Goal: Task Accomplishment & Management: Use online tool/utility

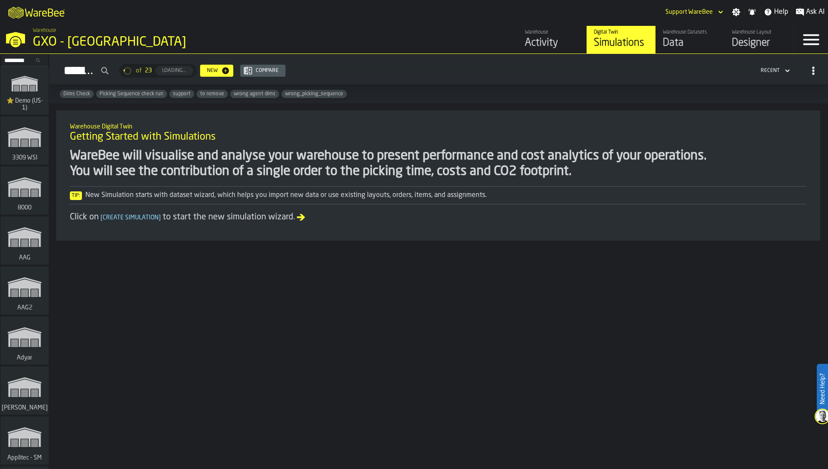
click at [24, 58] on input "Search..." at bounding box center [24, 60] width 45 height 9
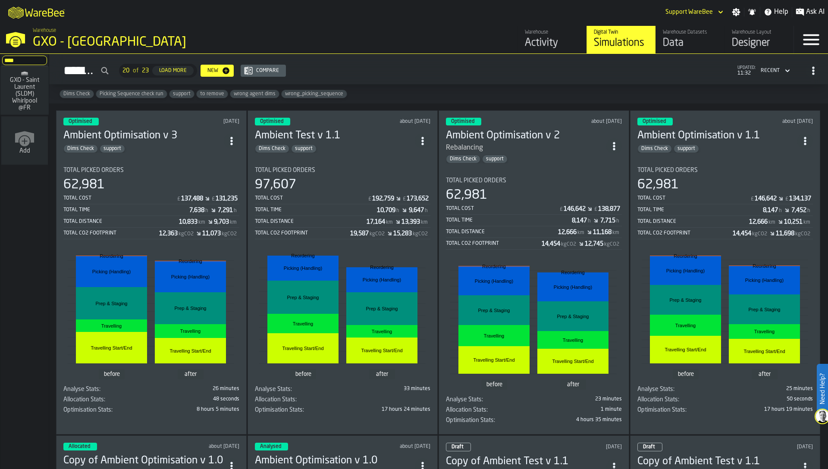
type input "****"
click at [25, 85] on span "GXO - Saint Laurent (SLDM) Whirlpool @FR" at bounding box center [24, 94] width 41 height 35
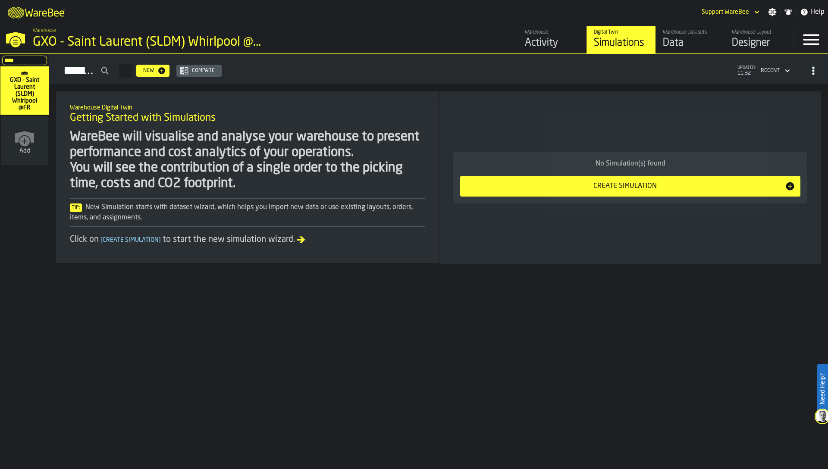
click at [689, 23] on div "M A K I N G W A R E H O U S E S M O R E EF F I C I E N T Support WareBee Settin…" at bounding box center [414, 12] width 828 height 24
click at [687, 37] on div "Data" at bounding box center [690, 43] width 55 height 14
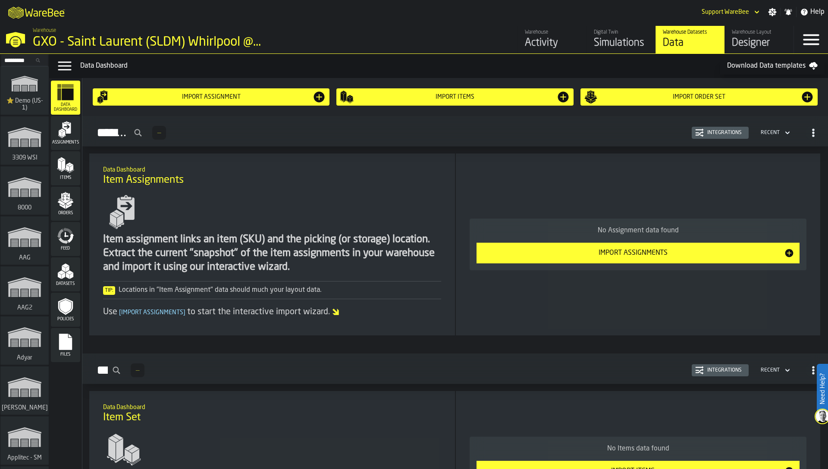
click at [747, 40] on div "Designer" at bounding box center [759, 43] width 55 height 14
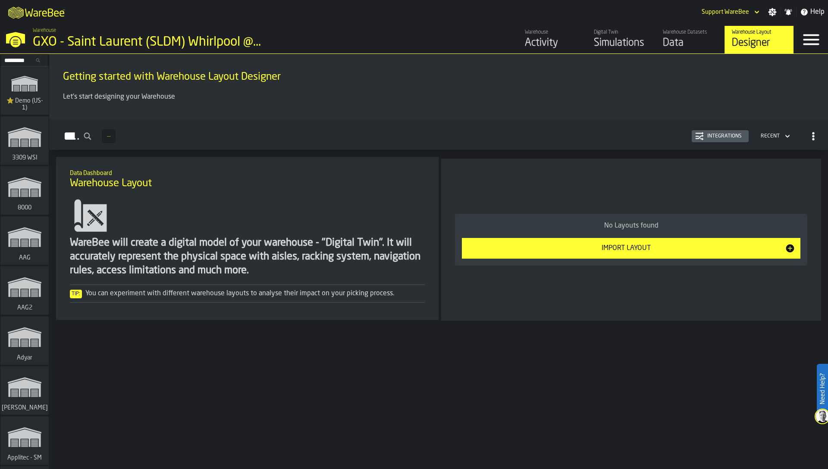
click at [731, 140] on div "Integrations" at bounding box center [720, 136] width 50 height 9
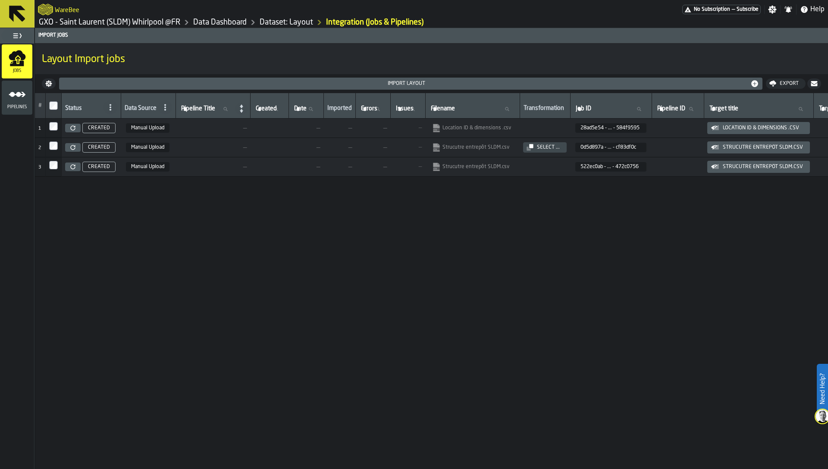
click at [294, 20] on link "Dataset: Layout" at bounding box center [286, 22] width 53 height 9
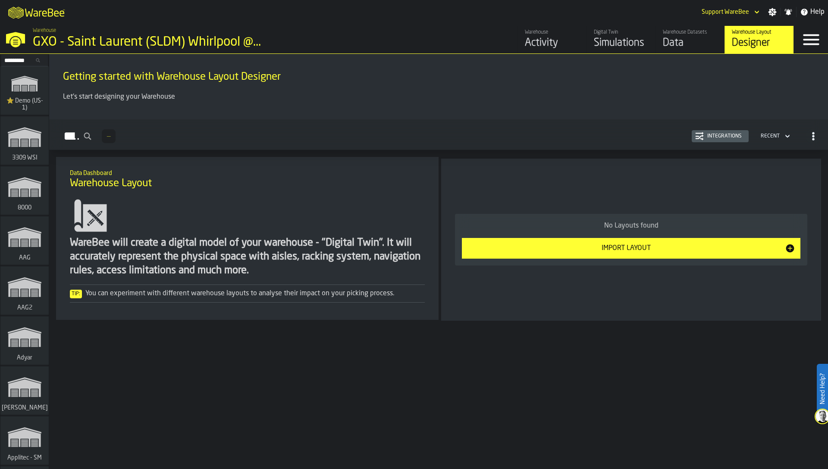
click at [697, 44] on div "Data" at bounding box center [690, 43] width 55 height 14
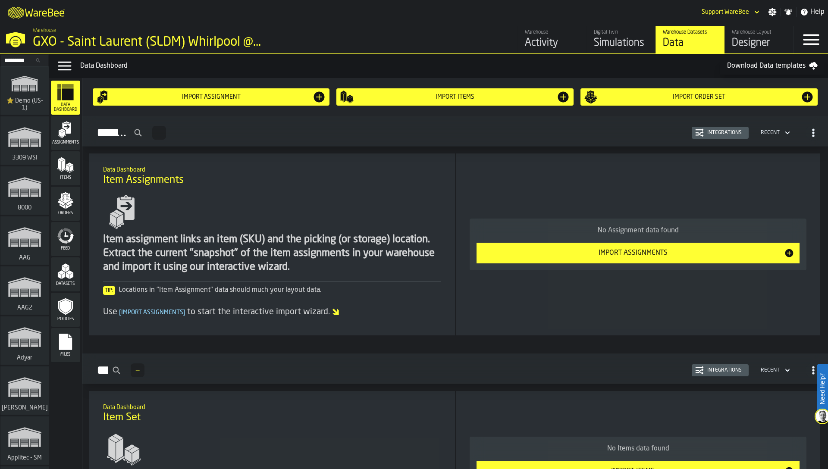
click at [67, 344] on rect "menu Files" at bounding box center [65, 345] width 13 height 6
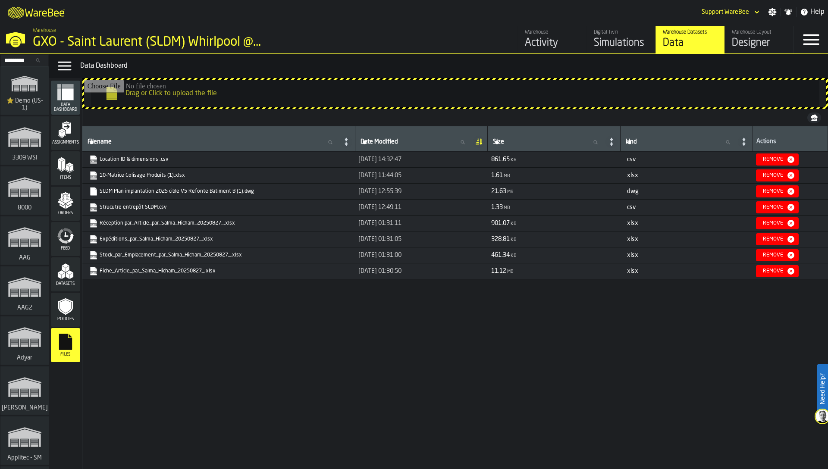
click at [103, 161] on link "Location ID & dimensions .csv" at bounding box center [217, 159] width 257 height 9
click at [767, 27] on link "Warehouse Layout Designer" at bounding box center [759, 40] width 69 height 28
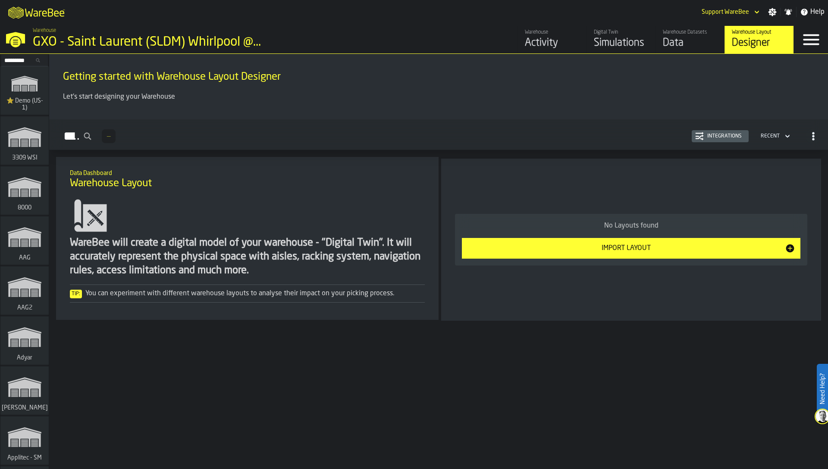
click at [656, 241] on button "Import Layout" at bounding box center [631, 248] width 339 height 21
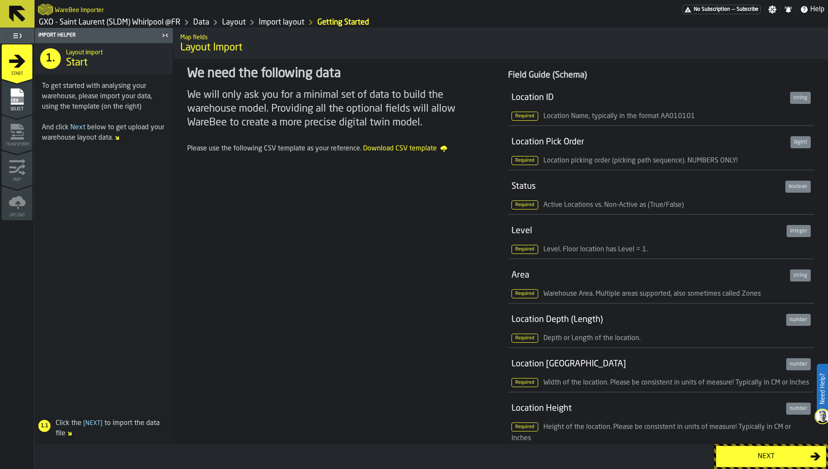
click at [756, 457] on div "Next" at bounding box center [766, 457] width 89 height 10
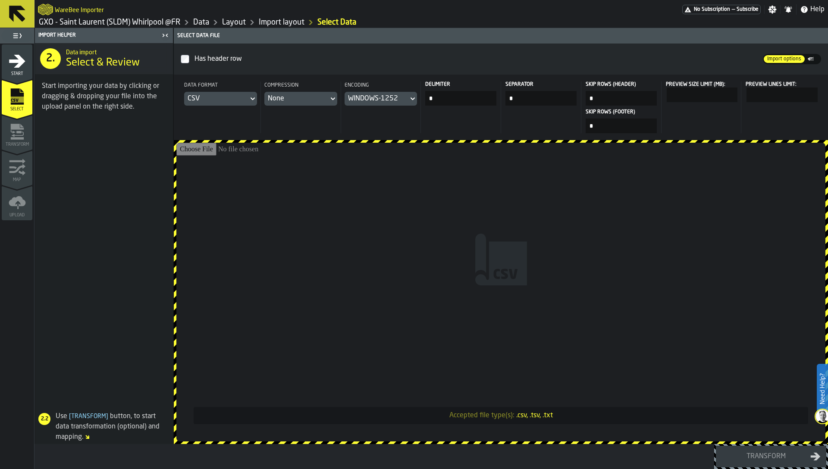
click at [477, 227] on input "Accepted file type(s): .csv, .tsv, .txt" at bounding box center [500, 292] width 649 height 299
type input "**********"
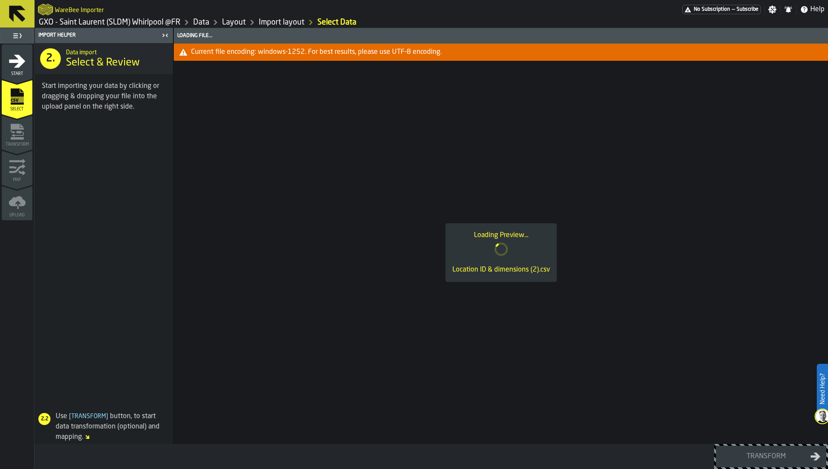
click at [395, 159] on div "Loading Preview... Location ID & dimensions (2).csv" at bounding box center [501, 252] width 654 height 383
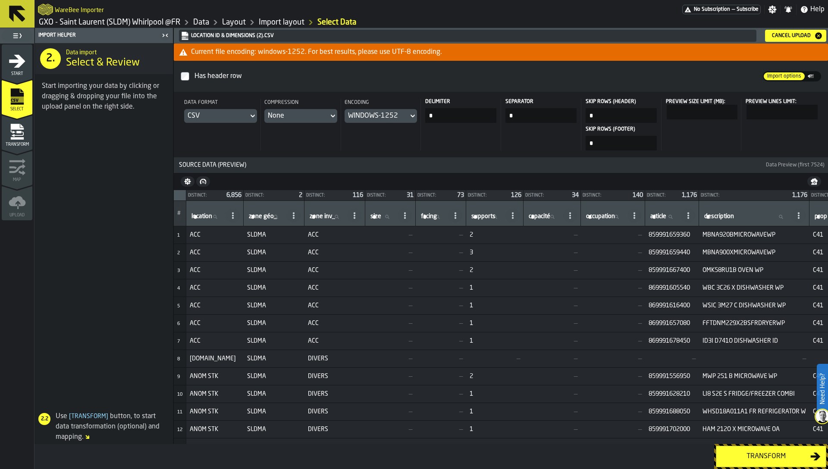
click at [391, 280] on td "—" at bounding box center [390, 288] width 50 height 18
click at [163, 33] on icon "button-toggle-Close me" at bounding box center [165, 35] width 10 height 10
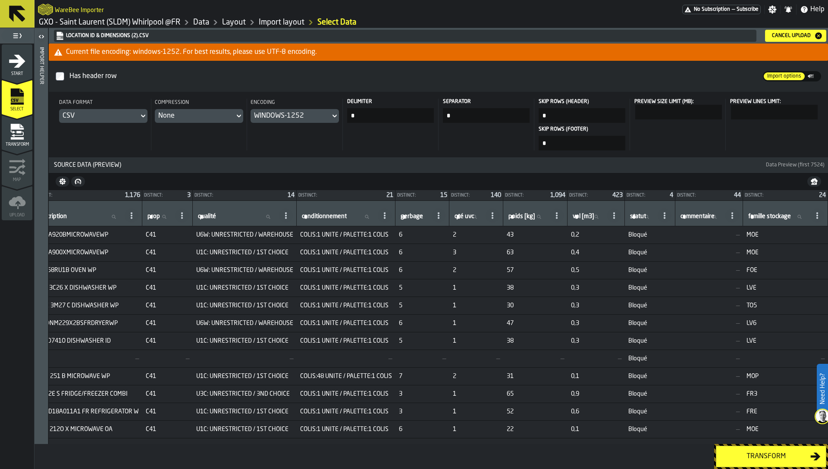
scroll to position [0, 580]
click at [802, 28] on header "Location ID & dimensions (2).csv Cancel Upload" at bounding box center [438, 36] width 779 height 16
click at [793, 42] on header "Location ID & dimensions (2).csv Cancel Upload" at bounding box center [438, 36] width 779 height 16
click at [785, 37] on div "Cancel Upload" at bounding box center [792, 36] width 46 height 6
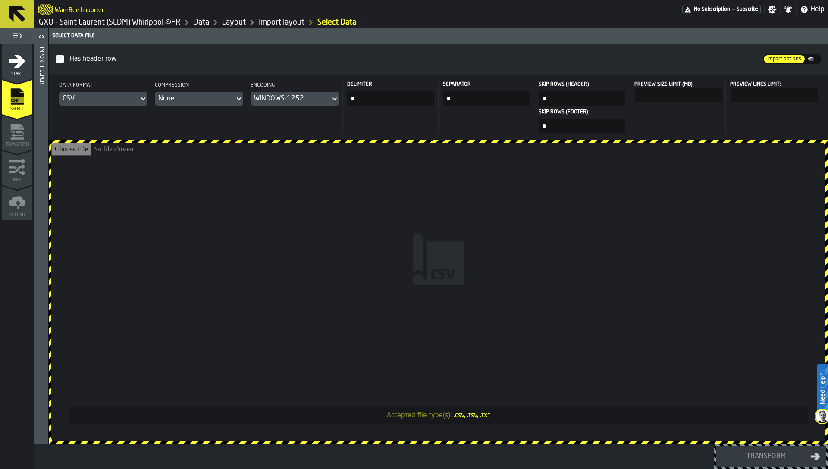
click at [642, 220] on input "Accepted file type(s): .csv, .tsv, .txt" at bounding box center [438, 292] width 774 height 299
type input "**********"
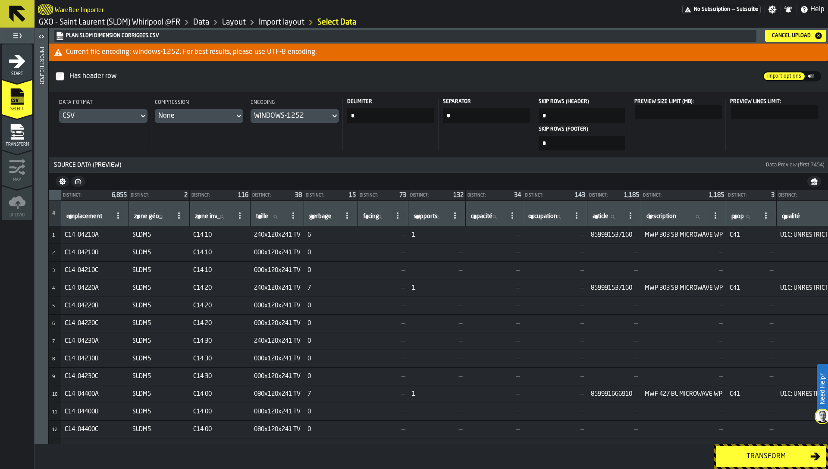
click at [403, 272] on span "—" at bounding box center [383, 270] width 44 height 7
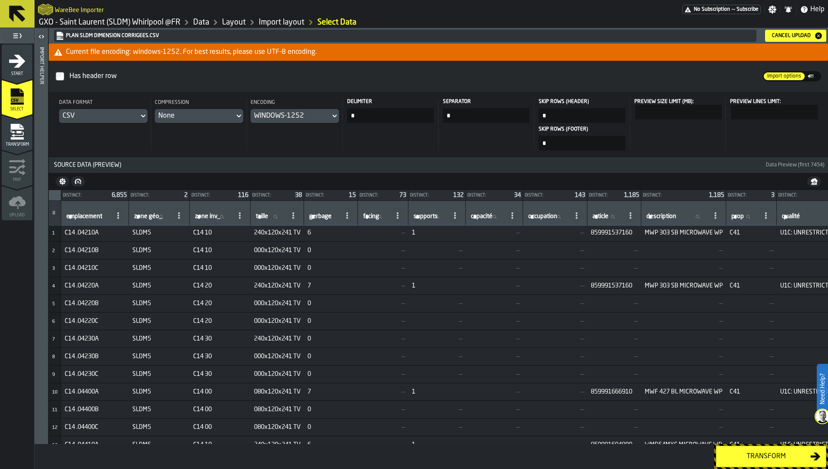
scroll to position [0, 0]
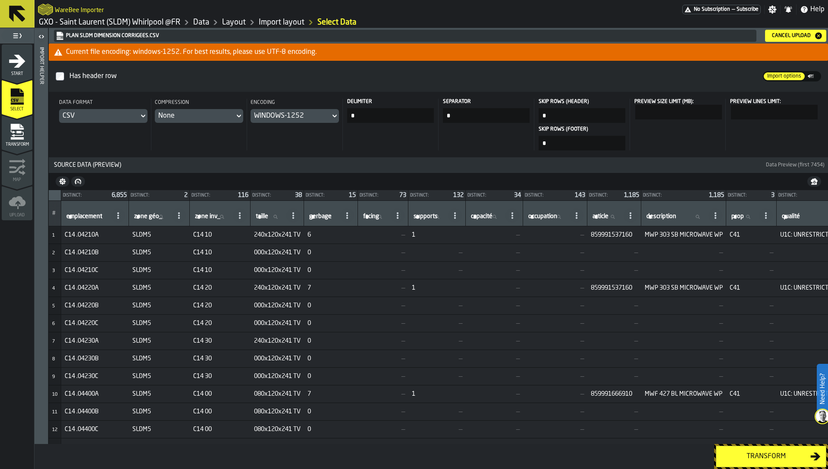
click at [271, 237] on span "240x120x241 TV" at bounding box center [277, 235] width 47 height 7
click at [300, 235] on span "240x120x241 TV" at bounding box center [277, 235] width 47 height 7
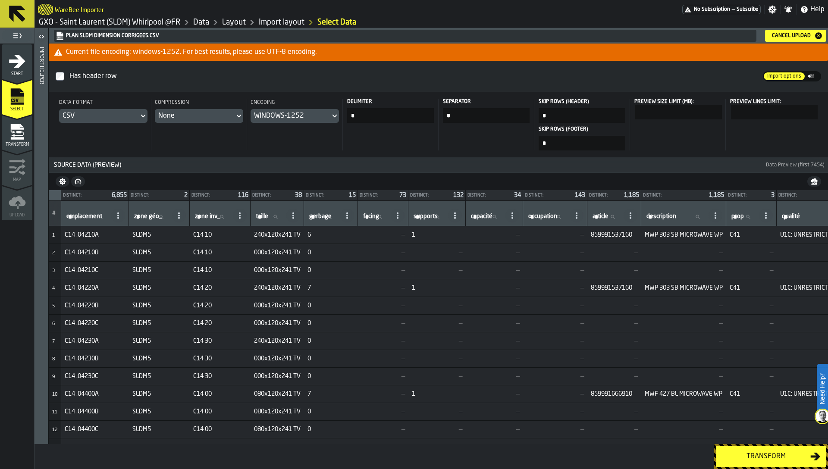
click at [353, 363] on td "0" at bounding box center [331, 359] width 54 height 18
click at [77, 238] on span "C14 .04210A" at bounding box center [95, 235] width 61 height 7
drag, startPoint x: 65, startPoint y: 234, endPoint x: 76, endPoint y: 235, distance: 11.2
click at [76, 235] on span "C14 .04210A" at bounding box center [95, 235] width 61 height 7
click at [78, 240] on td "C14 .04210A" at bounding box center [95, 235] width 68 height 18
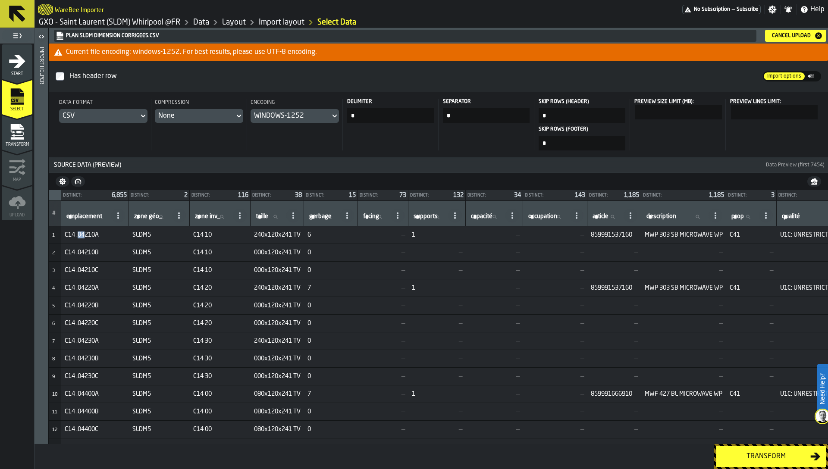
drag, startPoint x: 78, startPoint y: 235, endPoint x: 85, endPoint y: 235, distance: 6.9
click at [85, 235] on span "C14 .04210A" at bounding box center [95, 235] width 61 height 7
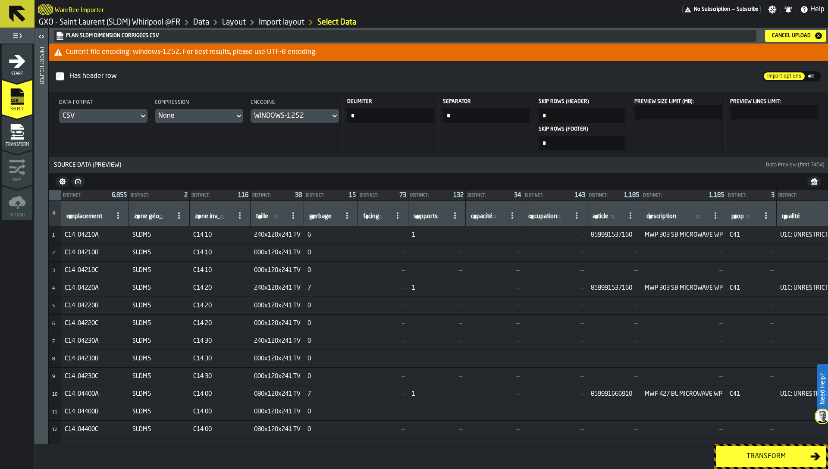
click at [556, 254] on span "—" at bounding box center [555, 252] width 57 height 7
click at [301, 285] on span "240x120x241 TV" at bounding box center [277, 288] width 47 height 7
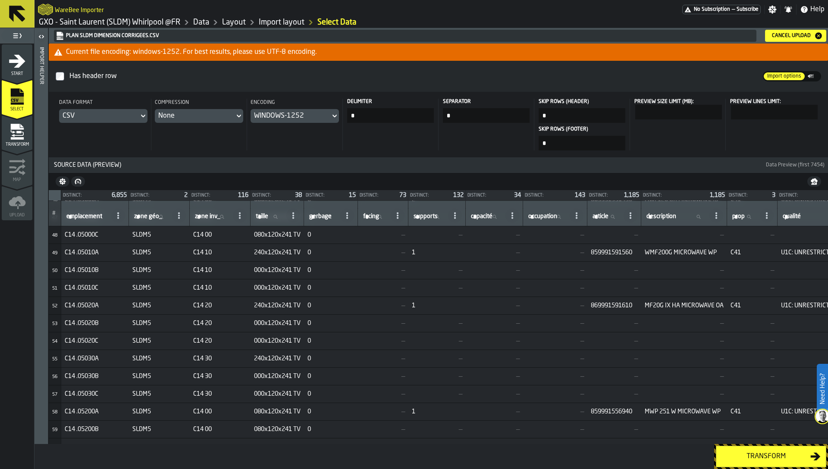
scroll to position [833, 0]
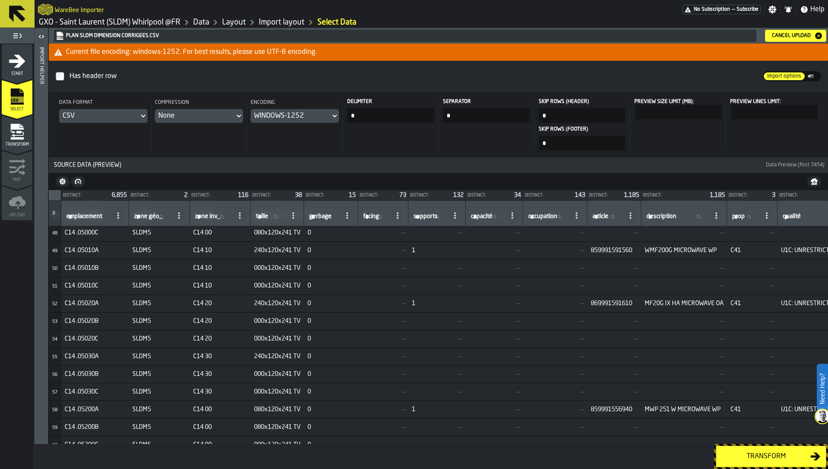
click at [358, 381] on td "0" at bounding box center [331, 374] width 54 height 18
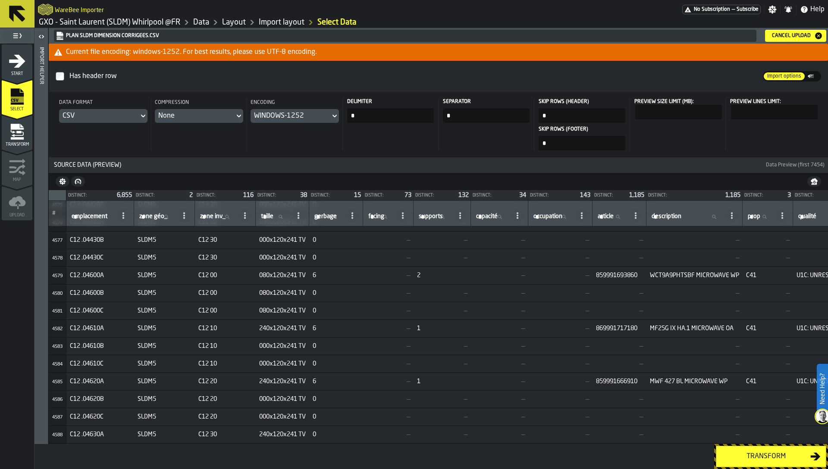
scroll to position [54739, 0]
click at [163, 26] on link "GXO - Saint Laurent (SLDM) Whirlpool @FR" at bounding box center [109, 22] width 141 height 9
drag, startPoint x: 277, startPoint y: 239, endPoint x: 264, endPoint y: 238, distance: 13.0
click at [264, 238] on td "000x120x241 TV" at bounding box center [282, 238] width 53 height 18
click at [273, 239] on span "000x120x241 TV" at bounding box center [282, 238] width 47 height 7
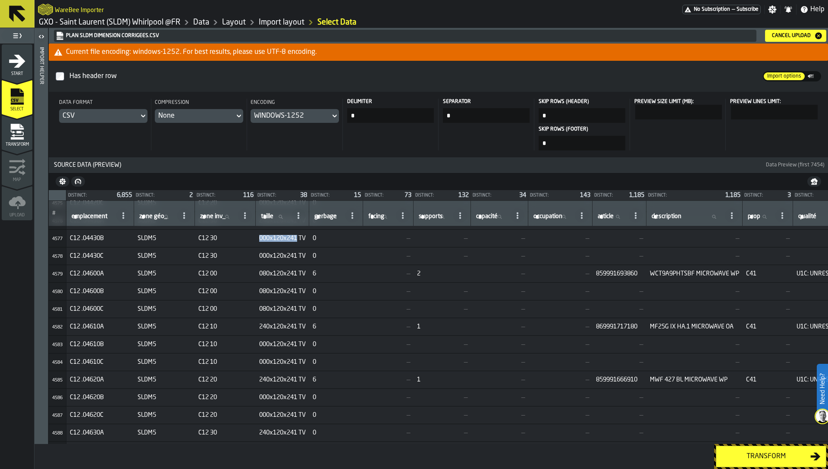
click at [273, 239] on span "000x120x241 TV" at bounding box center [282, 238] width 47 height 7
drag, startPoint x: 307, startPoint y: 238, endPoint x: 319, endPoint y: 239, distance: 11.7
click at [319, 239] on tr "4577 C12 .04430B SLDM5 C12 30 000x120x241 TV 0 — — — — — — — — — — — — — Bloqué…" at bounding box center [738, 238] width 1378 height 18
click at [276, 216] on label "taille taille" at bounding box center [274, 216] width 31 height 11
click at [276, 216] on input "taille taille" at bounding box center [274, 216] width 31 height 11
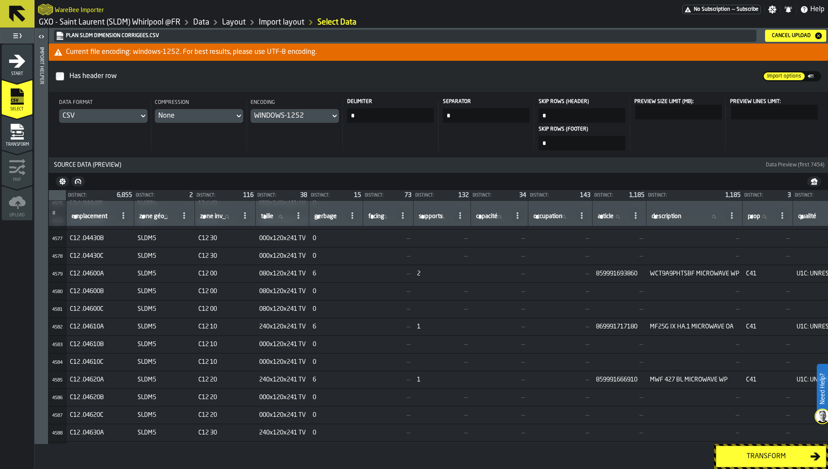
paste input "**********"
type input "**********"
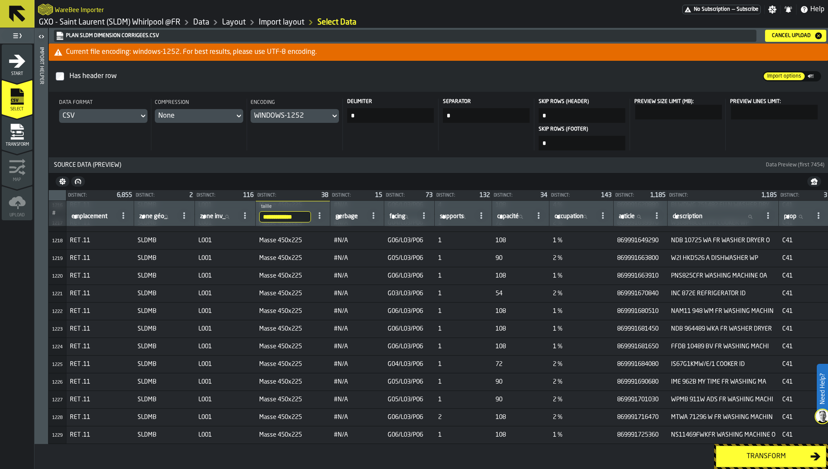
scroll to position [15908, 0]
click at [298, 214] on input "**********" at bounding box center [285, 216] width 52 height 11
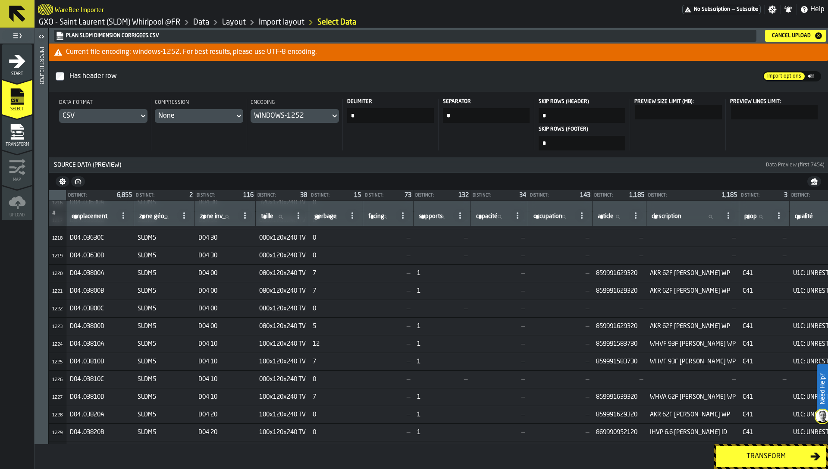
click at [113, 22] on link "GXO - Saint Laurent (SLDM) Whirlpool @FR" at bounding box center [109, 22] width 141 height 9
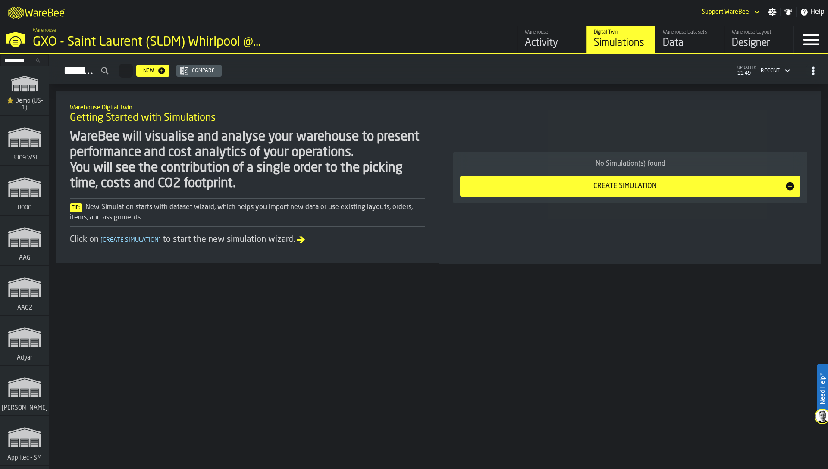
click at [29, 55] on div "Search..." at bounding box center [24, 61] width 47 height 12
click at [25, 60] on input "Search..." at bounding box center [24, 60] width 45 height 9
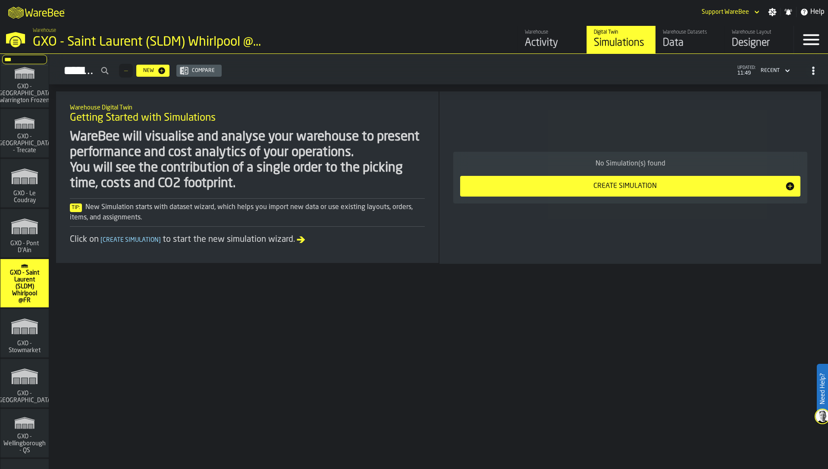
scroll to position [776, 0]
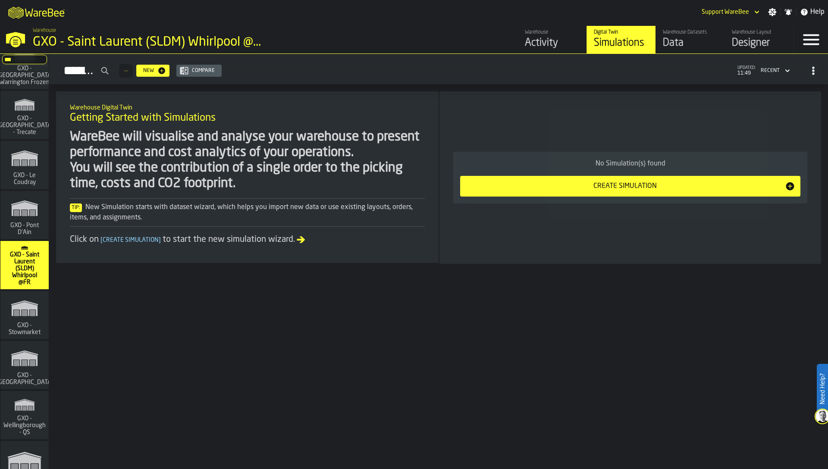
type input "***"
click at [28, 223] on span "GXO - Pont D'Ain" at bounding box center [24, 229] width 41 height 14
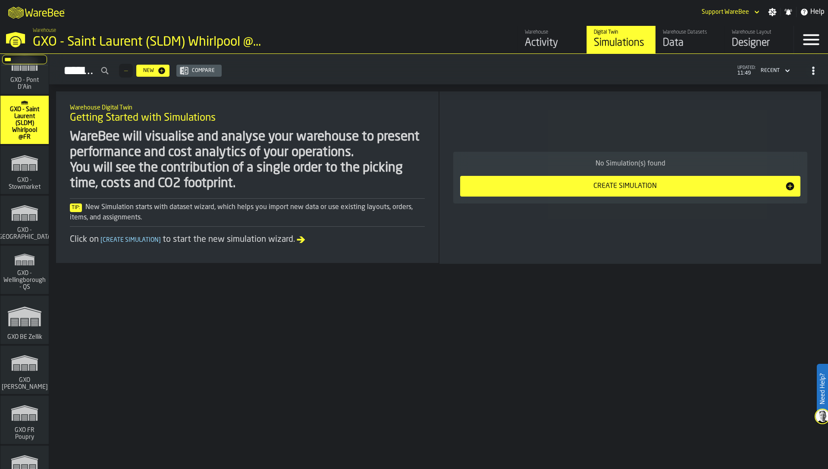
scroll to position [924, 0]
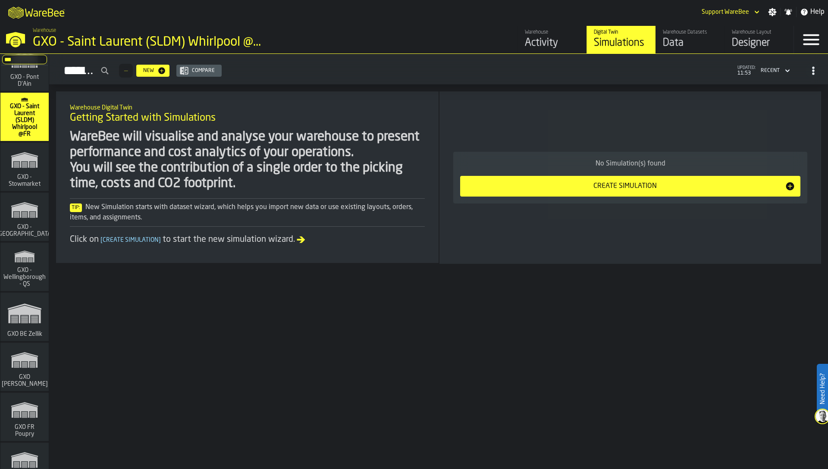
click at [700, 49] on div "Data" at bounding box center [690, 43] width 55 height 14
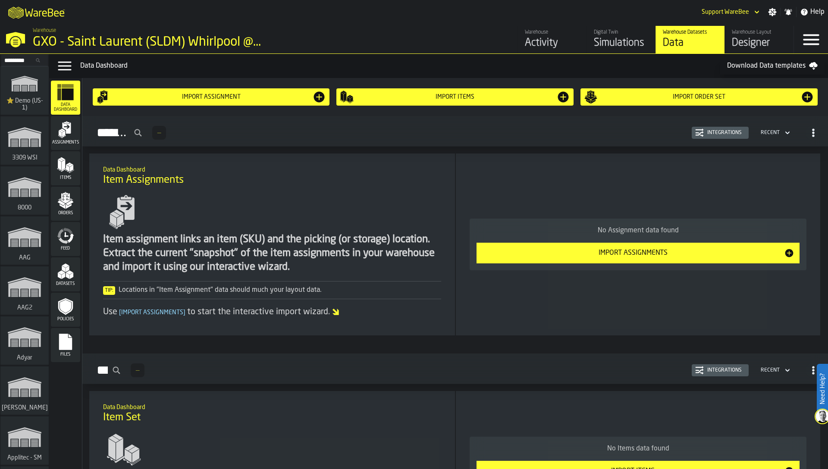
click at [741, 40] on div "Designer" at bounding box center [759, 43] width 55 height 14
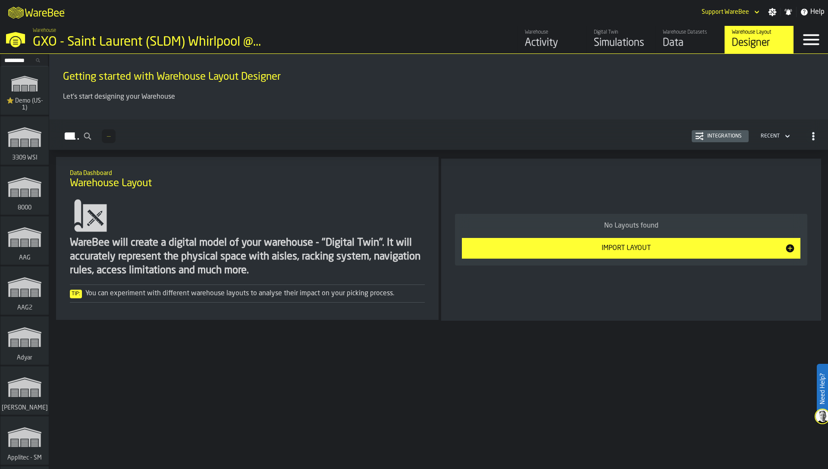
click at [675, 36] on div "Data" at bounding box center [690, 43] width 55 height 14
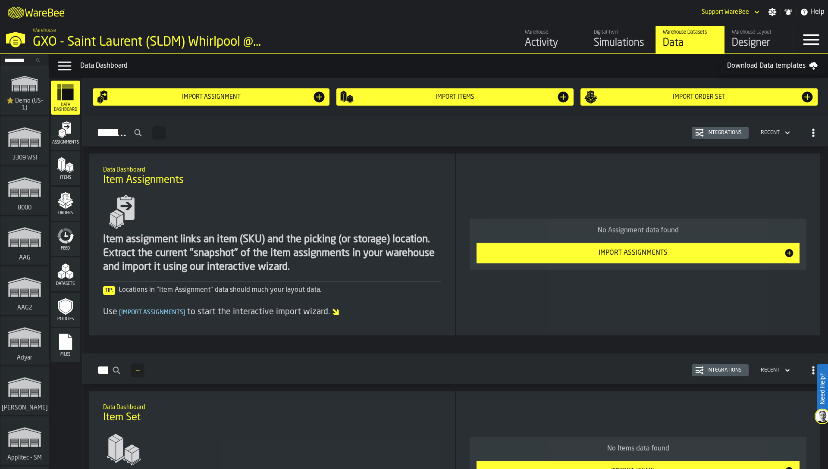
click at [64, 350] on div "Files" at bounding box center [65, 345] width 29 height 24
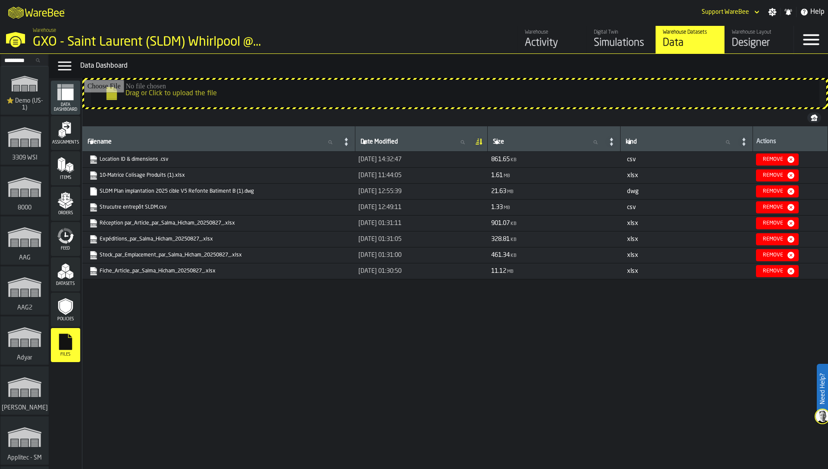
click at [148, 349] on div "Filename Filename Date Modified Date Modified Size Size kind kind Actions Locat…" at bounding box center [455, 287] width 746 height 322
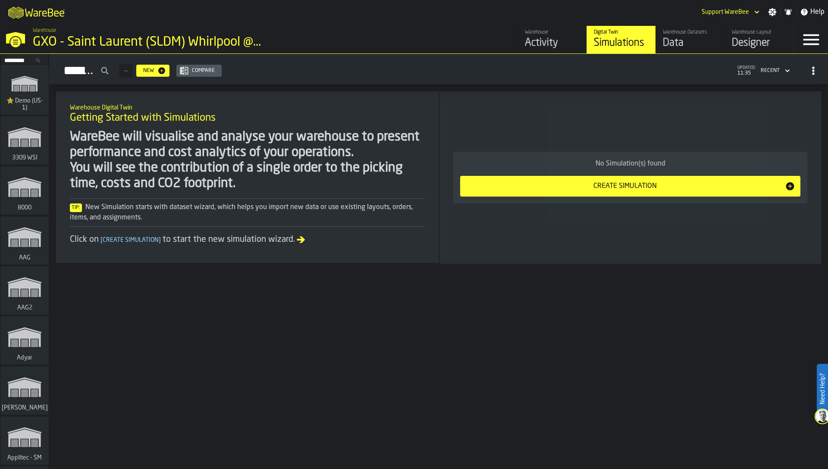
click at [15, 62] on input "Search..." at bounding box center [24, 60] width 45 height 9
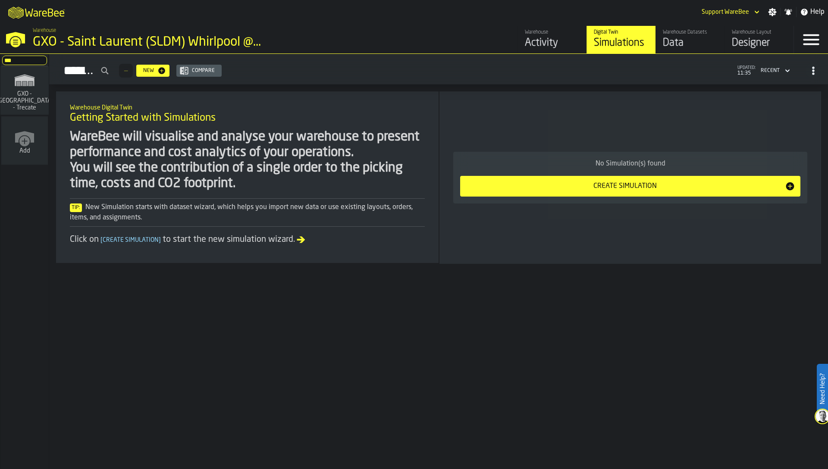
type input "***"
click at [17, 111] on span "GXO - [GEOGRAPHIC_DATA] - Trecate" at bounding box center [24, 101] width 61 height 21
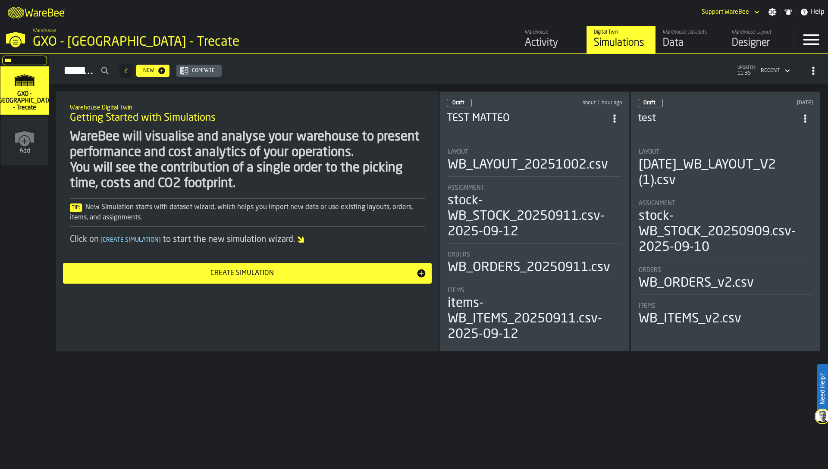
click at [761, 44] on div "Designer" at bounding box center [759, 43] width 55 height 14
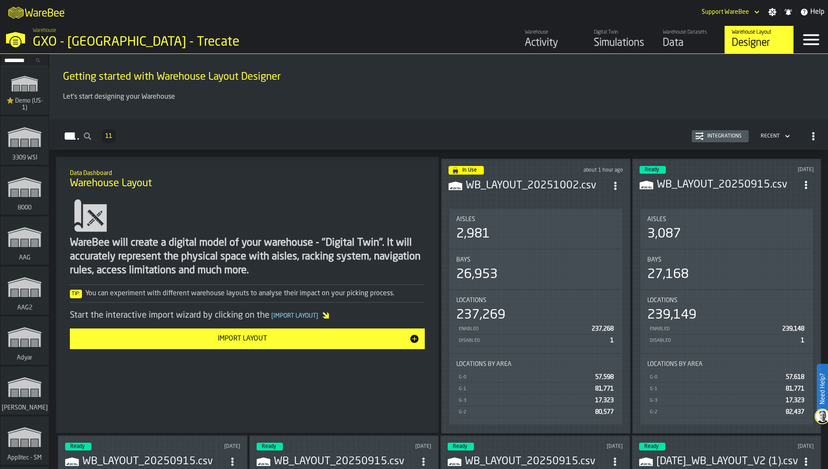
click at [711, 139] on div "Integrations" at bounding box center [720, 136] width 50 height 9
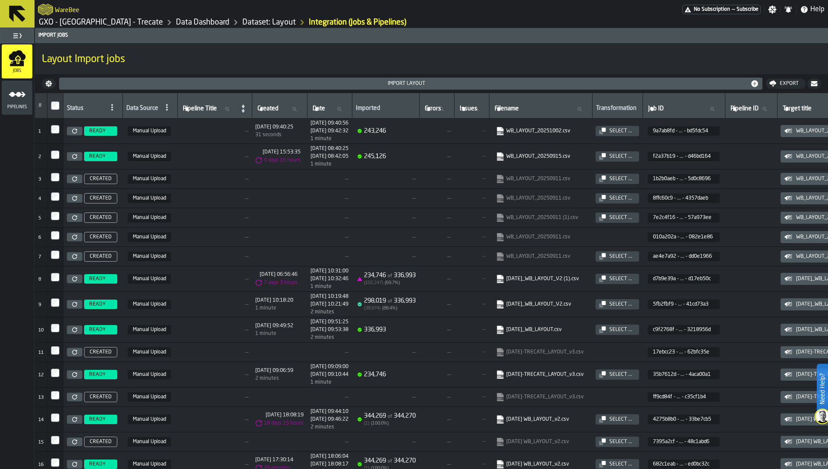
click at [503, 129] on icon "link-to-https://s3.eu-west-1.amazonaws.com/import.app.warebee.com/9a7ab8fd-1b88…" at bounding box center [500, 131] width 6 height 8
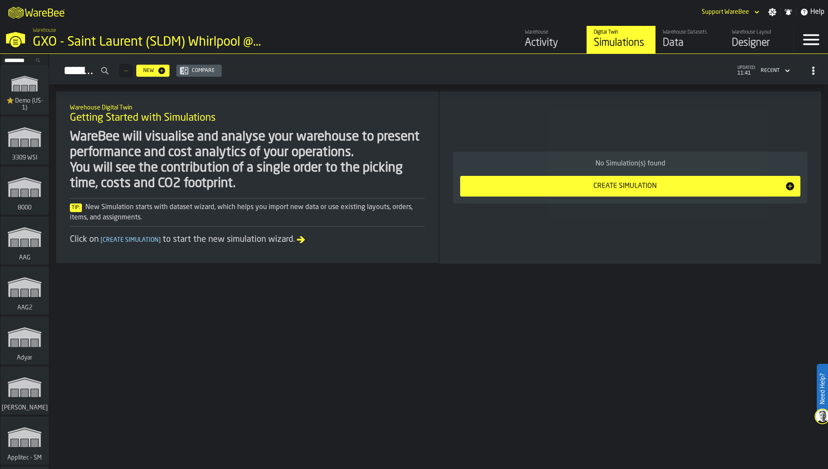
click at [691, 39] on div "Data" at bounding box center [690, 43] width 55 height 14
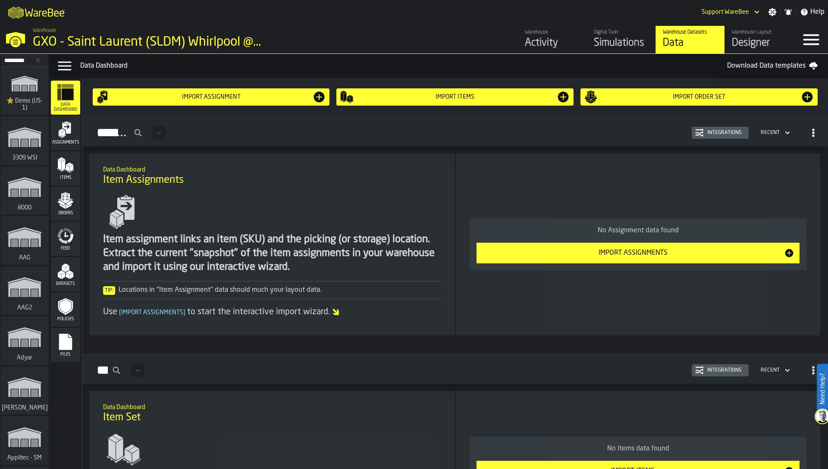
click at [74, 336] on div "Files" at bounding box center [65, 345] width 29 height 24
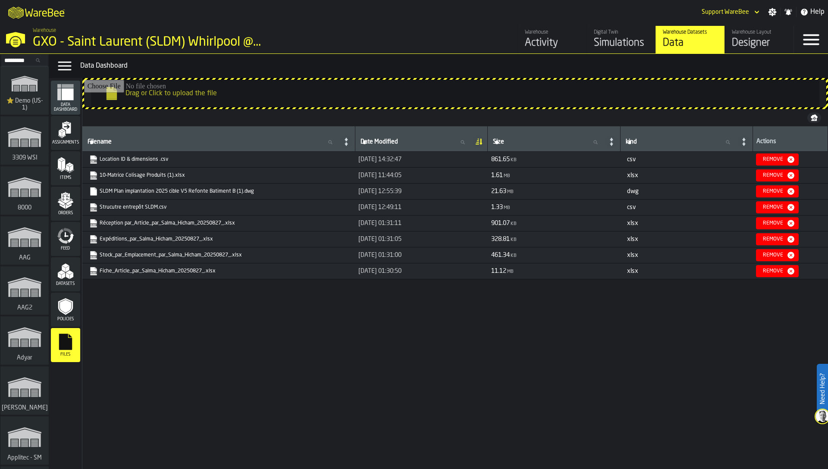
click at [185, 195] on link "SLDM Plan implantation 2025 cible V5 Refonte Batiment B (1).dwg" at bounding box center [217, 191] width 257 height 9
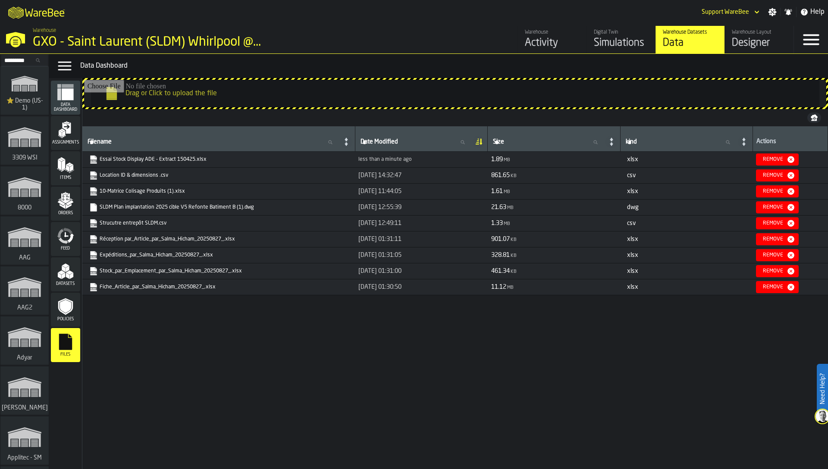
click at [21, 60] on input "Search..." at bounding box center [24, 60] width 45 height 9
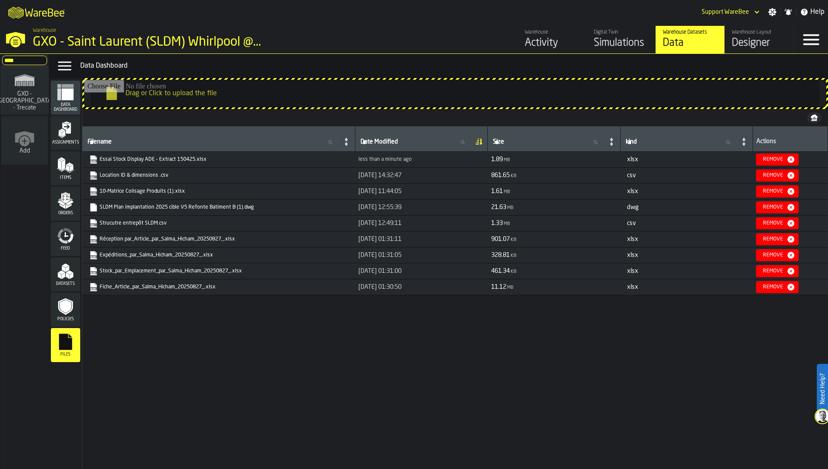
type input "****"
click at [26, 101] on span "GXO - [GEOGRAPHIC_DATA] - Trecate" at bounding box center [24, 101] width 61 height 21
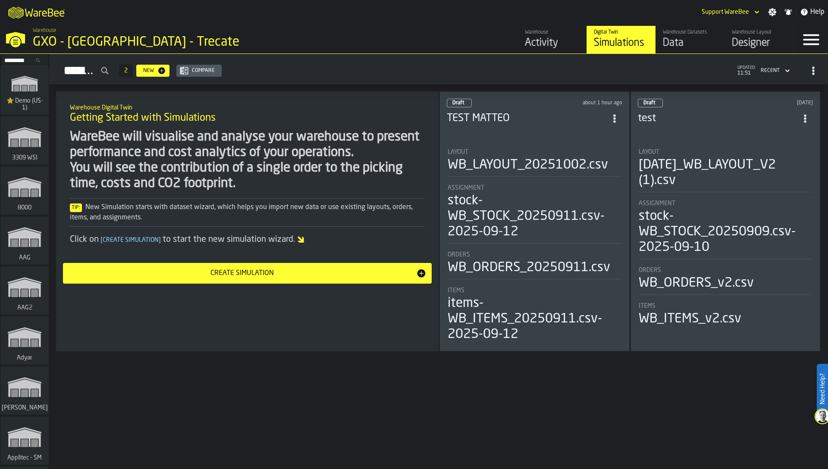
click at [743, 46] on div "Designer" at bounding box center [759, 43] width 55 height 14
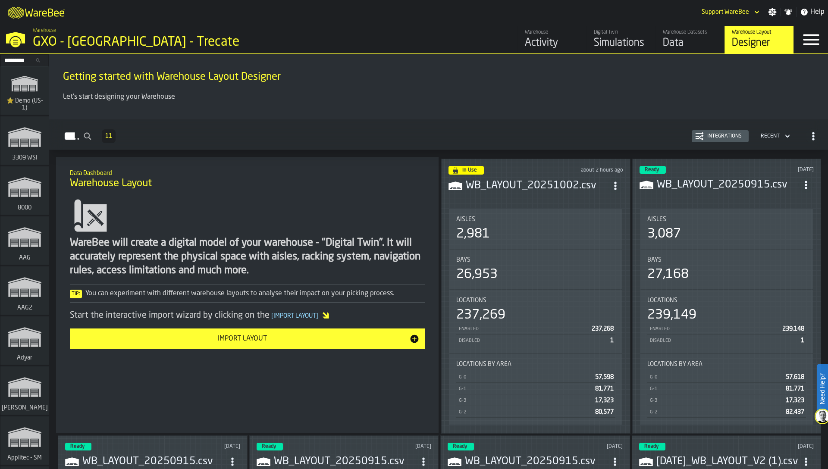
click at [700, 136] on icon "button-Integrations" at bounding box center [700, 137] width 8 height 4
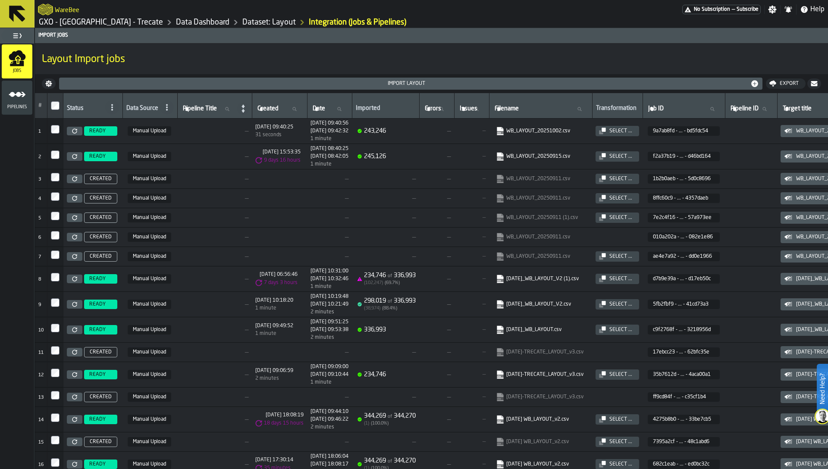
click at [71, 130] on link at bounding box center [75, 131] width 16 height 9
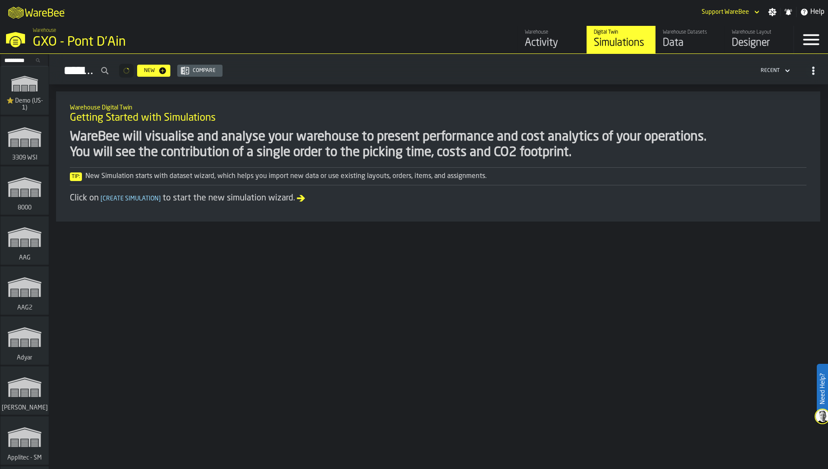
click at [704, 37] on div "Data" at bounding box center [690, 43] width 55 height 14
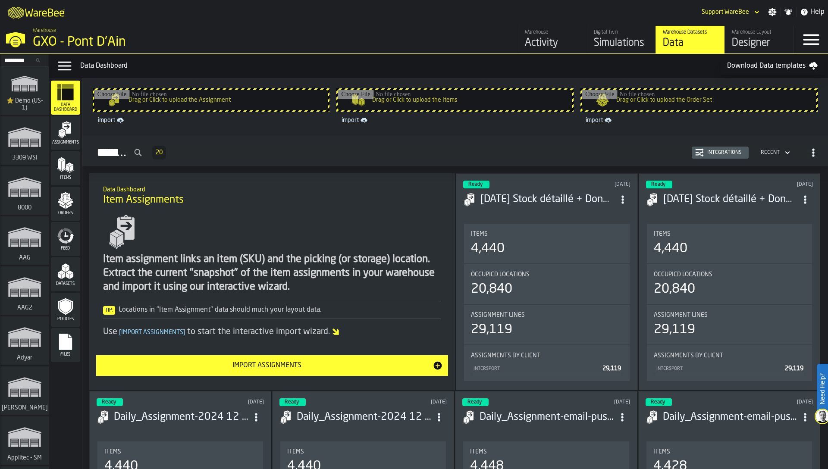
click at [751, 33] on div "Warehouse Layout" at bounding box center [759, 32] width 55 height 6
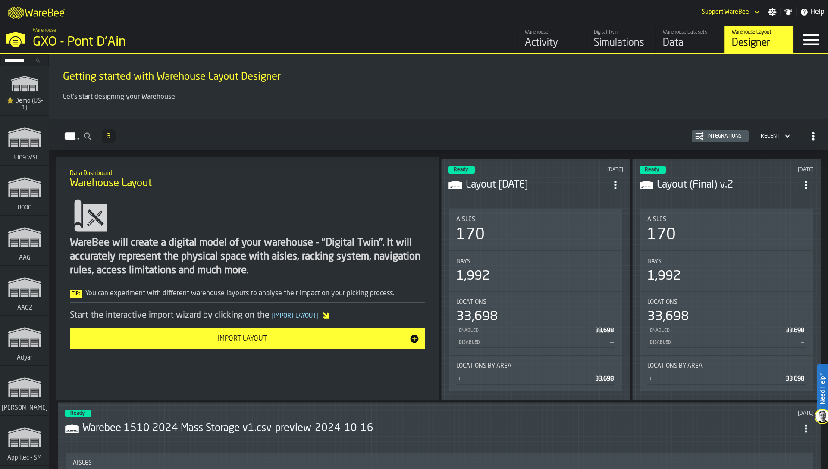
click at [16, 60] on input "Search..." at bounding box center [24, 60] width 45 height 9
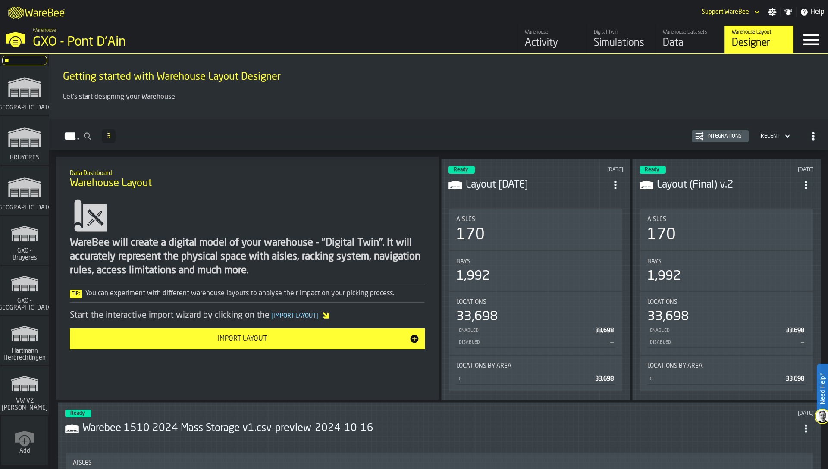
type input "**"
click at [31, 243] on icon "link-to-/wh/i/8b71efe5-33ed-41a5-a3c6-b6b6a9b59641/simulations" at bounding box center [24, 234] width 41 height 28
click at [26, 148] on icon "link-to-/wh/i/f38f5b15-c328-468f-b50f-d2fbf0f811f1/simulations" at bounding box center [24, 137] width 41 height 35
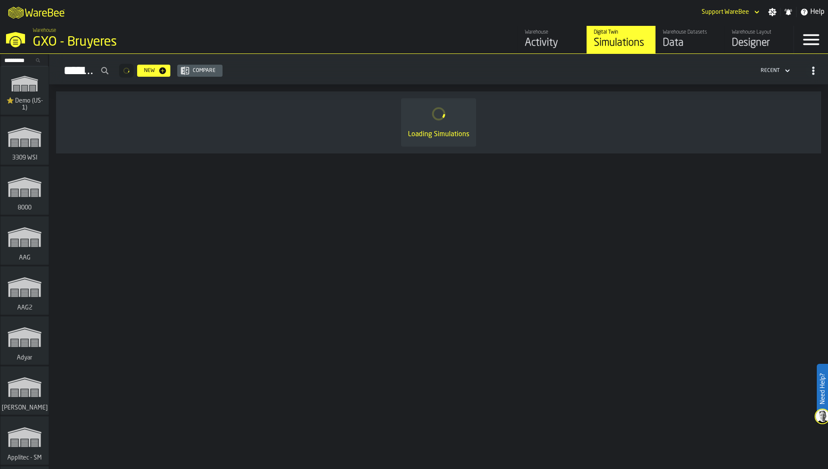
click at [733, 39] on div "Designer" at bounding box center [759, 43] width 55 height 14
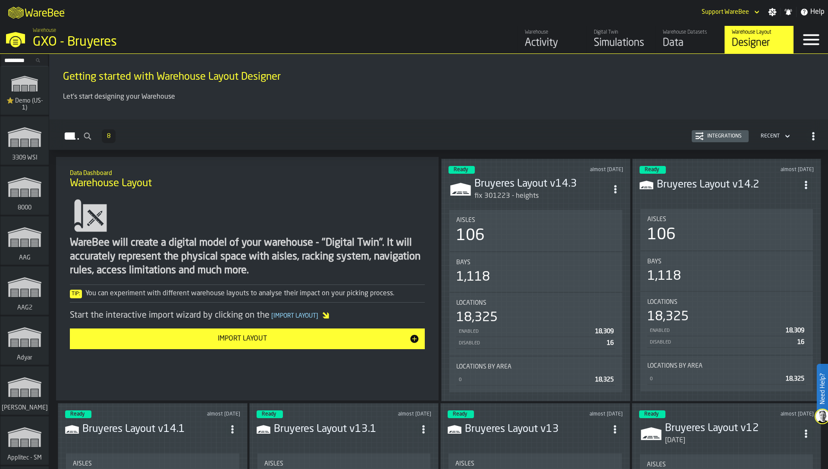
click at [709, 136] on div "Integrations" at bounding box center [724, 136] width 41 height 6
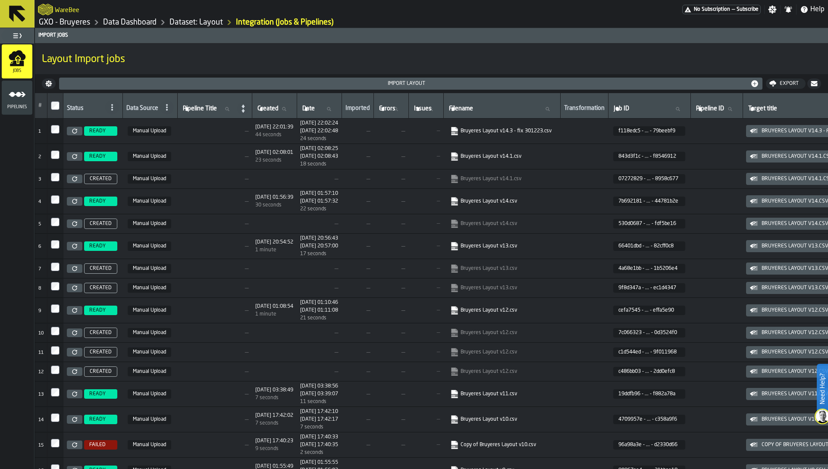
click at [74, 132] on icon at bounding box center [74, 131] width 5 height 5
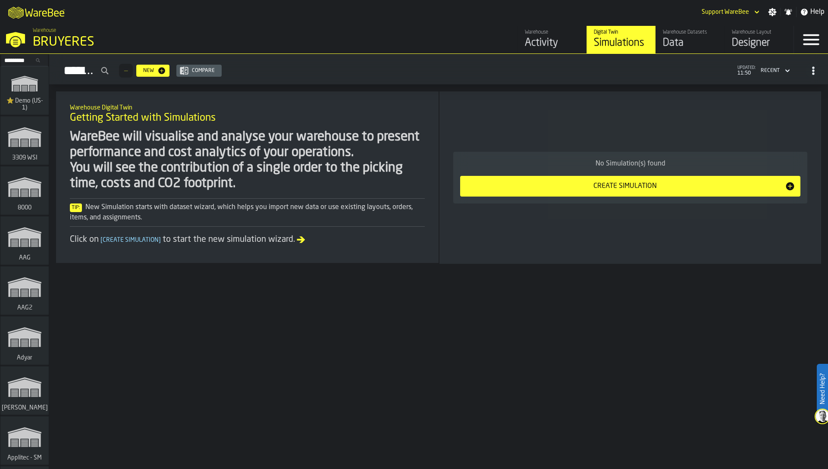
click at [775, 42] on div "Designer" at bounding box center [759, 43] width 55 height 14
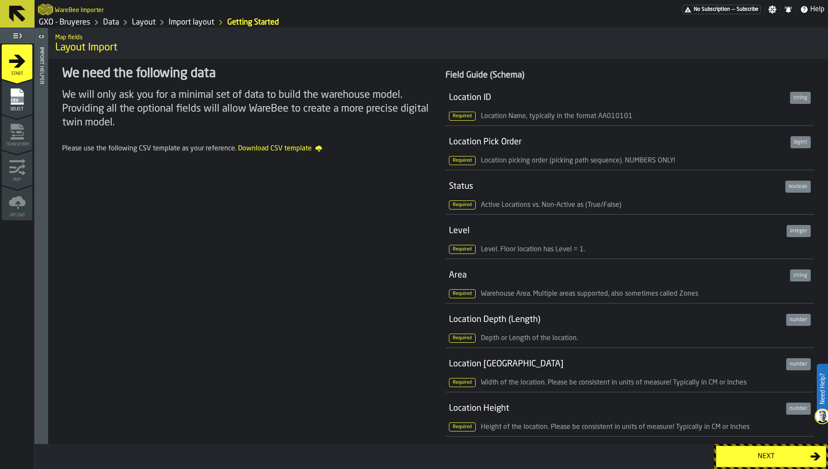
click at [22, 103] on icon "menu Select" at bounding box center [16, 96] width 13 height 16
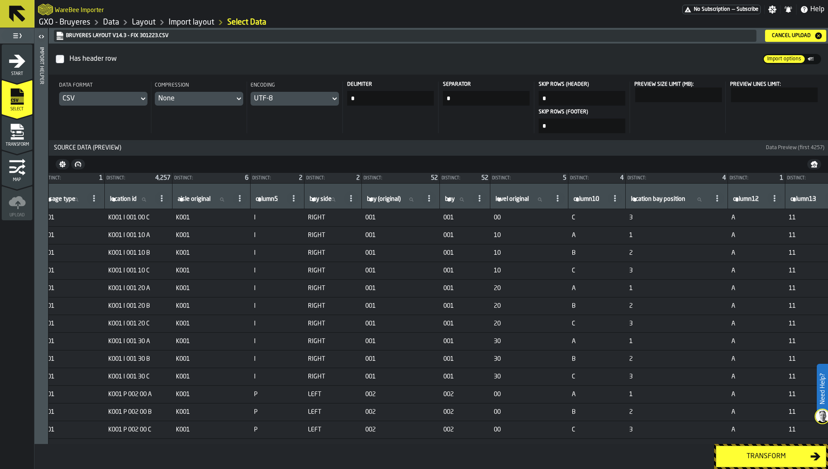
scroll to position [0, 142]
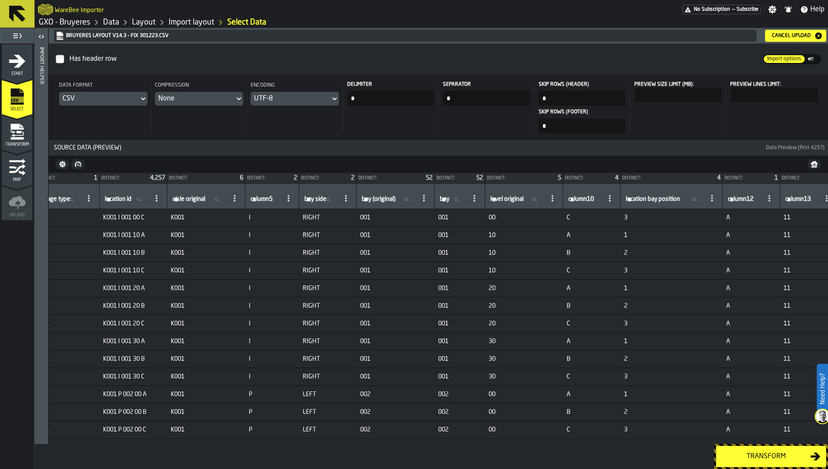
click at [11, 138] on icon "menu Transform" at bounding box center [16, 138] width 13 height 3
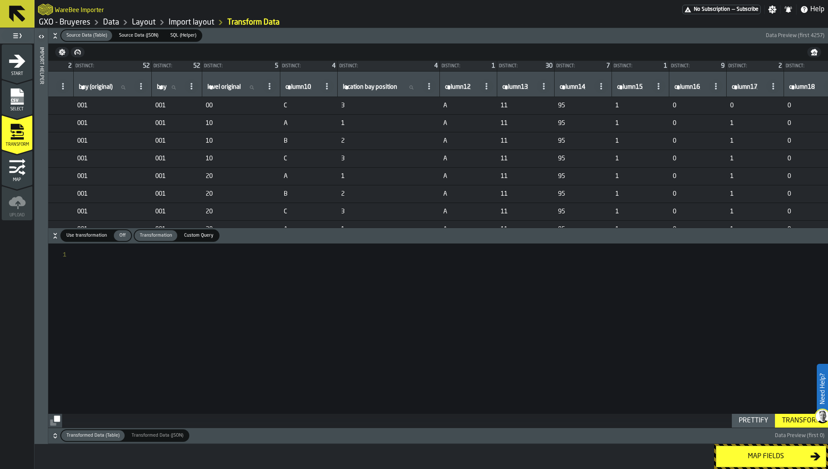
scroll to position [0, 438]
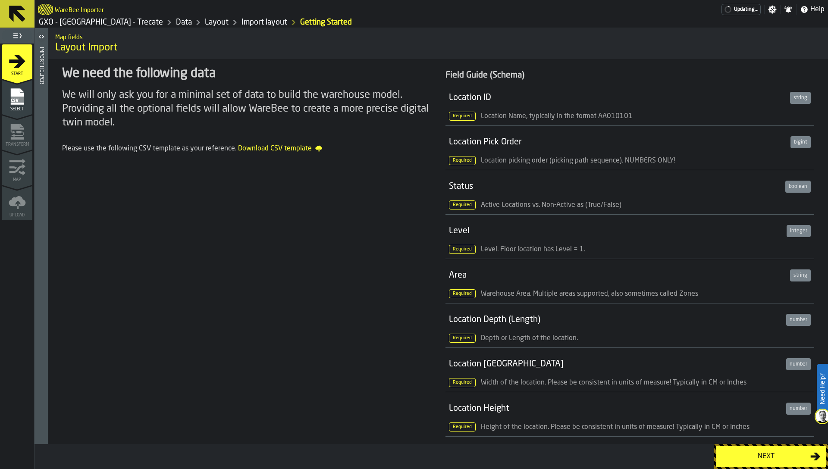
click at [3, 105] on div "Select" at bounding box center [17, 100] width 31 height 24
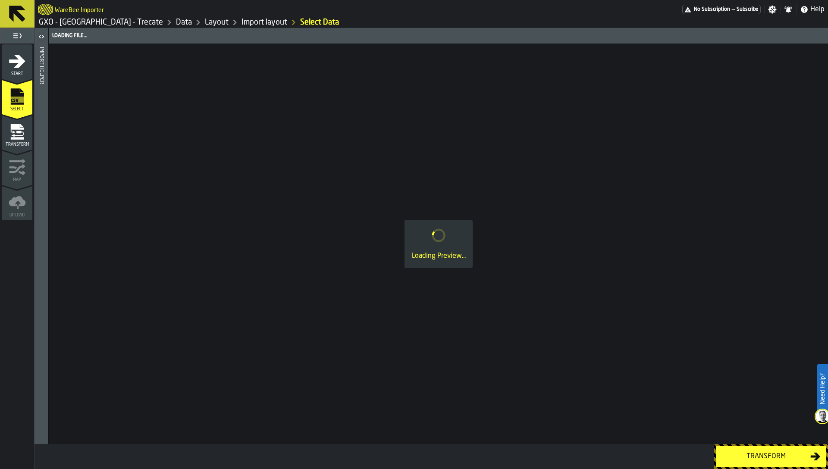
click at [13, 144] on span "Transform" at bounding box center [17, 144] width 31 height 5
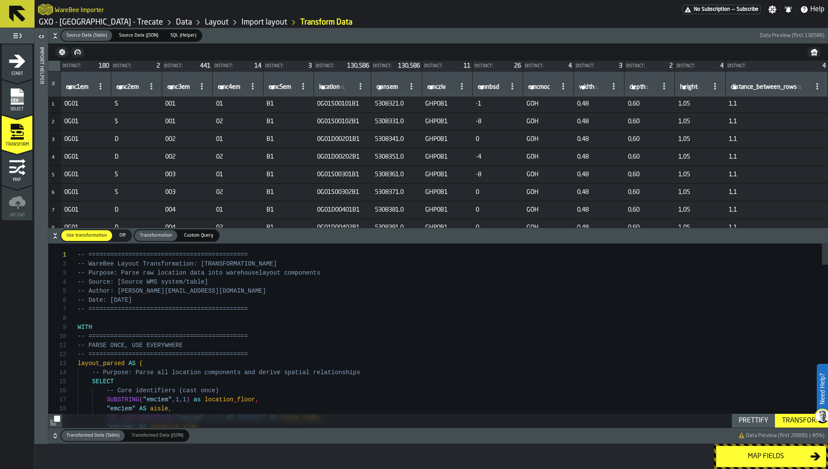
scroll to position [0, 1]
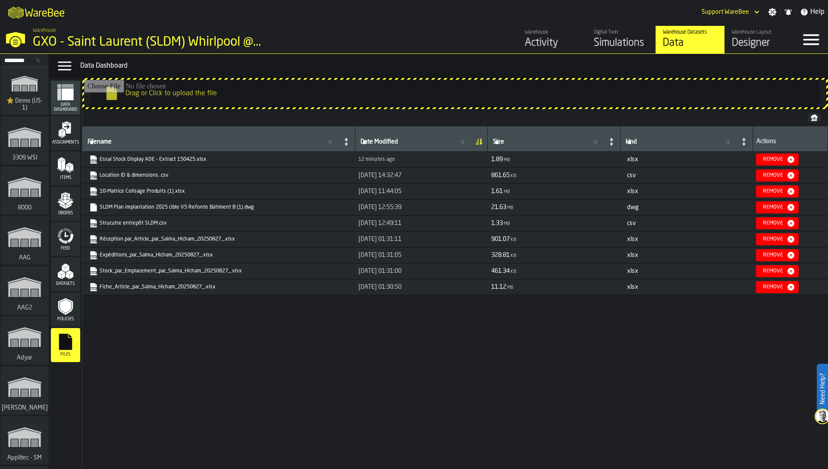
click at [752, 40] on div "Designer" at bounding box center [759, 43] width 55 height 14
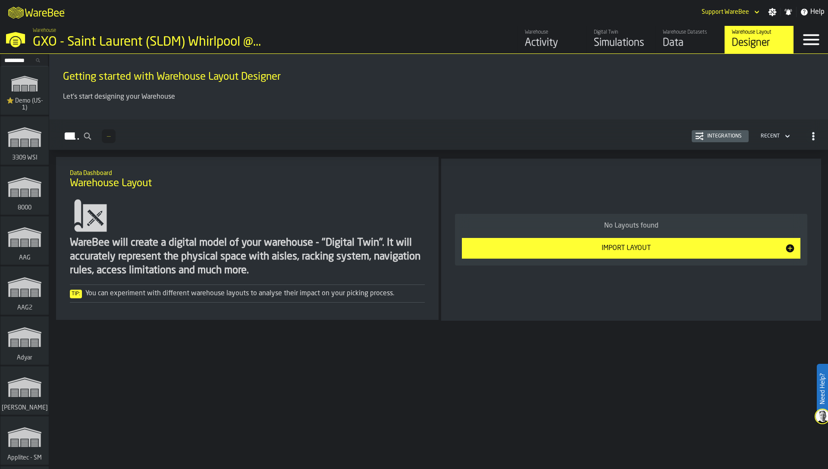
click at [709, 138] on div "Integrations" at bounding box center [724, 136] width 41 height 6
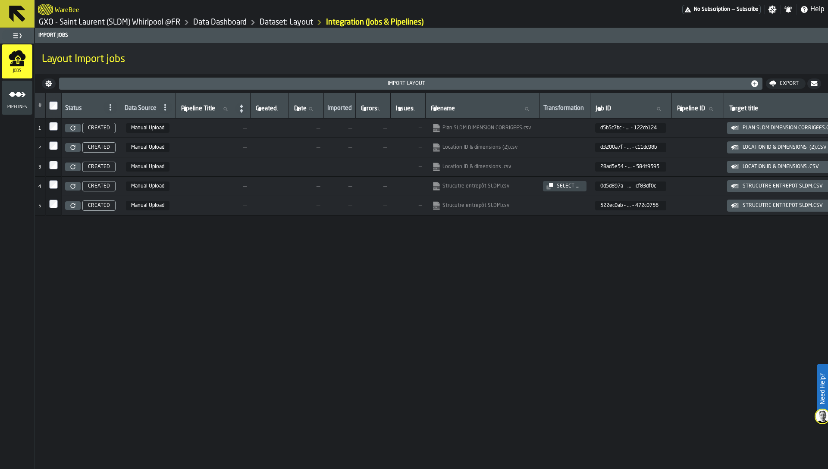
click at [73, 127] on icon at bounding box center [72, 128] width 5 height 5
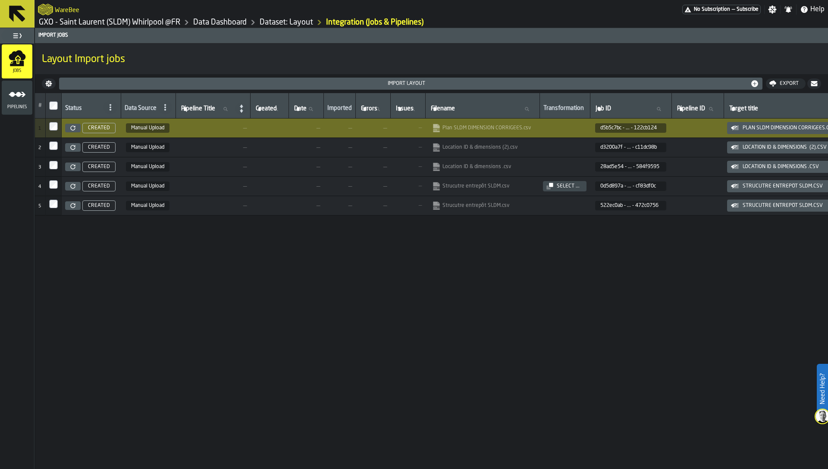
click at [212, 23] on link "Data Dashboard" at bounding box center [219, 22] width 53 height 9
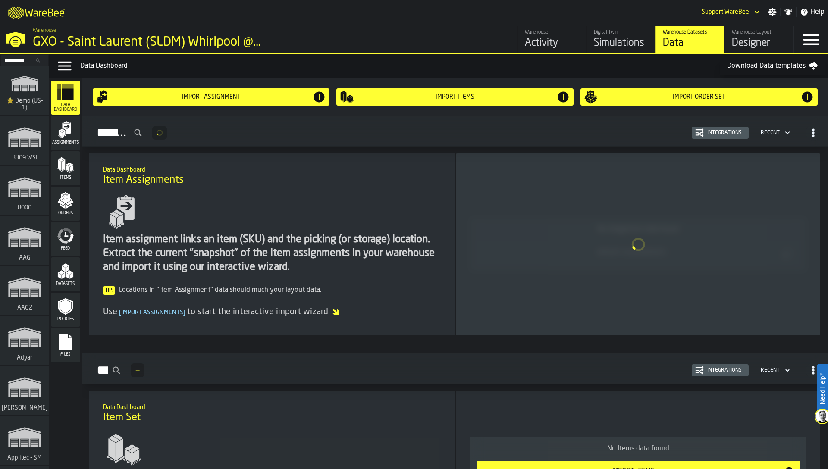
click at [70, 274] on polygon "menu Datasets" at bounding box center [69, 272] width 7 height 4
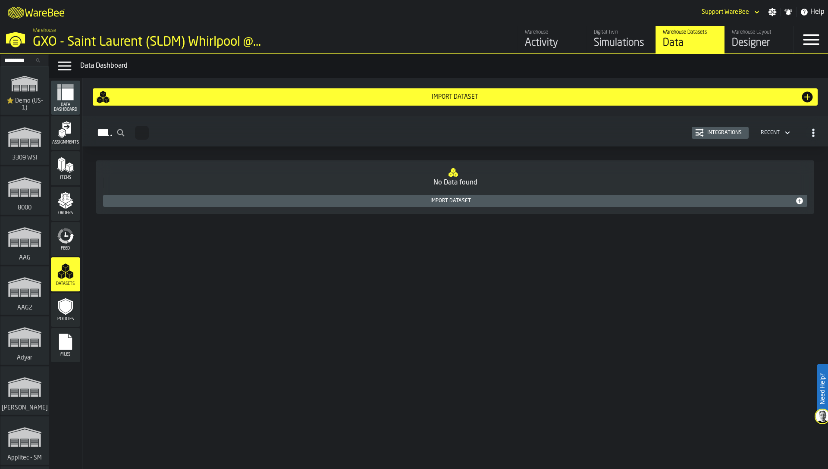
click at [65, 350] on icon "menu Files" at bounding box center [65, 341] width 17 height 17
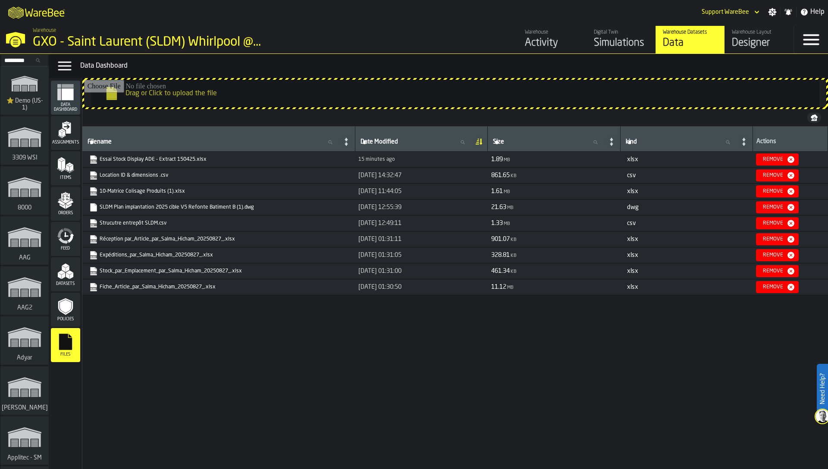
click at [131, 223] on link "Strucutre entrepôt SLDM.csv" at bounding box center [217, 223] width 257 height 9
click at [414, 301] on div "Filename Filename Date Modified Date Modified Size Size kind kind Actions Essai…" at bounding box center [455, 287] width 746 height 322
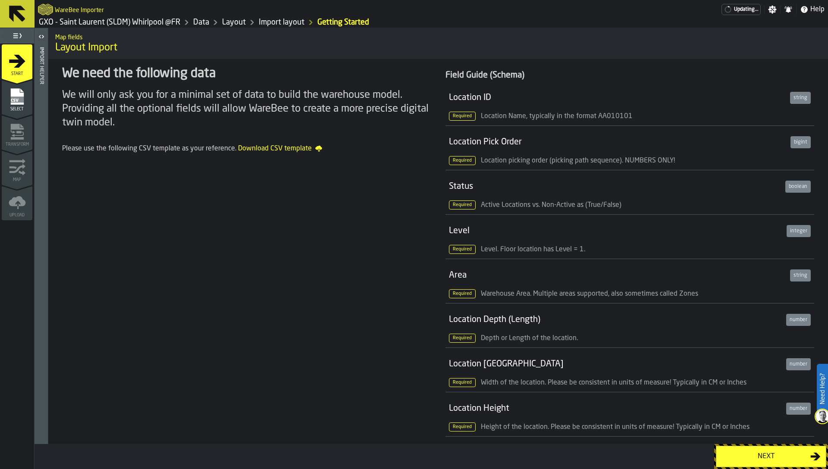
click at [19, 99] on rect "menu Select" at bounding box center [16, 100] width 13 height 6
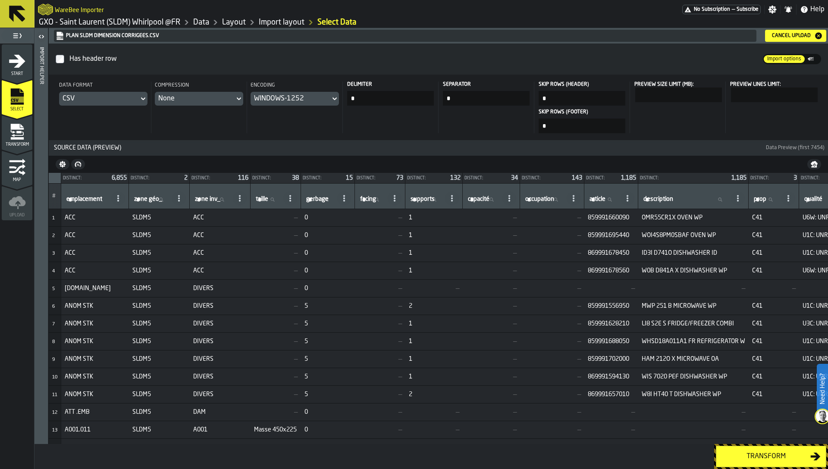
drag, startPoint x: 18, startPoint y: 133, endPoint x: 132, endPoint y: 275, distance: 182.2
click at [132, 275] on main "1 Start 2 Select 2 Transform 3 Map 4 Upload Import Helper Plan SLDM DIMENSION C…" at bounding box center [414, 248] width 828 height 441
click at [16, 144] on span "Transform" at bounding box center [17, 144] width 31 height 5
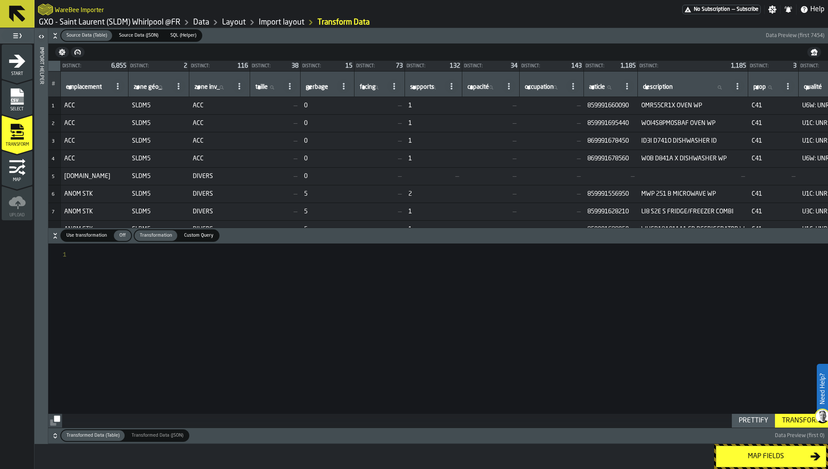
click at [80, 236] on span "Use transformation" at bounding box center [86, 235] width 47 height 7
type textarea "**********"
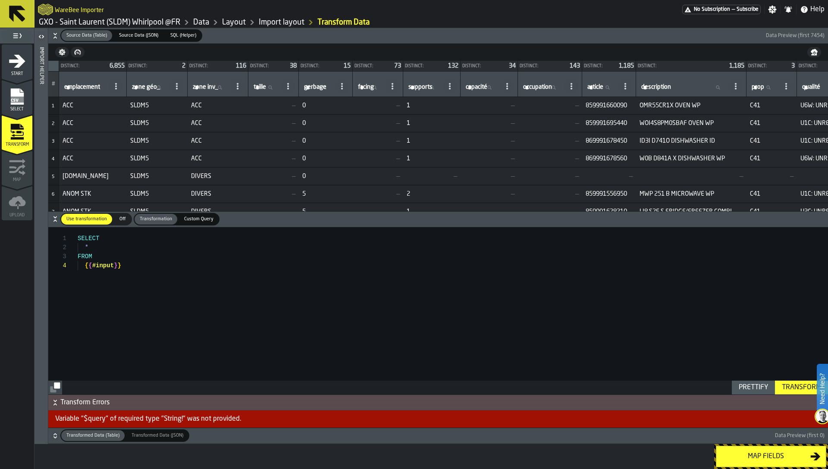
click at [129, 35] on span "Source Data (JSON)" at bounding box center [139, 35] width 46 height 7
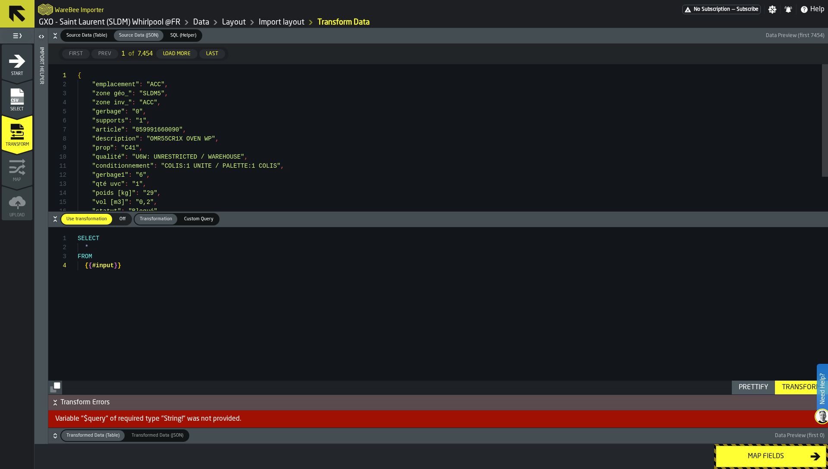
click at [182, 54] on div "Load More" at bounding box center [177, 54] width 35 height 6
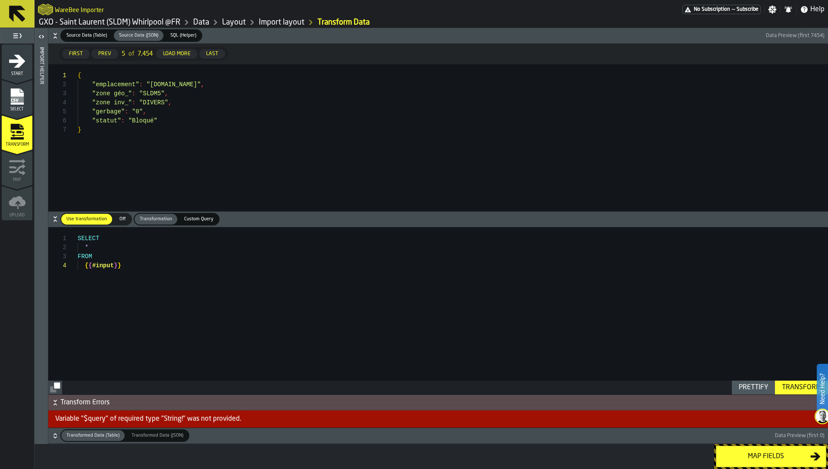
click at [182, 54] on div "Load More" at bounding box center [177, 54] width 35 height 6
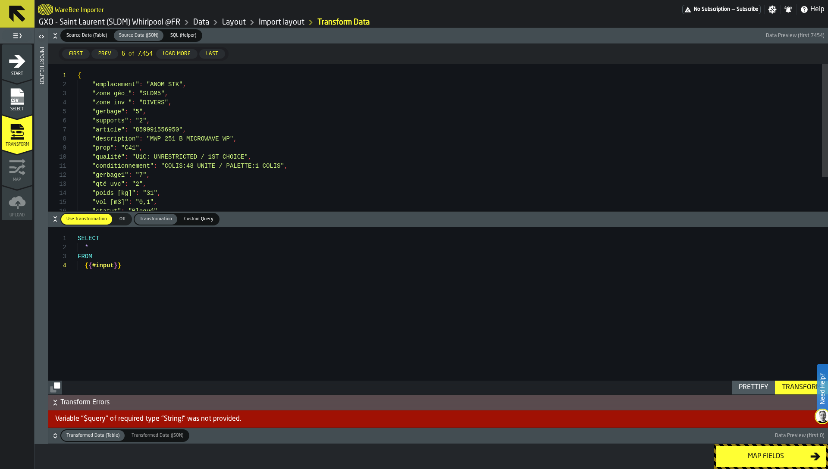
click at [182, 54] on div "Load More" at bounding box center [177, 54] width 35 height 6
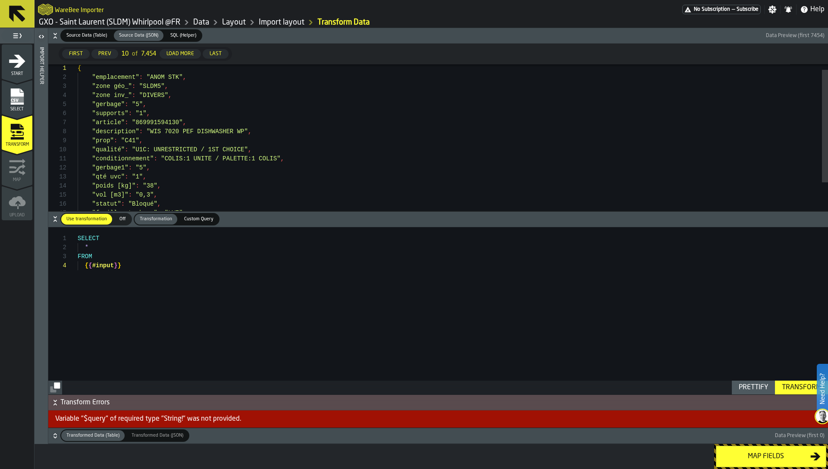
click at [179, 53] on div "Load More" at bounding box center [180, 54] width 35 height 6
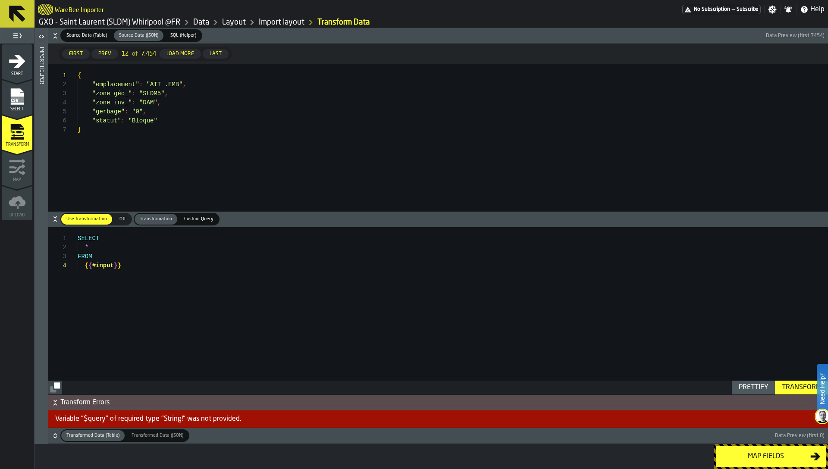
click at [179, 53] on div "Load More" at bounding box center [180, 54] width 35 height 6
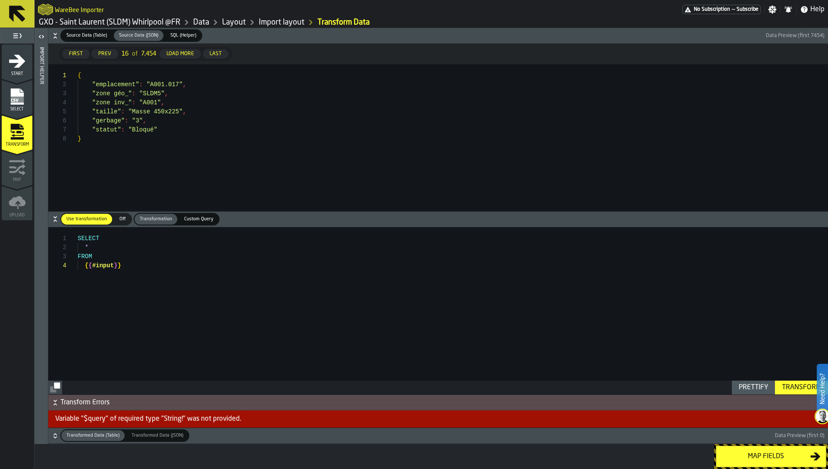
click at [179, 53] on div "Load More" at bounding box center [180, 54] width 35 height 6
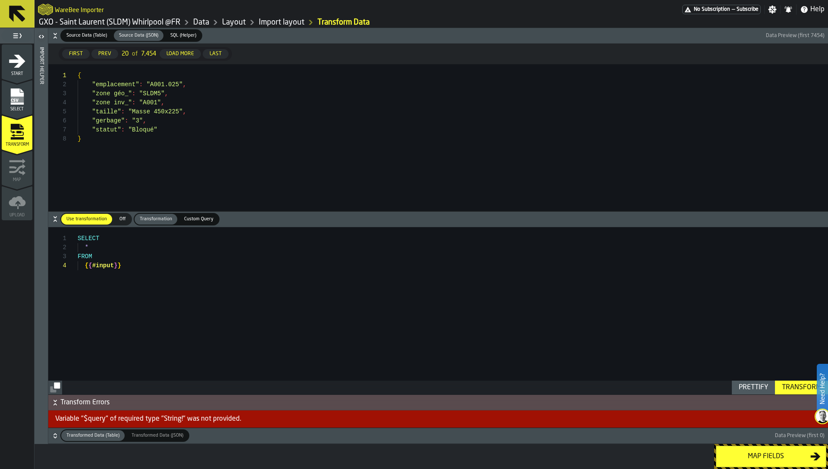
type textarea "**********"
drag, startPoint x: 91, startPoint y: 112, endPoint x: 205, endPoint y: 111, distance: 113.4
click at [205, 111] on div "{ "emplacement" : "A001.027" , "zone géo_" : "SLDM5" , "zone inv_" : "A001" , "…" at bounding box center [453, 137] width 750 height 147
click at [170, 244] on div "SELECT * FROM { { #input } }" at bounding box center [453, 310] width 750 height 167
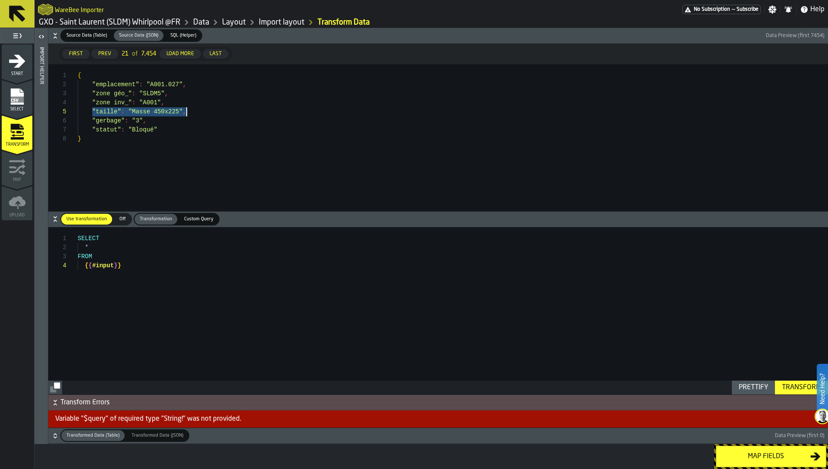
scroll to position [9, 0]
click at [274, 138] on div "{ "emplacement" : "A001.027" , "zone géo_" : "SLDM5" , "zone inv_" : "A001" , "…" at bounding box center [453, 137] width 750 height 147
click at [157, 85] on div "{ "emplacement" : "A001.027" , "zone géo_" : "SLDM5" , "zone inv_" : "A001" , "…" at bounding box center [453, 137] width 750 height 147
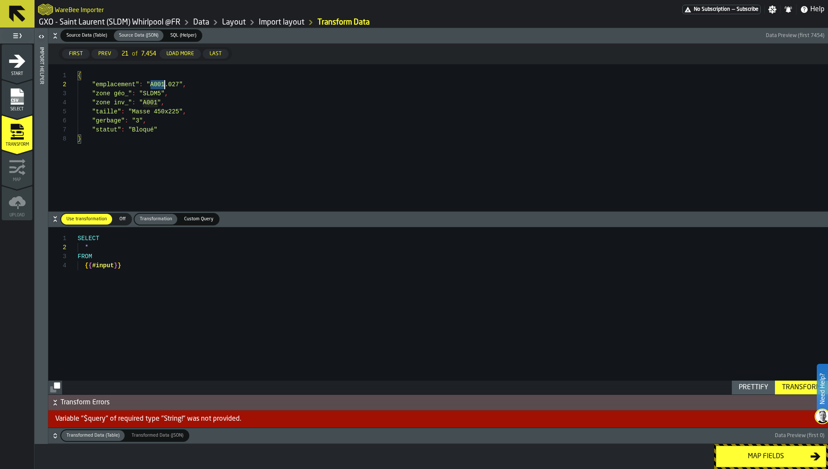
click at [157, 85] on div "{ "emplacement" : "A001.027" , "zone géo_" : "SLDM5" , "zone inv_" : "A001" , "…" at bounding box center [453, 137] width 750 height 147
click at [262, 197] on div "{ "emplacement" : "A001.027" , "zone géo_" : "SLDM5" , "zone inv_" : "A001" , "…" at bounding box center [453, 137] width 750 height 147
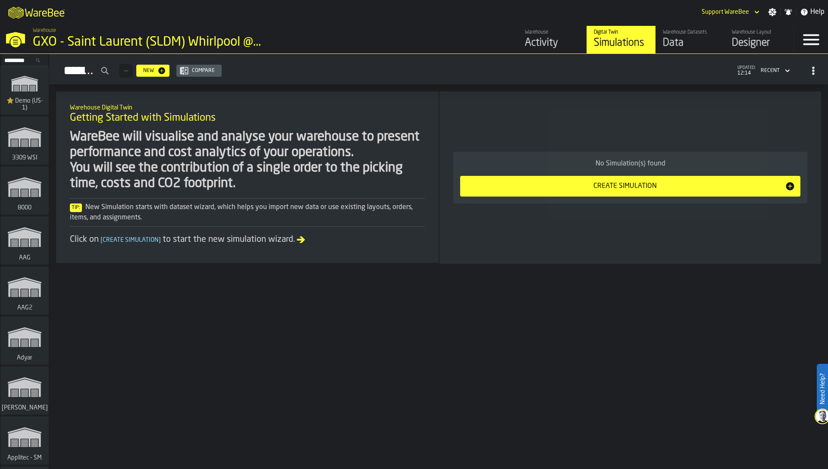
click at [28, 56] on input "Search..." at bounding box center [24, 60] width 45 height 9
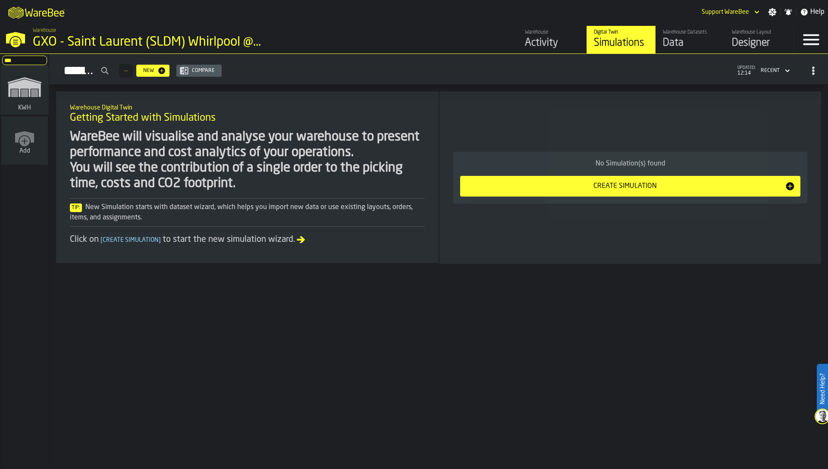
type input "***"
click at [45, 95] on div "KWH" at bounding box center [24, 90] width 48 height 48
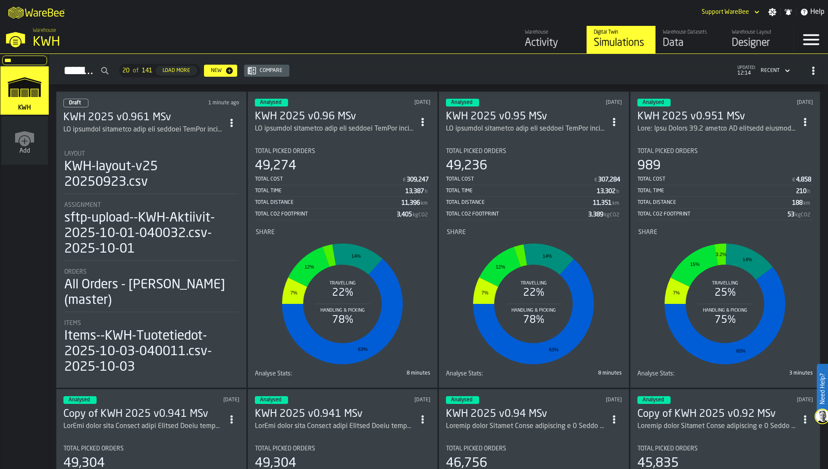
click at [702, 38] on div "Data" at bounding box center [690, 43] width 55 height 14
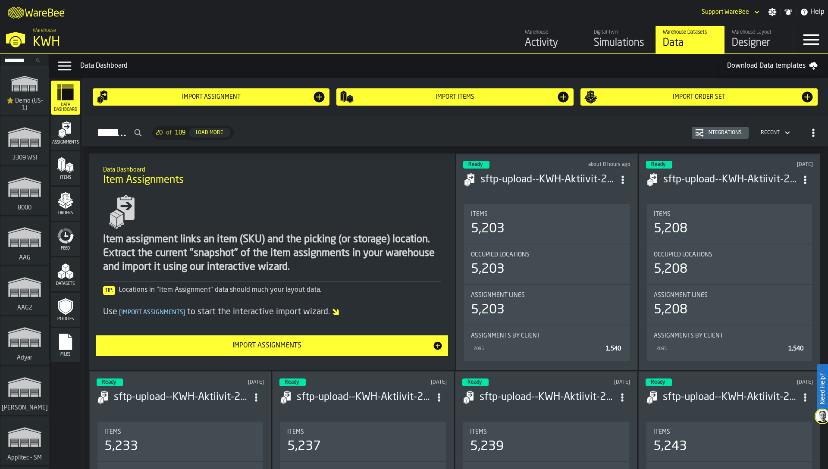
click at [61, 179] on span "Items" at bounding box center [65, 178] width 29 height 5
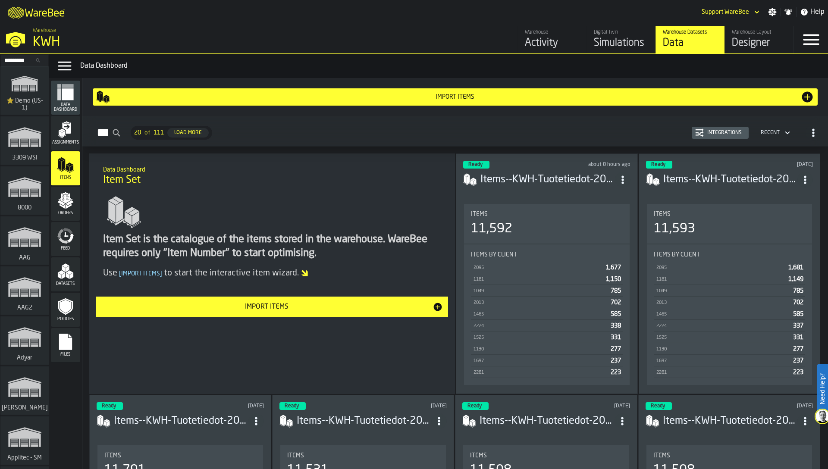
click at [522, 204] on div "Items 11,592" at bounding box center [546, 224] width 165 height 40
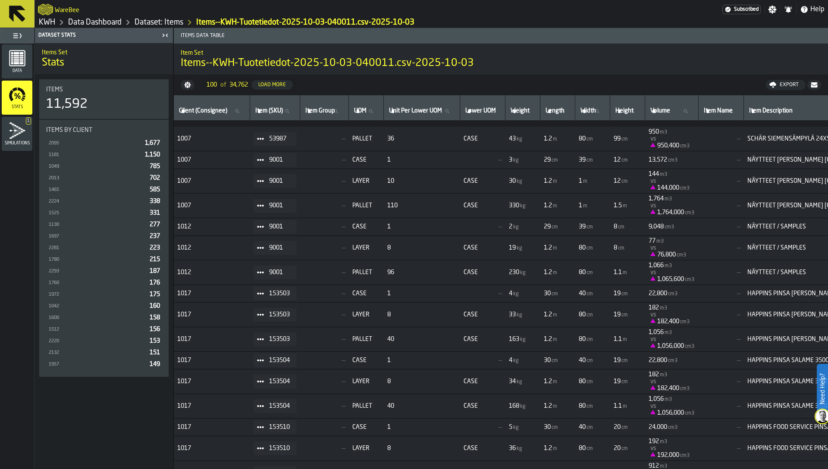
scroll to position [696, 0]
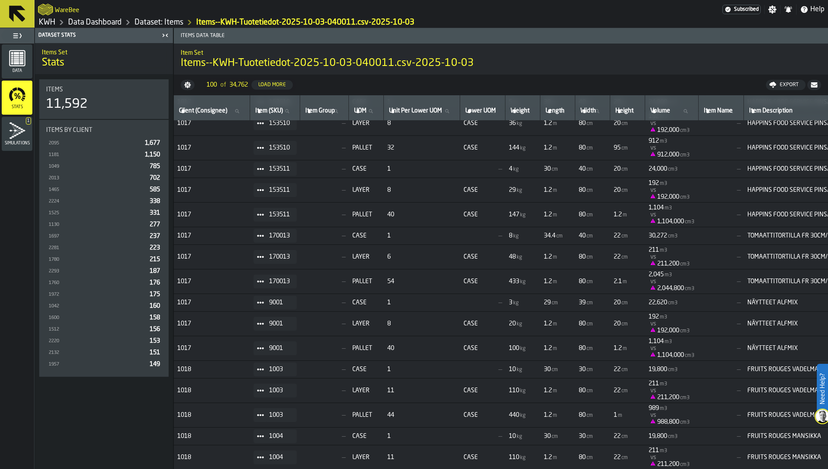
click at [364, 114] on input "UOM UOM" at bounding box center [366, 111] width 28 height 11
type input "**"
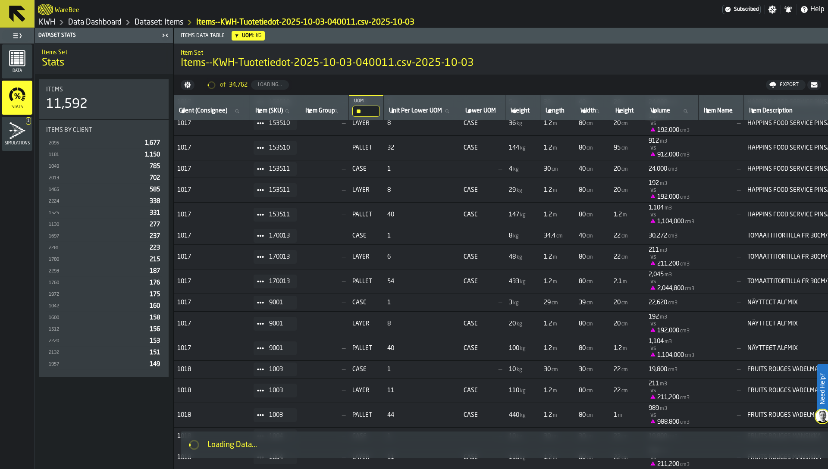
scroll to position [0, 0]
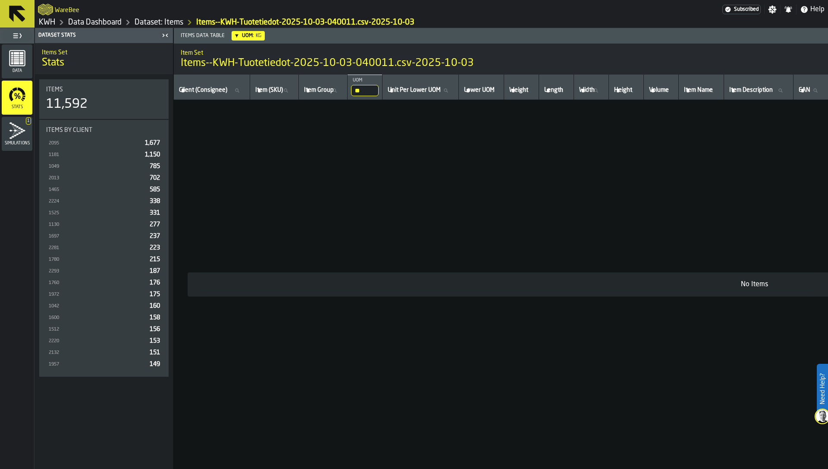
click at [367, 93] on input "**" at bounding box center [365, 90] width 28 height 11
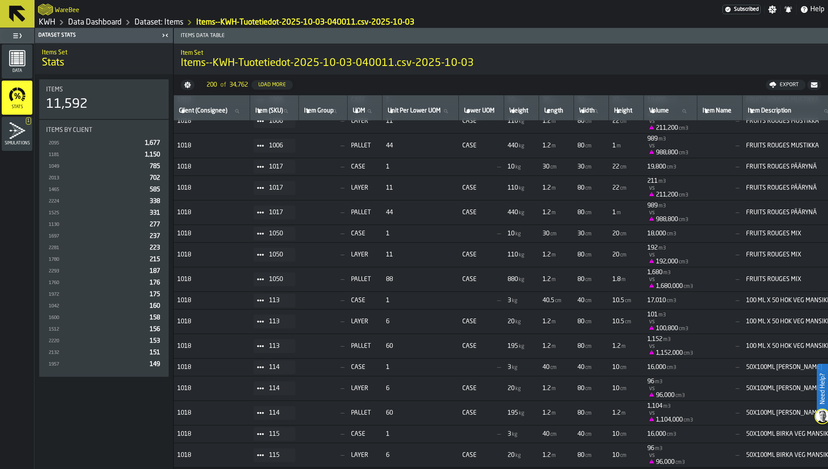
scroll to position [1090, 0]
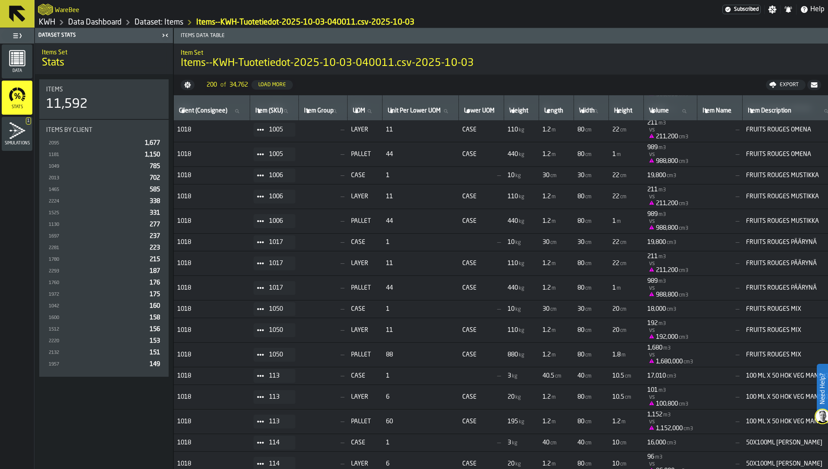
click at [172, 24] on link "Dataset: Items" at bounding box center [159, 22] width 49 height 9
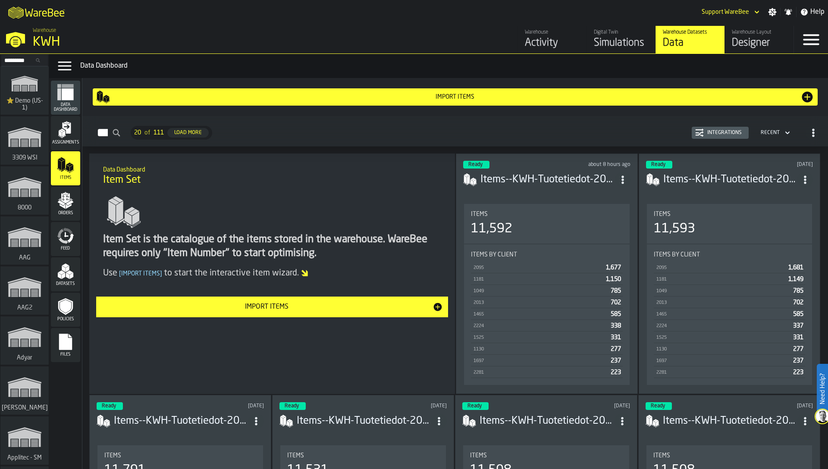
click at [714, 134] on div "Integrations" at bounding box center [724, 133] width 41 height 6
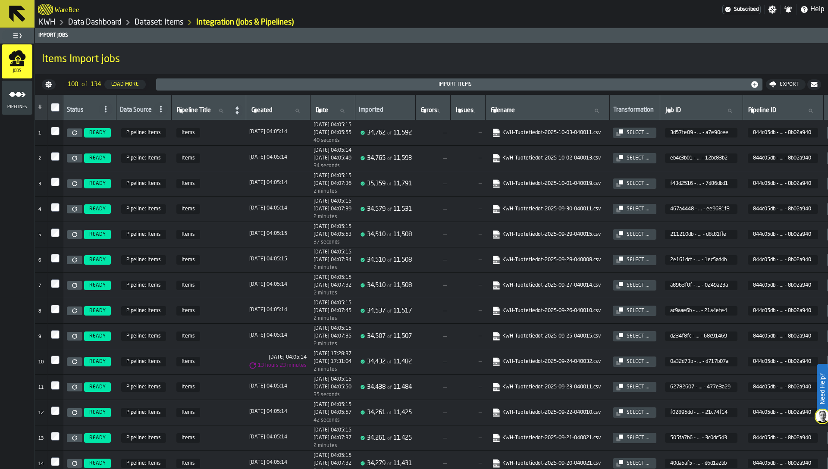
click at [74, 359] on link at bounding box center [75, 362] width 16 height 9
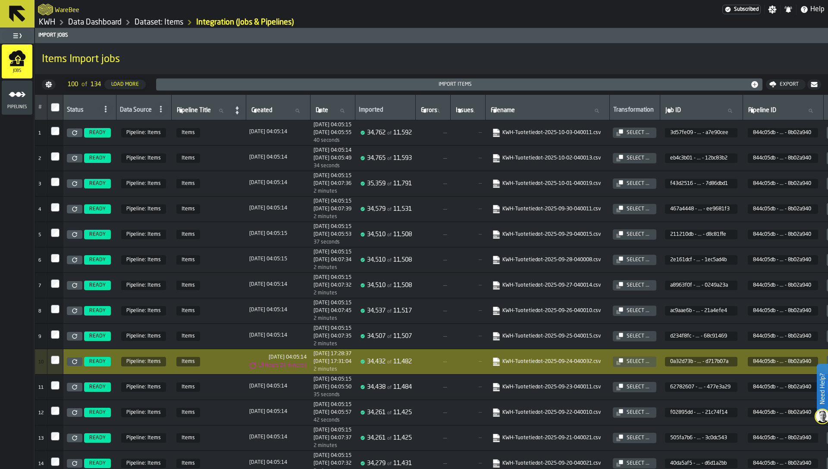
click at [74, 134] on icon at bounding box center [74, 132] width 5 height 5
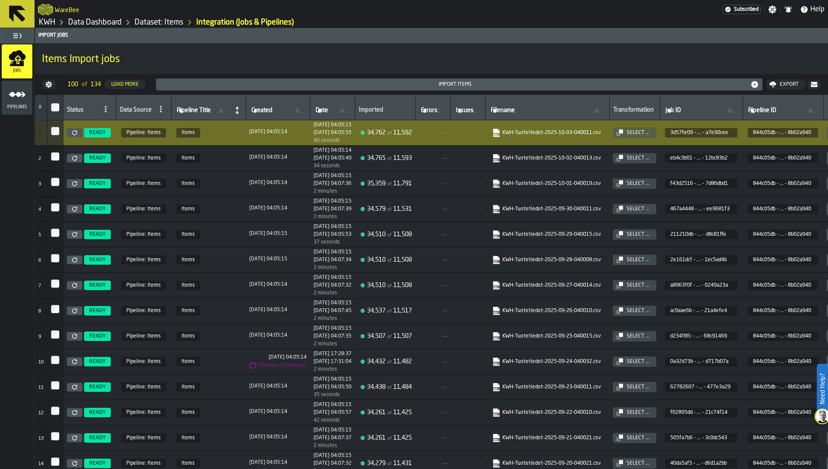
click at [13, 100] on icon "menu Pipelines" at bounding box center [17, 94] width 17 height 17
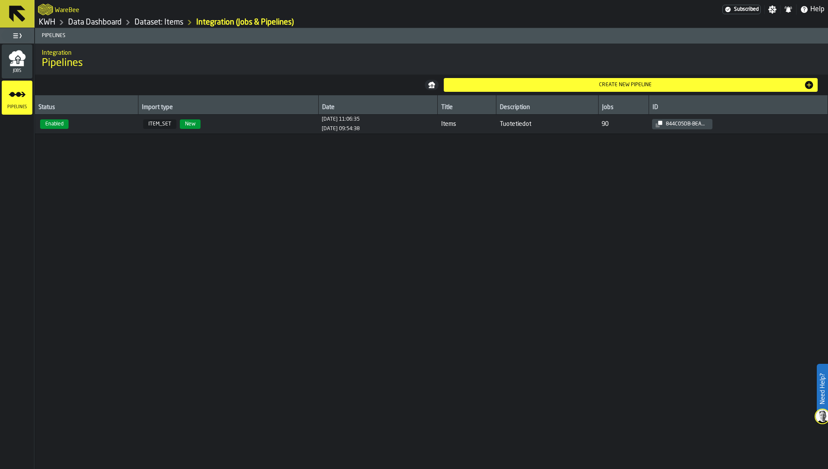
click at [88, 126] on span "Enabled" at bounding box center [86, 123] width 96 height 9
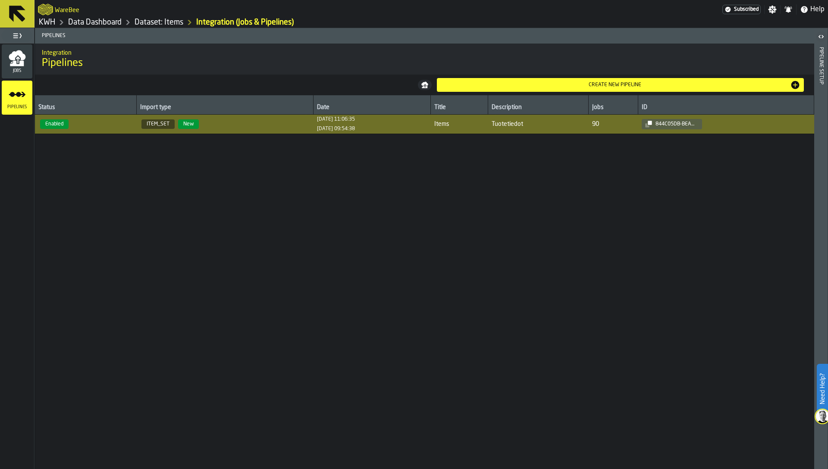
click at [818, 91] on div "Pipeline Setup" at bounding box center [821, 256] width 6 height 422
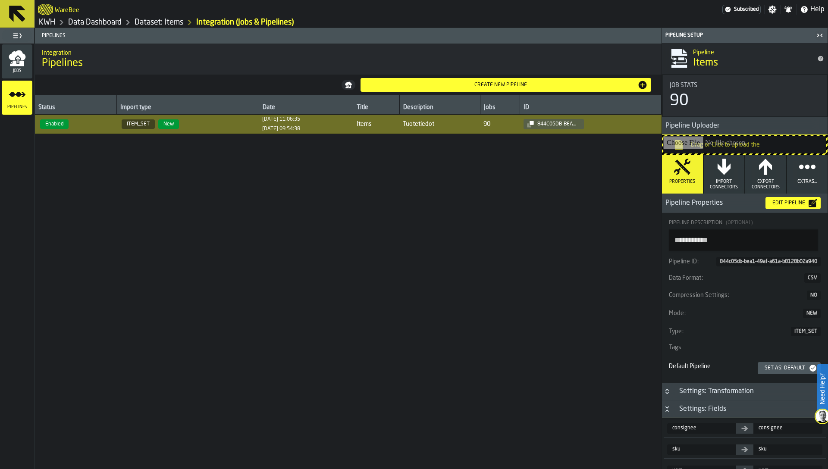
click at [780, 207] on button "Edit Pipeline" at bounding box center [793, 203] width 55 height 12
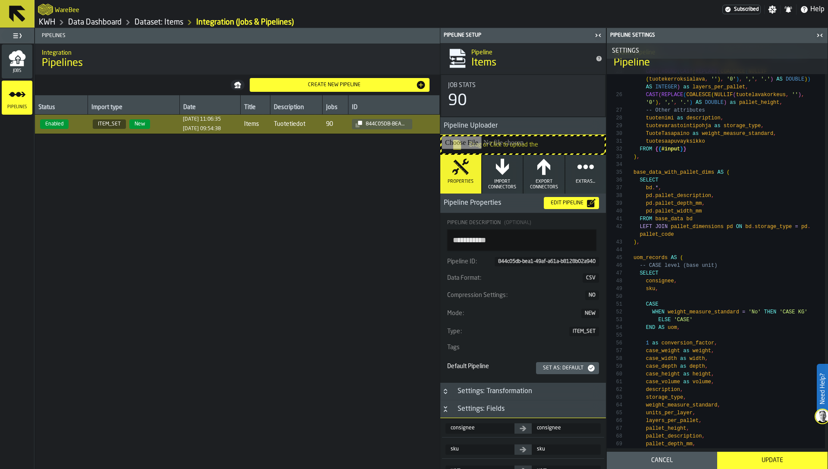
scroll to position [568, 0]
type textarea "**********"
click at [777, 455] on button "Update" at bounding box center [772, 460] width 110 height 17
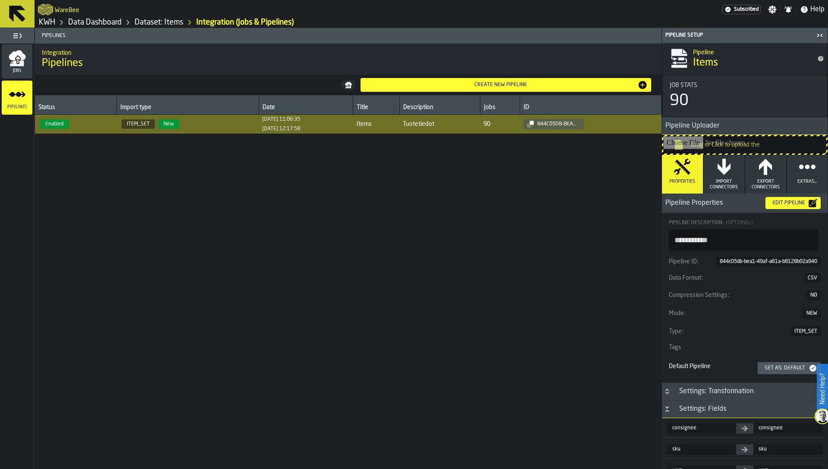
click at [18, 67] on div "Jobs" at bounding box center [17, 62] width 31 height 24
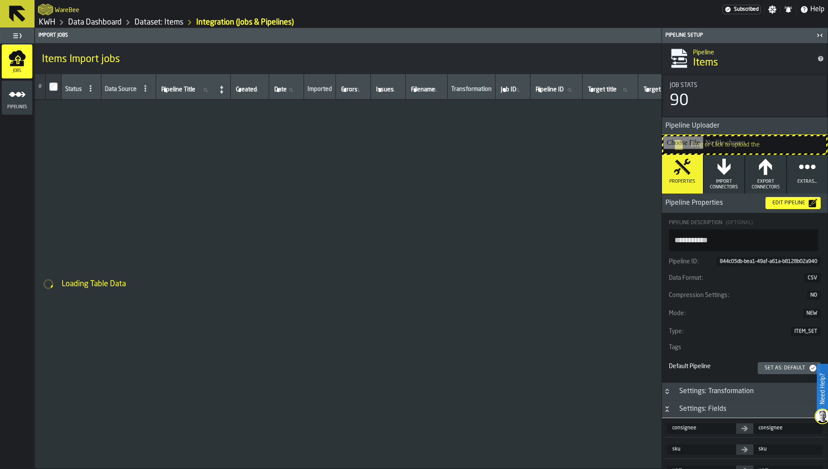
click at [819, 35] on icon "button-toggle-Close me" at bounding box center [818, 35] width 2 height 3
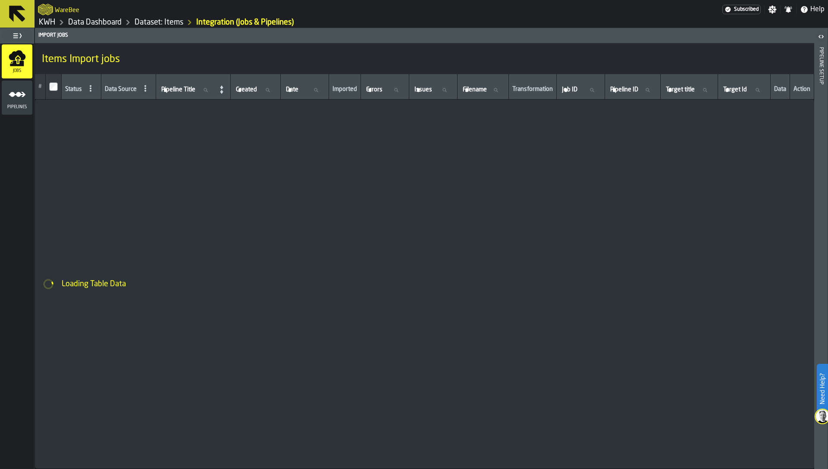
click at [13, 102] on icon "menu Pipelines" at bounding box center [17, 94] width 17 height 17
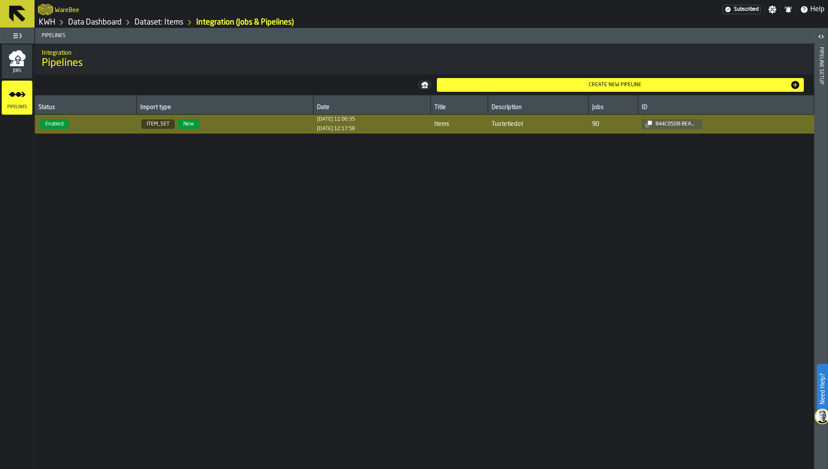
click at [4, 60] on div "Jobs" at bounding box center [17, 62] width 31 height 24
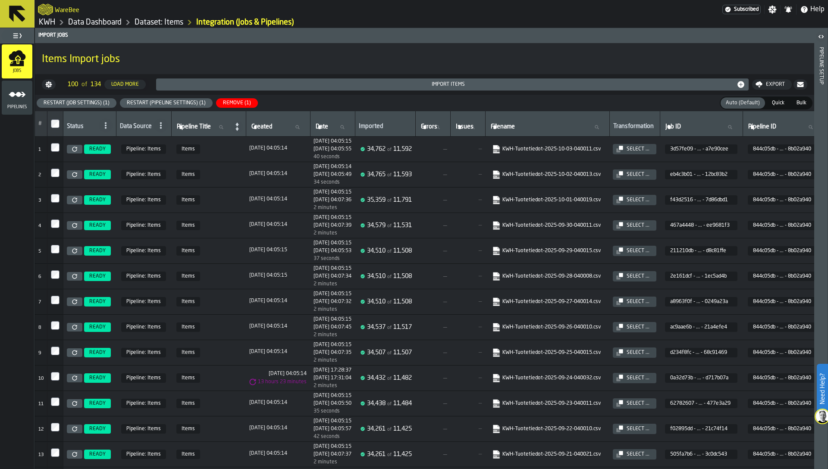
click at [179, 100] on div "Restart (Pipeline Settings) (1)" at bounding box center [166, 103] width 86 height 6
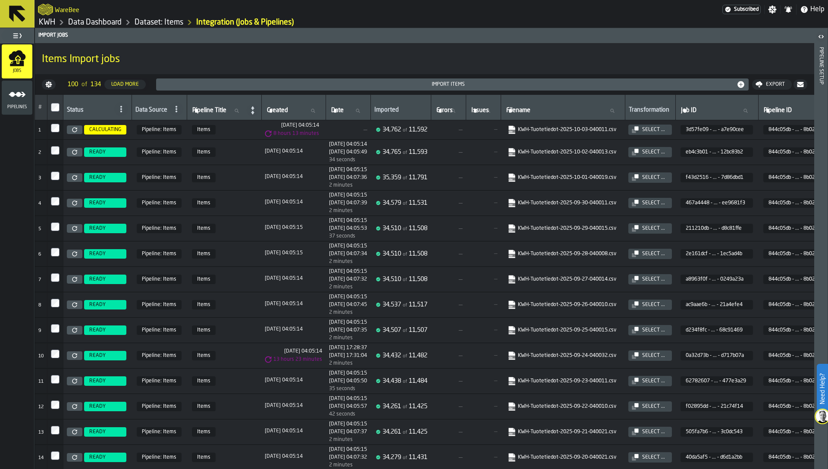
click at [11, 98] on icon "menu Pipelines" at bounding box center [17, 94] width 17 height 17
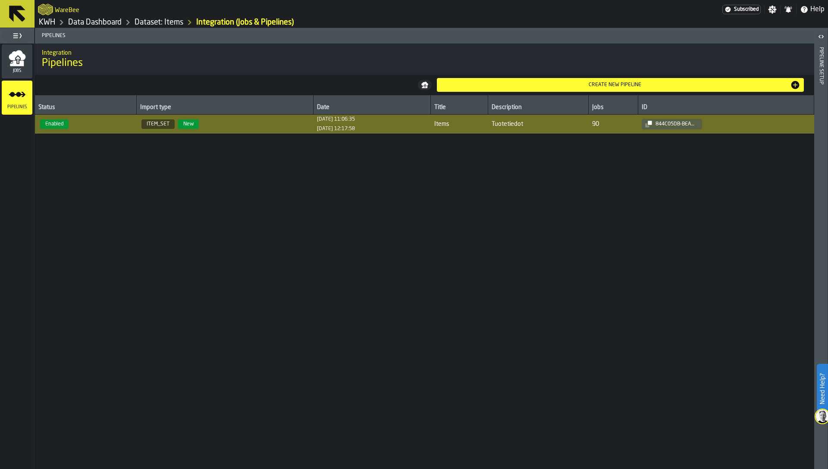
click at [160, 126] on span "ITEM_SET" at bounding box center [157, 123] width 33 height 9
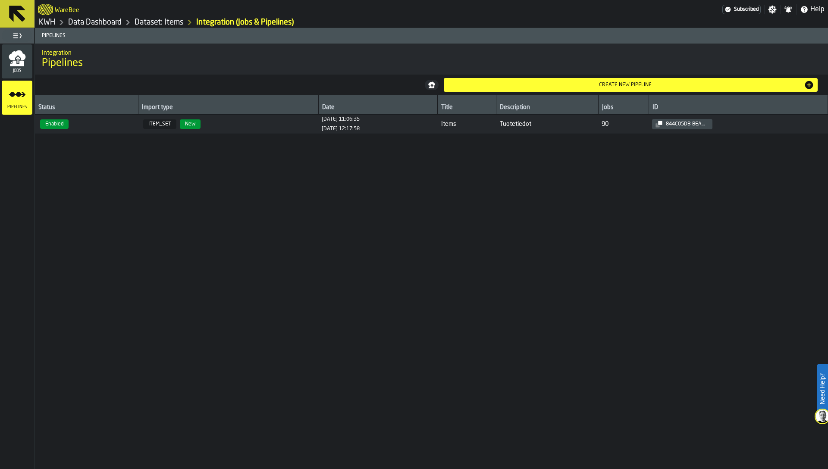
click at [628, 125] on span "90" at bounding box center [624, 124] width 44 height 7
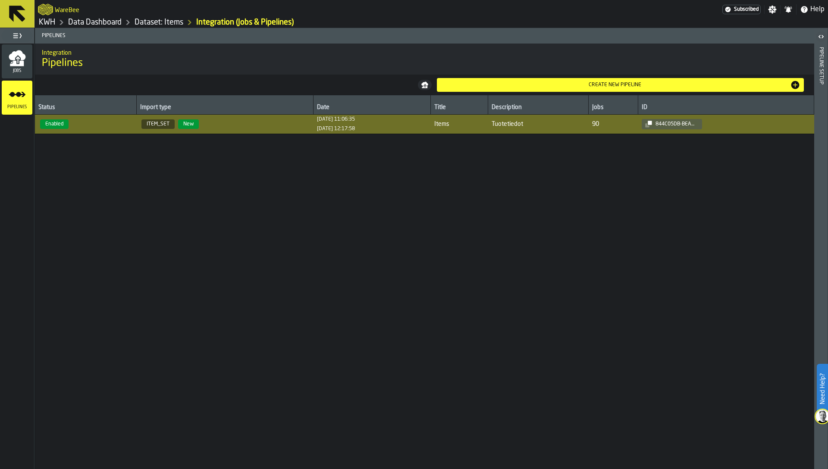
click at [820, 135] on div "Pipeline Setup" at bounding box center [821, 256] width 6 height 422
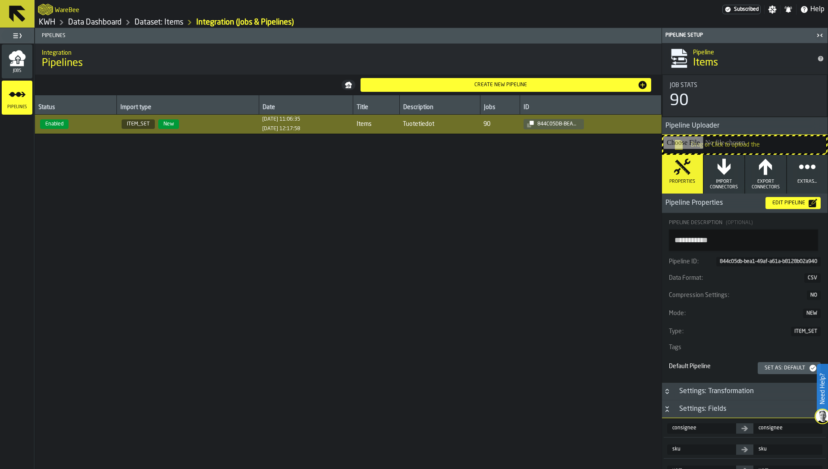
click at [781, 200] on div "Edit Pipeline" at bounding box center [789, 203] width 40 height 6
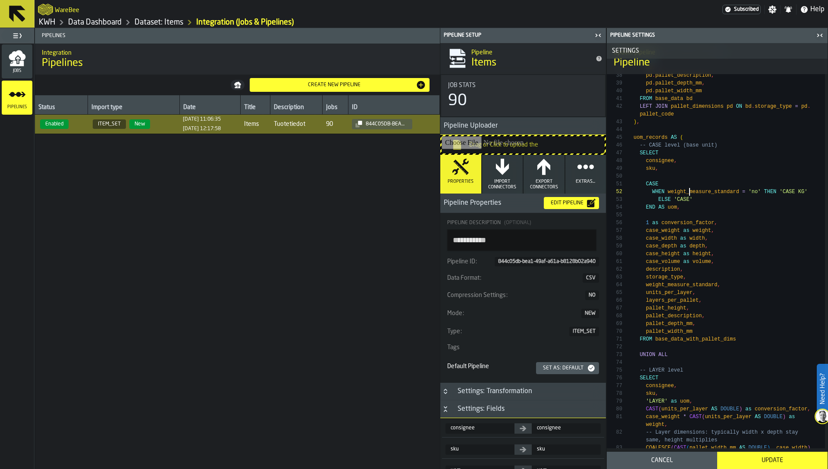
scroll to position [688, 0]
type textarea "**********"
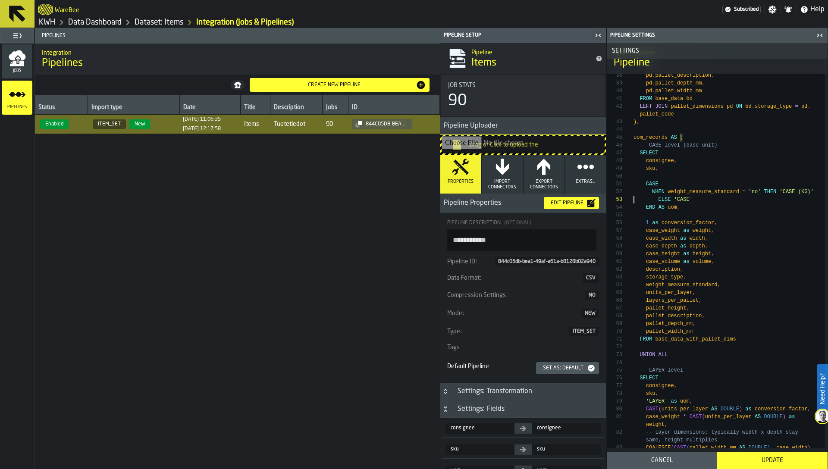
scroll to position [70, 0]
click at [769, 461] on div "Update" at bounding box center [772, 460] width 100 height 7
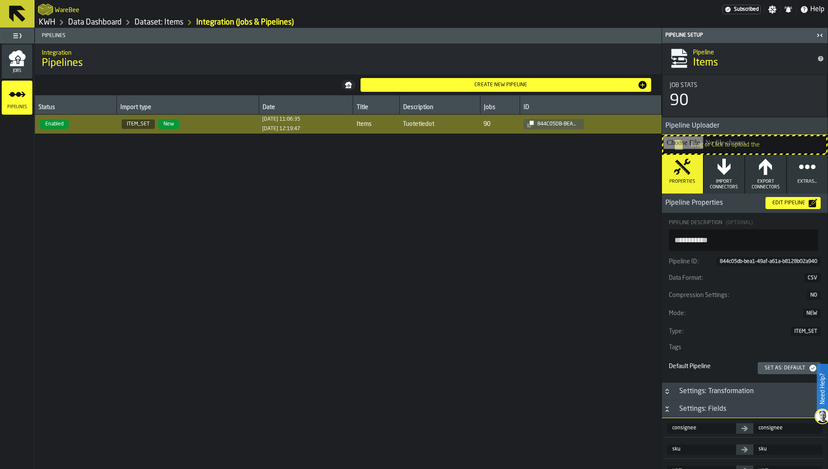
click at [10, 71] on span "Jobs" at bounding box center [17, 71] width 31 height 5
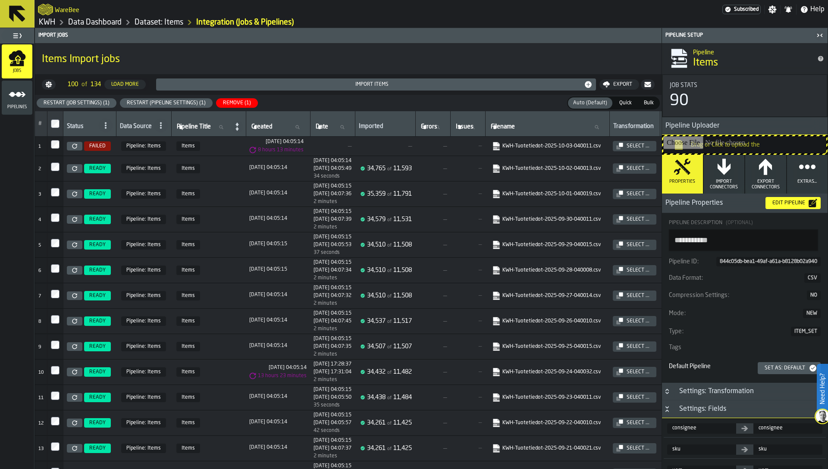
click at [182, 104] on div "Restart (Pipeline Settings) (1)" at bounding box center [166, 103] width 86 height 6
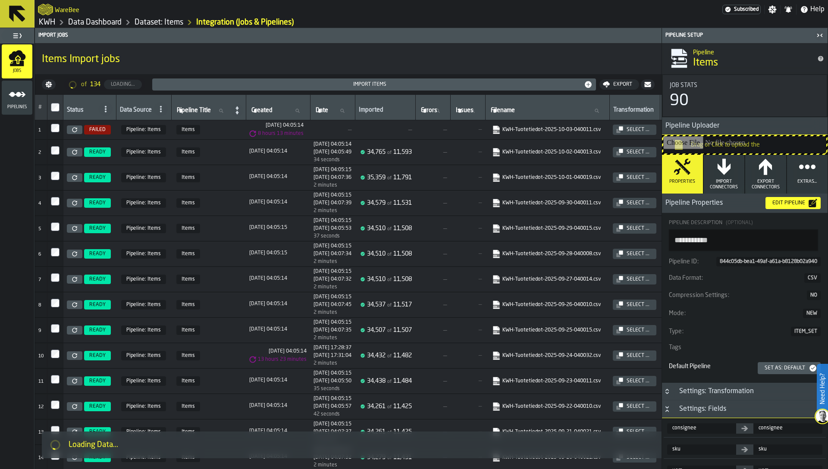
click at [819, 33] on icon "button-toggle-Close me" at bounding box center [820, 35] width 10 height 10
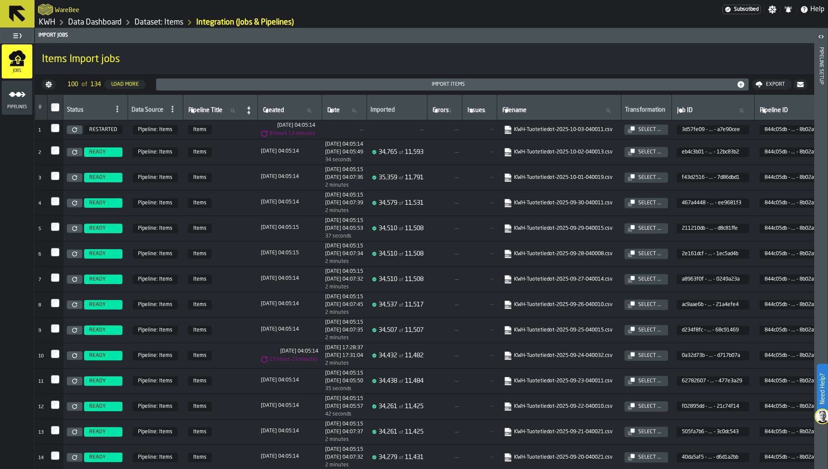
click at [294, 324] on td "[DATE] 04:05:14" at bounding box center [289, 330] width 64 height 25
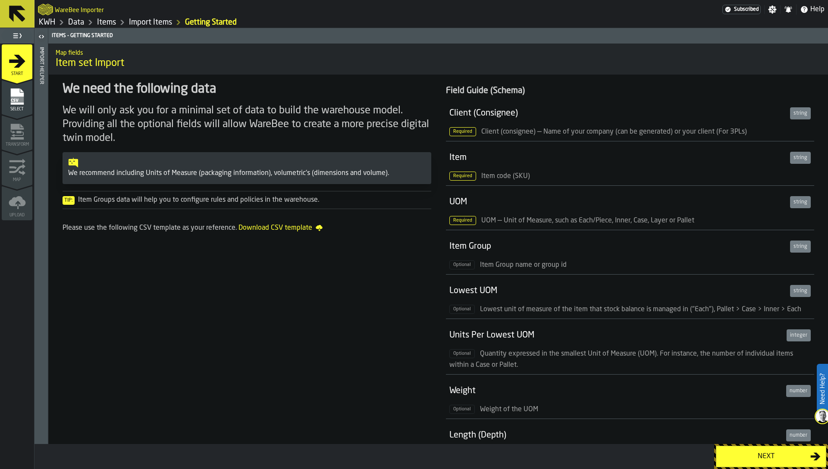
click at [17, 103] on icon "menu Select" at bounding box center [16, 96] width 13 height 16
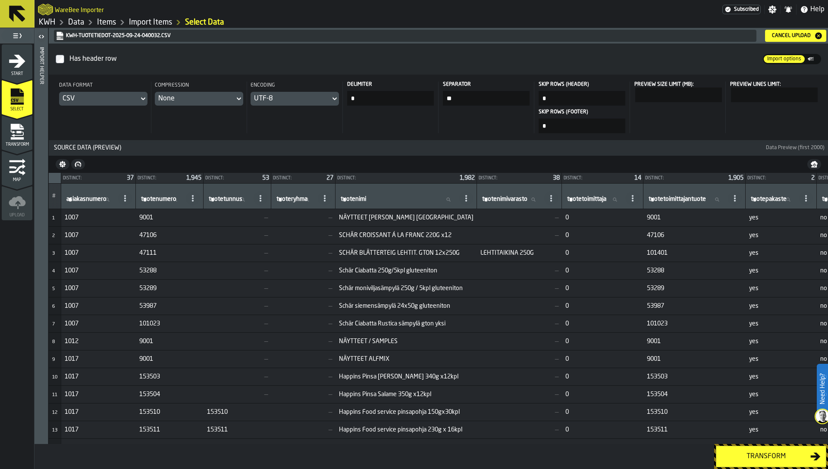
click at [22, 133] on icon "menu Transform" at bounding box center [17, 131] width 17 height 17
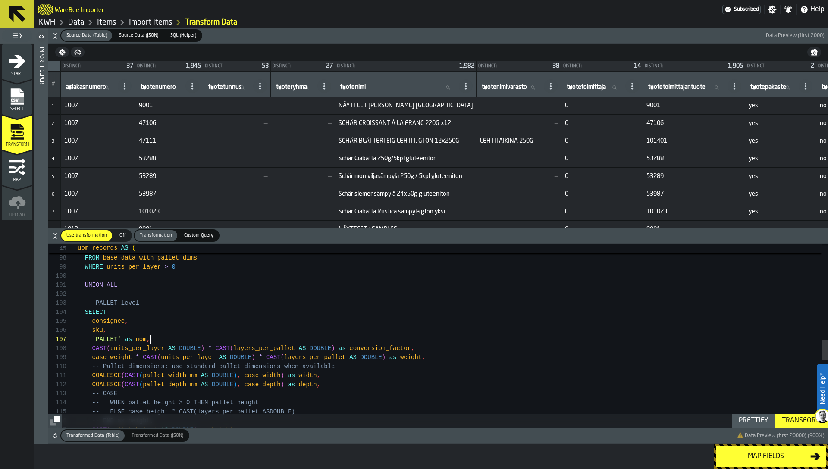
click at [210, 341] on div "pallet_depth_mm , pallet_width_mm FROM base_data_with_pallet_dims WHERE units_p…" at bounding box center [453, 201] width 750 height 1667
type textarea "**********"
type textarea "*"
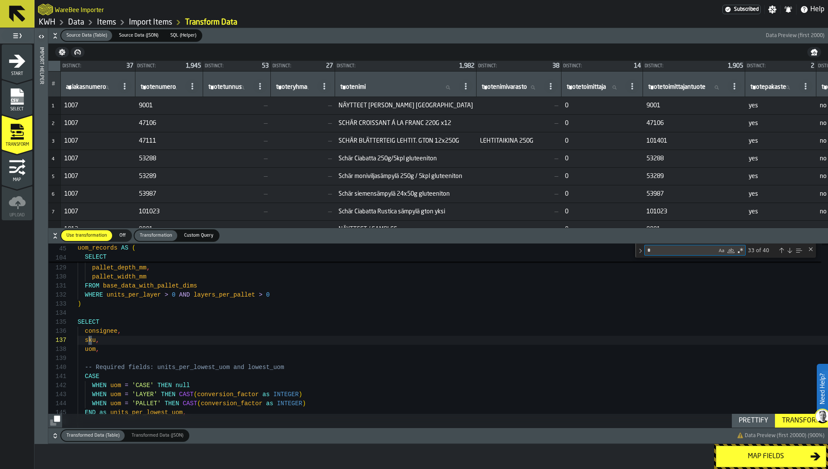
type textarea "**********"
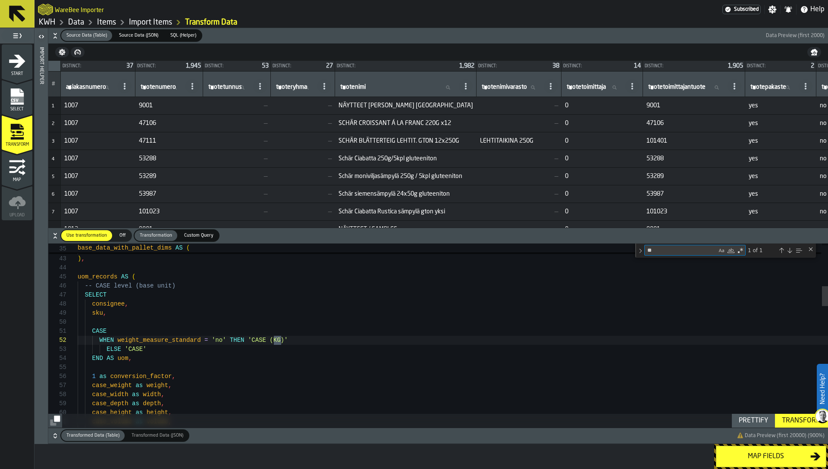
type textarea "**"
drag, startPoint x: 138, startPoint y: 363, endPoint x: 76, endPoint y: 333, distance: 69.1
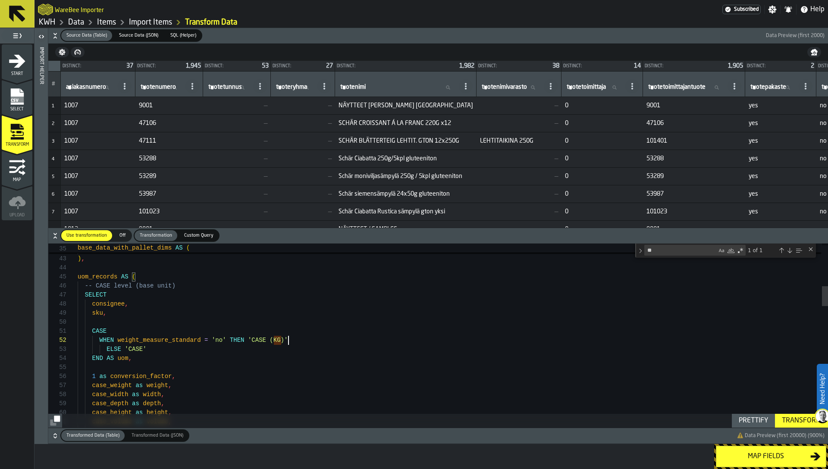
scroll to position [9, 0]
type textarea "**********"
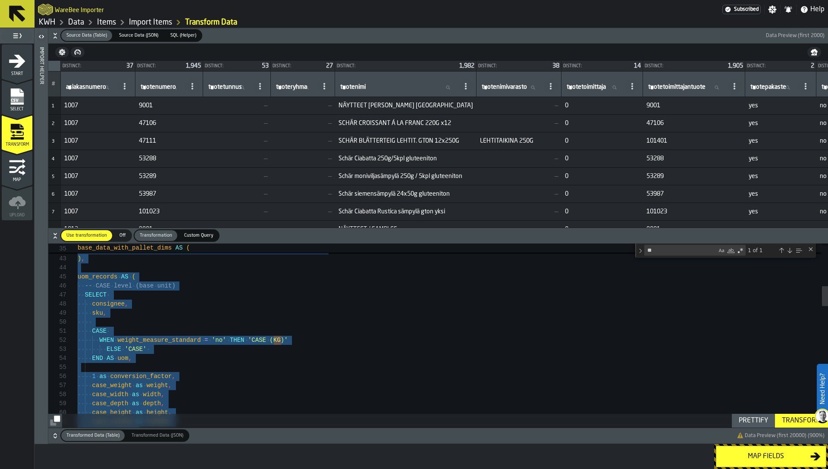
click at [50, 435] on h6 "Transformed Data (Table) Transformed Data (Table) Transformed Data (JSON) Trans…" at bounding box center [438, 436] width 776 height 13
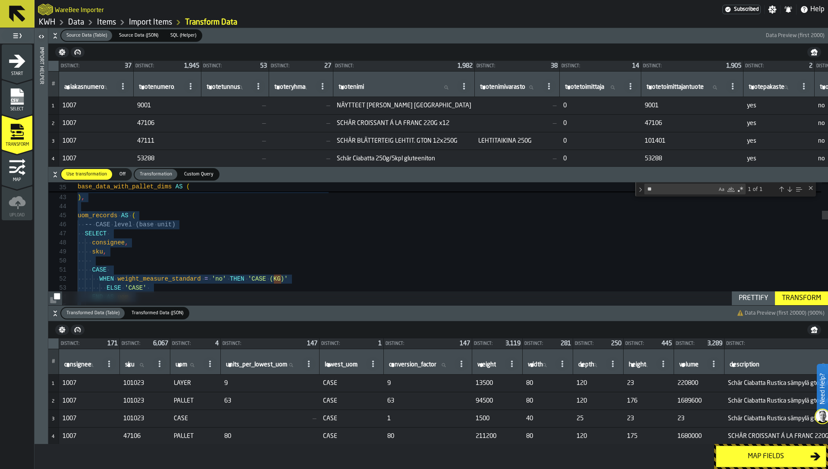
click at [185, 362] on label "uom uom" at bounding box center [188, 365] width 28 height 11
click at [185, 362] on input "uom uom" at bounding box center [188, 365] width 28 height 11
type input "****"
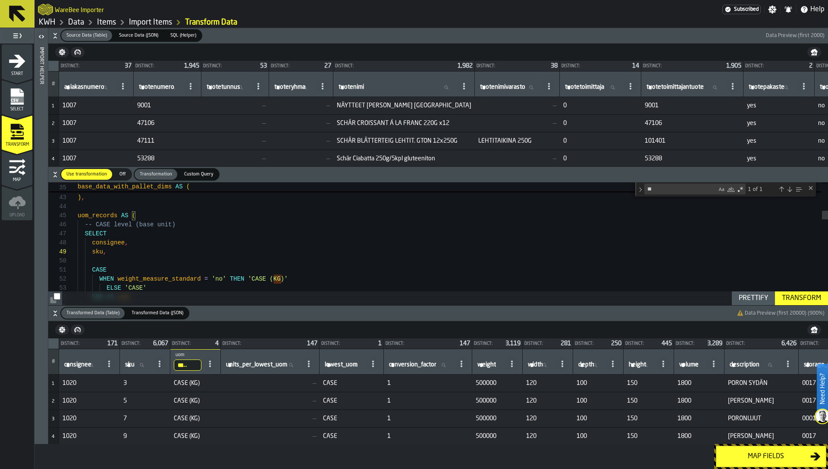
type textarea "**********"
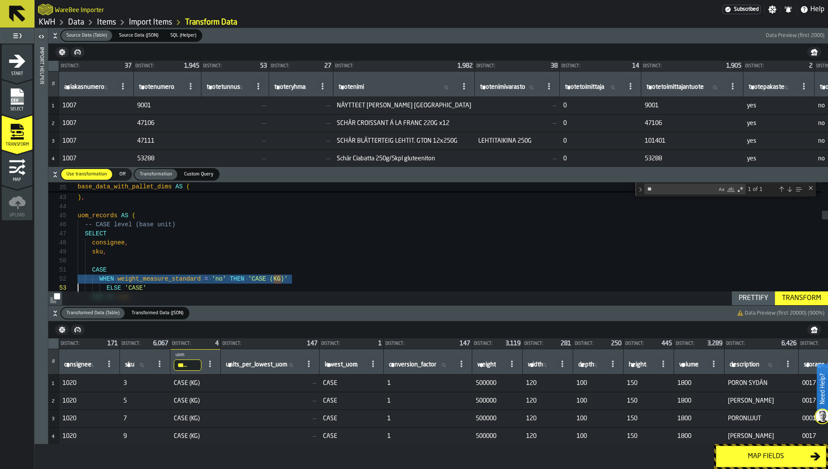
drag, startPoint x: 217, startPoint y: 278, endPoint x: 226, endPoint y: 279, distance: 10.1
click at [217, 278] on span "'no'" at bounding box center [219, 279] width 15 height 7
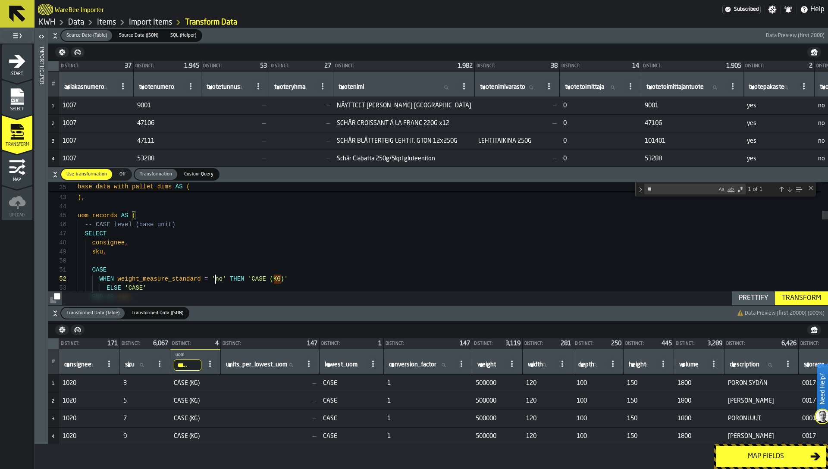
scroll to position [9, 0]
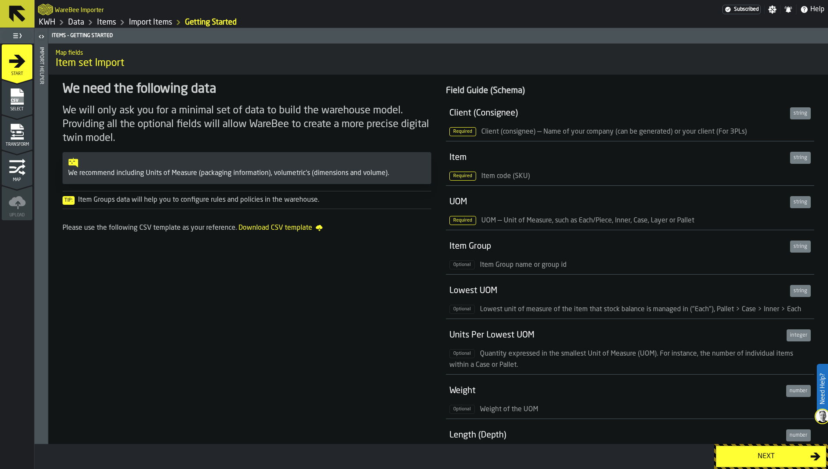
click at [18, 136] on icon "menu Transform" at bounding box center [17, 131] width 17 height 17
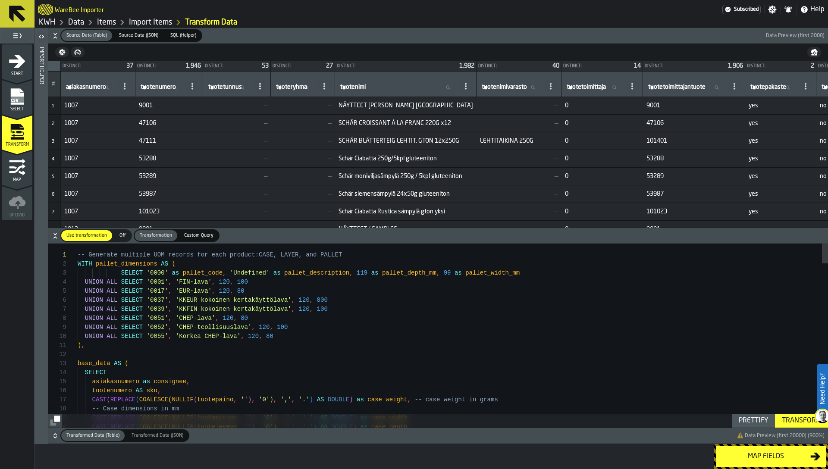
type textarea "**********"
type textarea "*"
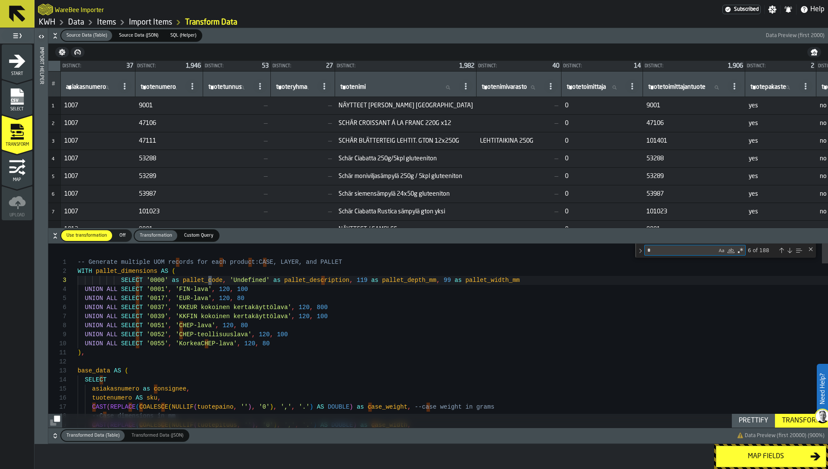
type textarea "**********"
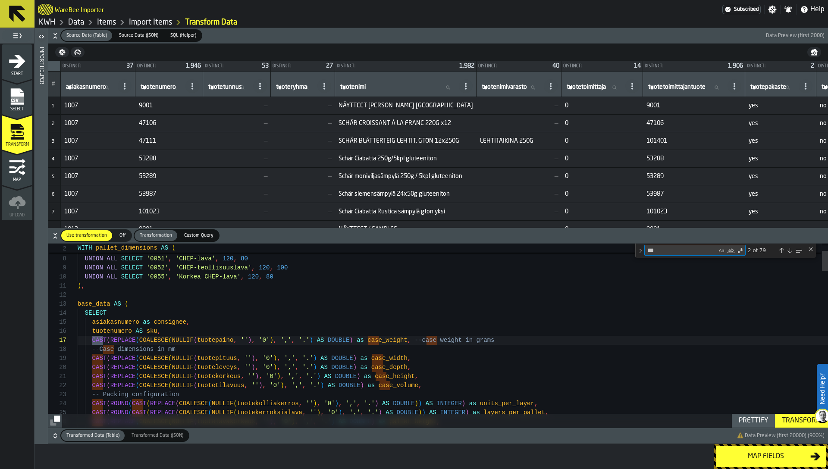
type textarea "****"
type textarea "**********"
type textarea "*"
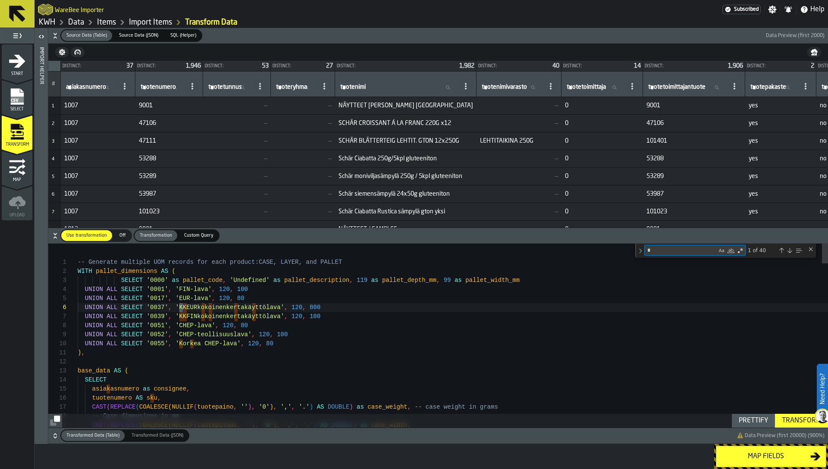
type textarea "**********"
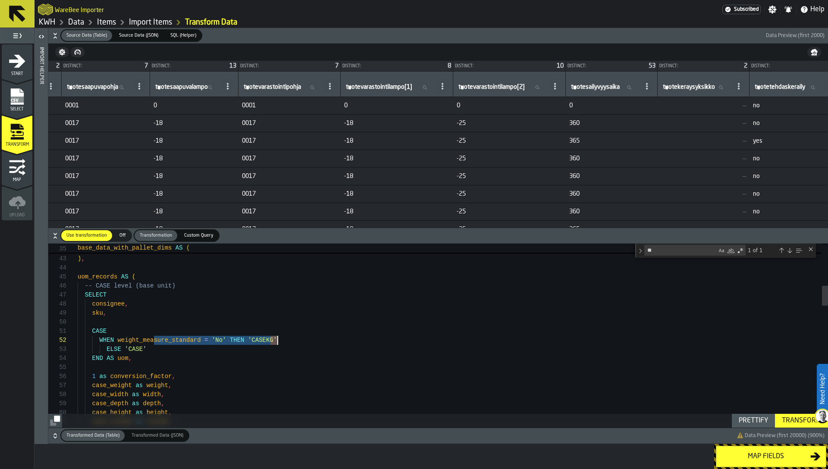
scroll to position [9, 0]
type textarea "**********"
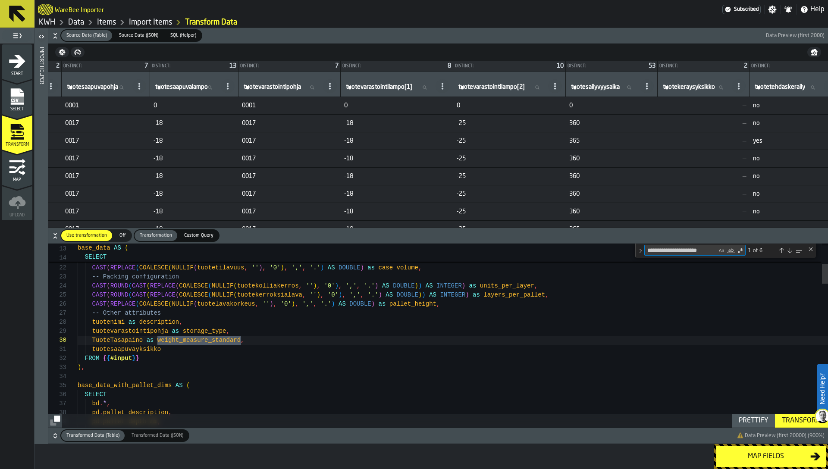
scroll to position [72, 0]
click at [150, 189] on td "0017" at bounding box center [106, 194] width 88 height 18
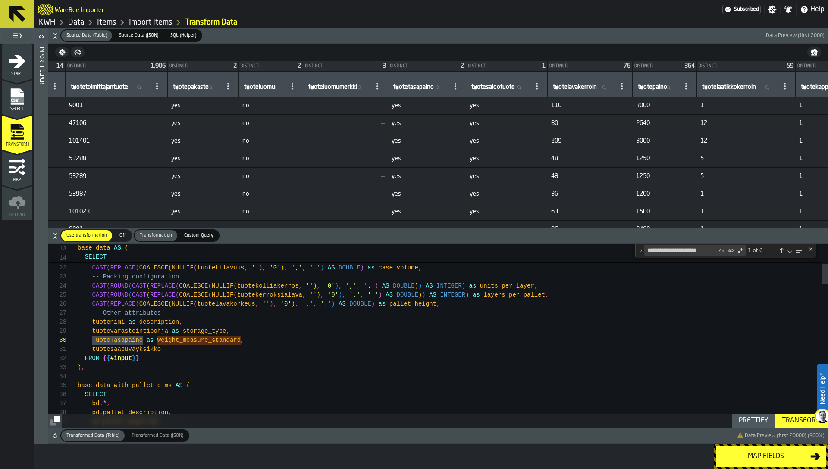
click at [674, 249] on textarea "**********" at bounding box center [681, 250] width 72 height 10
type textarea "**********"
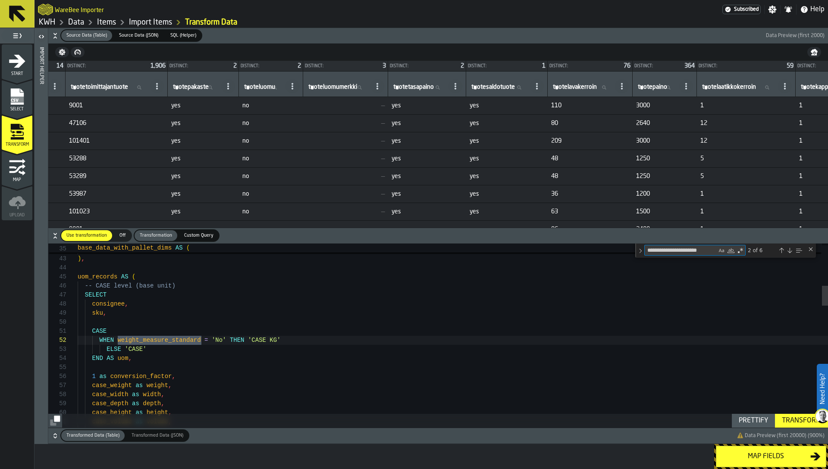
scroll to position [91, 0]
click at [50, 434] on h6 "Transformed Data (Table) Transformed Data (Table) Transformed Data (JSON) Trans…" at bounding box center [438, 436] width 776 height 13
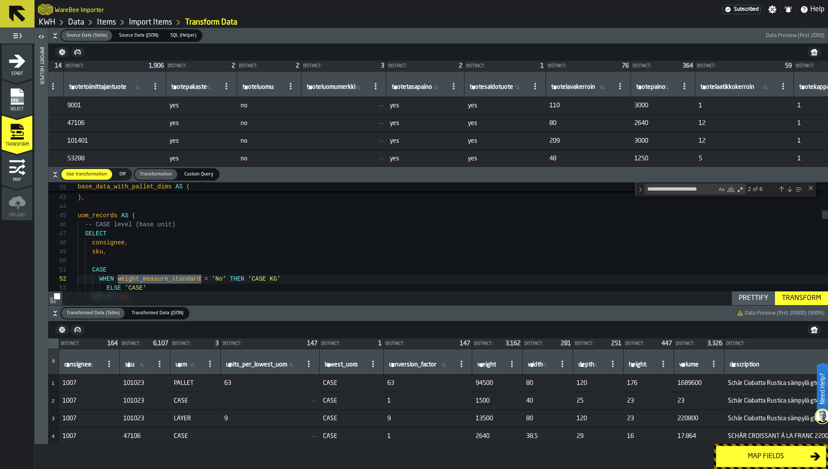
click at [430, 87] on label "tuotetasapaino tuotetasapaino" at bounding box center [417, 87] width 55 height 11
click at [430, 87] on input "tuotetasapaino tuotetasapaino" at bounding box center [417, 87] width 55 height 11
type input "**"
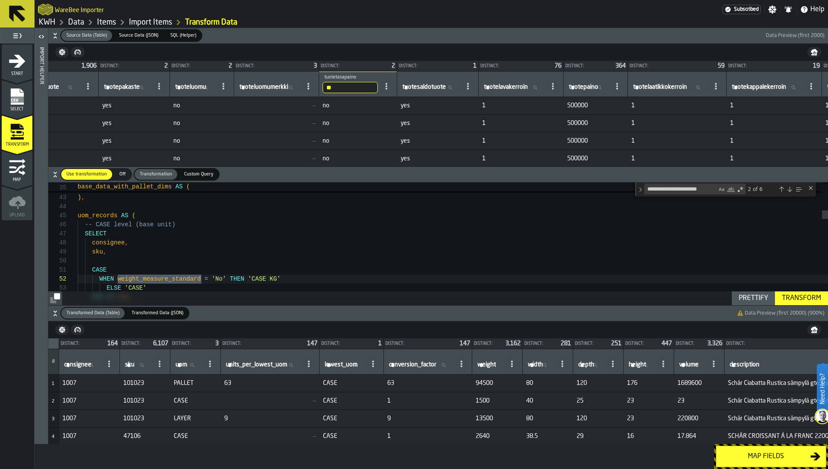
click at [189, 363] on label "uom uom" at bounding box center [188, 365] width 28 height 11
click at [189, 363] on input "uom uom" at bounding box center [188, 365] width 28 height 11
type input "****"
click at [183, 362] on input "****" at bounding box center [188, 365] width 28 height 11
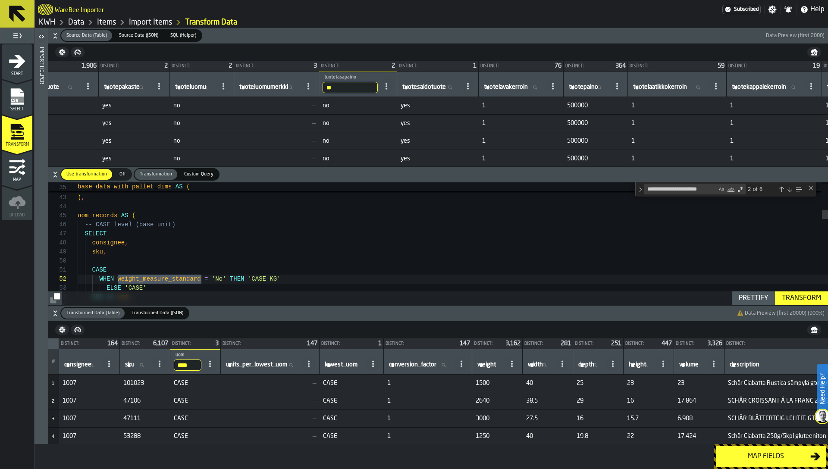
click at [183, 362] on input "****" at bounding box center [188, 365] width 28 height 11
drag, startPoint x: 214, startPoint y: 281, endPoint x: 221, endPoint y: 281, distance: 6.9
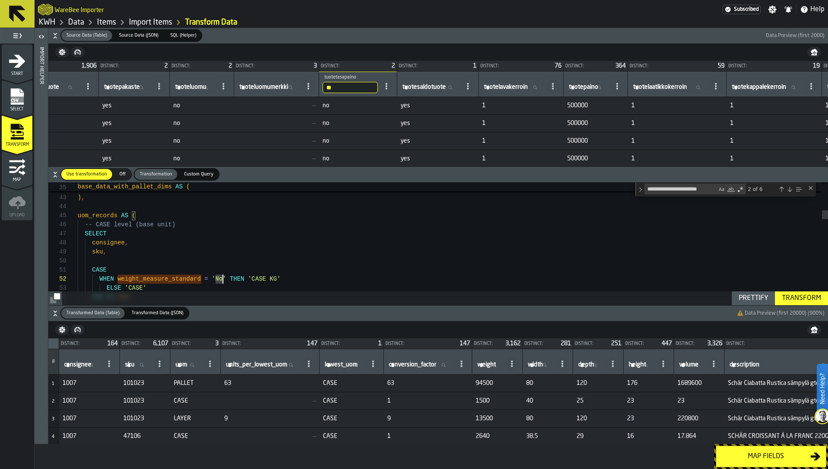
click at [446, 84] on span "tuotesaldotuote" at bounding box center [424, 87] width 44 height 7
click at [456, 84] on input "tuotesaldotuote tuotesaldotuote" at bounding box center [430, 87] width 59 height 11
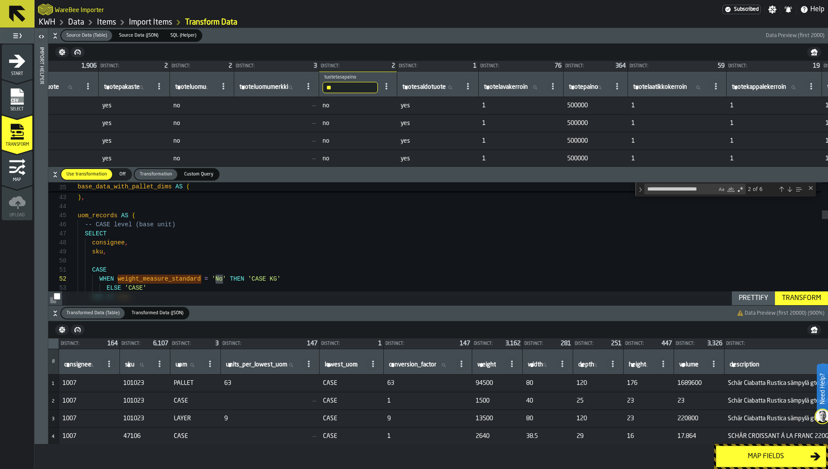
click at [357, 86] on input "**" at bounding box center [350, 87] width 55 height 11
click at [356, 110] on td "no" at bounding box center [358, 106] width 78 height 18
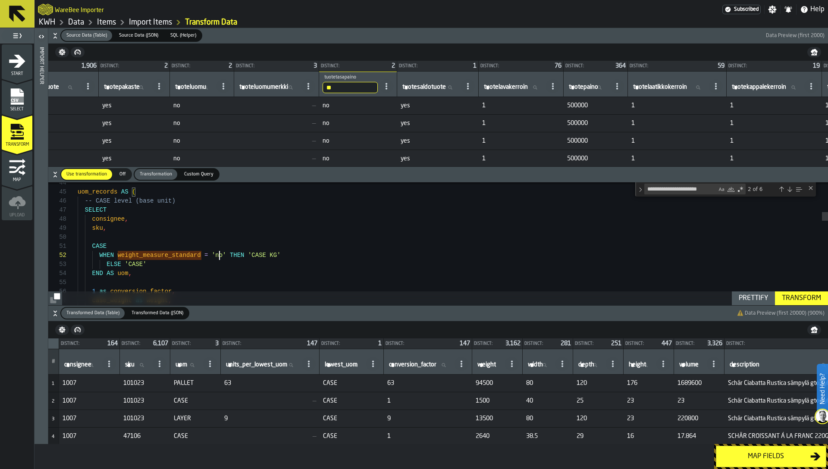
type textarea "**********"
click at [809, 295] on div "Transform" at bounding box center [801, 298] width 46 height 10
click at [190, 363] on label "uom uom" at bounding box center [188, 365] width 28 height 11
click at [190, 363] on input "uom uom" at bounding box center [188, 365] width 28 height 11
type input "**"
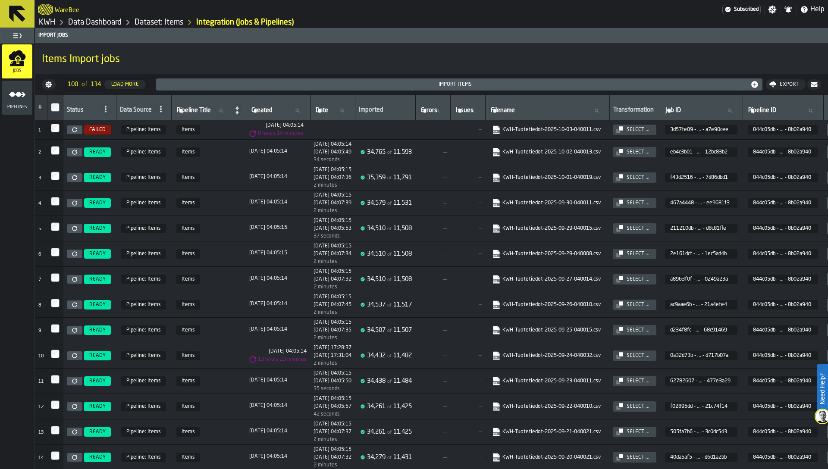
click at [74, 129] on icon at bounding box center [74, 129] width 5 height 5
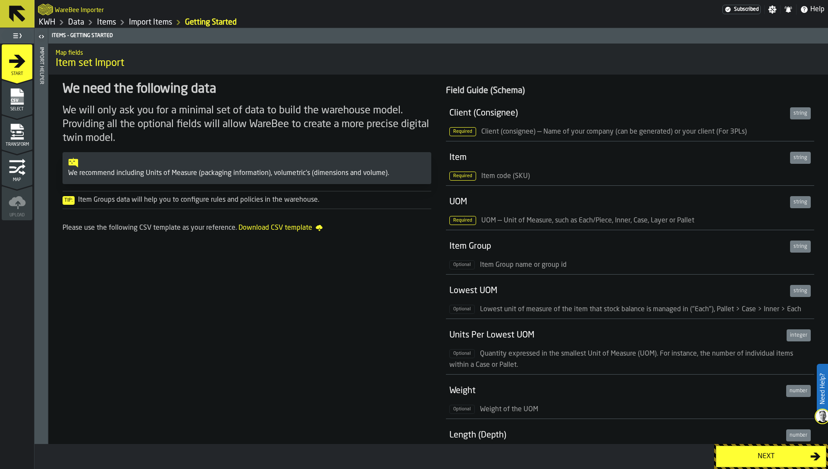
click at [28, 136] on div "Transform" at bounding box center [17, 135] width 31 height 24
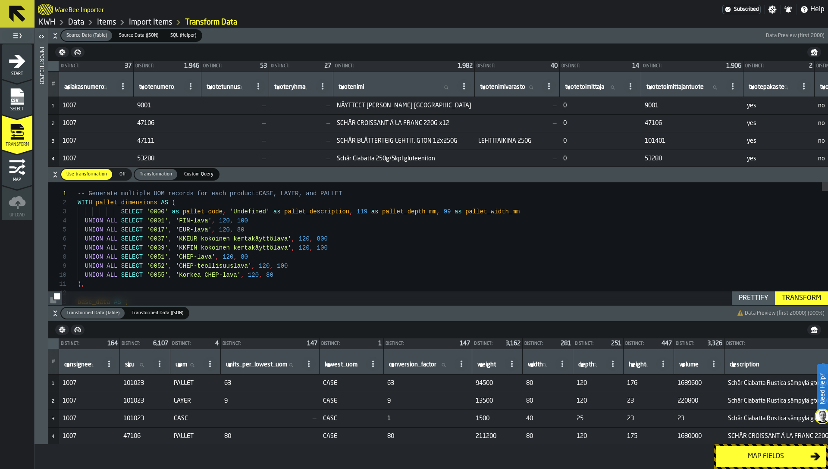
click at [7, 162] on div "Map" at bounding box center [17, 171] width 31 height 24
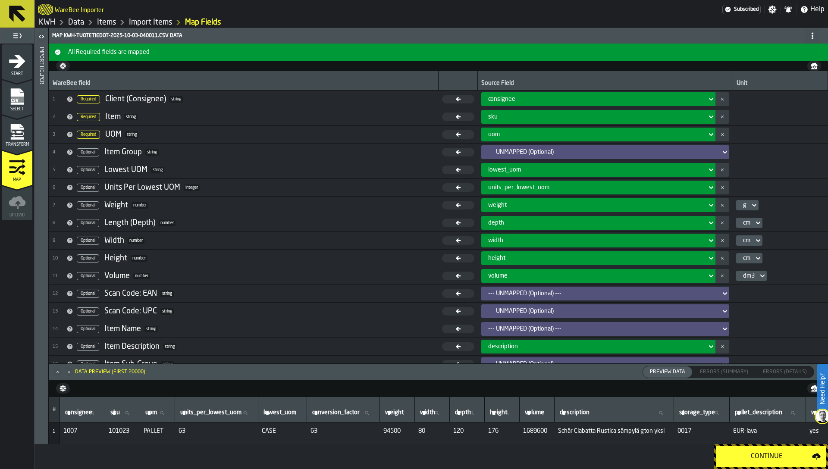
click at [793, 452] on div "Continue" at bounding box center [767, 457] width 91 height 10
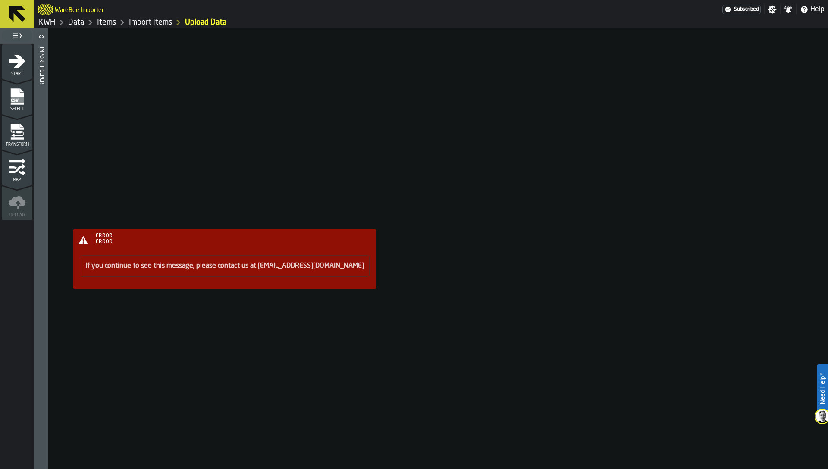
click at [109, 239] on span "ERROR" at bounding box center [104, 241] width 17 height 5
click at [164, 23] on link "Import Items" at bounding box center [150, 22] width 43 height 9
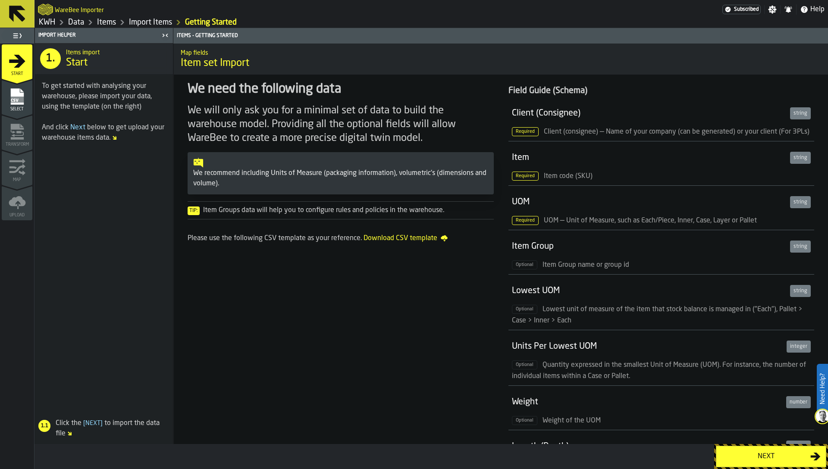
click at [145, 22] on link "Import Items" at bounding box center [150, 22] width 43 height 9
click at [107, 20] on link "Items" at bounding box center [106, 22] width 19 height 9
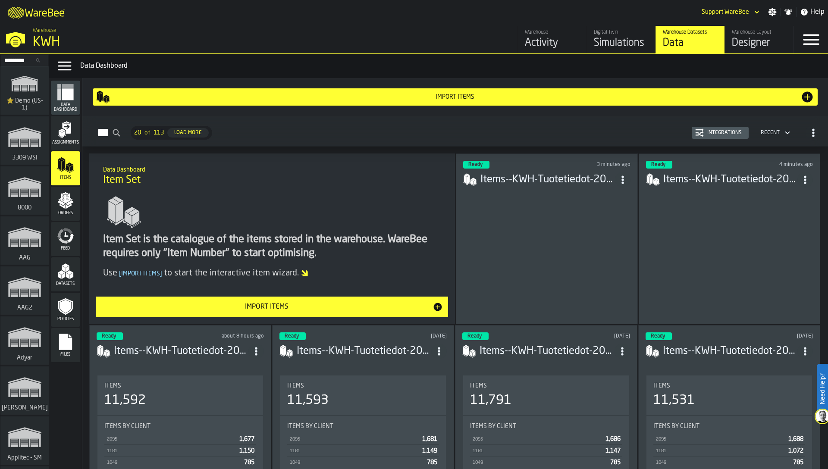
click at [741, 129] on div "Integrations" at bounding box center [720, 133] width 50 height 9
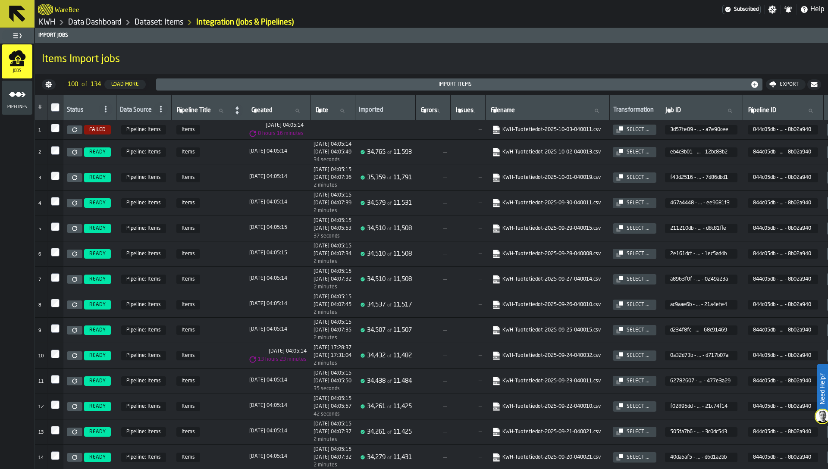
click at [496, 129] on icon "link-to-https://s3.eu-west-1.amazonaws.com/import.app.warebee.com/3d57fe09-a13b…" at bounding box center [493, 127] width 5 height 6
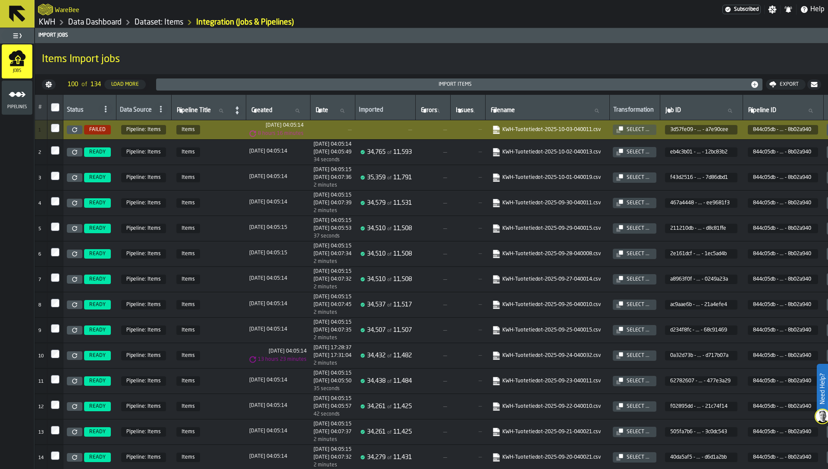
click at [462, 85] on div "Import Items" at bounding box center [455, 85] width 591 height 6
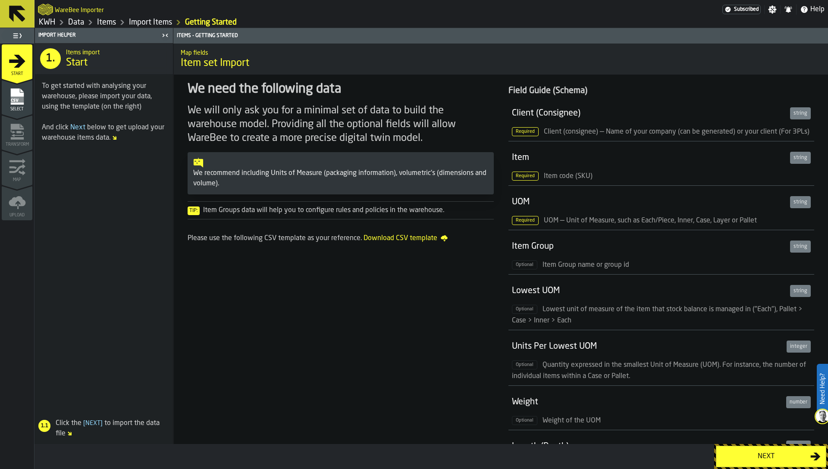
click at [773, 463] on button "Next" at bounding box center [771, 457] width 110 height 22
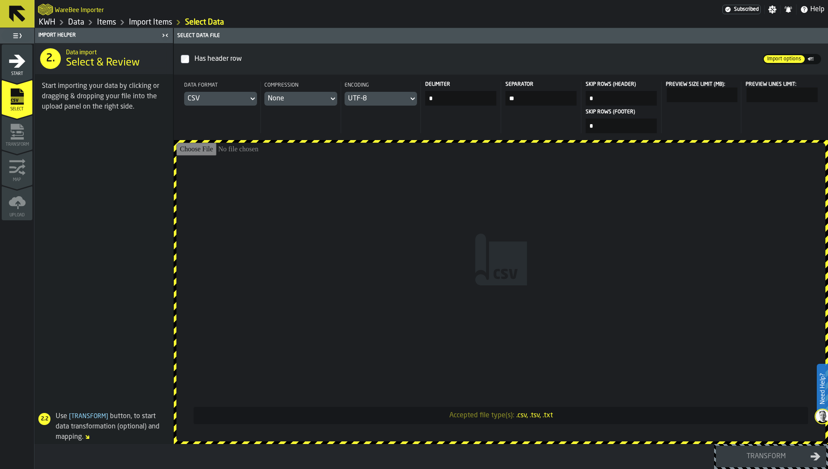
click at [586, 304] on input "Accepted file type(s): .csv, .tsv, .txt" at bounding box center [500, 292] width 649 height 299
type input "**********"
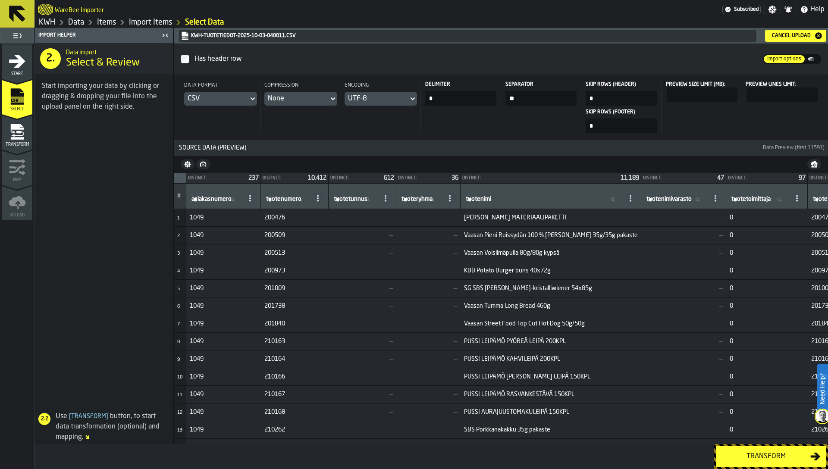
click at [25, 144] on span "Transform" at bounding box center [17, 144] width 31 height 5
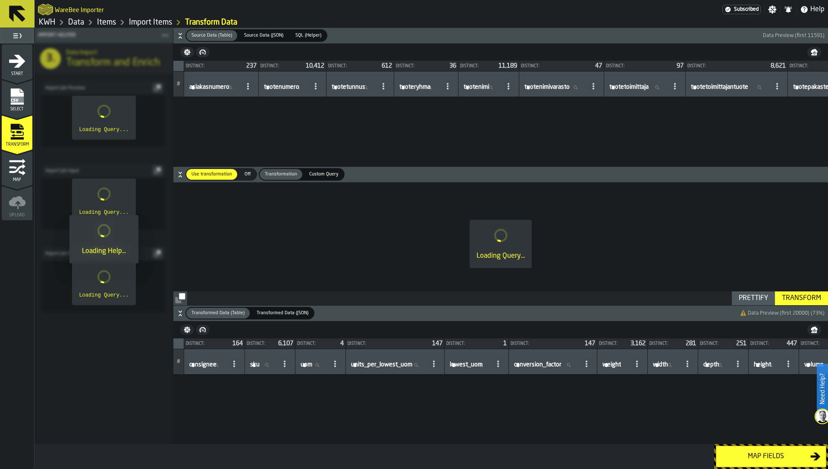
click at [15, 135] on icon "menu Transform" at bounding box center [17, 131] width 17 height 17
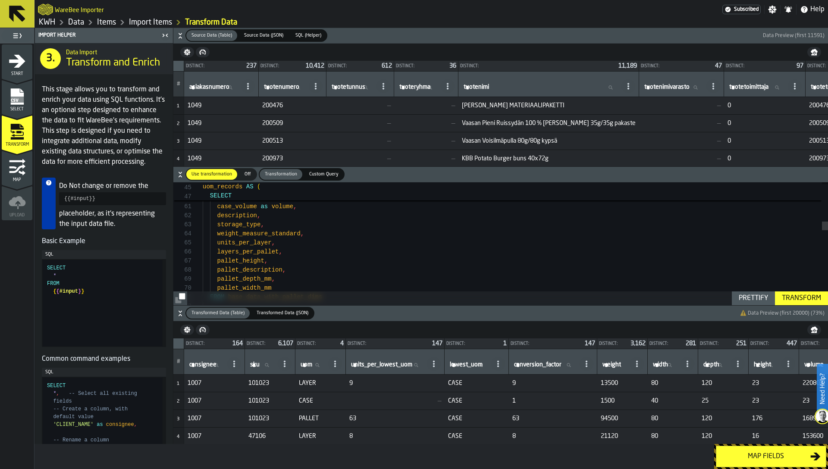
click at [318, 365] on input "uom uom" at bounding box center [313, 365] width 28 height 11
type input "**"
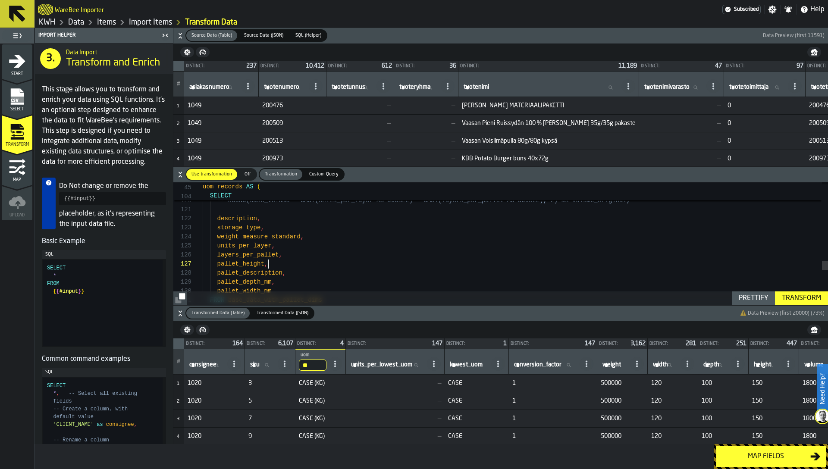
scroll to position [54, 0]
type textarea "**********"
type textarea "*"
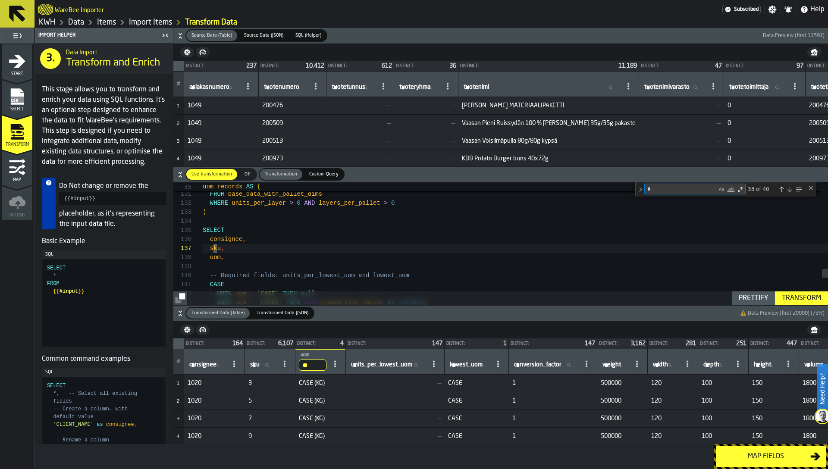
scroll to position [91, 0]
type textarea "**********"
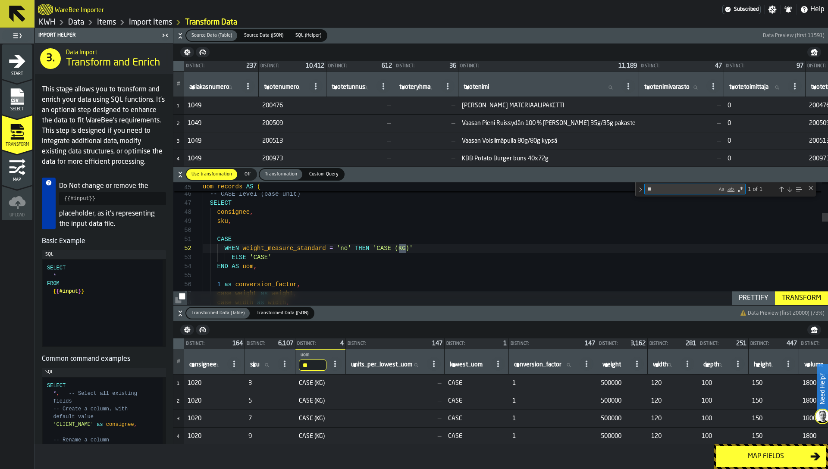
type textarea "**"
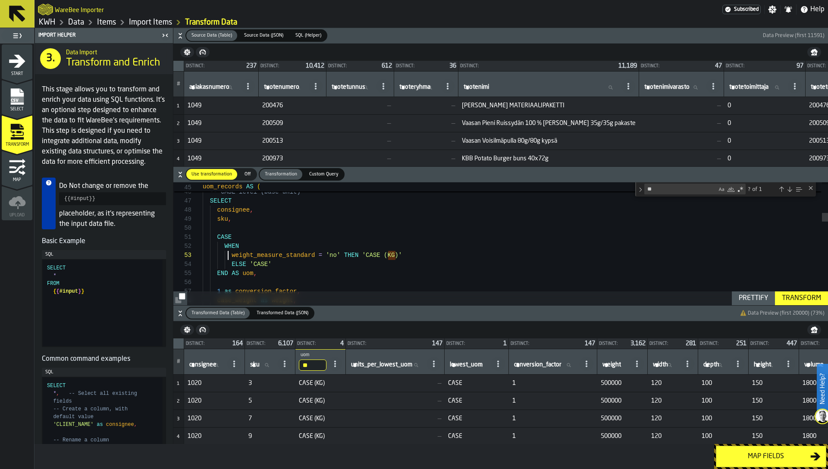
click at [814, 296] on div "Transform" at bounding box center [801, 298] width 46 height 10
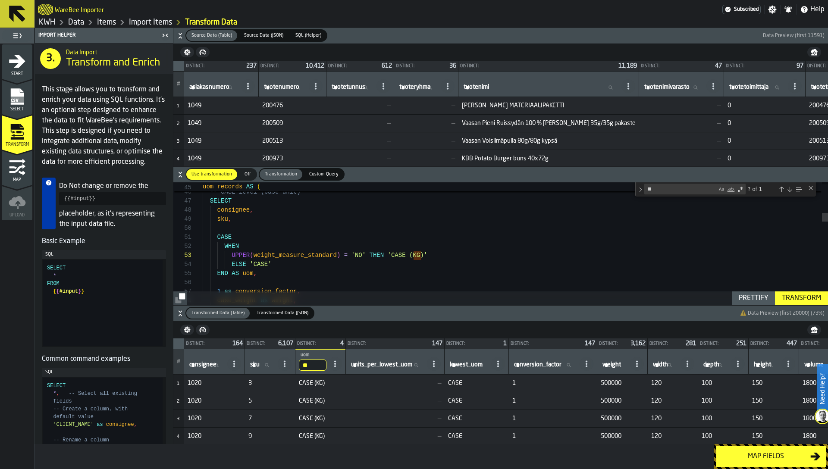
click at [648, 385] on td "500000" at bounding box center [622, 384] width 50 height 18
type textarea "**********"
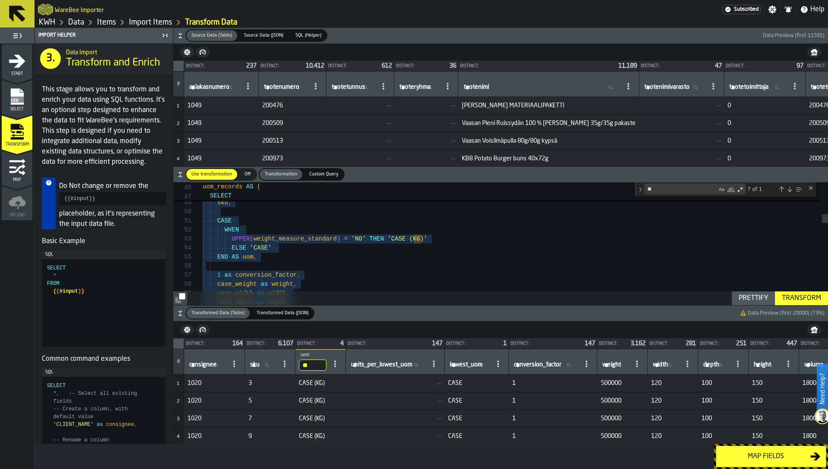
click at [755, 452] on div "Map fields" at bounding box center [766, 457] width 89 height 10
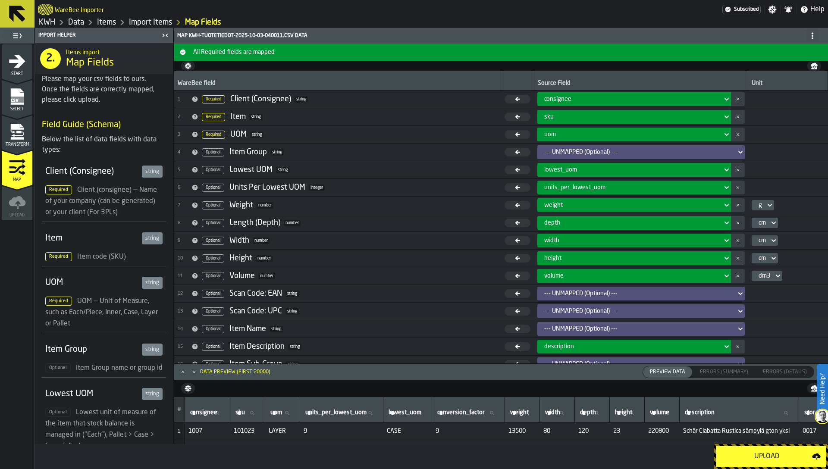
click at [755, 452] on div "Upload" at bounding box center [767, 457] width 91 height 10
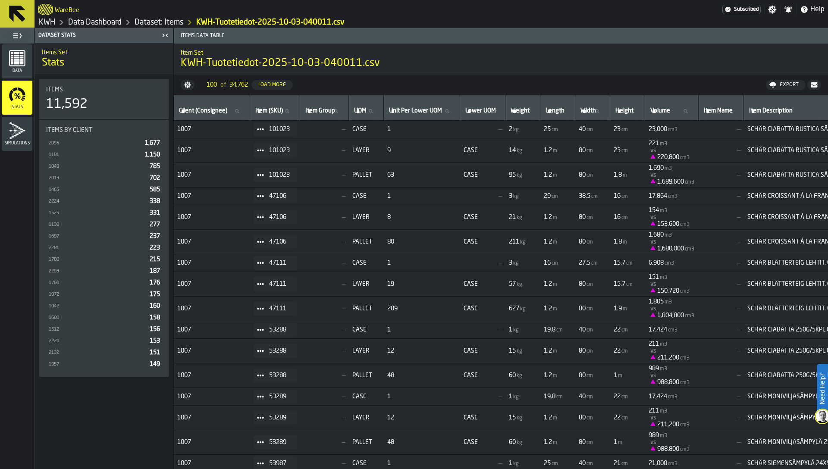
click at [164, 24] on link "Dataset: Items" at bounding box center [159, 22] width 49 height 9
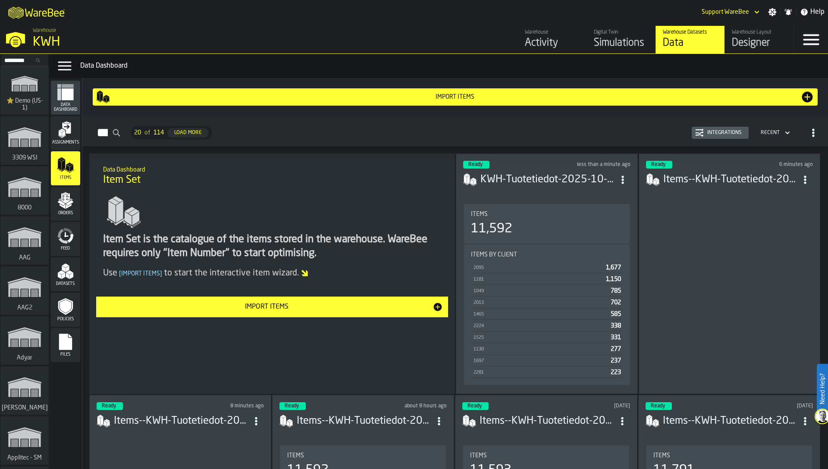
click at [742, 132] on div "Integrations" at bounding box center [724, 133] width 41 height 6
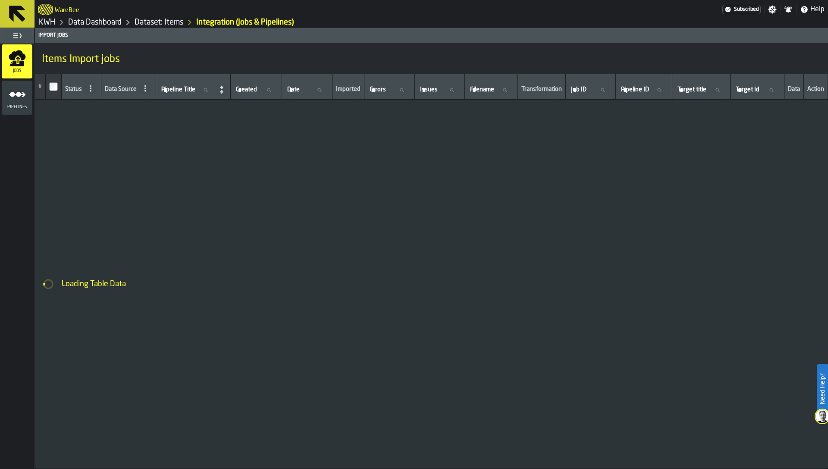
click at [28, 105] on span "Pipelines" at bounding box center [17, 107] width 31 height 5
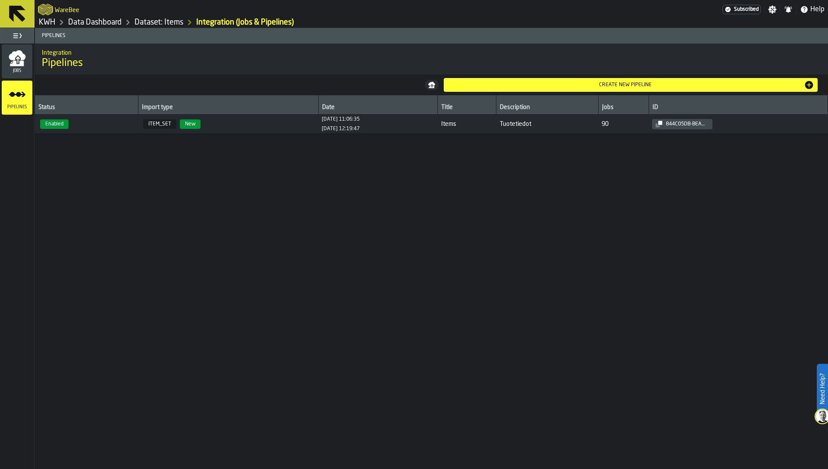
click at [70, 129] on span "Enabled" at bounding box center [86, 123] width 96 height 9
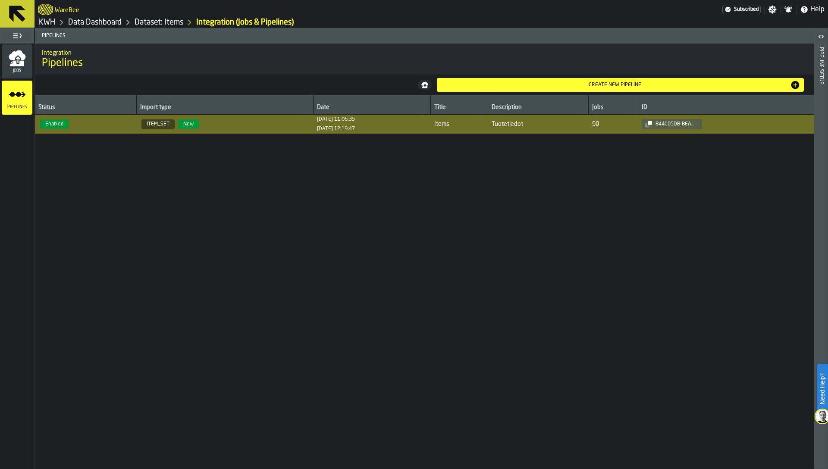
click at [823, 97] on div "Pipeline Setup" at bounding box center [821, 256] width 6 height 422
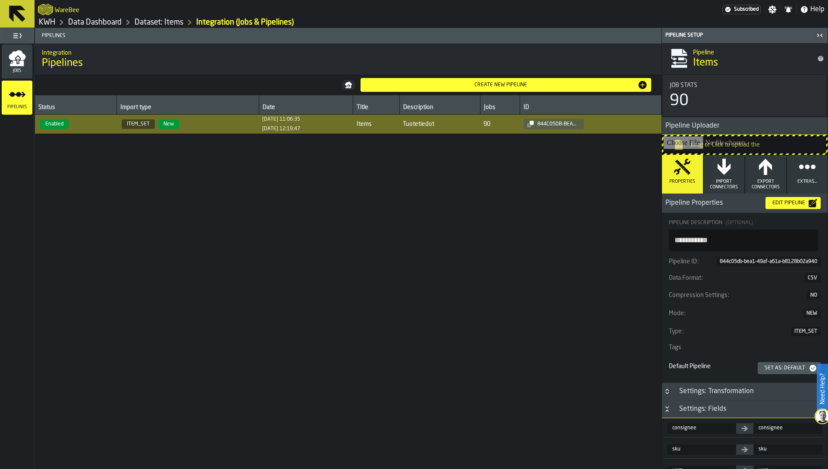
click at [780, 204] on div "Edit Pipeline" at bounding box center [789, 203] width 40 height 6
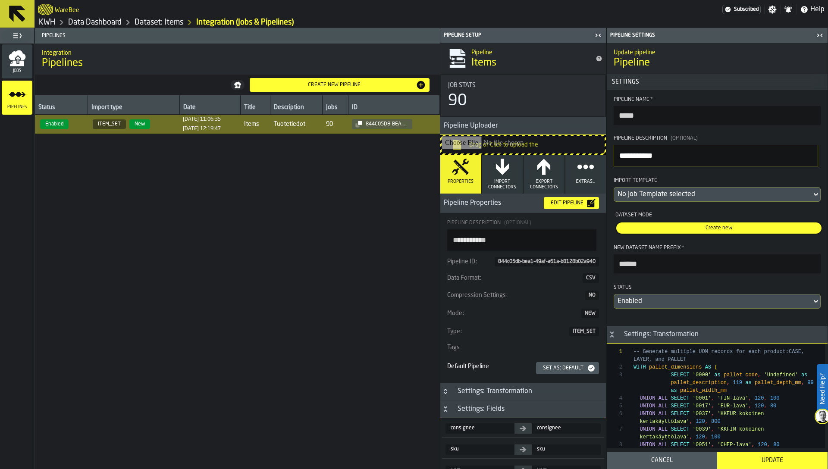
click at [682, 193] on div "No Job Template selected" at bounding box center [713, 194] width 191 height 10
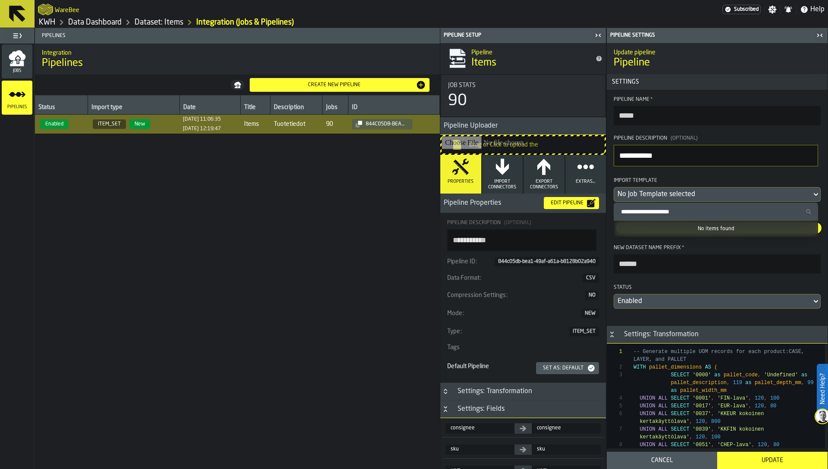
click at [669, 208] on input "Search Import Template" at bounding box center [716, 211] width 198 height 11
paste input "********"
type input "********"
click at [662, 208] on input "********" at bounding box center [716, 211] width 198 height 11
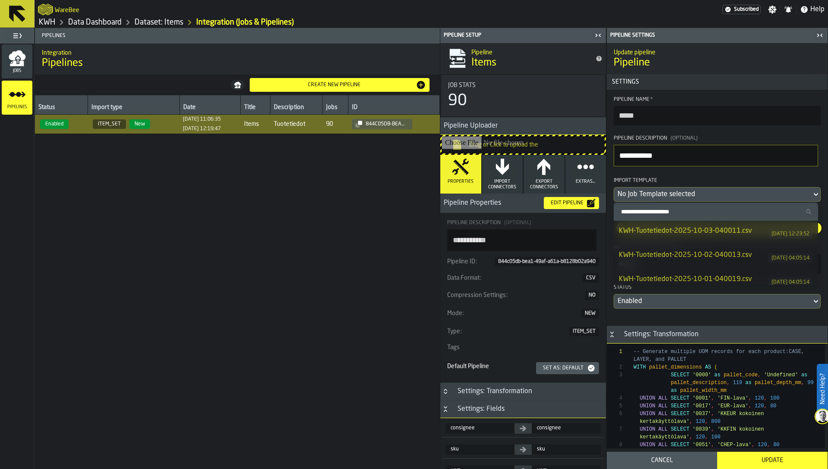
click at [653, 197] on div "No Job Template selected" at bounding box center [713, 194] width 191 height 10
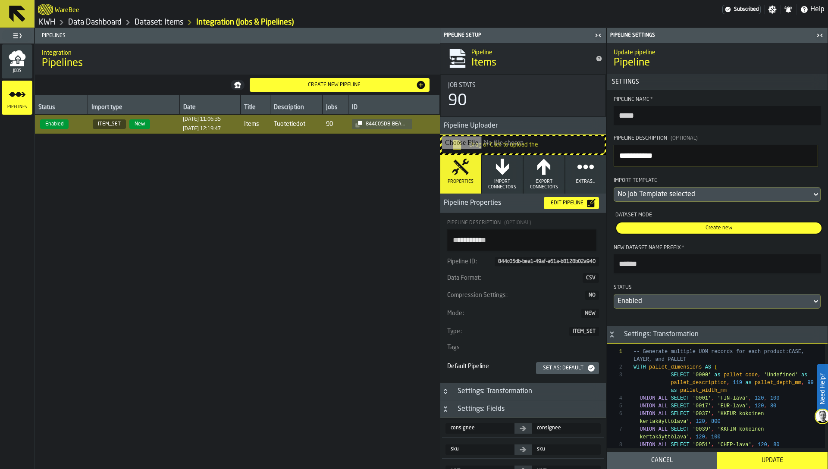
click at [652, 193] on div "No Job Template selected" at bounding box center [713, 194] width 191 height 10
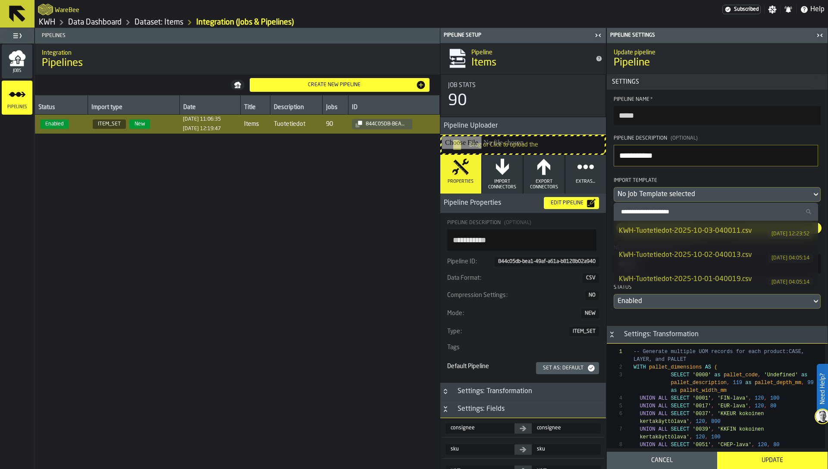
click at [644, 214] on input "Search Import Template" at bounding box center [716, 211] width 198 height 11
paste input "********"
type input "********"
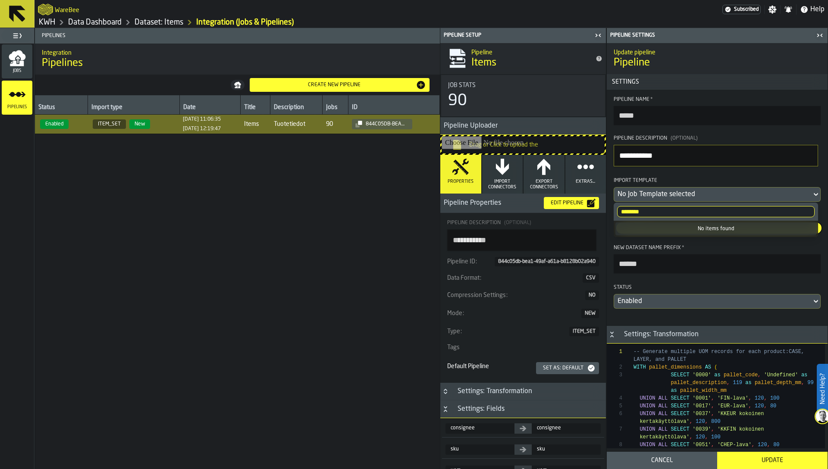
click at [644, 214] on input "********" at bounding box center [716, 211] width 198 height 11
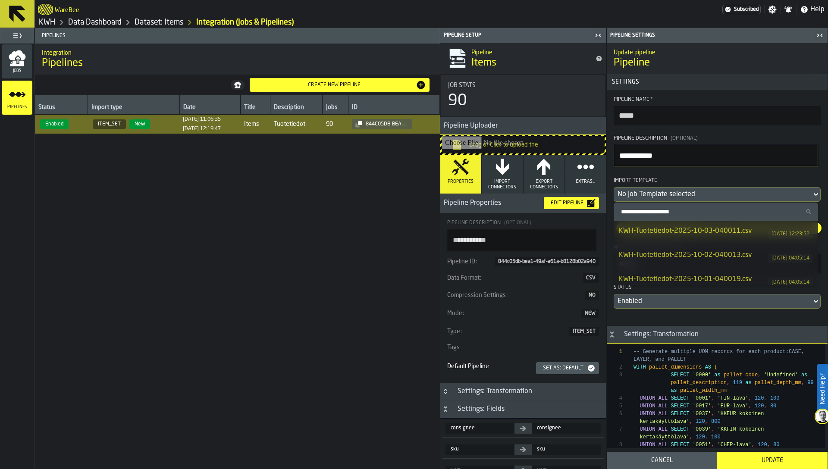
click at [656, 230] on div "KWH-Tuotetiedot-2025-10-03-040011.csv" at bounding box center [693, 231] width 149 height 10
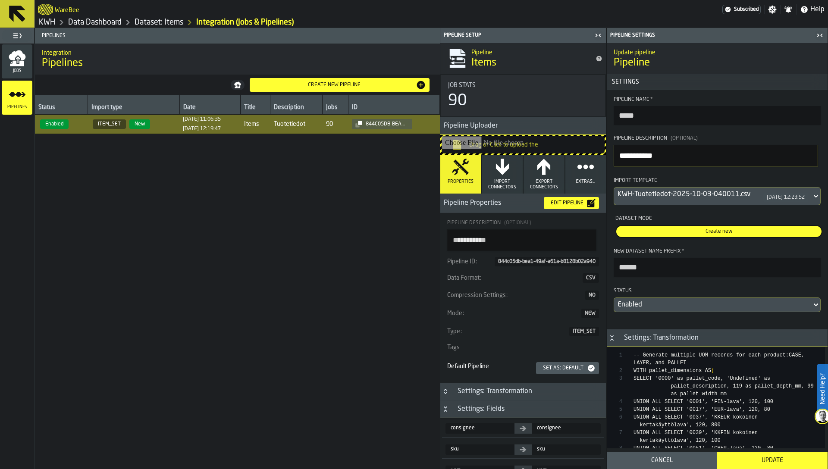
scroll to position [31, 0]
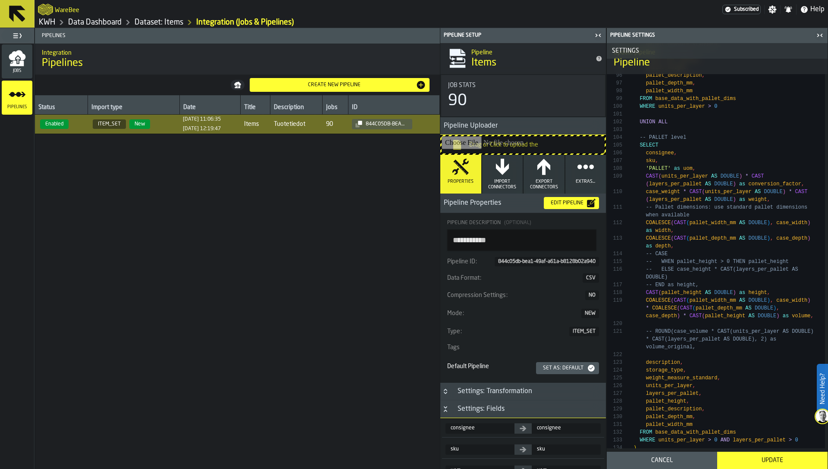
type textarea "**********"
click at [712, 308] on div "-- Generate multiple UOM records for each product: CASE, LAYER, and PALLET WITH…" at bounding box center [729, 233] width 191 height 2210
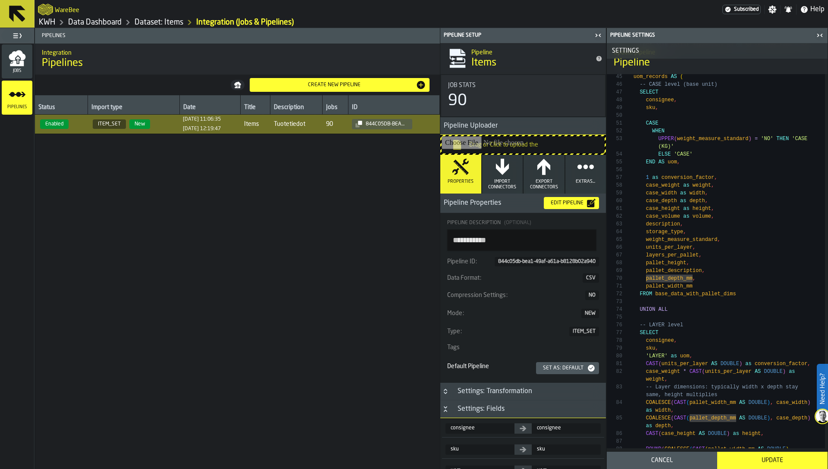
scroll to position [639, 0]
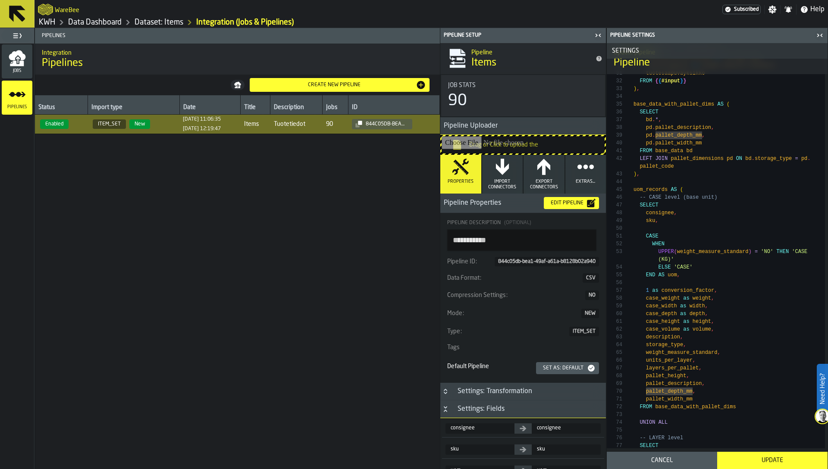
click at [777, 463] on div "Update" at bounding box center [772, 460] width 100 height 7
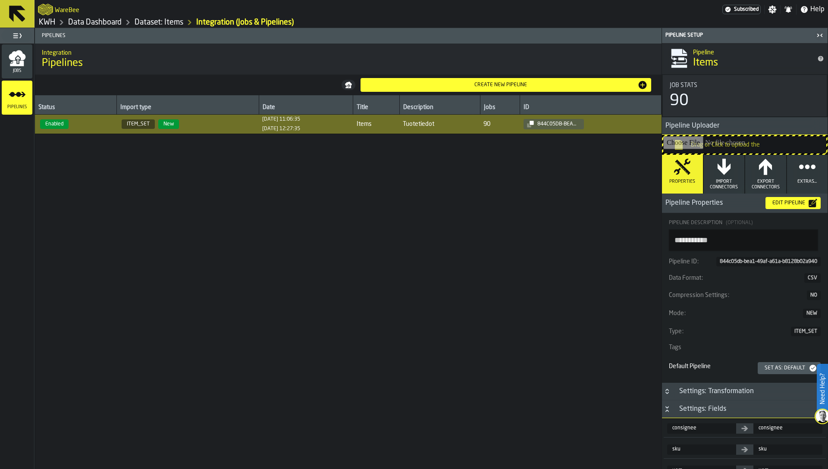
click at [50, 21] on link "KWH" at bounding box center [47, 22] width 16 height 9
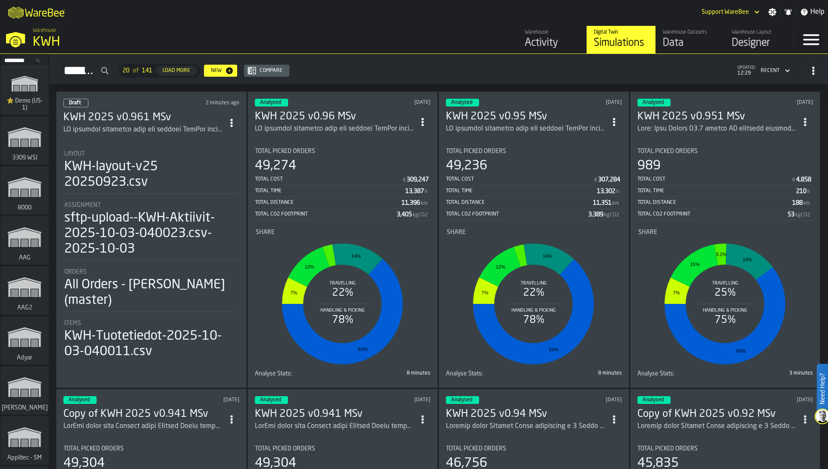
click at [118, 166] on div "KWH-layout-v25 20250923.csv" at bounding box center [151, 174] width 174 height 31
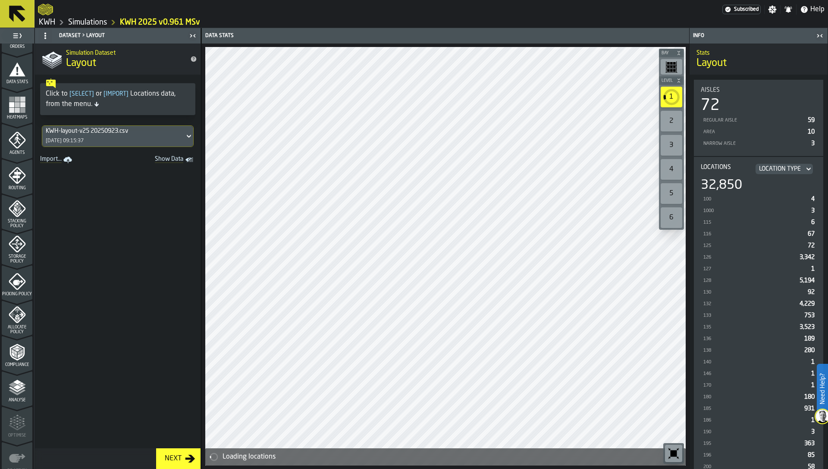
scroll to position [212, 0]
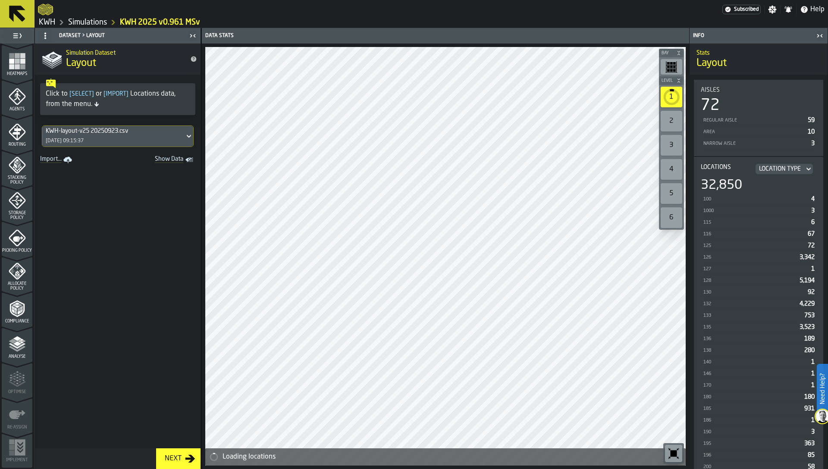
click at [21, 352] on icon "menu Analyse" at bounding box center [17, 344] width 17 height 17
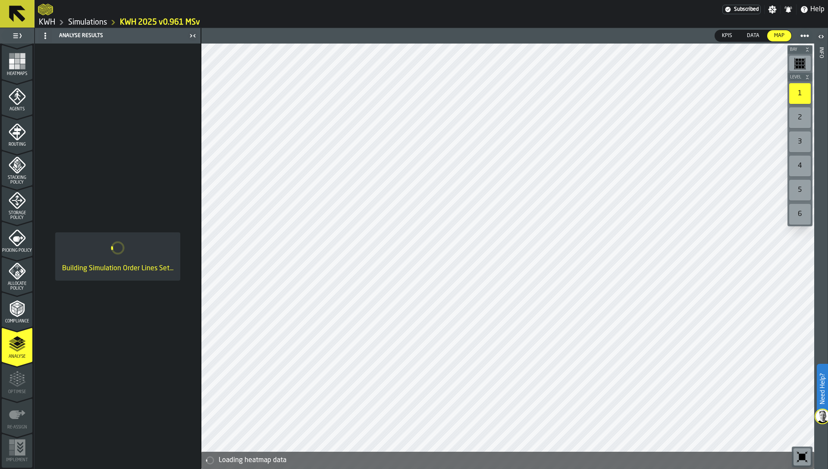
click at [17, 311] on polyline "menu Compliance" at bounding box center [18, 310] width 3 height 4
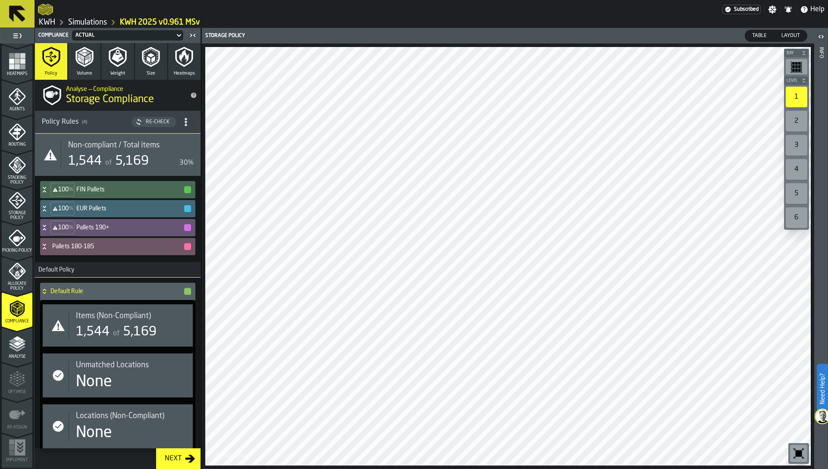
click at [13, 278] on icon "menu Allocate Policy" at bounding box center [17, 271] width 17 height 17
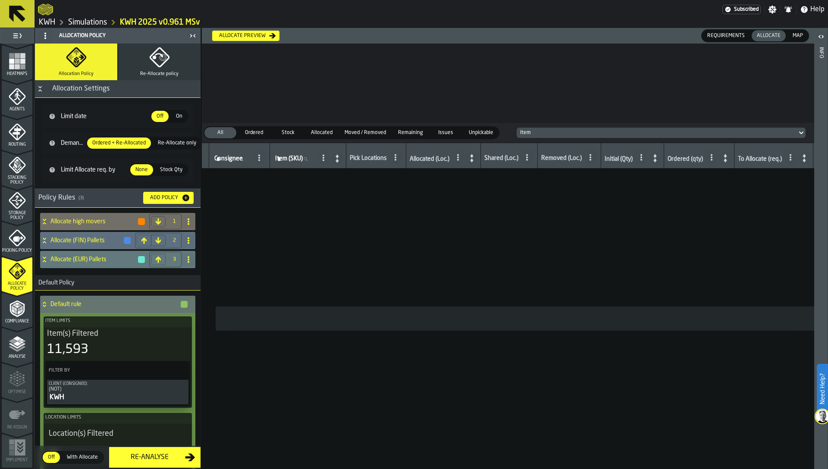
click at [18, 72] on span "Heatmaps" at bounding box center [17, 74] width 31 height 5
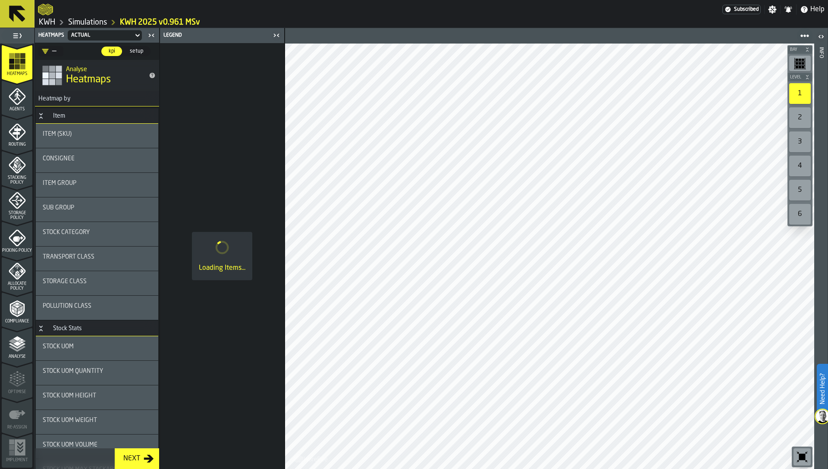
drag, startPoint x: 13, startPoint y: 278, endPoint x: 13, endPoint y: 273, distance: 4.8
click at [13, 278] on icon "menu Allocate Policy" at bounding box center [17, 271] width 17 height 17
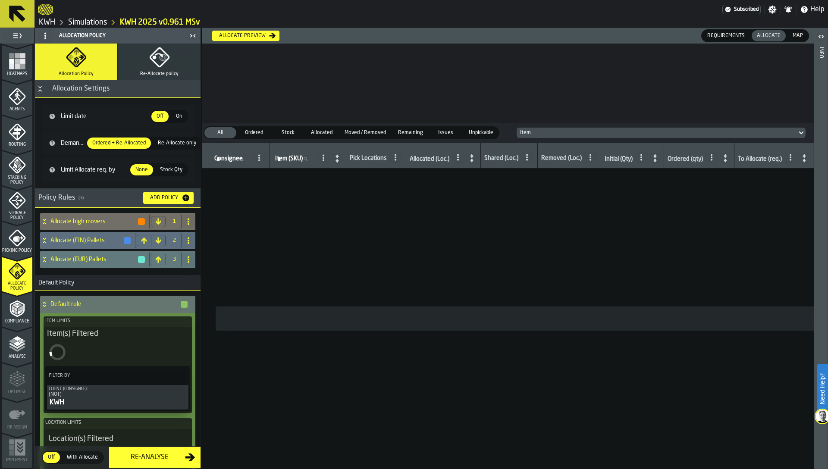
click at [16, 349] on icon "menu Analyse" at bounding box center [17, 344] width 17 height 17
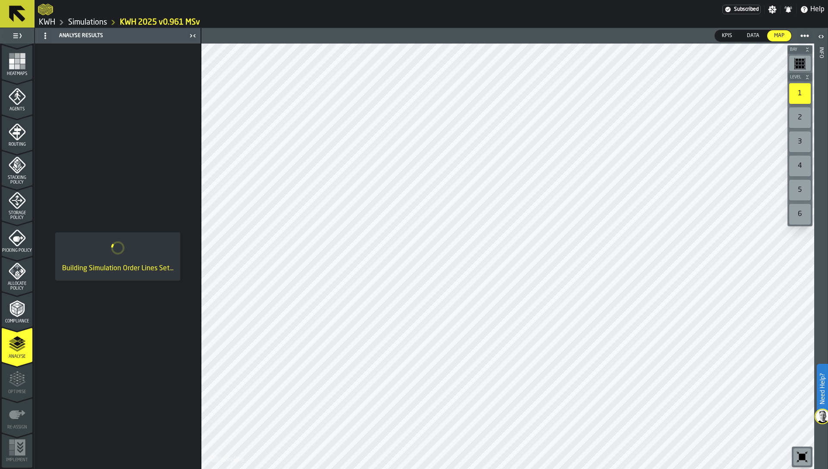
click at [9, 67] on rect "menu Heatmaps" at bounding box center [11, 66] width 5 height 5
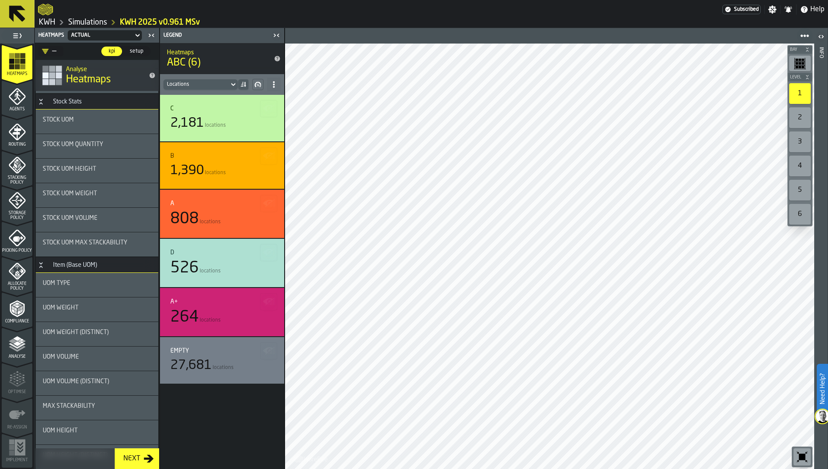
scroll to position [232, 0]
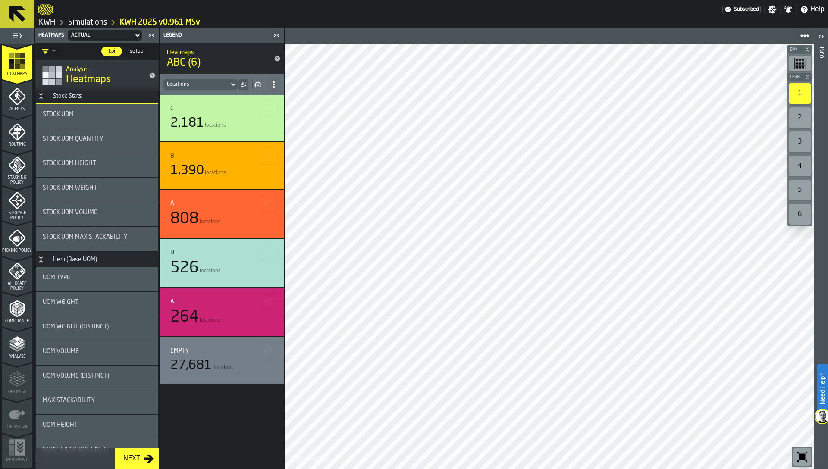
click at [71, 281] on div "UOM Type" at bounding box center [97, 279] width 109 height 10
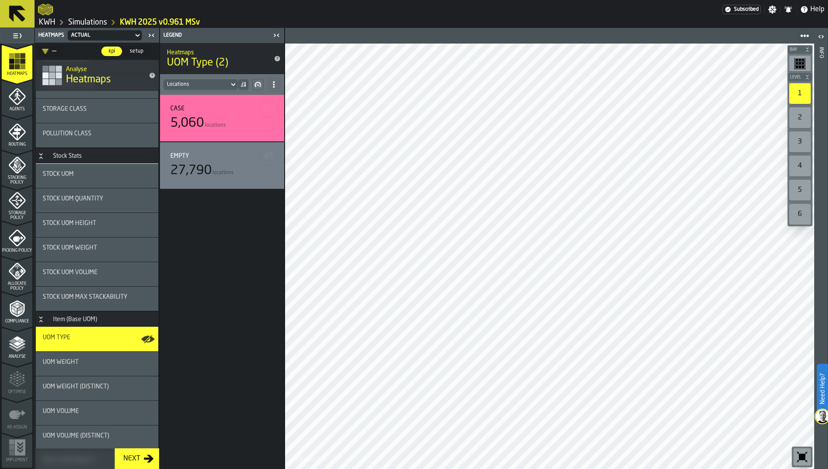
scroll to position [110, 0]
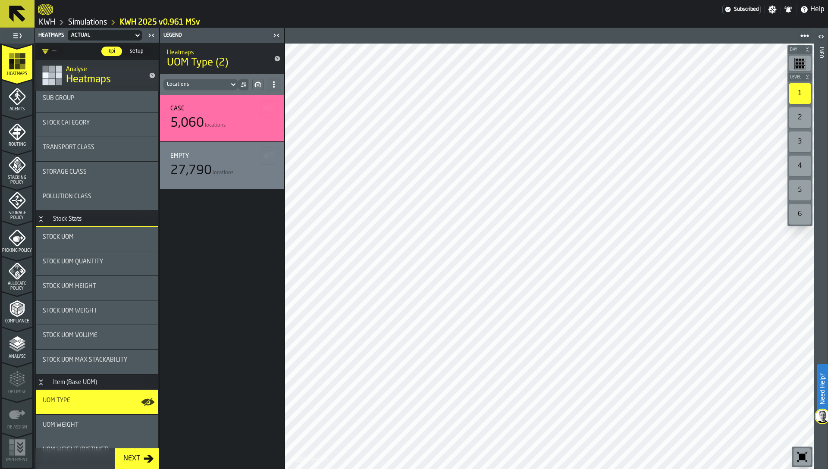
click at [65, 245] on div "Stock UOM" at bounding box center [97, 239] width 122 height 24
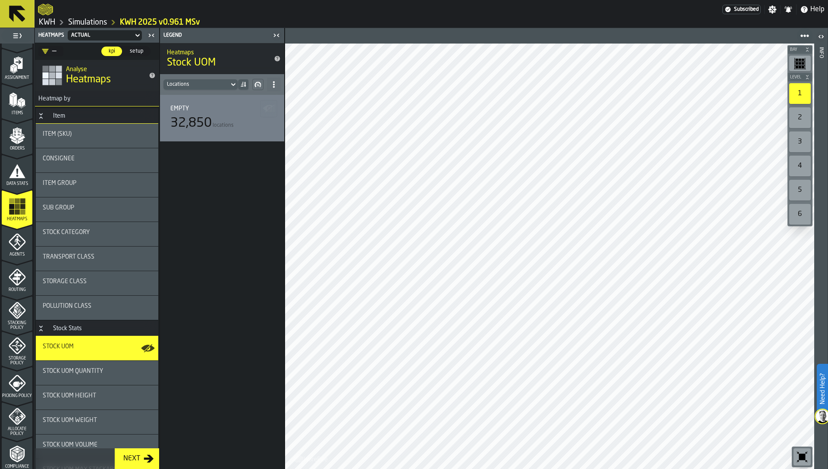
scroll to position [0, 0]
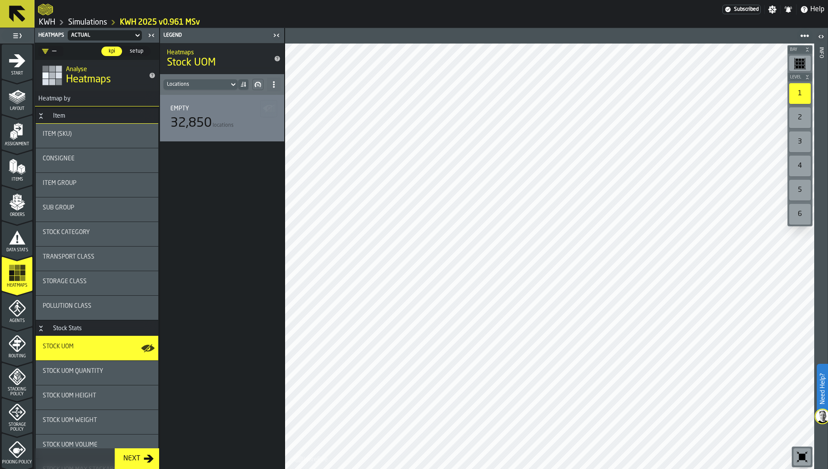
click at [15, 135] on polygon "menu Assignment" at bounding box center [15, 135] width 3 height 6
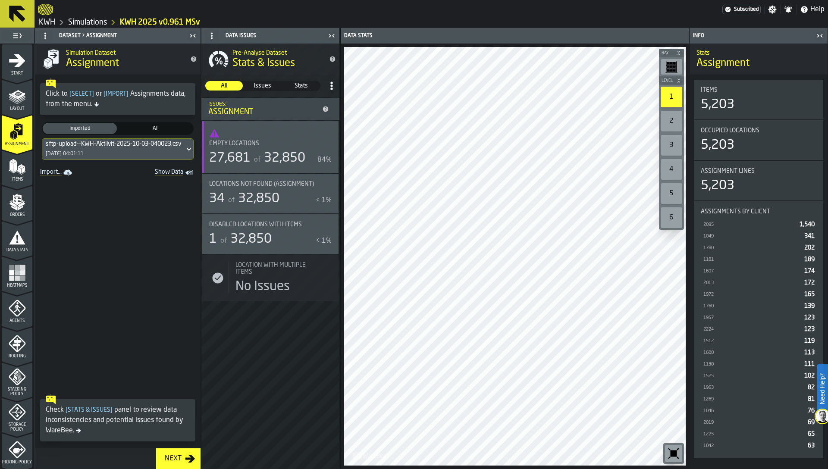
click at [0, 0] on icon "Show Data" at bounding box center [0, 0] width 0 height 0
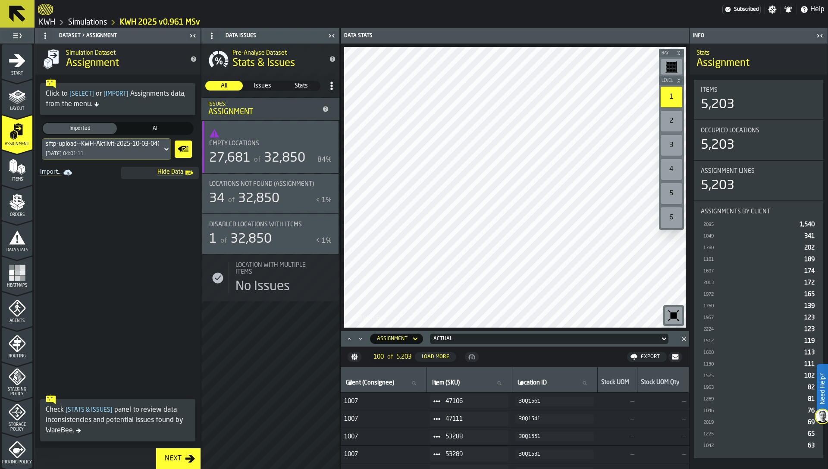
click at [440, 402] on circle at bounding box center [439, 401] width 3 height 3
click at [348, 340] on icon "Maximize" at bounding box center [349, 339] width 9 height 9
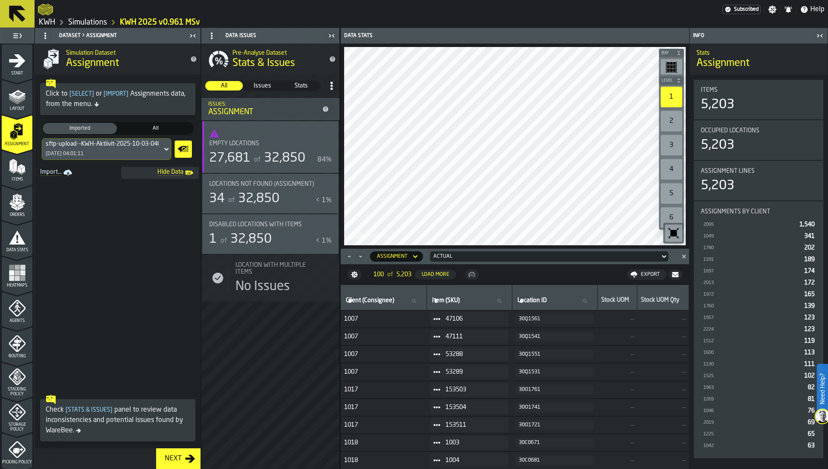
click at [441, 319] on span at bounding box center [437, 319] width 14 height 14
click at [468, 365] on div "Show Items" at bounding box center [458, 366] width 45 height 6
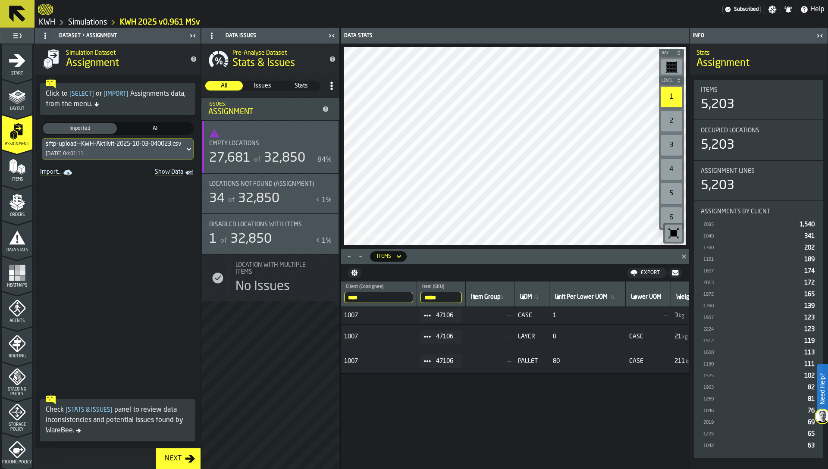
click at [526, 316] on span "CASE" at bounding box center [532, 315] width 28 height 7
click at [530, 337] on span "LAYER" at bounding box center [532, 336] width 28 height 7
click at [531, 363] on span "PALLET" at bounding box center [532, 361] width 28 height 7
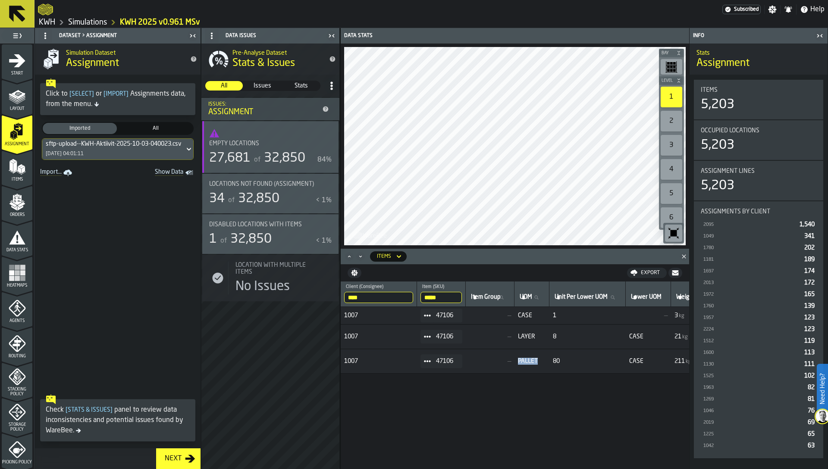
click at [531, 363] on span "PALLET" at bounding box center [532, 361] width 28 height 7
click at [168, 173] on span "Show Data" at bounding box center [154, 173] width 59 height 9
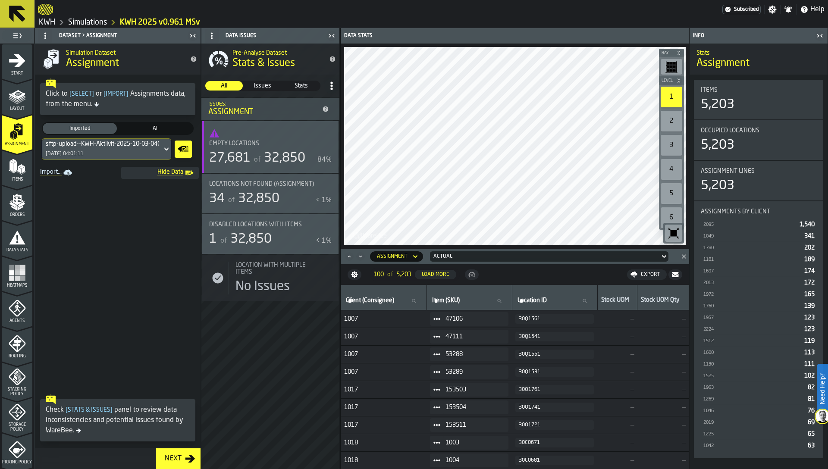
click at [47, 22] on link "KWH" at bounding box center [47, 22] width 16 height 9
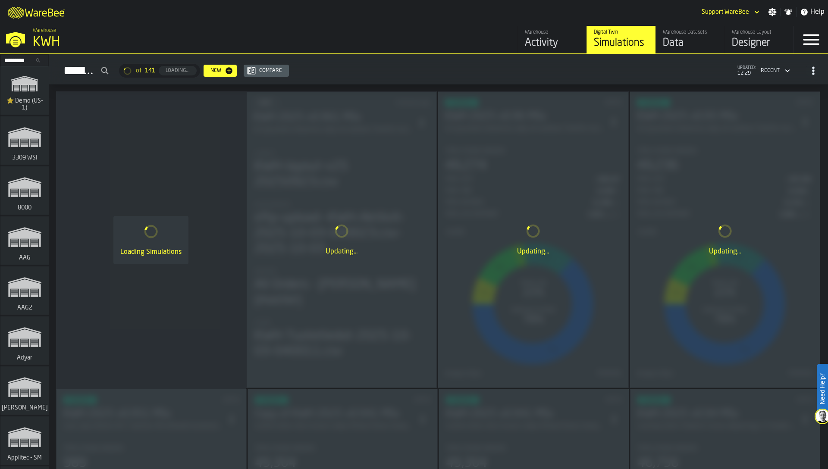
click at [694, 38] on div "Data" at bounding box center [690, 43] width 55 height 14
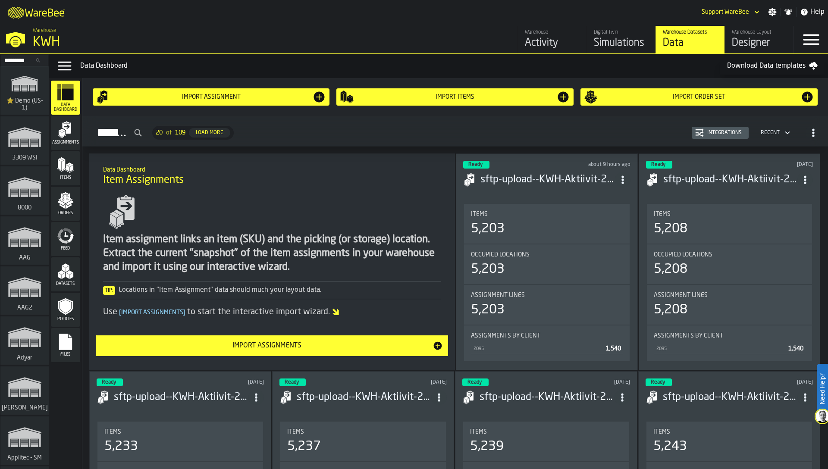
click at [61, 139] on div "Assignments" at bounding box center [65, 133] width 29 height 24
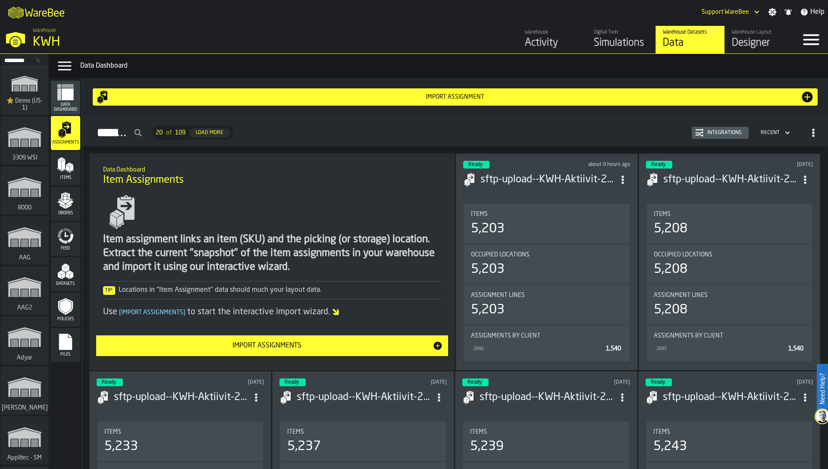
click at [731, 131] on div "Integrations" at bounding box center [724, 133] width 41 height 6
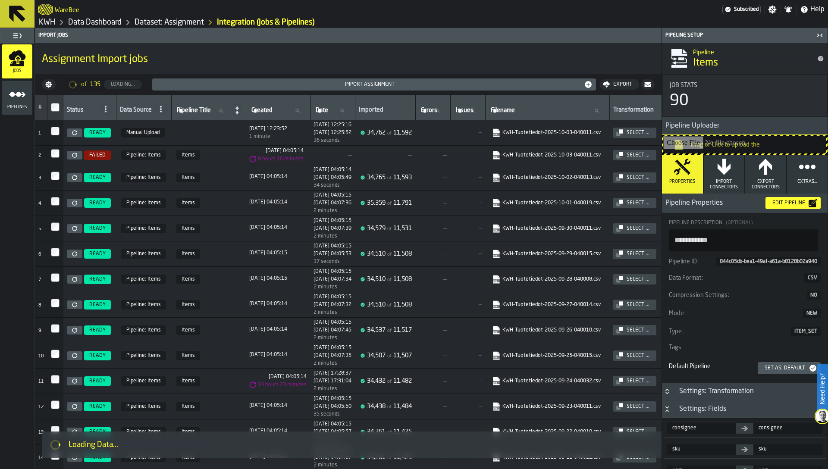
click at [819, 33] on icon "button-toggle-Close me" at bounding box center [820, 35] width 10 height 10
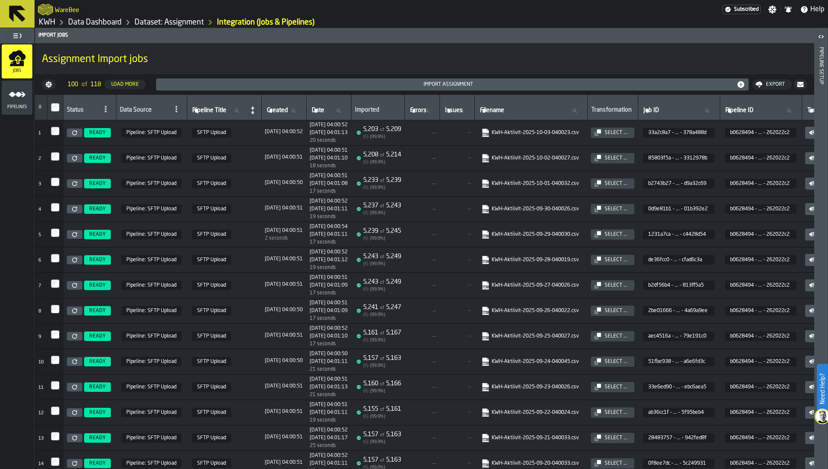
click at [73, 134] on icon at bounding box center [74, 132] width 5 height 5
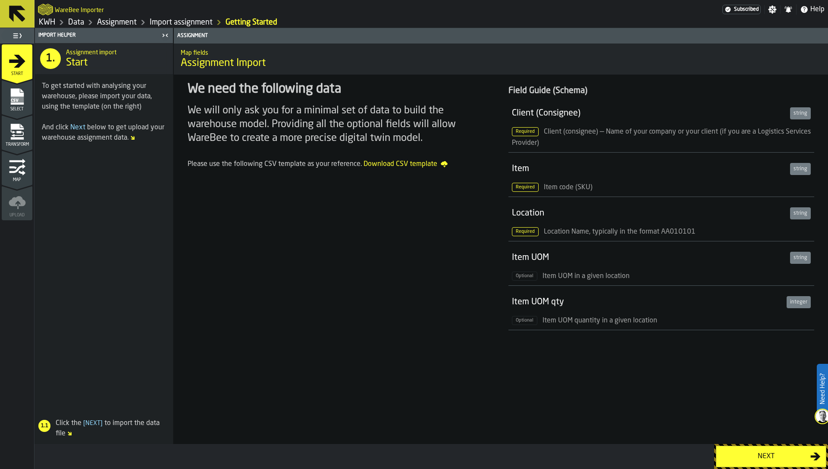
click at [22, 136] on icon "menu Transform" at bounding box center [17, 131] width 17 height 17
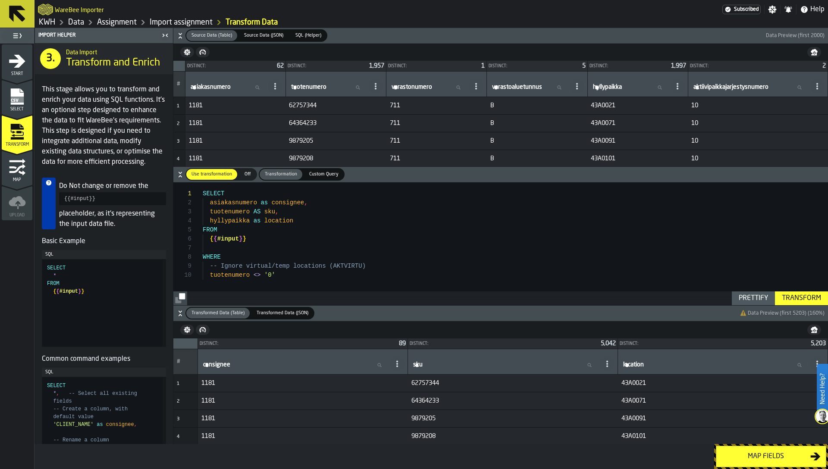
click at [13, 174] on icon "menu Map" at bounding box center [17, 167] width 17 height 17
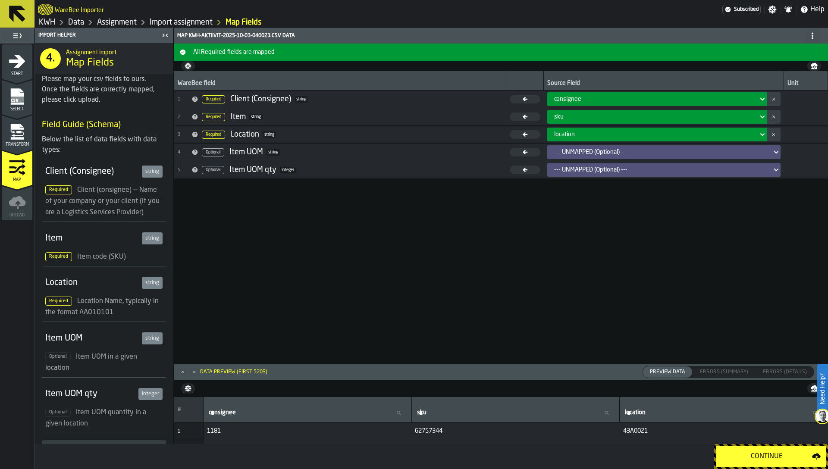
click at [14, 146] on span "Transform" at bounding box center [17, 144] width 31 height 5
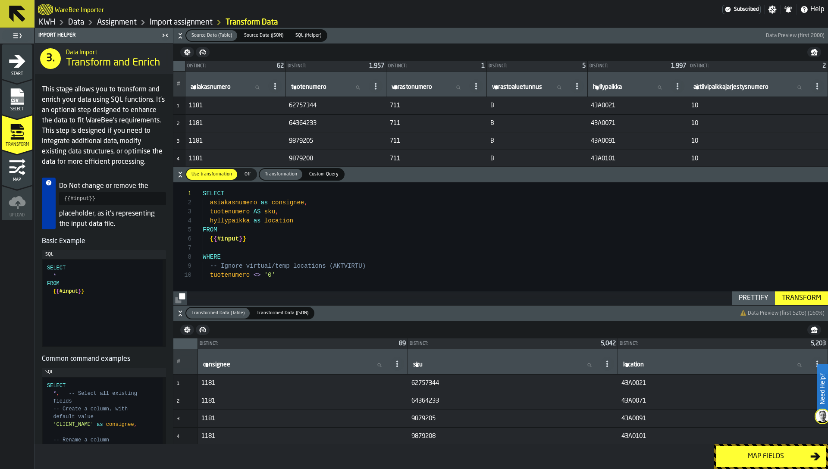
type textarea "**********"
click at [301, 276] on div "SELECT asiakasnumero as consignee , tuotenumero AS sku , hyllypaikka as locatio…" at bounding box center [515, 243] width 625 height 123
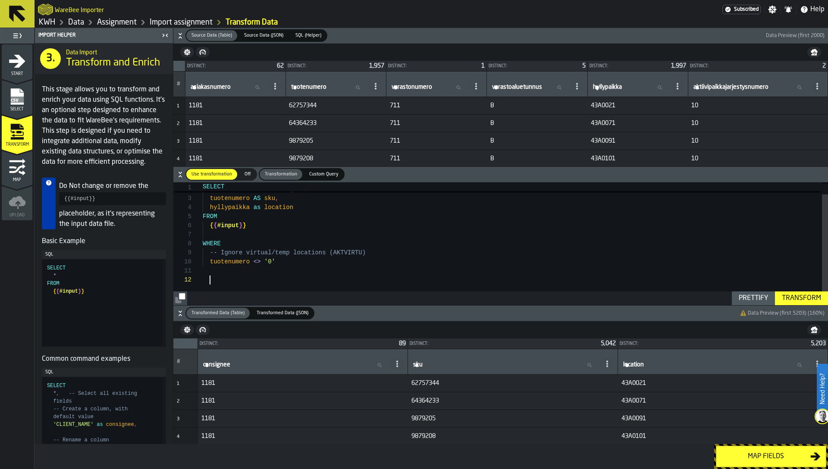
click at [314, 257] on div "SELECT asiakasnumero as consignee , tuotenumero AS sku , hyllypaikka as locatio…" at bounding box center [515, 237] width 625 height 136
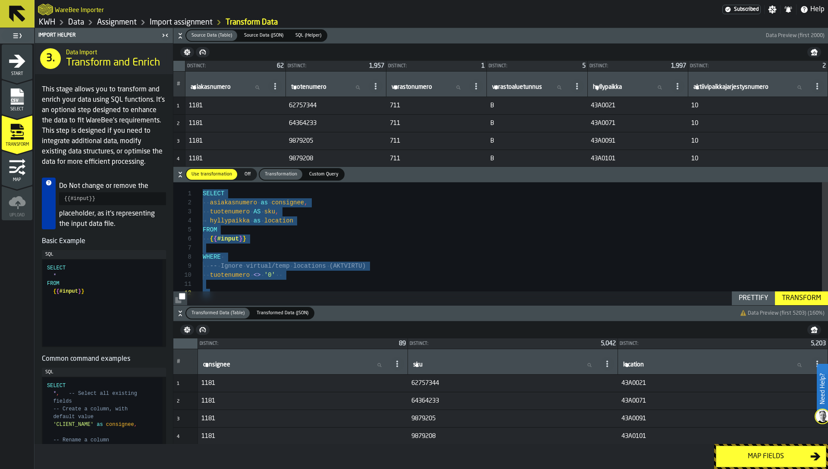
click at [224, 216] on div "SELECT asiakasnumero as consignee , tuotenumero AS sku , hyllypaikka as locatio…" at bounding box center [515, 250] width 625 height 136
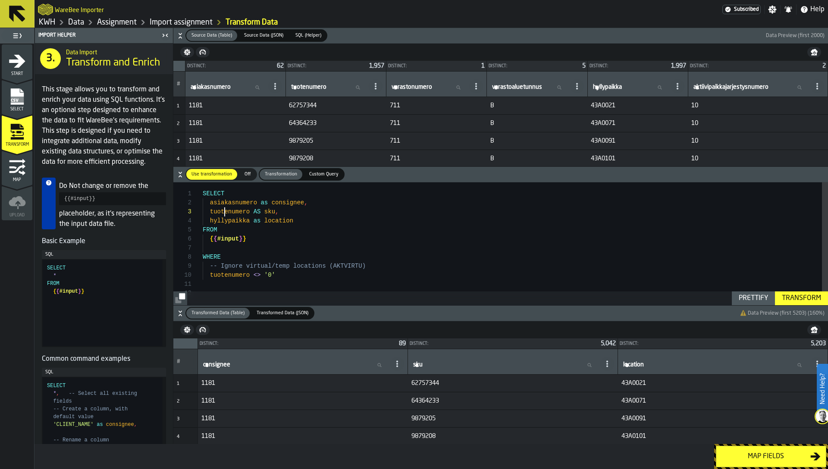
scroll to position [18, 0]
click at [207, 193] on div "SELECT asiakasnumero as consignee , tuotenumero AS sku , hyllypaikka as locatio…" at bounding box center [515, 250] width 625 height 136
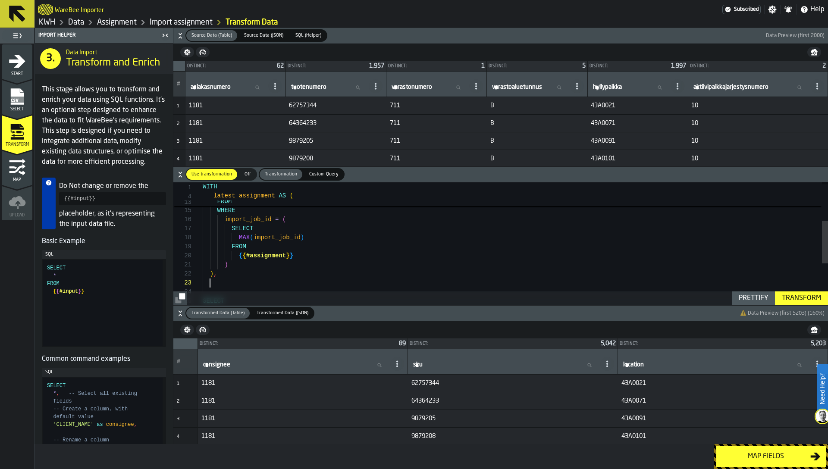
click at [270, 251] on div "WHERE import_job_id = ( SELECT MAX ( import_job_id ) { { #assignment } } FROM )…" at bounding box center [515, 249] width 625 height 354
click at [249, 262] on div "WHERE import_job_id = ( SELECT MAX ( import_job_id ) { { #assignment } } FROM )…" at bounding box center [515, 312] width 625 height 354
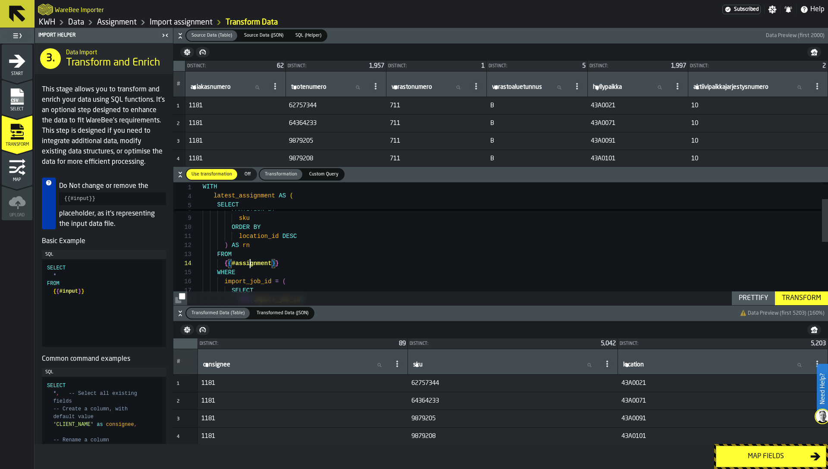
click at [249, 262] on div "WHERE import_job_id = ( SELECT MAX ( import_job_id ) { { #assignment } } FROM )…" at bounding box center [515, 312] width 625 height 354
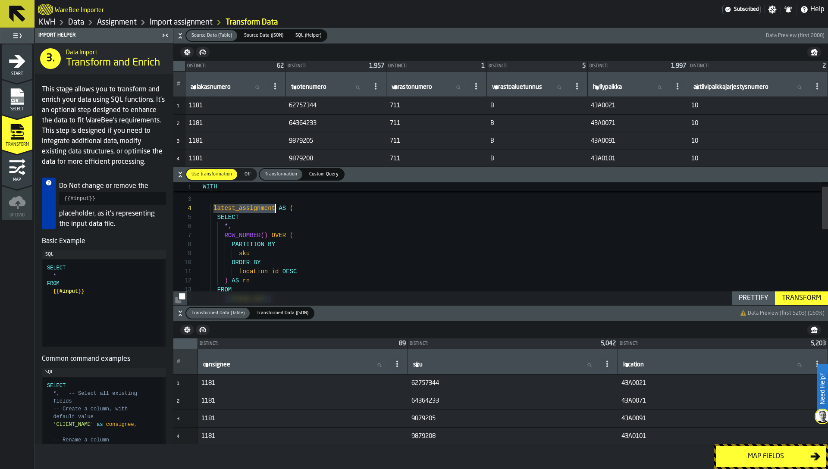
drag, startPoint x: 241, startPoint y: 209, endPoint x: 275, endPoint y: 210, distance: 34.1
click at [275, 210] on div "FROM ) AS rn location_id DESC ORDER BY sku PARTITION BY ROW_NUMBER ( ) OVER ( *…" at bounding box center [515, 347] width 625 height 354
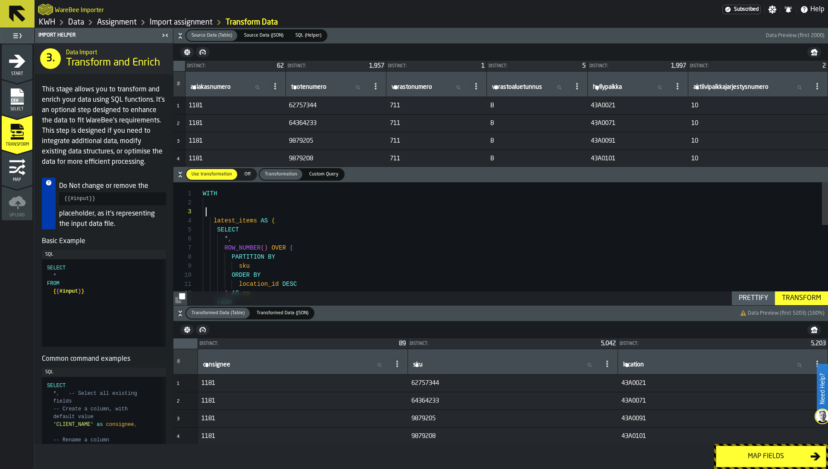
click at [226, 215] on div "FROM ) AS rn location_id DESC ORDER BY sku PARTITION BY ROW_NUMBER ( ) OVER ( *…" at bounding box center [515, 359] width 625 height 354
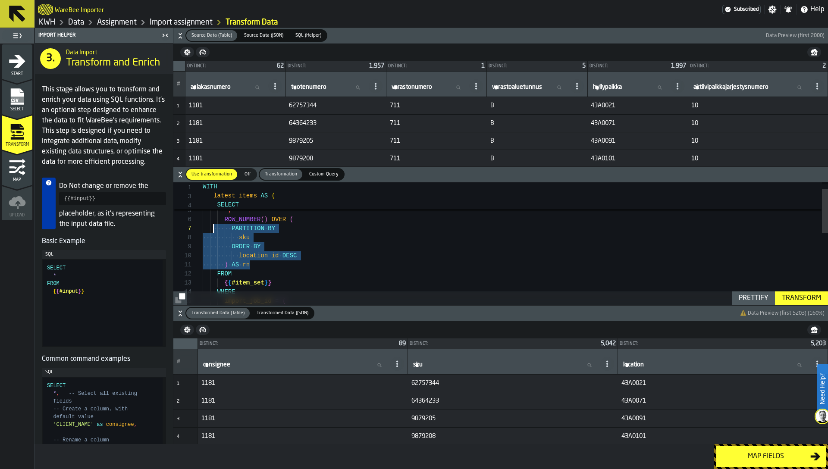
scroll to position [45, 0]
drag, startPoint x: 265, startPoint y: 268, endPoint x: 210, endPoint y: 217, distance: 74.2
click at [210, 217] on div "FROM ) AS rn location_id DESC ORDER BY sku PARTITION BY ROW_NUMBER ( ) OVER ( *…" at bounding box center [515, 335] width 625 height 345
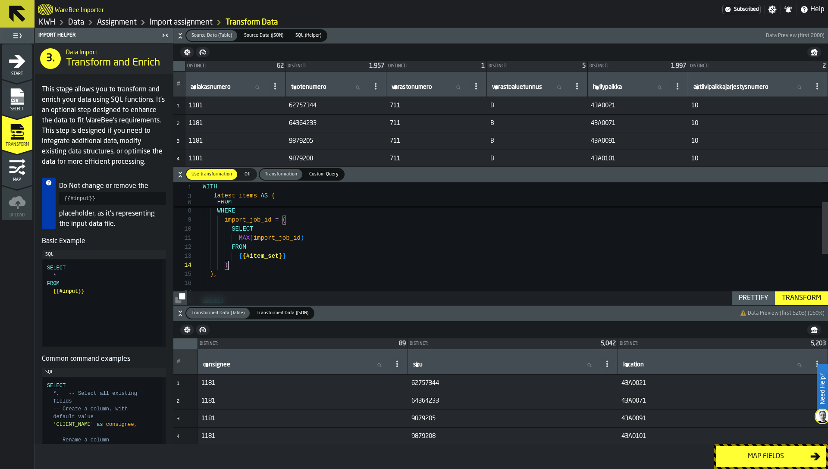
scroll to position [0, 0]
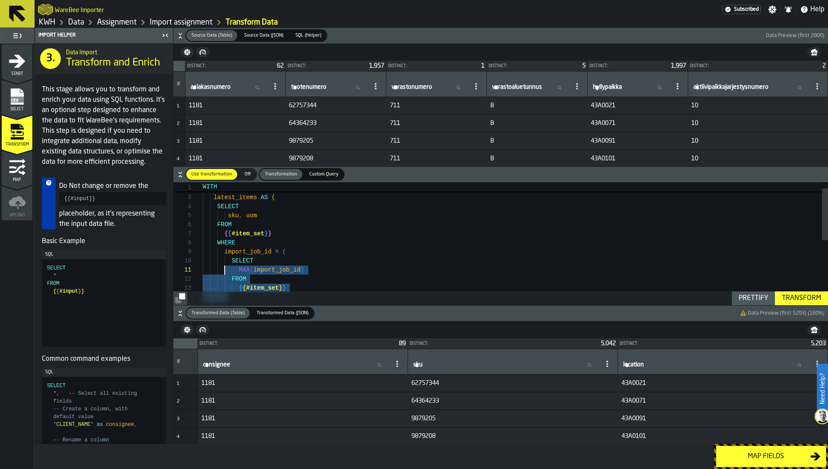
type textarea "**********"
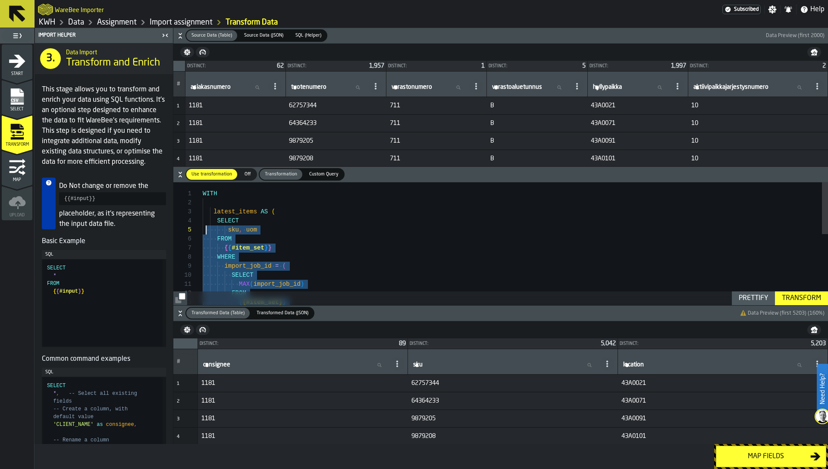
scroll to position [27, 0]
drag, startPoint x: 250, startPoint y: 265, endPoint x: 204, endPoint y: 221, distance: 63.4
click at [810, 298] on div "Transform" at bounding box center [801, 298] width 46 height 10
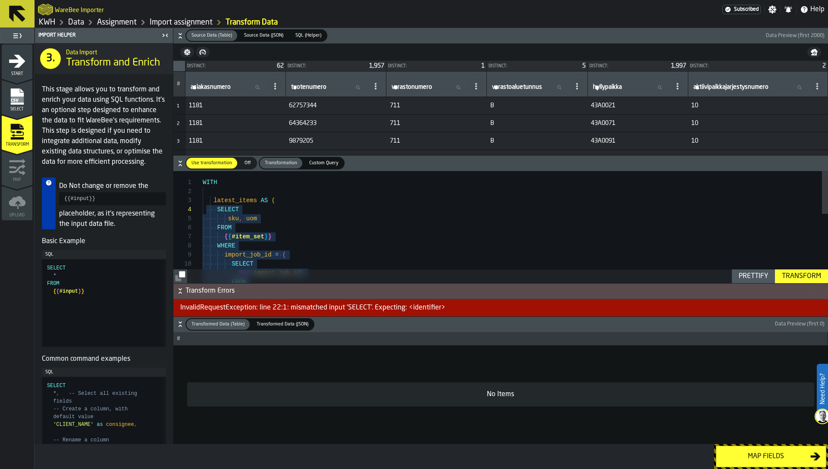
click at [311, 167] on div "Custom Query" at bounding box center [324, 163] width 40 height 11
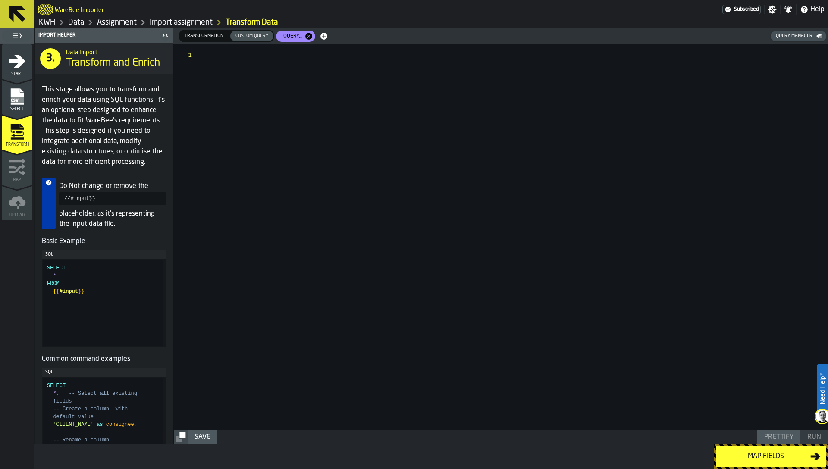
click at [309, 196] on div at bounding box center [515, 237] width 625 height 386
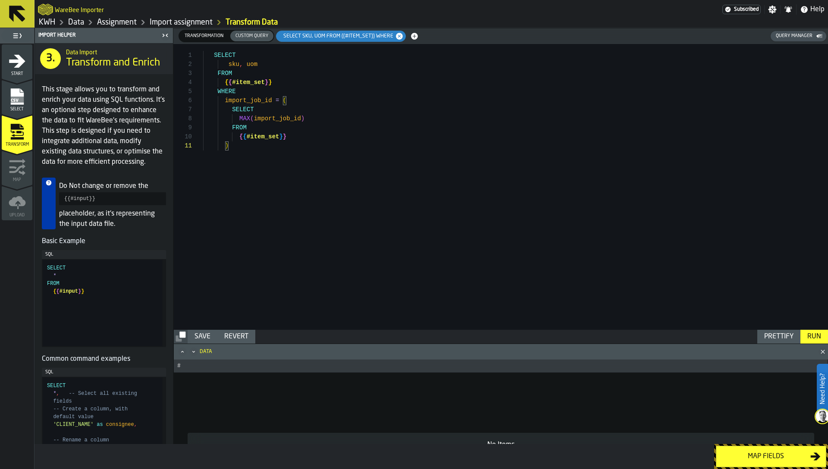
click at [779, 337] on div "Prettify" at bounding box center [779, 337] width 36 height 10
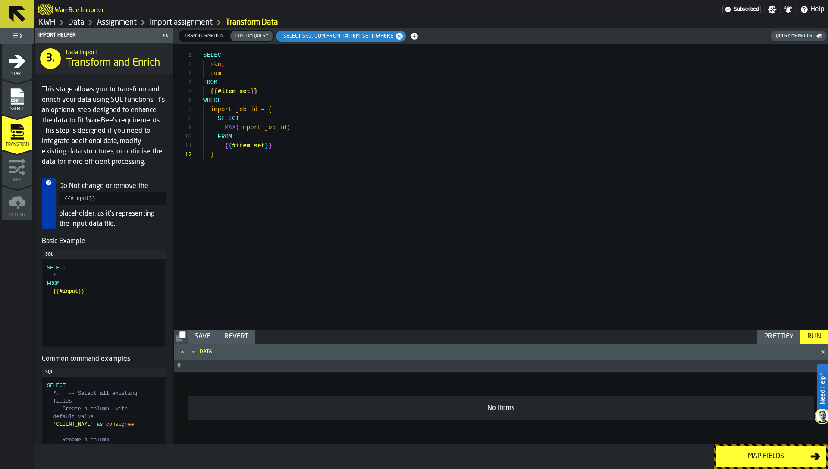
click at [815, 334] on div "Run" at bounding box center [814, 337] width 21 height 10
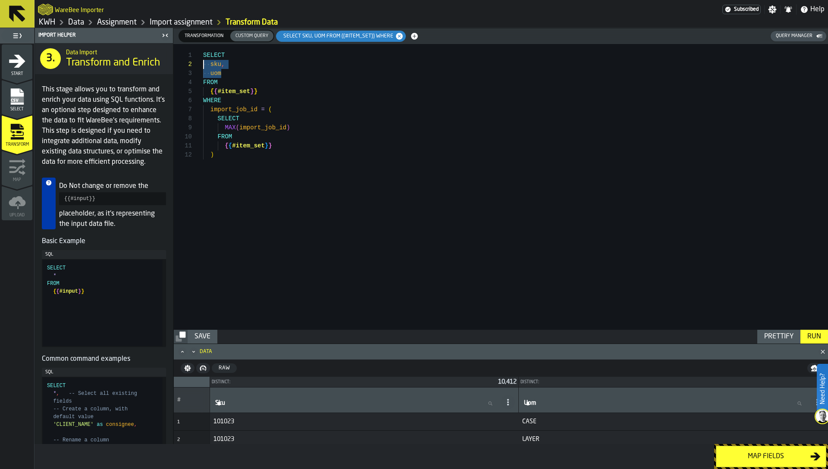
drag, startPoint x: 239, startPoint y: 76, endPoint x: 195, endPoint y: 63, distance: 45.4
click at [203, 63] on div "SELECT sku , uom FROM { { #item_set } } WHERE import_job_id = ( SELECT MAX ( im…" at bounding box center [515, 187] width 625 height 286
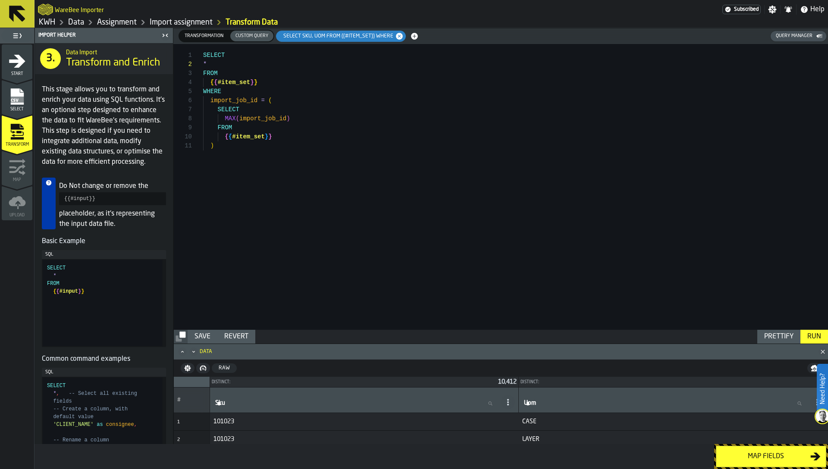
click at [810, 336] on div "Run" at bounding box center [814, 337] width 21 height 10
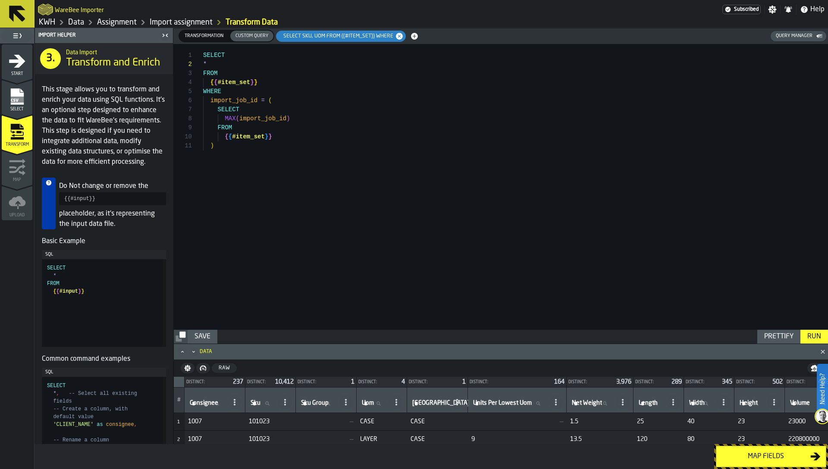
click at [399, 169] on div "SELECT * FROM { { #item_set } } WHERE import_job_id = ( SELECT MAX ( import_job…" at bounding box center [515, 187] width 625 height 286
click at [239, 144] on div "SELECT * FROM { { #item_set } } WHERE import_job_id = ( SELECT MAX ( import_job…" at bounding box center [515, 187] width 625 height 286
click at [233, 94] on div "SELECT * FROM { { #item_set } } WHERE import_job_id = ( SELECT MAX ( import_job…" at bounding box center [515, 187] width 625 height 286
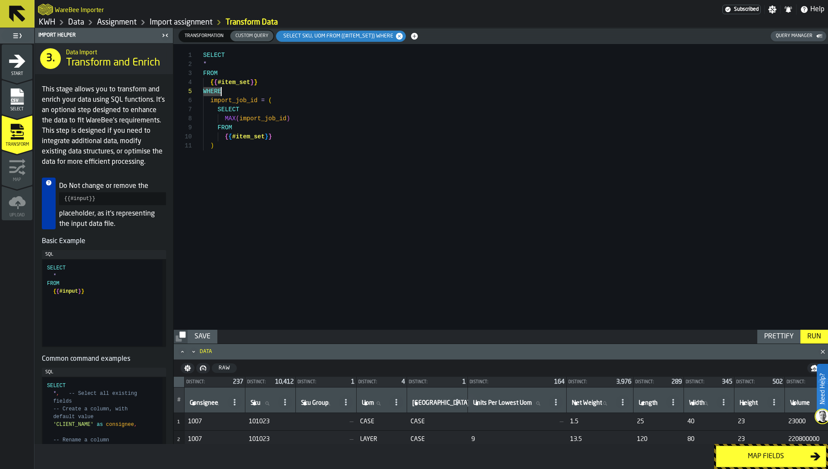
click at [223, 147] on div "SELECT * FROM { { #item_set } } WHERE import_job_id = ( SELECT MAX ( import_job…" at bounding box center [515, 187] width 625 height 286
click at [223, 366] on div "Raw" at bounding box center [224, 368] width 18 height 6
click at [234, 156] on div "SELECT * FROM { { #item_set } } WHERE import_job_id = ( SELECT MAX ( import_job…" at bounding box center [515, 187] width 625 height 286
click at [811, 338] on div "Run" at bounding box center [814, 337] width 21 height 10
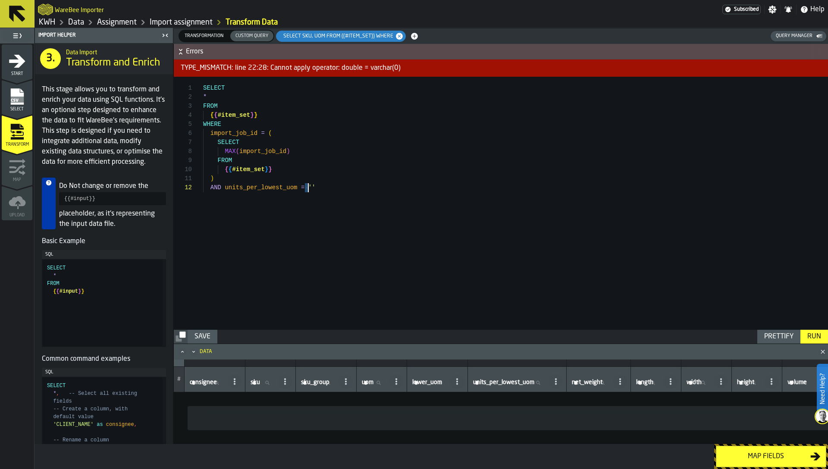
drag, startPoint x: 305, startPoint y: 187, endPoint x: 322, endPoint y: 187, distance: 16.8
click at [322, 187] on div "SELECT * FROM { { #item_set } } WHERE import_job_id = ( SELECT MAX ( import_job…" at bounding box center [515, 203] width 625 height 253
click at [815, 333] on div "Run" at bounding box center [814, 337] width 21 height 10
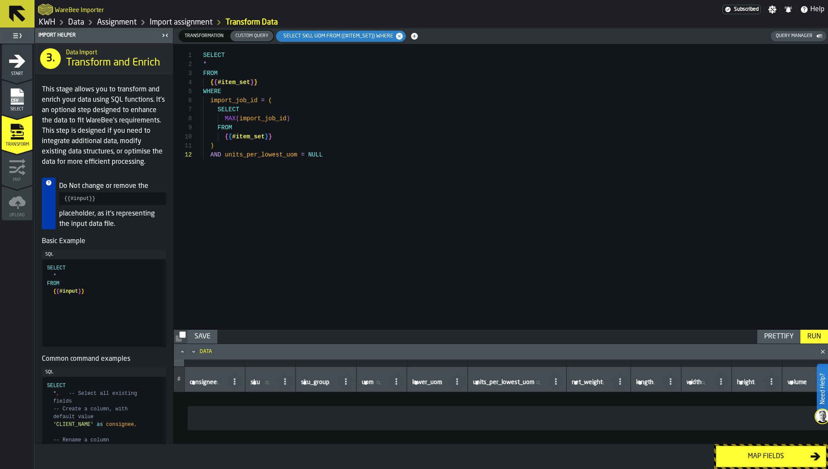
click at [312, 154] on div "SELECT * FROM { { #item_set } } WHERE import_job_id = ( SELECT MAX ( import_job…" at bounding box center [515, 187] width 625 height 286
click at [816, 339] on div "Run" at bounding box center [814, 337] width 21 height 10
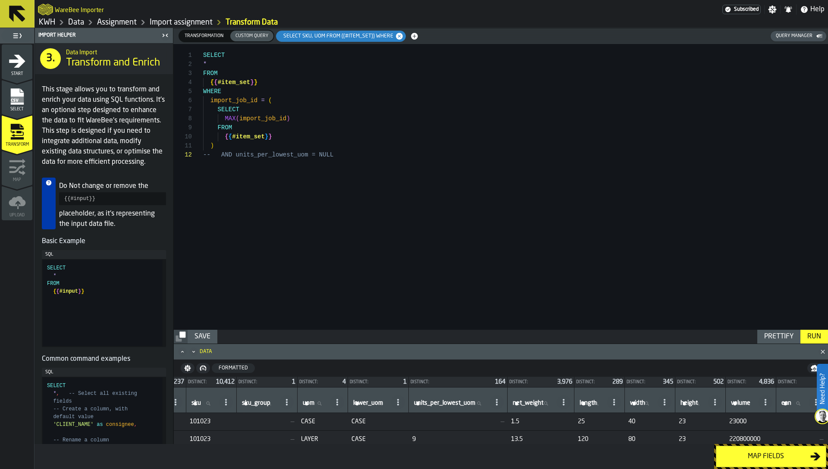
scroll to position [0, 45]
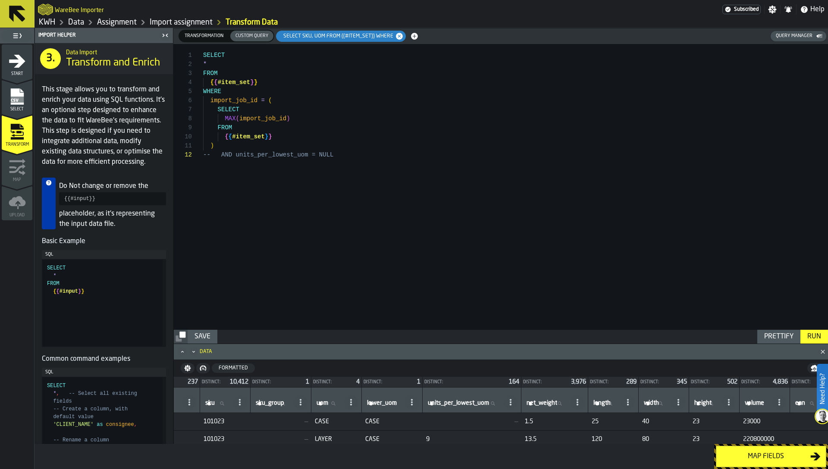
click at [376, 205] on div "SELECT * FROM { { #item_set } } WHERE import_job_id = ( SELECT MAX ( import_job…" at bounding box center [515, 187] width 625 height 286
click at [316, 155] on div "SELECT * FROM { { #item_set } } WHERE import_job_id = ( SELECT MAX ( import_job…" at bounding box center [515, 187] width 625 height 286
click at [813, 332] on div "Run" at bounding box center [814, 337] width 21 height 10
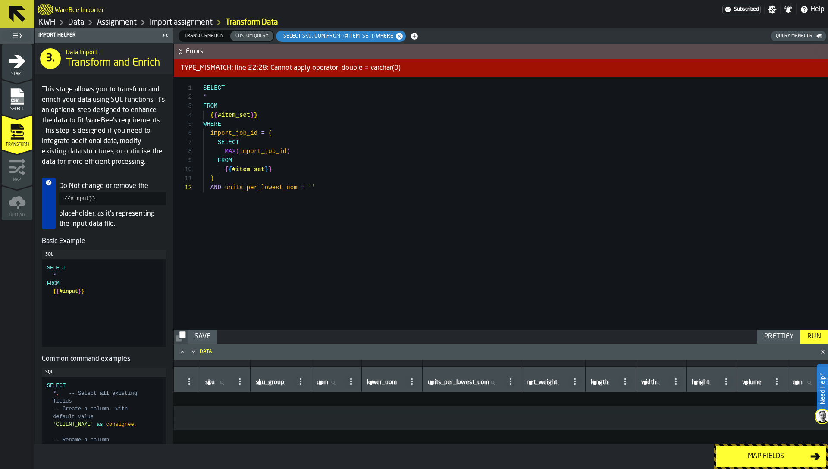
click at [328, 168] on div "SELECT * FROM { { #item_set } } WHERE import_job_id = ( SELECT MAX ( import_job…" at bounding box center [515, 203] width 625 height 253
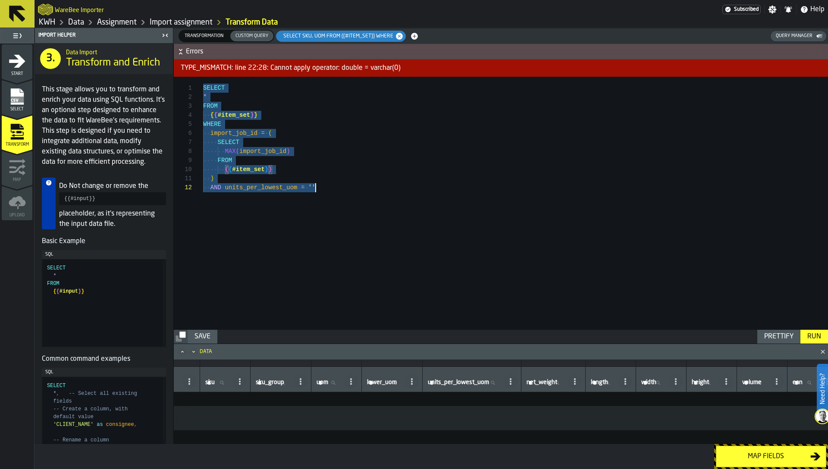
scroll to position [0, 0]
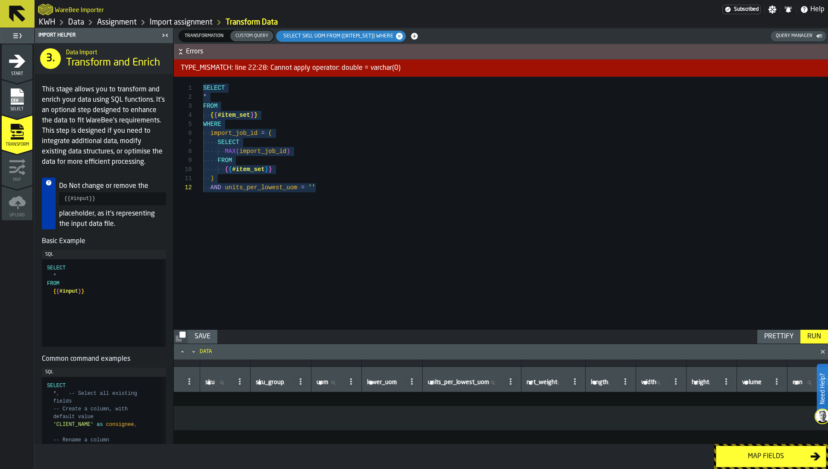
click at [328, 66] on div "TYPE_MISMATCH: line 22:28: Cannot apply operator: double = varchar(0)" at bounding box center [501, 68] width 654 height 17
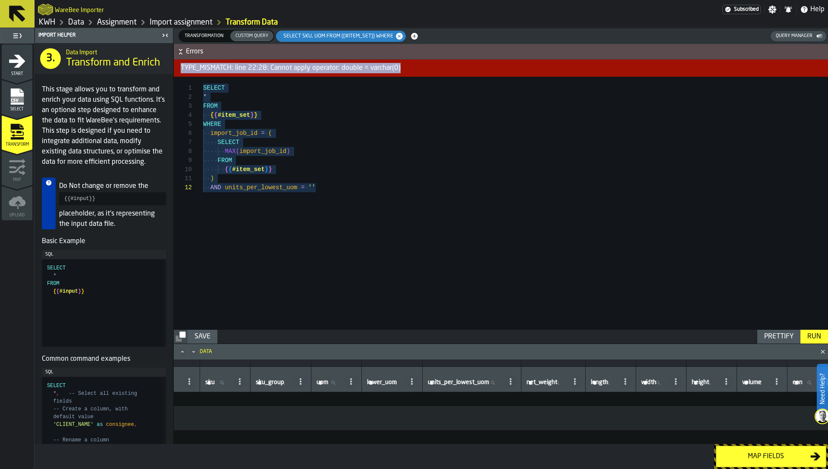
click at [328, 66] on div "TYPE_MISMATCH: line 22:28: Cannot apply operator: double = varchar(0)" at bounding box center [501, 68] width 654 height 17
copy div "TYPE_MISMATCH: line 22:28: Cannot apply operator: double = varchar(0)"
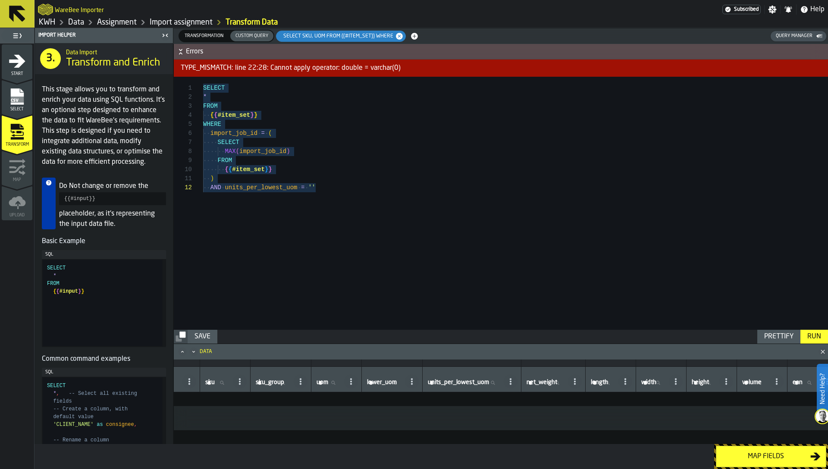
click at [325, 182] on div "SELECT * FROM { { #item_set } } WHERE import_job_id = ( SELECT MAX ( import_job…" at bounding box center [515, 203] width 625 height 253
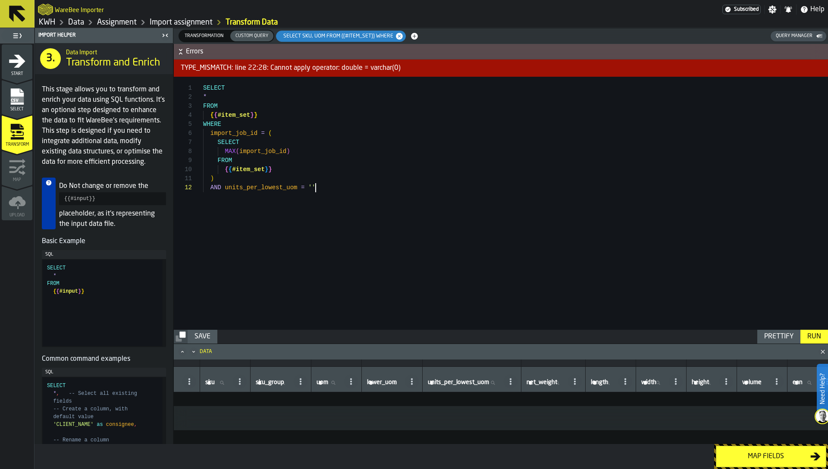
scroll to position [9, 0]
drag, startPoint x: 322, startPoint y: 188, endPoint x: 205, endPoint y: 188, distance: 117.3
click at [205, 188] on div "SELECT * FROM { { #item_set } } WHERE import_job_id = ( SELECT MAX ( import_job…" at bounding box center [515, 203] width 625 height 253
click at [817, 338] on div "Run" at bounding box center [814, 337] width 21 height 10
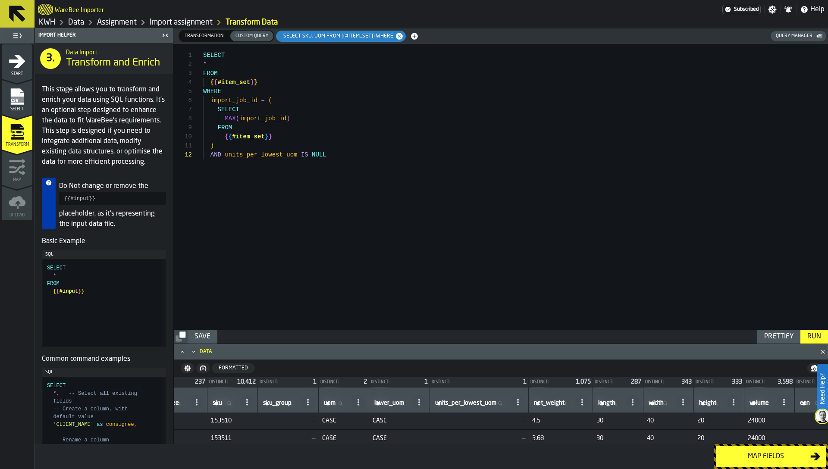
scroll to position [153, 40]
type textarea "**********"
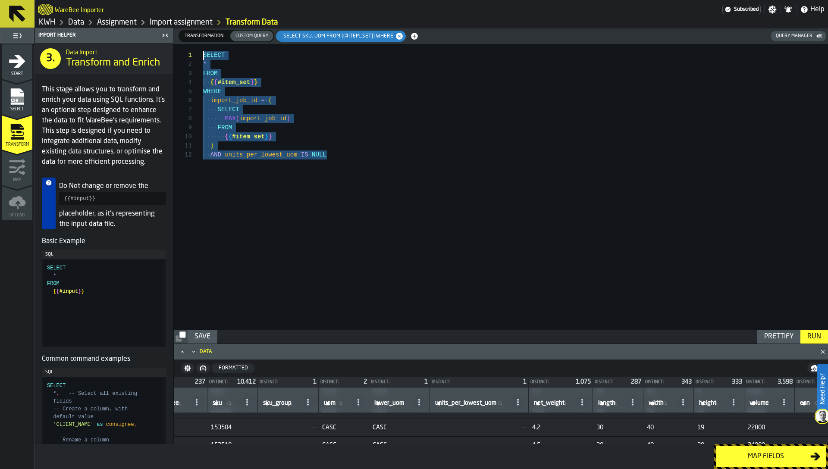
scroll to position [0, 0]
drag, startPoint x: 334, startPoint y: 160, endPoint x: 171, endPoint y: 53, distance: 194.5
click at [203, 53] on div "SELECT * FROM { { #item_set } } WHERE import_job_id = ( SELECT MAX ( import_job…" at bounding box center [515, 187] width 625 height 286
click at [201, 34] on span "Transformation" at bounding box center [204, 35] width 46 height 7
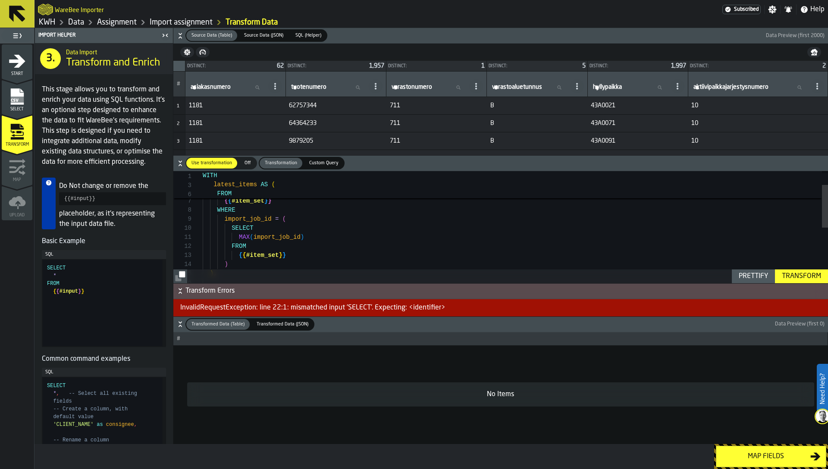
click at [181, 34] on icon "button-" at bounding box center [180, 34] width 3 height 2
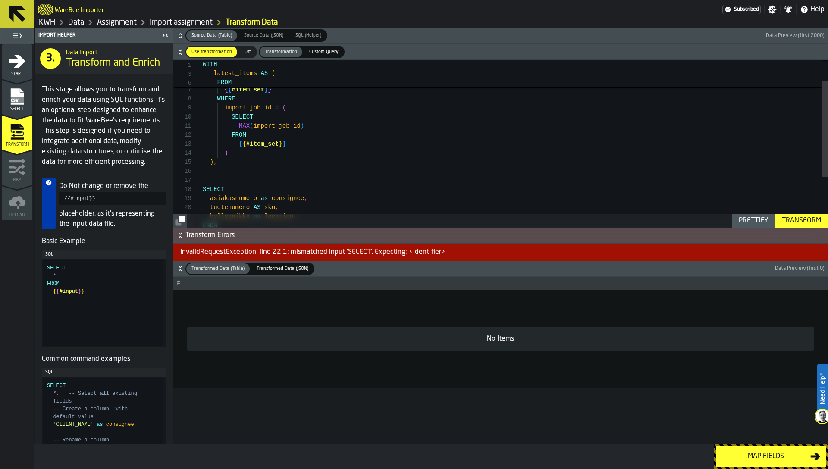
click at [179, 267] on icon "button-" at bounding box center [180, 268] width 9 height 9
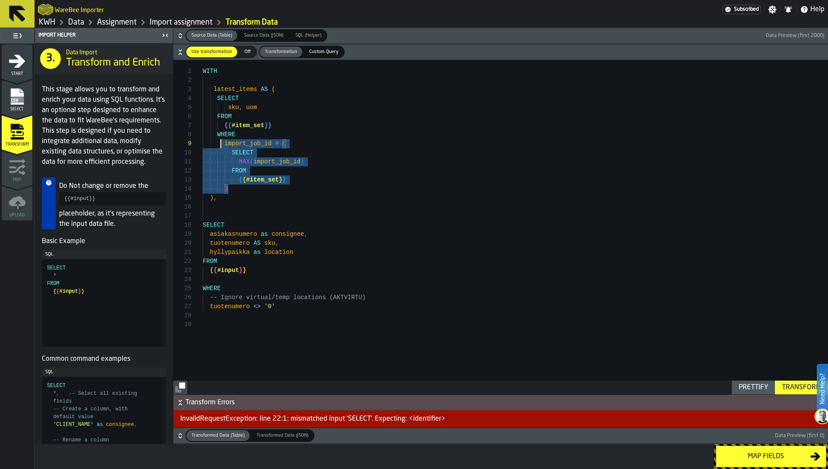
scroll to position [63, 0]
drag, startPoint x: 239, startPoint y: 187, endPoint x: 220, endPoint y: 132, distance: 58.8
click at [220, 132] on div "SELECT sku , uom FROM { { #item_set } } WHERE import_job_id = ( SELECT MAX ( im…" at bounding box center [515, 227] width 625 height 335
click at [213, 99] on div "SELECT sku , uom FROM { { #item_set } } WHERE import_job_id = ( SELECT MAX ( im…" at bounding box center [515, 227] width 625 height 335
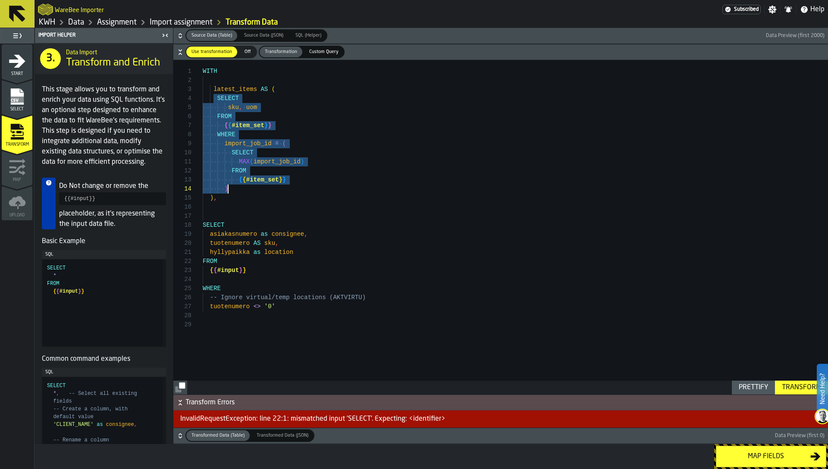
drag, startPoint x: 213, startPoint y: 99, endPoint x: 285, endPoint y: 189, distance: 115.7
click at [285, 189] on div "SELECT sku , uom FROM { { #item_set } } WHERE import_job_id = ( SELECT MAX ( im…" at bounding box center [515, 227] width 625 height 335
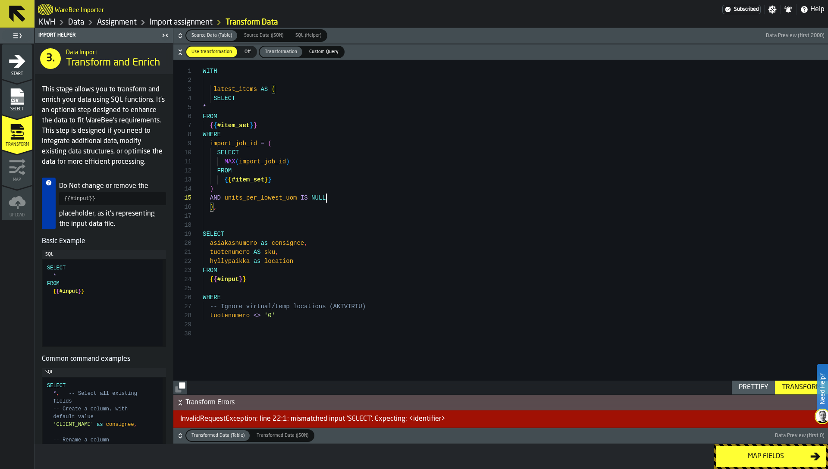
scroll to position [36, 0]
click at [757, 390] on div "Prettify" at bounding box center [753, 388] width 36 height 10
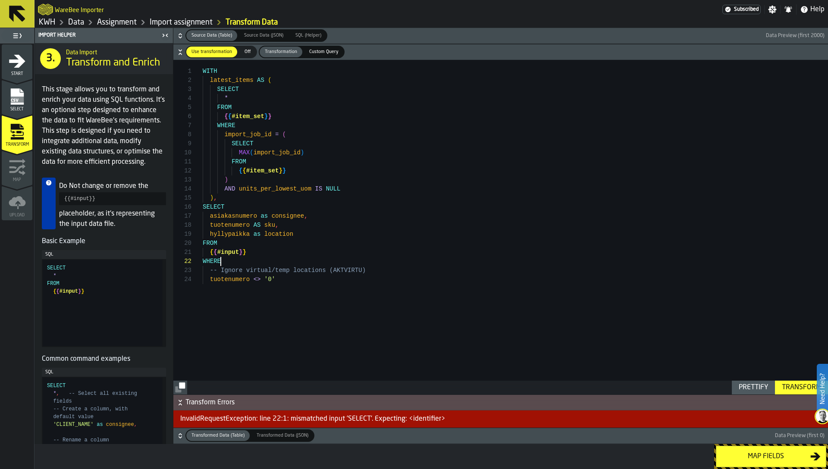
scroll to position [9, 0]
click at [560, 262] on div "* FROM { { #item_set } } WHERE import_job_id = ( SELECT MAX ( import_job_id ) F…" at bounding box center [515, 227] width 625 height 335
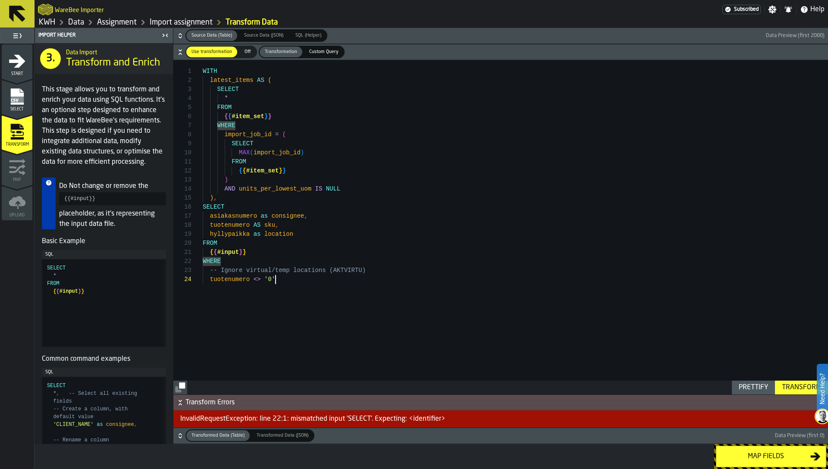
click at [361, 293] on div "* FROM { { #item_set } } WHERE import_job_id = ( SELECT MAX ( import_job_id ) F…" at bounding box center [515, 227] width 625 height 335
click at [299, 254] on div "* FROM { { #item_set } } WHERE import_job_id = ( SELECT MAX ( import_job_id ) F…" at bounding box center [515, 227] width 625 height 335
click at [302, 214] on div "* FROM { { #item_set } } WHERE import_job_id = ( SELECT MAX ( import_job_id ) F…" at bounding box center [515, 227] width 625 height 335
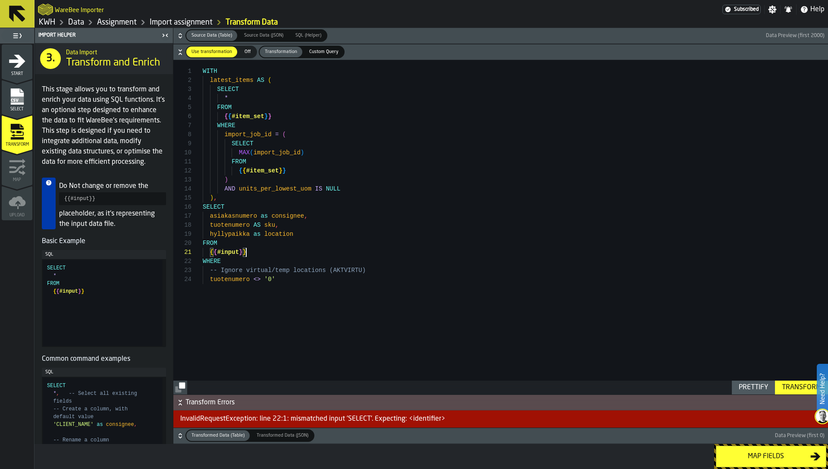
click at [286, 252] on div "* FROM { { #item_set } } WHERE import_job_id = ( SELECT MAX ( import_job_id ) F…" at bounding box center [515, 227] width 625 height 335
click at [238, 85] on div "* FROM { { #item_set } } WHERE import_job_id = ( SELECT MAX ( import_job_id ) F…" at bounding box center [515, 227] width 625 height 335
click at [237, 259] on div "* FROM { { #item_set } } WHERE import_job_id = ( SELECT MAX ( import_job_id ) F…" at bounding box center [515, 227] width 625 height 335
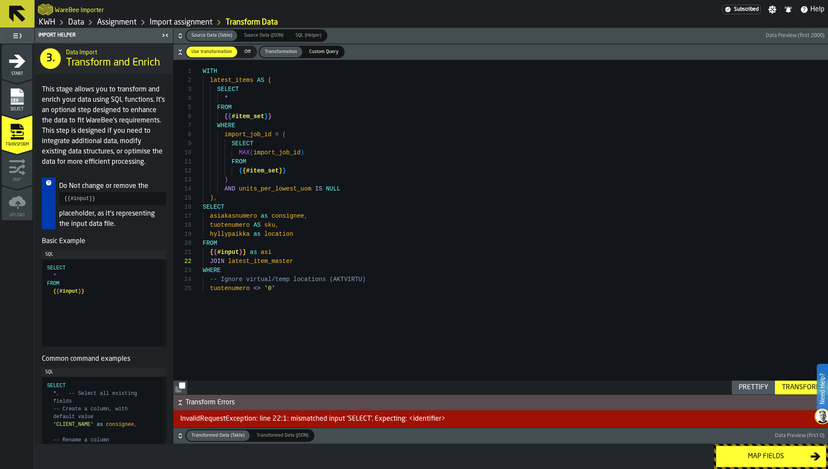
click at [279, 261] on div "* FROM { { #item_set } } WHERE import_job_id = ( SELECT MAX ( import_job_id ) F…" at bounding box center [515, 227] width 625 height 335
click at [229, 76] on div "* FROM { { #item_set } } WHERE import_job_id = ( SELECT MAX ( import_job_id ) F…" at bounding box center [515, 227] width 625 height 335
click at [305, 260] on div "* FROM { { #item_set } } WHERE import_job_id = ( SELECT MAX ( import_job_id ) F…" at bounding box center [515, 227] width 625 height 335
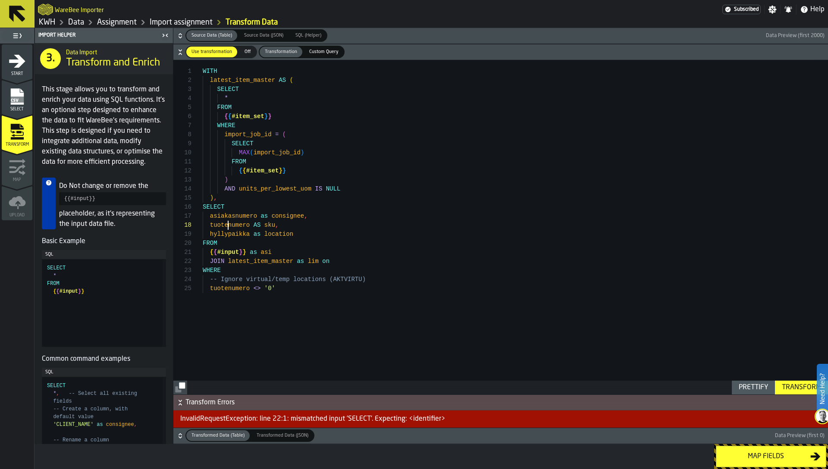
click at [229, 225] on div "* FROM { { #item_set } } WHERE import_job_id = ( SELECT MAX ( import_job_id ) F…" at bounding box center [515, 227] width 625 height 335
click at [350, 259] on div "* FROM { { #item_set } } WHERE import_job_id = ( SELECT MAX ( import_job_id ) F…" at bounding box center [515, 227] width 625 height 335
click at [226, 100] on div "* FROM { { #item_set } } WHERE import_job_id = ( SELECT MAX ( import_job_id ) F…" at bounding box center [515, 227] width 625 height 335
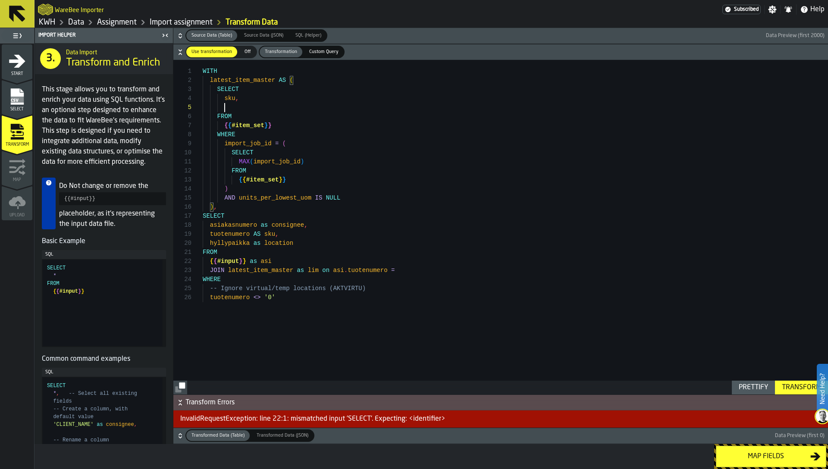
scroll to position [36, 0]
click at [400, 269] on div "sku , FROM { { #item_set } } WHERE import_job_id = ( SELECT MAX ( import_job_id…" at bounding box center [515, 227] width 625 height 335
click at [272, 220] on div "sku , FROM { { #item_set } } WHERE import_job_id = ( SELECT MAX ( import_job_id…" at bounding box center [515, 227] width 625 height 335
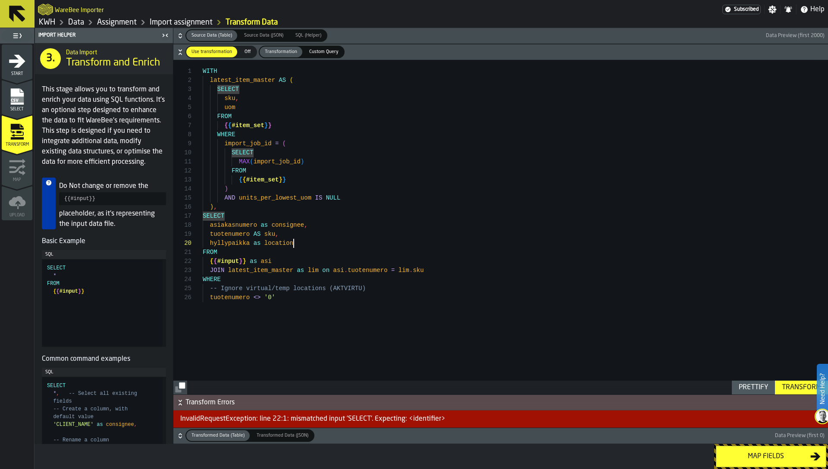
click at [303, 240] on div "sku , FROM { { #item_set } } WHERE import_job_id = ( SELECT MAX ( import_job_id…" at bounding box center [515, 227] width 625 height 335
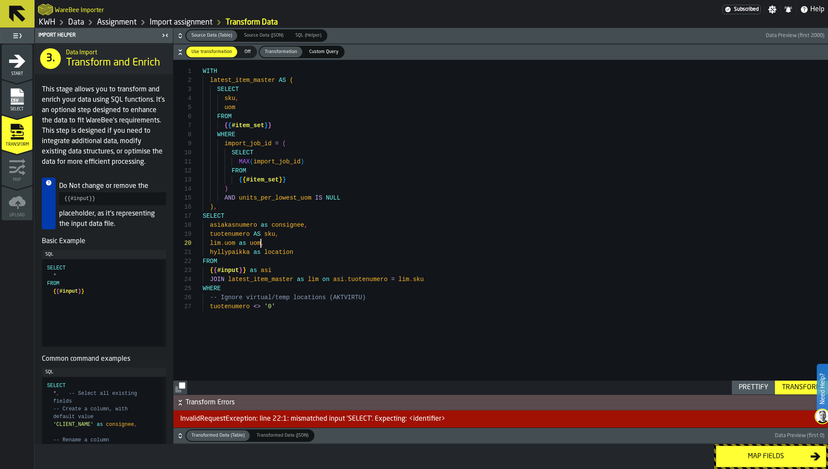
click at [800, 388] on div "Transform" at bounding box center [801, 388] width 46 height 10
click at [296, 207] on div "sku , FROM { { #item_set } } WHERE import_job_id = ( SELECT MAX ( import_job_id…" at bounding box center [515, 227] width 625 height 335
click at [319, 279] on div "sku , FROM { { #item_set } } WHERE import_job_id = ( SELECT MAX ( import_job_id…" at bounding box center [515, 227] width 625 height 335
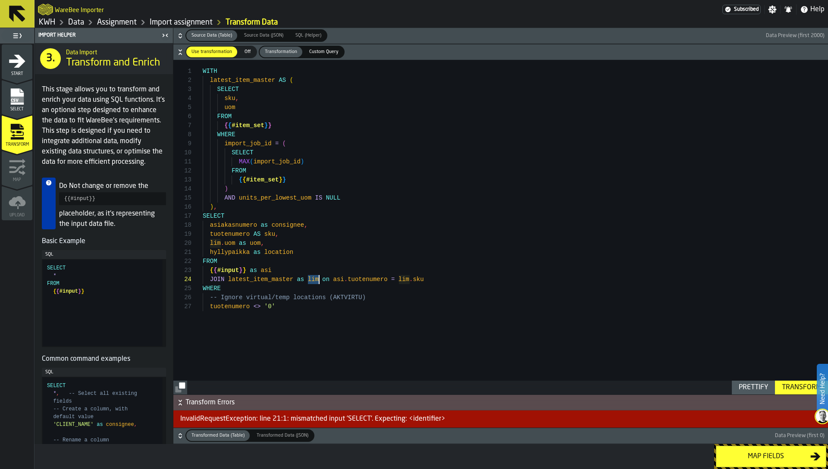
click at [319, 279] on div "sku , FROM { { #item_set } } WHERE import_job_id = ( SELECT MAX ( import_job_id…" at bounding box center [515, 227] width 625 height 335
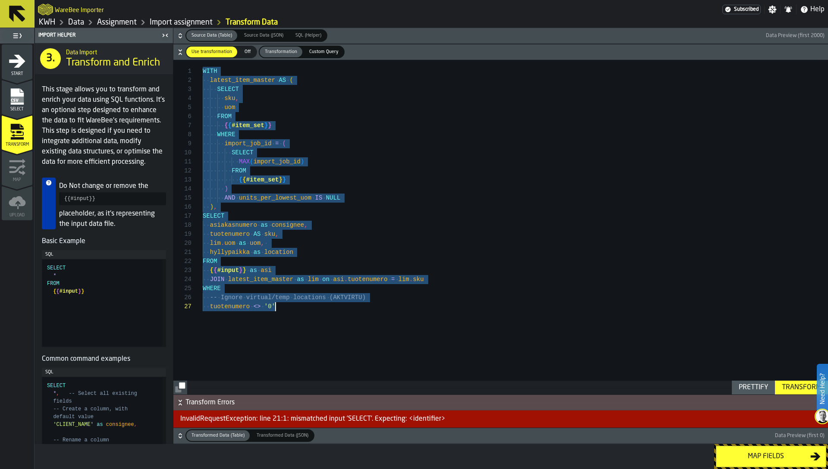
click at [335, 295] on div "sku , FROM { { #item_set } } WHERE import_job_id = ( SELECT MAX ( import_job_id…" at bounding box center [515, 227] width 625 height 335
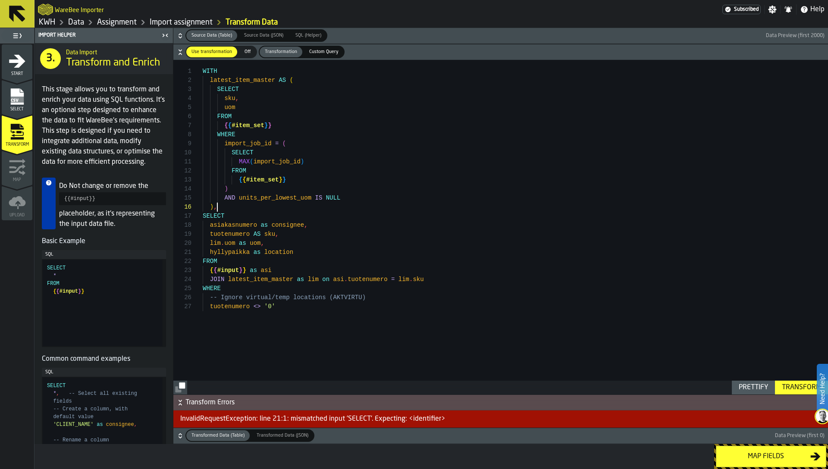
click at [221, 209] on div "sku , FROM { { #item_set } } WHERE import_job_id = ( SELECT MAX ( import_job_id…" at bounding box center [515, 227] width 625 height 335
click at [743, 387] on div "Prettify" at bounding box center [753, 388] width 36 height 10
type textarea "**********"
click at [801, 387] on div "Transform" at bounding box center [801, 388] width 46 height 10
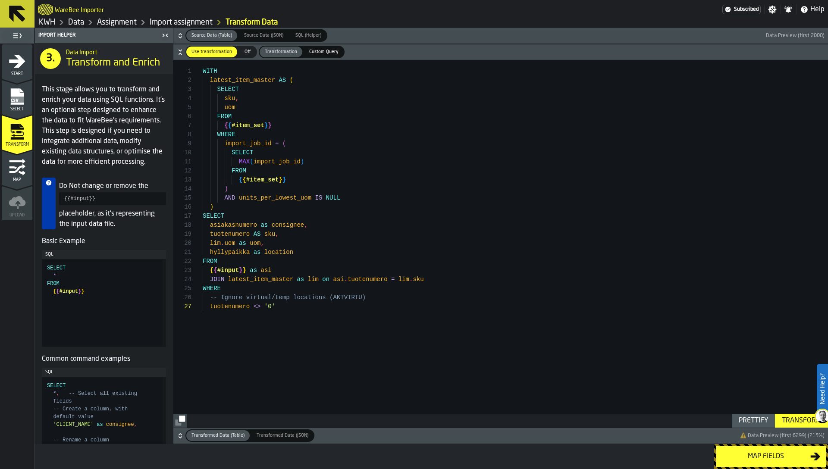
click at [178, 439] on icon "button-" at bounding box center [180, 436] width 9 height 9
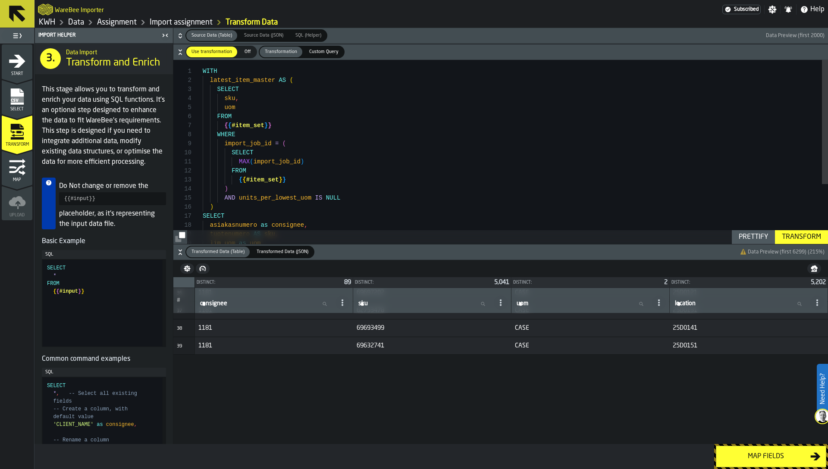
scroll to position [660, 0]
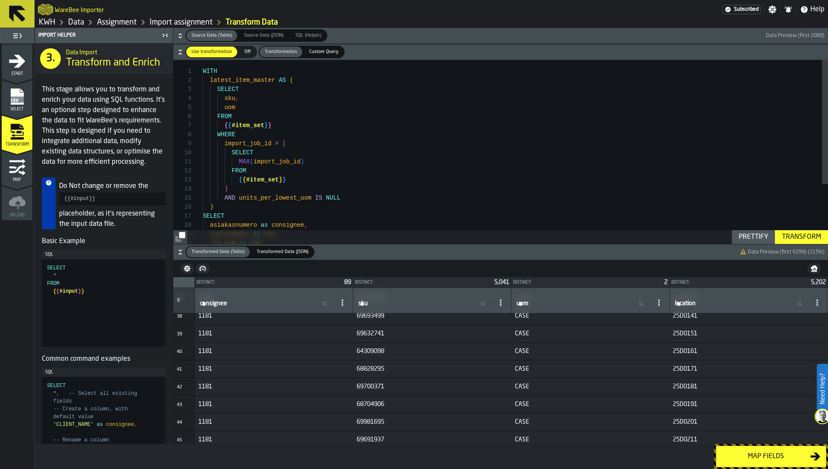
click at [533, 302] on input "uom uom" at bounding box center [582, 303] width 135 height 11
type input "**"
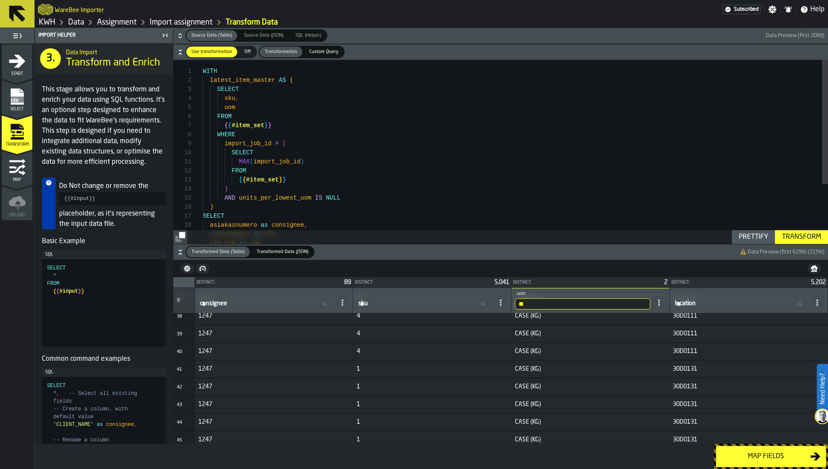
click at [531, 303] on input "**" at bounding box center [582, 303] width 135 height 11
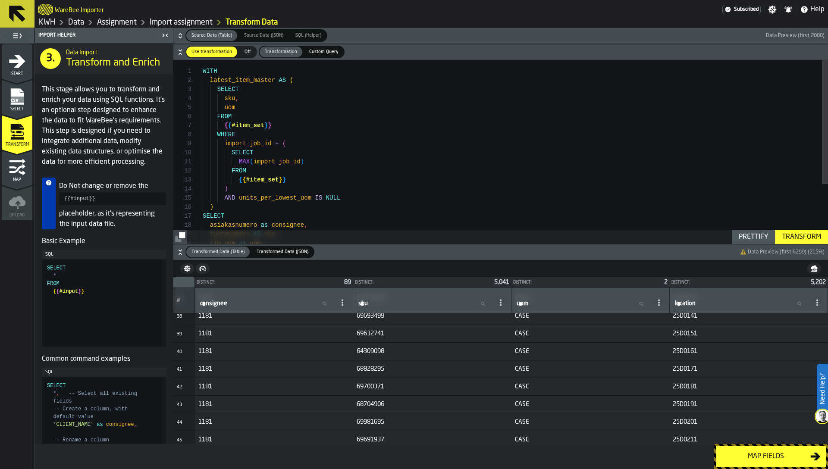
click at [496, 177] on div "sku , FROM { { #item_set } } WHERE import_job_id = ( SELECT MAX ( import_job_id…" at bounding box center [515, 196] width 625 height 272
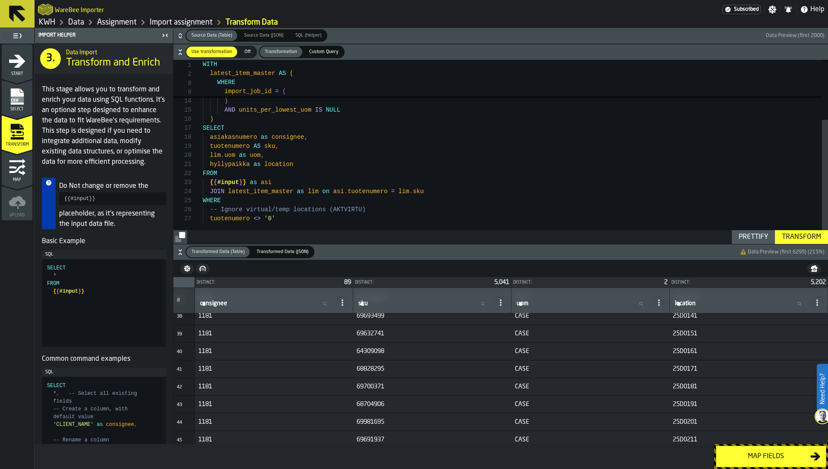
type textarea "**********"
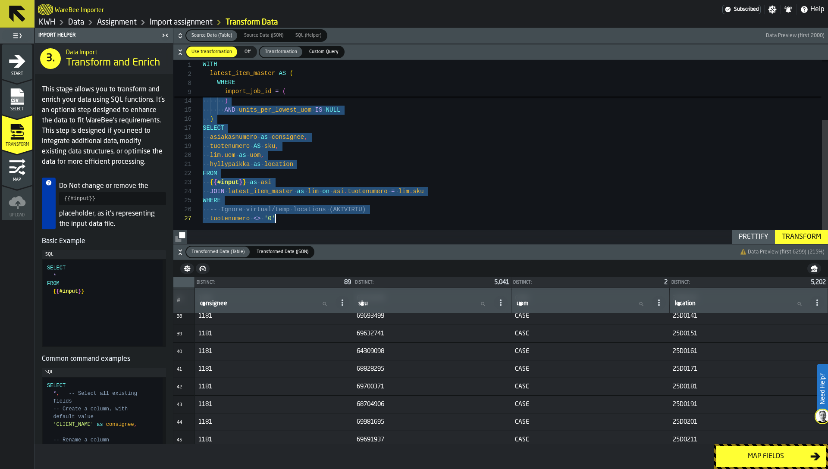
scroll to position [0, 0]
click at [776, 446] on button "Map fields" at bounding box center [771, 457] width 110 height 22
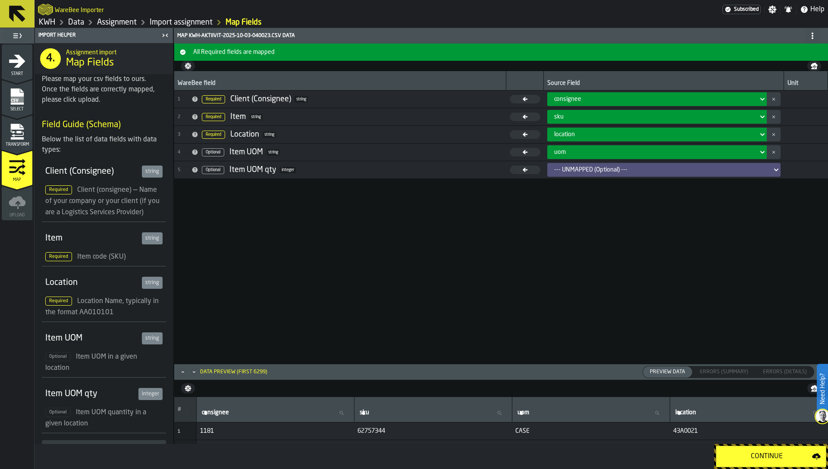
click at [753, 459] on div "Continue" at bounding box center [767, 457] width 91 height 10
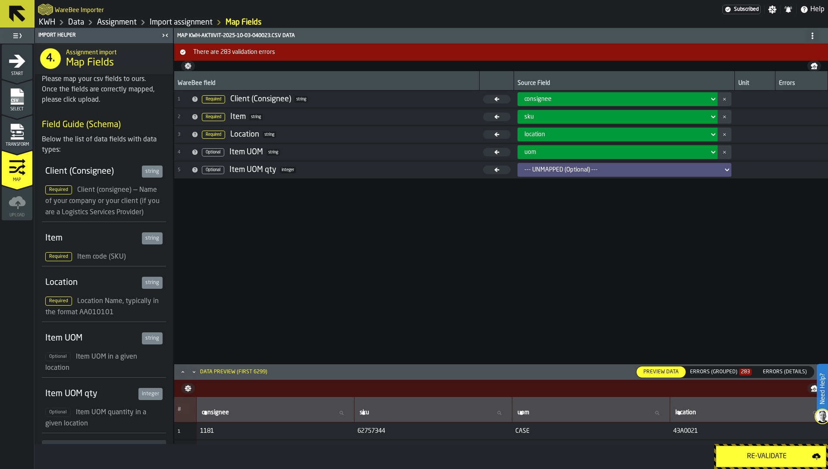
click at [725, 372] on div "Errors (Grouped) 283" at bounding box center [721, 372] width 62 height 6
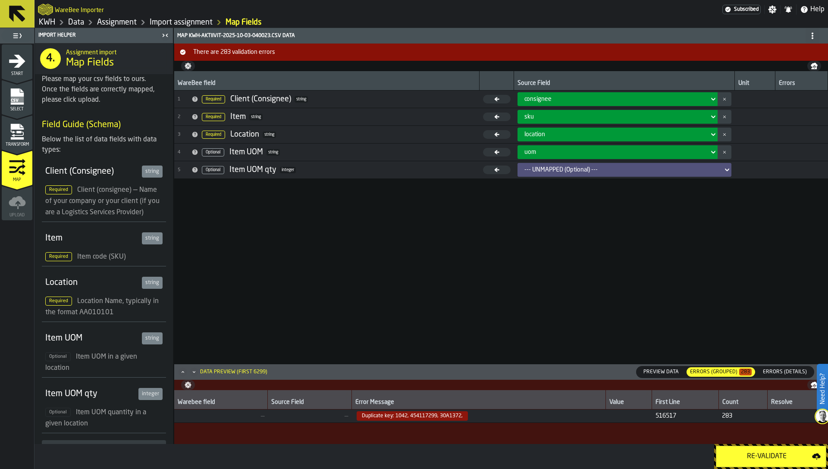
click at [410, 417] on span "Duplicate key: 1042, 454117299, 30A1372," at bounding box center [412, 415] width 111 height 9
copy span "454117299"
click at [20, 130] on icon "menu Transform" at bounding box center [17, 131] width 17 height 17
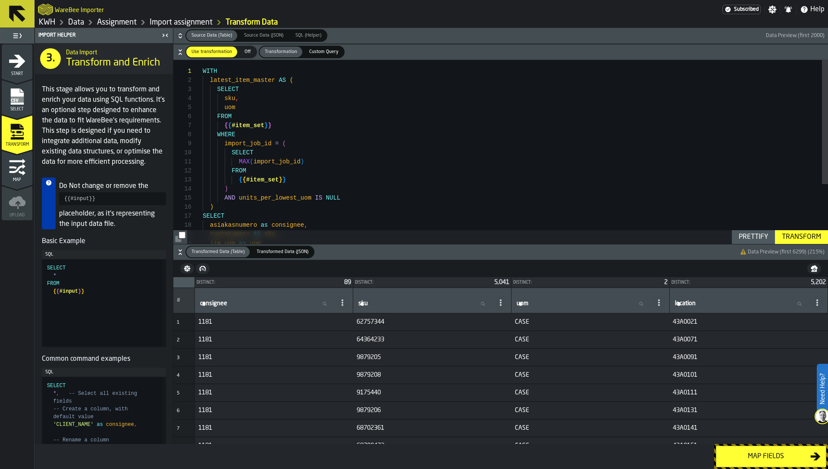
click at [374, 304] on input "sku sku" at bounding box center [424, 303] width 135 height 11
paste input "*********"
type input "*********"
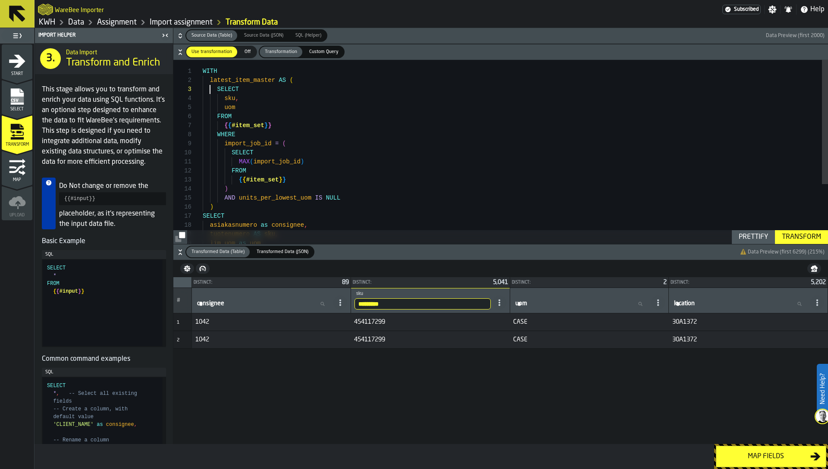
scroll to position [18, 0]
type textarea "**********"
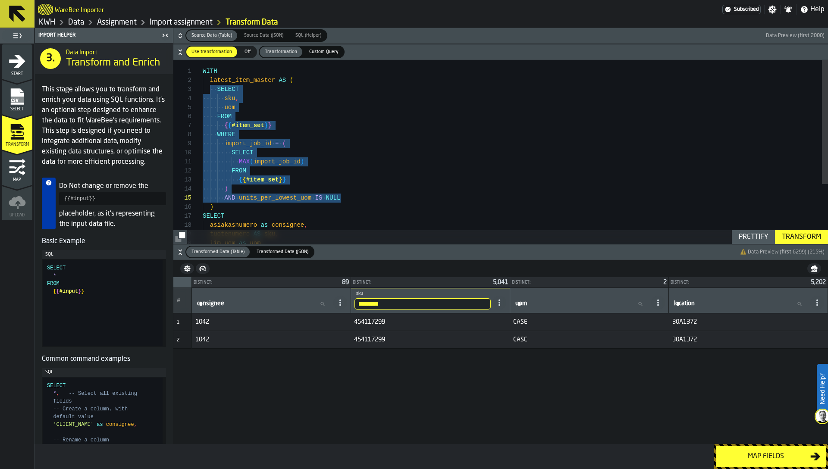
drag, startPoint x: 210, startPoint y: 91, endPoint x: 364, endPoint y: 199, distance: 187.5
click at [364, 199] on div "WITH latest_item_master AS ( SELECT sku , uom FROM { { #item_set } } WHERE impo…" at bounding box center [515, 196] width 625 height 272
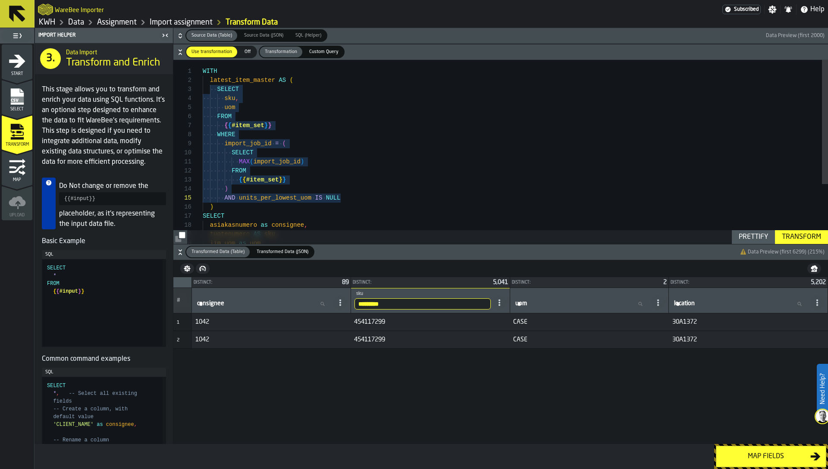
click at [314, 54] on span "Custom Query" at bounding box center [324, 51] width 36 height 7
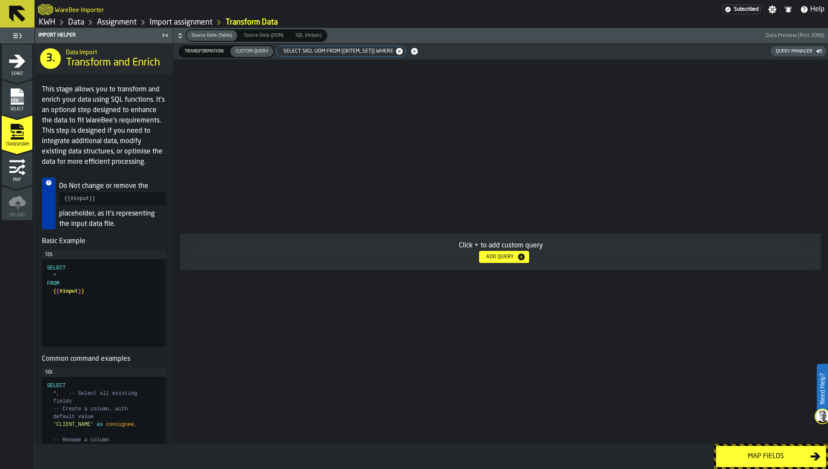
click at [319, 53] on span "SELECT sku, uom FROM {{#item_set}} WHERE" at bounding box center [336, 51] width 117 height 6
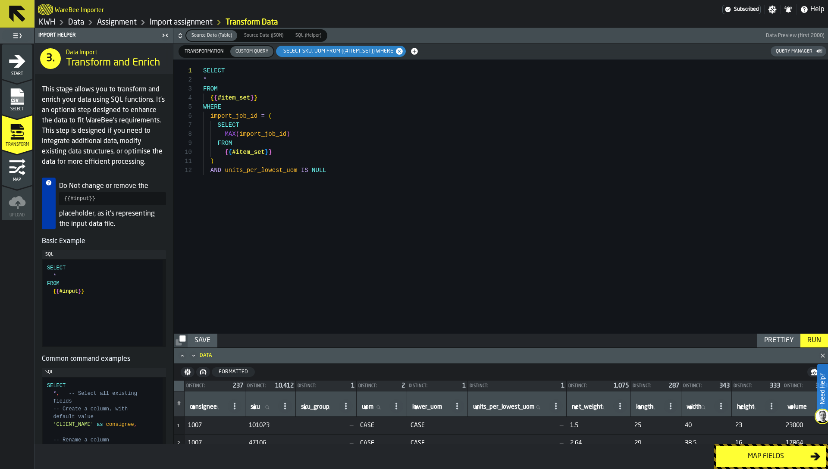
click at [320, 188] on div "SELECT * FROM { { #item_set } } WHERE import_job_id = ( SELECT MAX ( import_job…" at bounding box center [515, 197] width 625 height 274
type textarea "**********"
click at [814, 341] on div "Run" at bounding box center [814, 341] width 21 height 10
click at [181, 355] on icon "Maximize" at bounding box center [182, 356] width 9 height 9
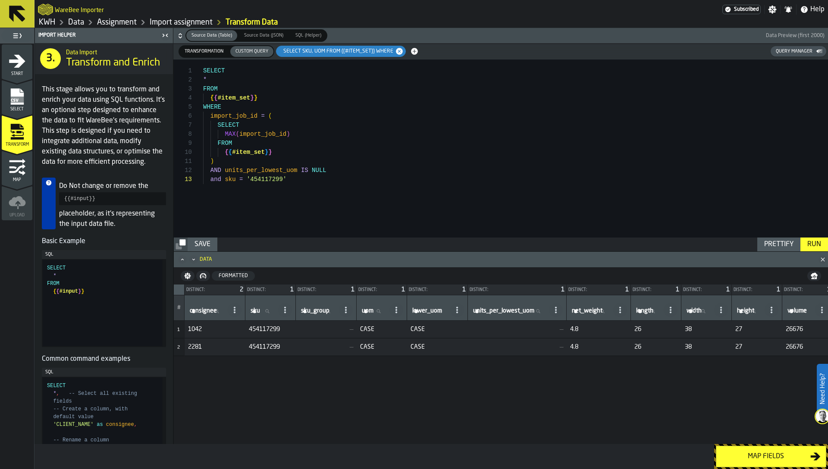
drag, startPoint x: 190, startPoint y: 328, endPoint x: 243, endPoint y: 347, distance: 56.6
click at [201, 50] on span "Transformation" at bounding box center [204, 51] width 46 height 7
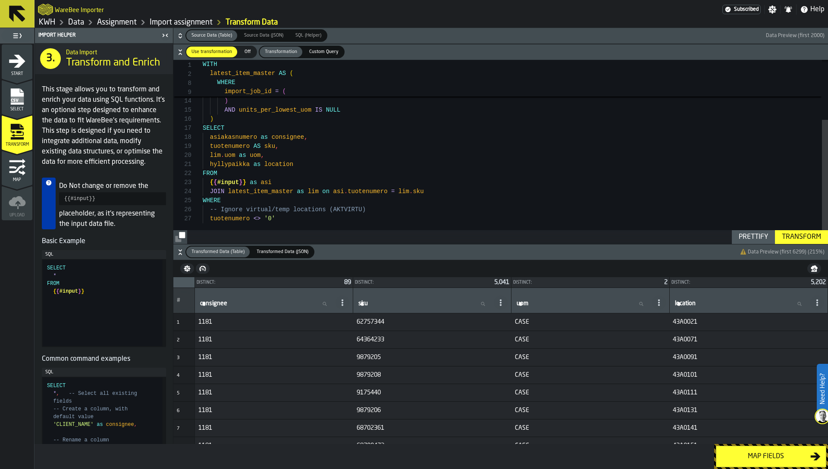
click at [266, 174] on div "import_job_id = ( SELECT MAX ( import_job_id ) FROM { { #item_set } } ) AND uni…" at bounding box center [515, 108] width 625 height 272
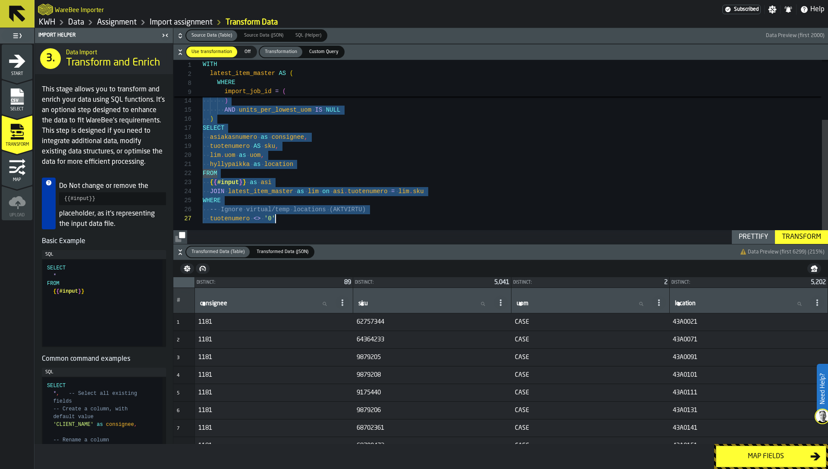
scroll to position [0, 0]
click at [266, 174] on div "import_job_id = ( SELECT MAX ( import_job_id ) FROM { { #item_set } } ) AND uni…" at bounding box center [515, 108] width 625 height 272
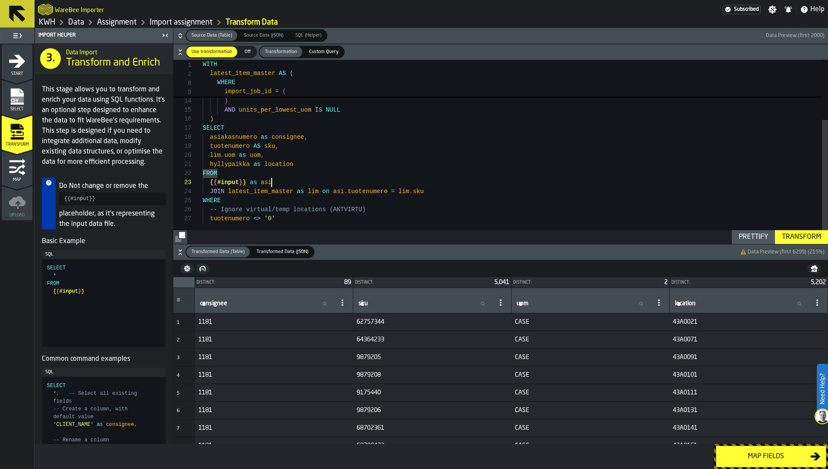
click at [399, 181] on div "import_job_id = ( SELECT MAX ( import_job_id ) FROM { { #item_set } } ) AND uni…" at bounding box center [515, 108] width 625 height 272
click at [542, 215] on div "import_job_id = ( SELECT MAX ( import_job_id ) FROM { { #item_set } } ) AND uni…" at bounding box center [515, 108] width 625 height 272
click at [321, 190] on div "import_job_id = ( SELECT MAX ( import_job_id ) FROM { { #item_set } } ) AND uni…" at bounding box center [515, 108] width 625 height 272
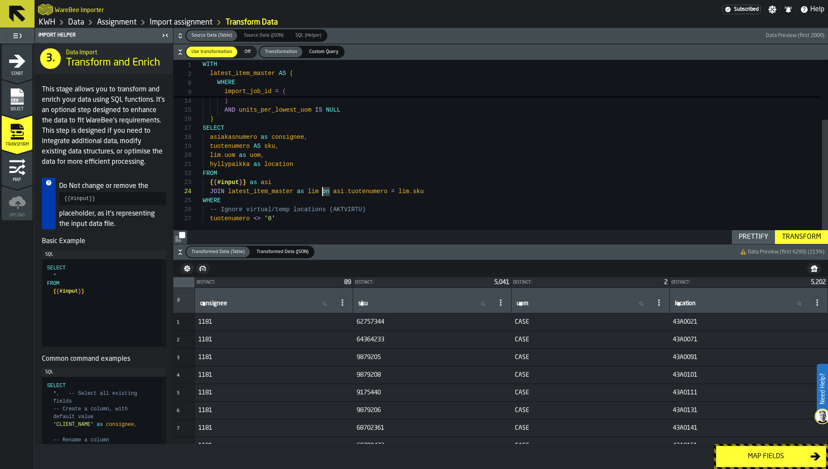
click at [326, 192] on div "import_job_id = ( SELECT MAX ( import_job_id ) FROM { { #item_set } } ) AND uni…" at bounding box center [515, 108] width 625 height 272
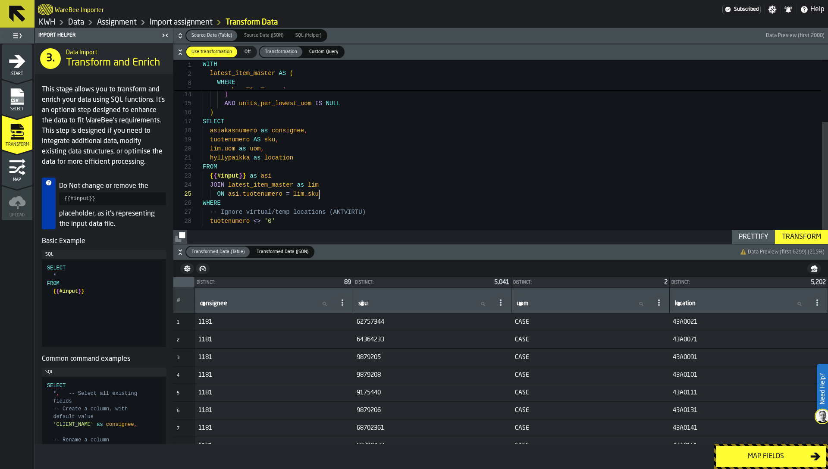
click at [326, 195] on div "SELECT MAX ( import_job_id ) FROM { { #item_set } } ) AND units_per_lowest_uom …" at bounding box center [515, 105] width 625 height 281
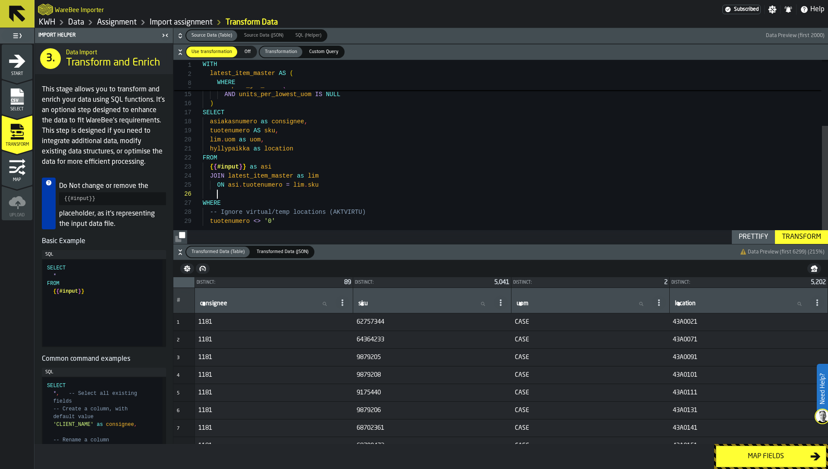
scroll to position [45, 0]
click at [234, 194] on div "MAX ( import_job_id ) FROM { { #item_set } } ) AND units_per_lowest_uom IS NULL…" at bounding box center [515, 101] width 625 height 290
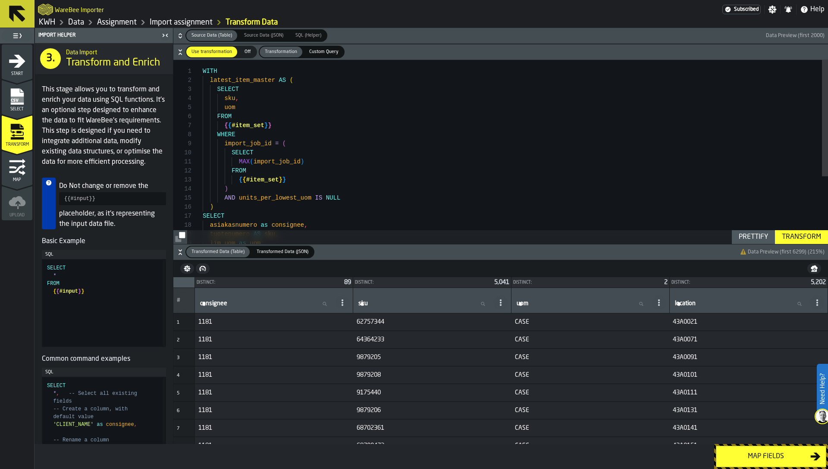
click at [381, 190] on div "MAX ( import_job_id ) FROM { { #item_set } } ) AND units_per_lowest_uom IS NULL…" at bounding box center [515, 205] width 625 height 290
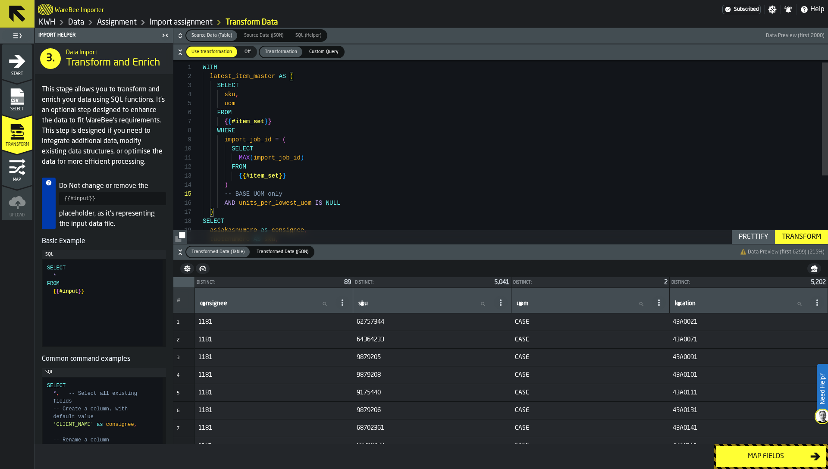
click at [246, 89] on div "MAX ( import_job_id ) FROM { { #item_set } } ) AND units_per_lowest_uom IS NULL…" at bounding box center [515, 205] width 625 height 299
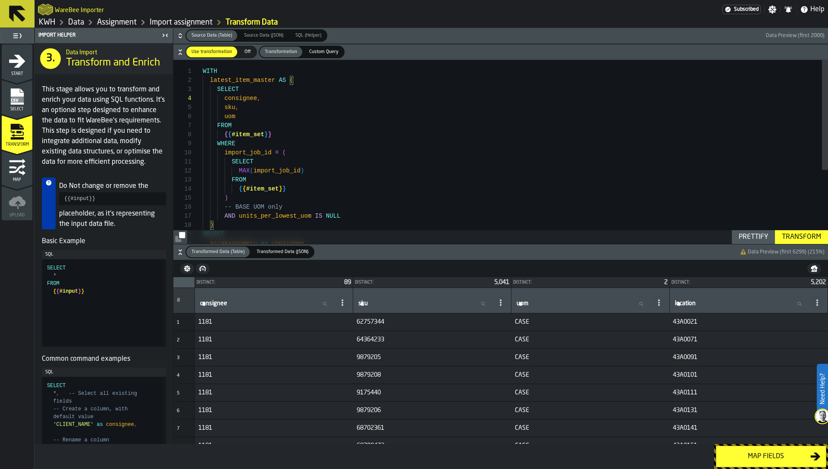
type textarea "**********"
click at [795, 232] on div "Transform" at bounding box center [801, 237] width 46 height 10
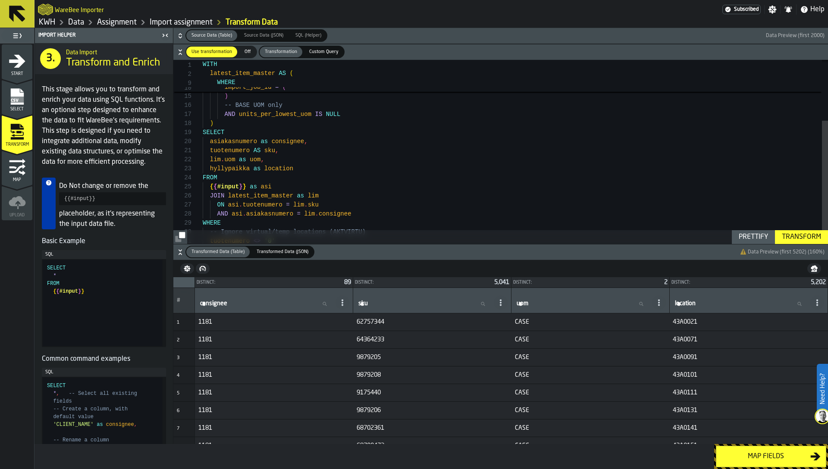
click at [791, 458] on div "Map fields" at bounding box center [766, 457] width 89 height 10
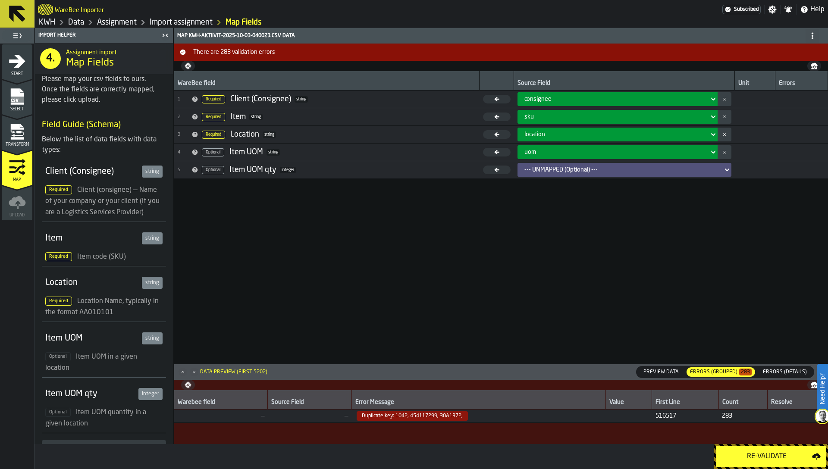
click at [791, 458] on div "Re-Validate" at bounding box center [767, 457] width 91 height 10
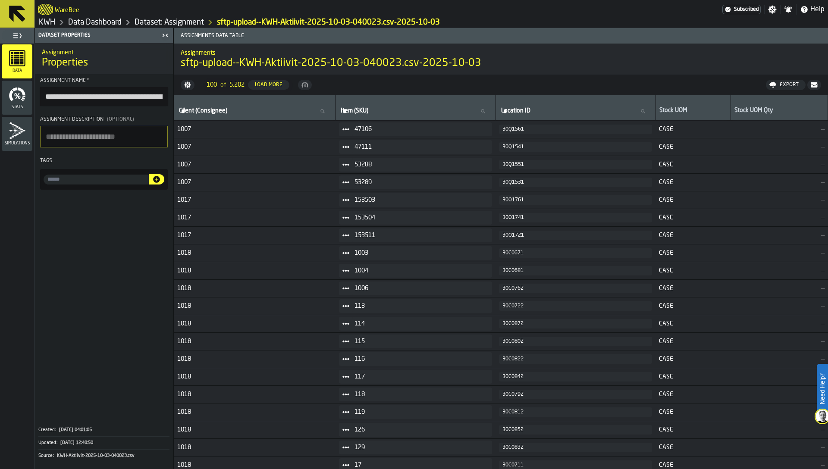
click at [637, 200] on div "30O1761" at bounding box center [575, 200] width 146 height 6
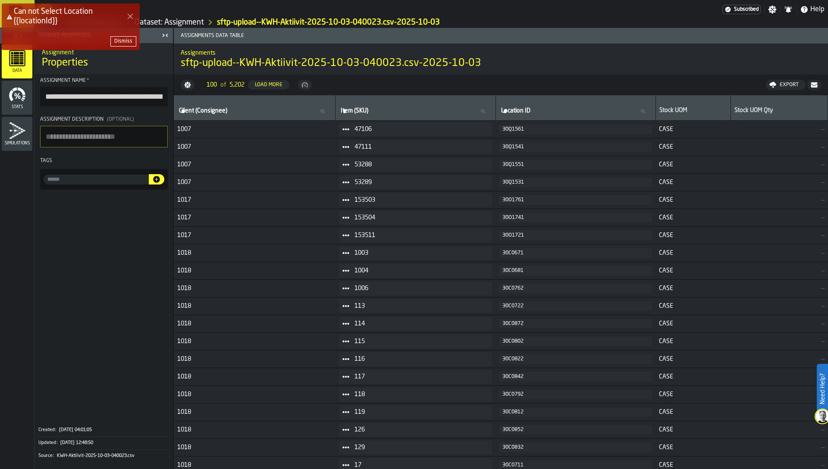
click at [694, 118] on th "Stock UOM" at bounding box center [693, 107] width 75 height 25
click at [116, 37] on button "Dismiss" at bounding box center [123, 41] width 26 height 10
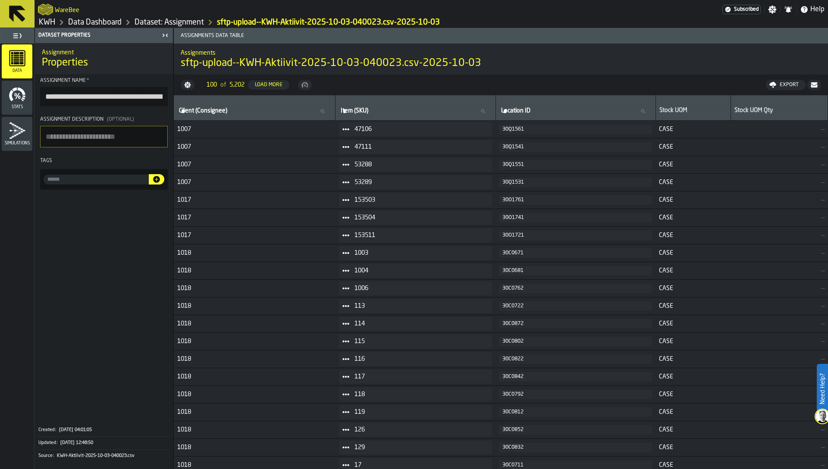
click at [683, 108] on div "Stock UOM" at bounding box center [693, 111] width 68 height 9
click at [687, 111] on div "Stock UOM" at bounding box center [693, 111] width 68 height 9
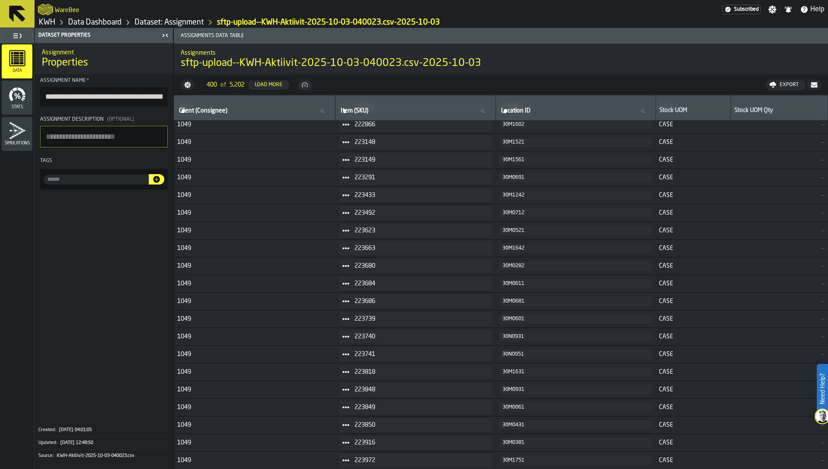
scroll to position [5455, 0]
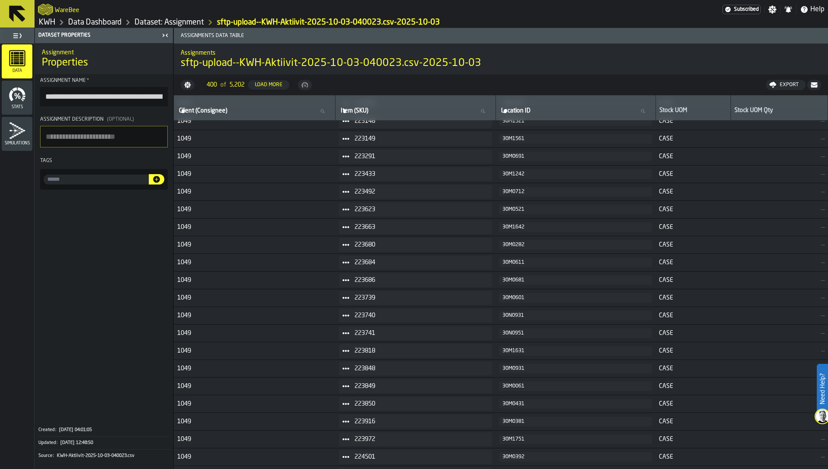
click at [18, 103] on div "Stats" at bounding box center [17, 98] width 31 height 24
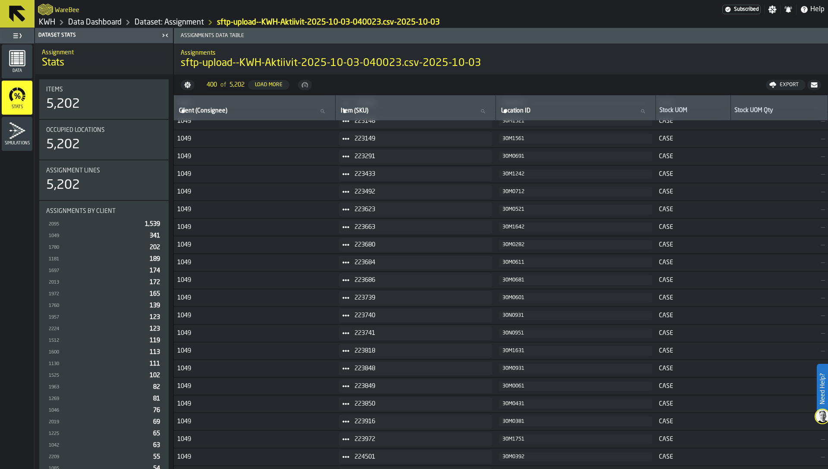
click at [14, 66] on div "Data" at bounding box center [17, 62] width 31 height 24
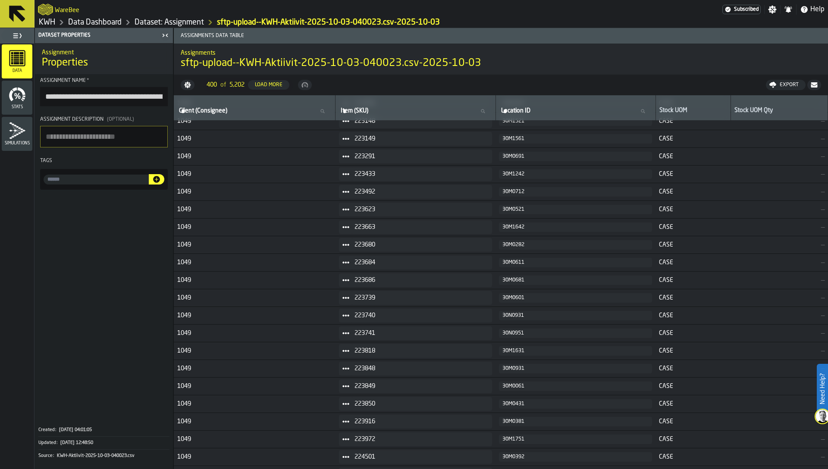
click at [157, 18] on link "Dataset: Assignment" at bounding box center [169, 22] width 69 height 9
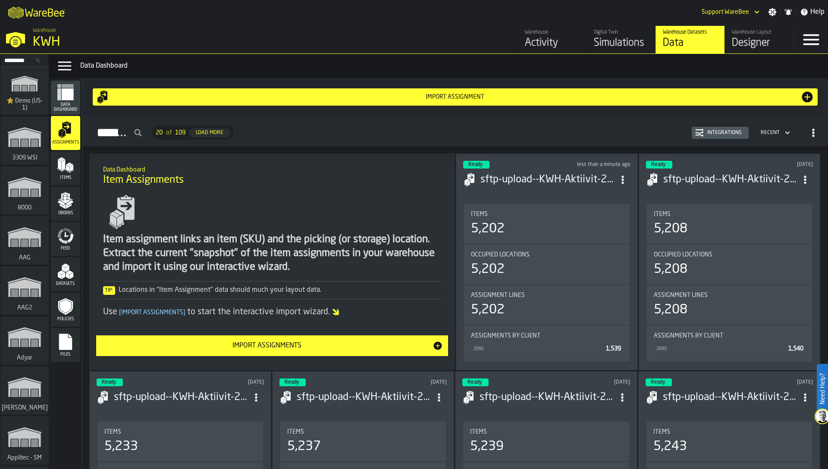
click at [717, 132] on div "Integrations" at bounding box center [724, 133] width 41 height 6
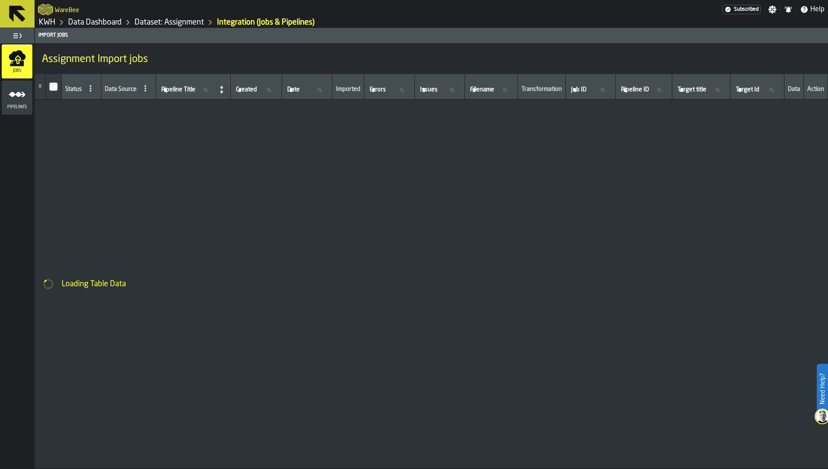
click at [19, 105] on span "Pipelines" at bounding box center [17, 107] width 31 height 5
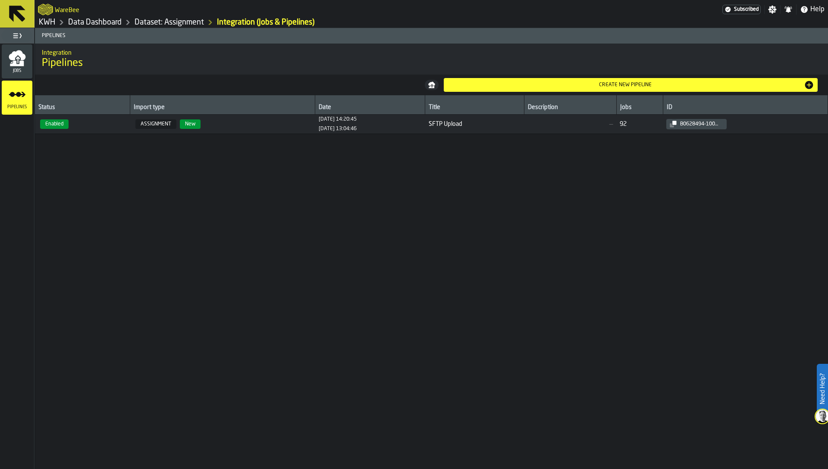
click at [77, 123] on span "Enabled" at bounding box center [82, 123] width 88 height 9
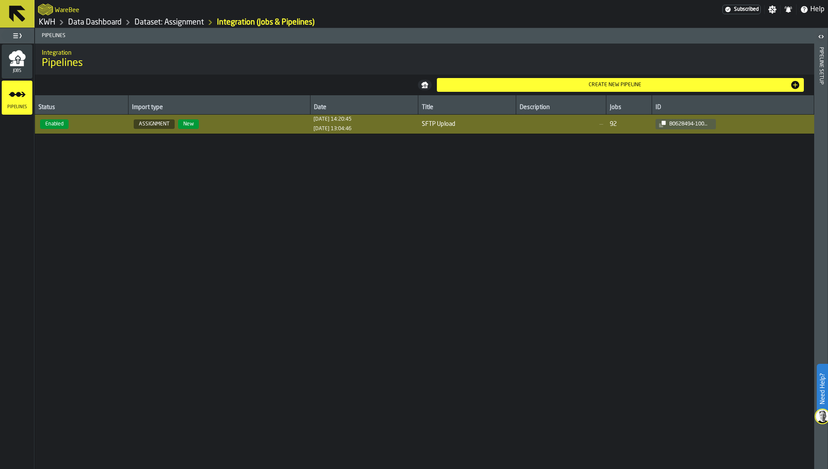
click at [821, 34] on icon "button-toggle-Open" at bounding box center [821, 36] width 10 height 10
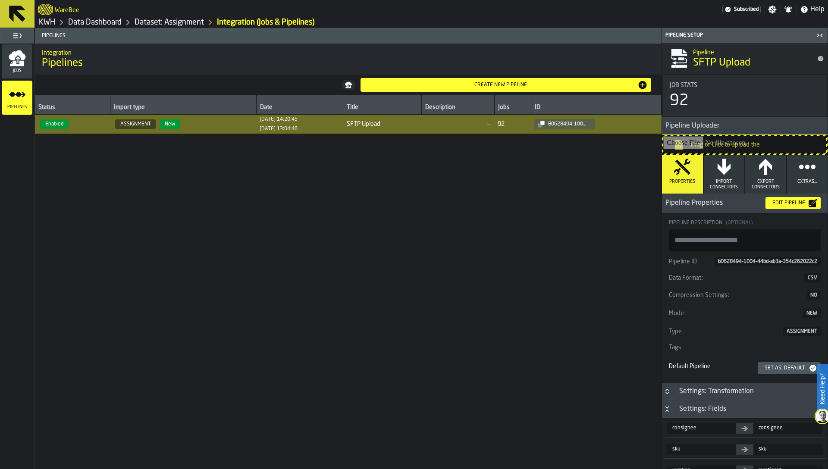
click at [782, 204] on div "Edit Pipeline" at bounding box center [789, 203] width 40 height 6
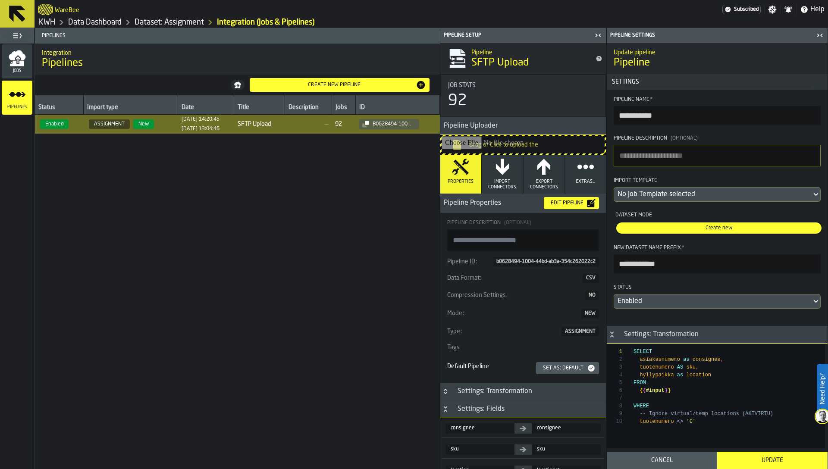
click at [666, 189] on div "No Job Template selected" at bounding box center [713, 195] width 198 height 14
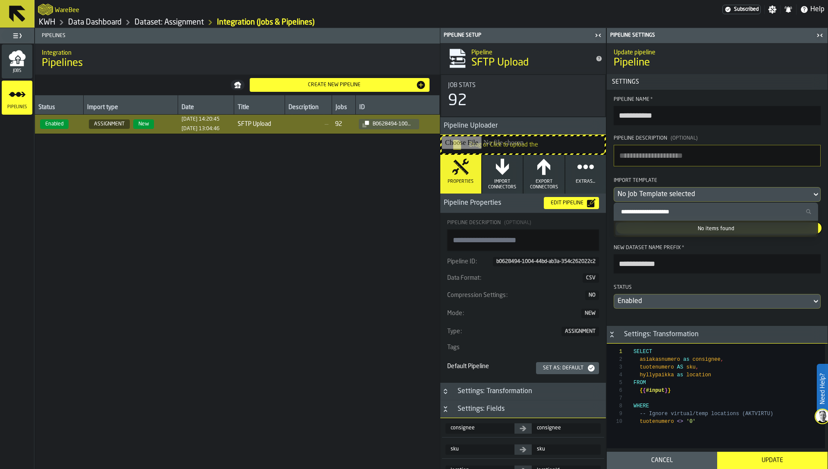
click at [659, 209] on input "Search Import Template" at bounding box center [716, 211] width 198 height 11
paste input "********"
type input "********"
click at [656, 213] on input "********" at bounding box center [716, 211] width 198 height 11
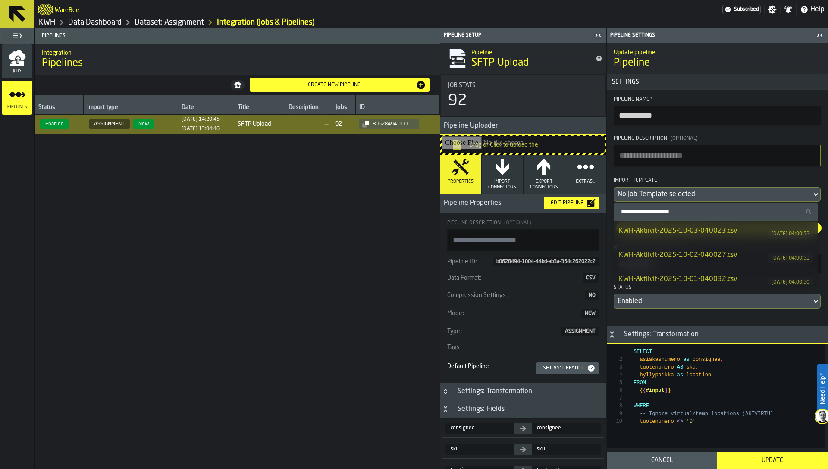
click at [329, 203] on div "Status Import type Date Title Description Jobs ID Enabled ASSIGNMENT New 03/07/…" at bounding box center [237, 282] width 405 height 374
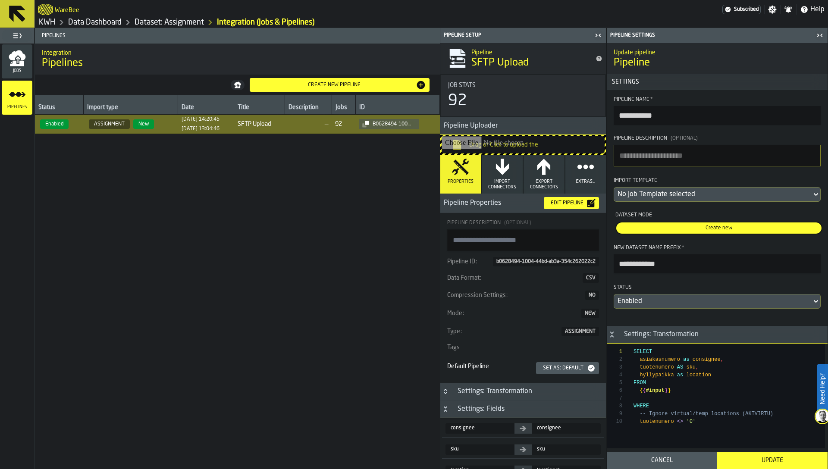
click at [10, 71] on span "Jobs" at bounding box center [17, 71] width 31 height 5
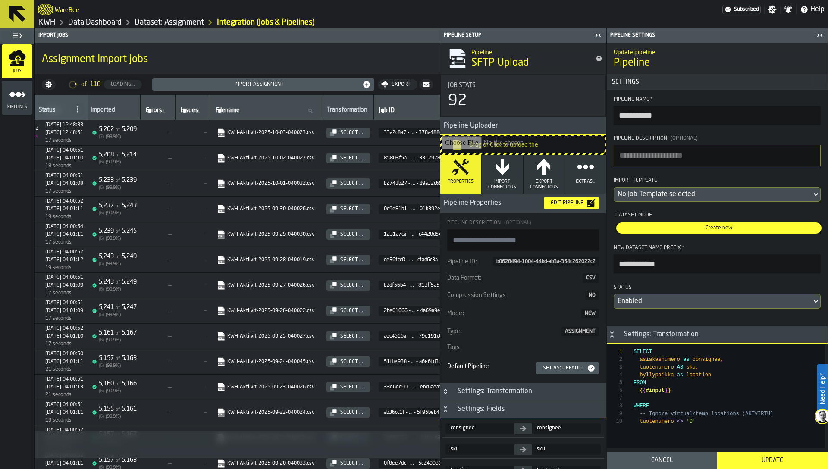
scroll to position [0, 290]
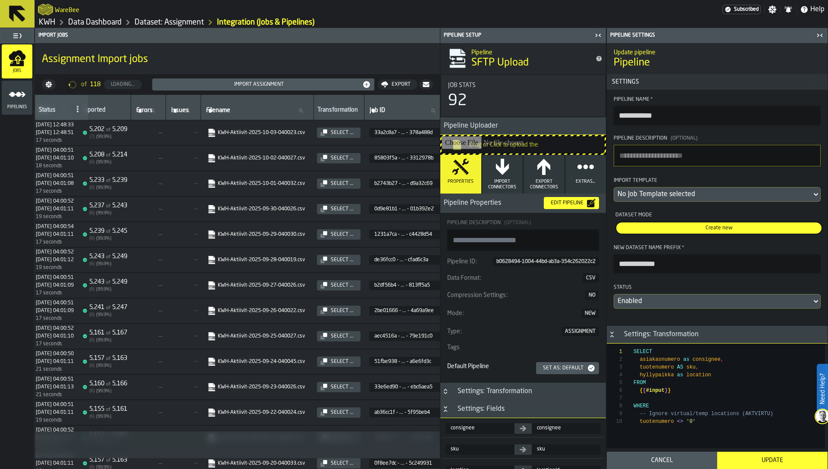
click at [0, 0] on icon "button-" at bounding box center [0, 0] width 0 height 0
click at [656, 190] on div "No Job Template selected" at bounding box center [713, 194] width 191 height 10
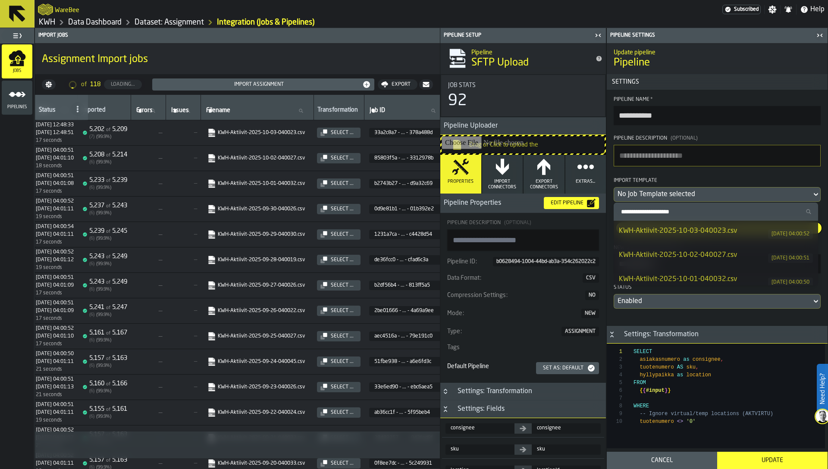
click at [653, 208] on input "Search Import Template" at bounding box center [716, 211] width 198 height 11
paste input "**********"
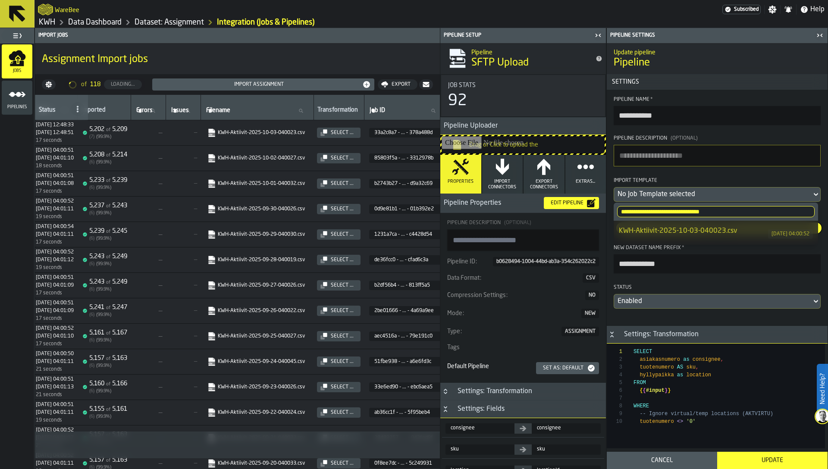
type input "**********"
click at [666, 226] on div "KWH-Aktiivit-2025-10-03-040023.csv" at bounding box center [693, 231] width 149 height 10
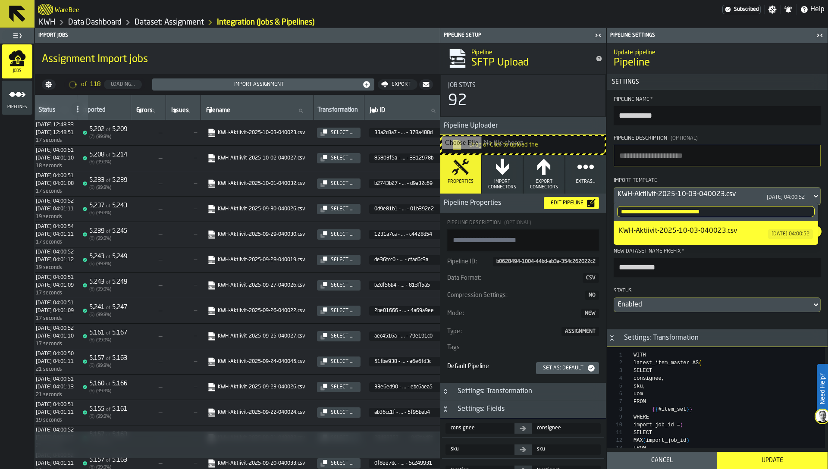
type textarea "**********"
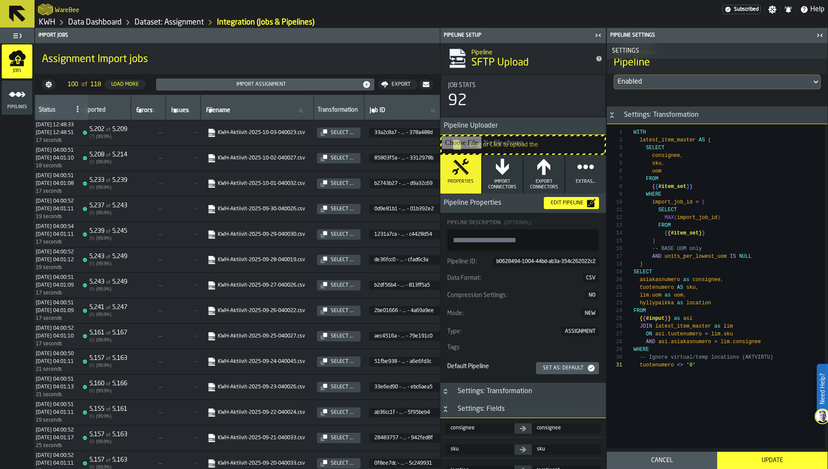
scroll to position [275, 0]
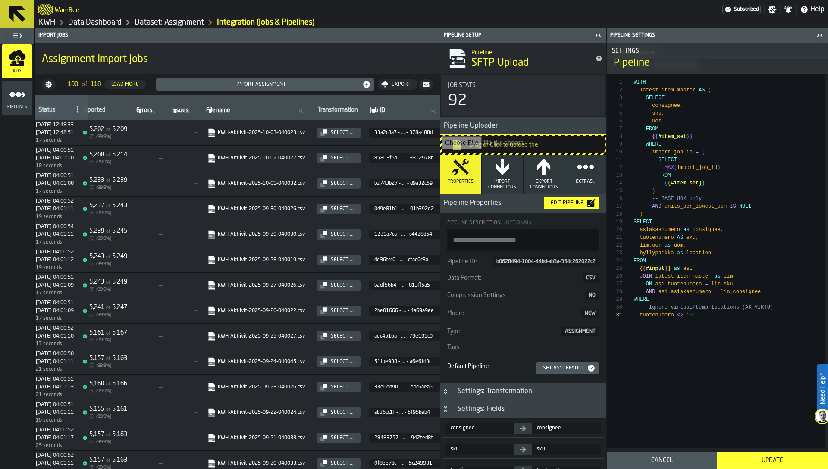
click at [776, 460] on div "Update" at bounding box center [772, 460] width 100 height 7
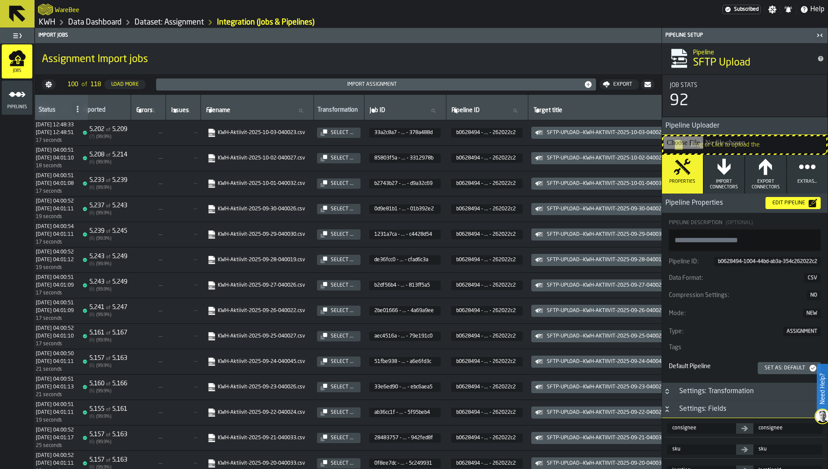
scroll to position [0, 0]
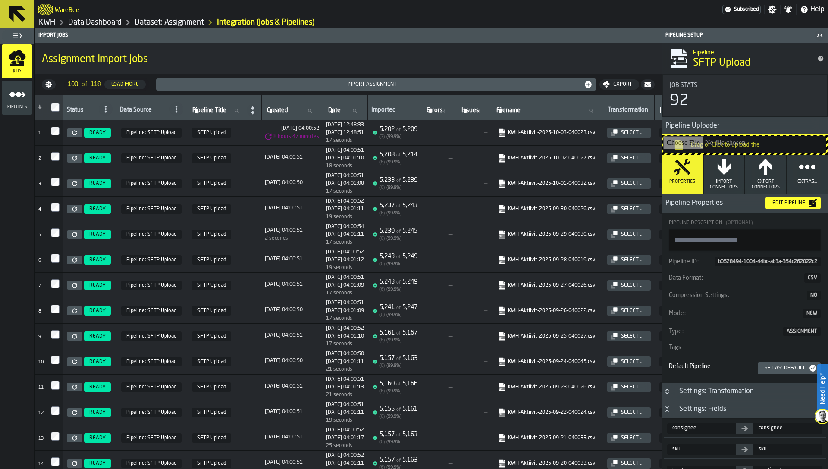
click at [187, 19] on link "Dataset: Assignment" at bounding box center [169, 22] width 69 height 9
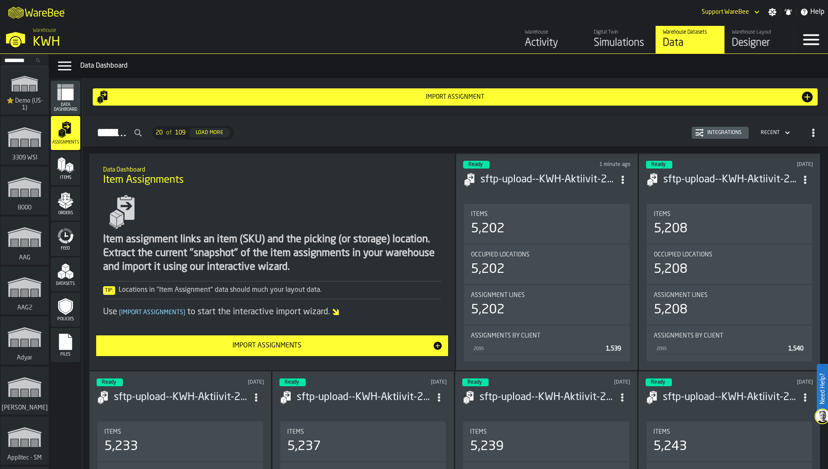
click at [621, 38] on div "Simulations" at bounding box center [621, 43] width 55 height 14
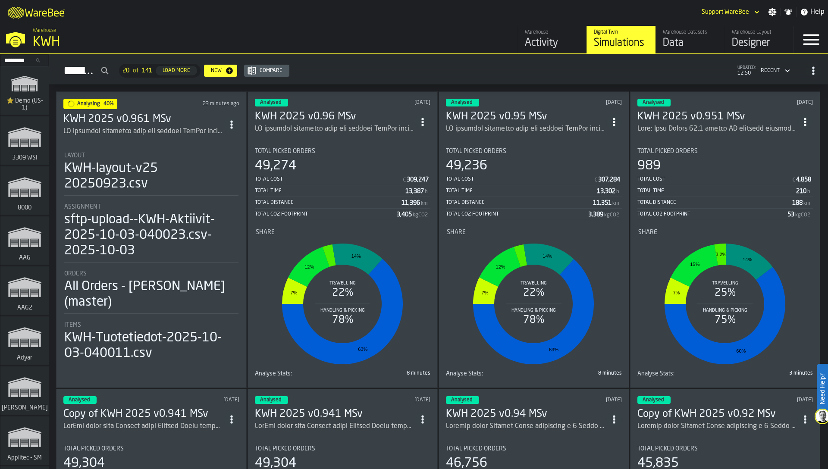
click at [232, 126] on circle "ItemListCard-DashboardItemContainer" at bounding box center [231, 127] width 2 height 2
click at [235, 181] on div "Duplicate" at bounding box center [213, 181] width 45 height 10
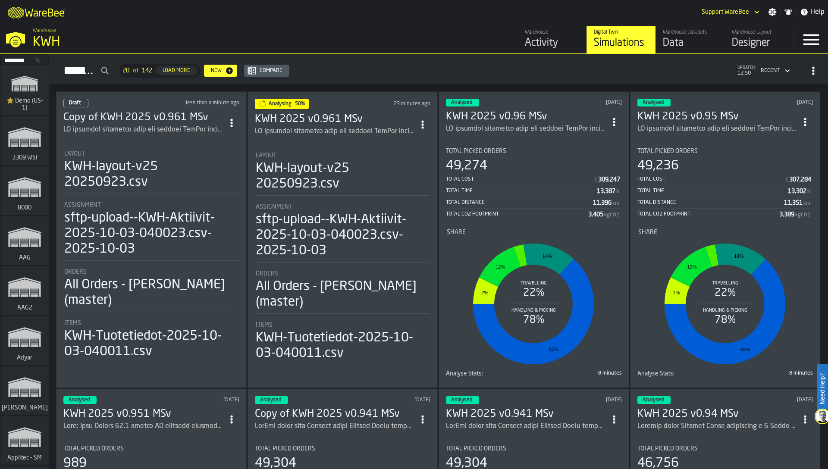
click at [177, 189] on div "Layout KWH-layout-v25 20250923.csv" at bounding box center [151, 173] width 174 height 44
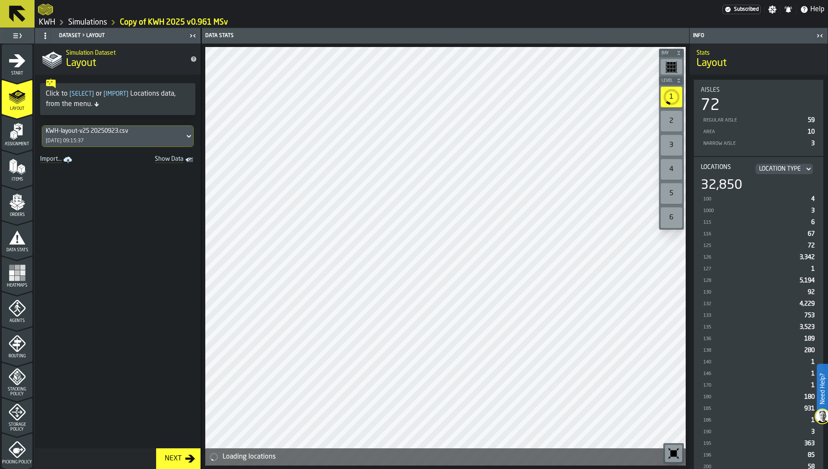
click at [14, 135] on polygon "menu Assignment" at bounding box center [15, 135] width 3 height 6
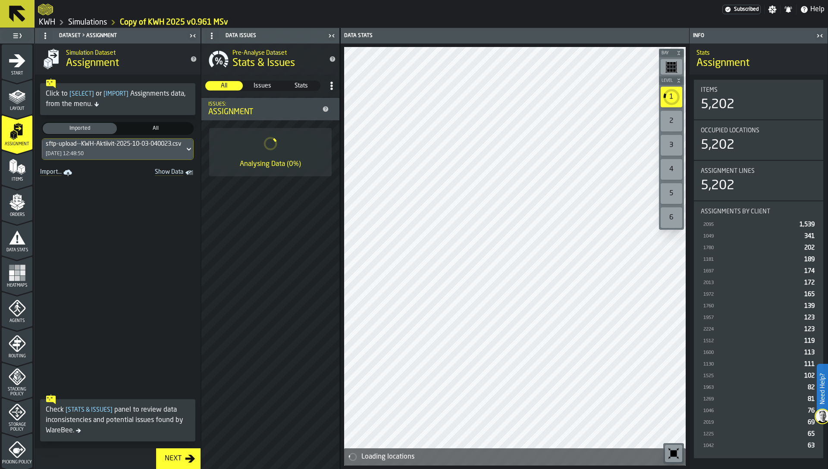
click at [72, 154] on div "03/10/2025, 12:48:50" at bounding box center [65, 154] width 38 height 6
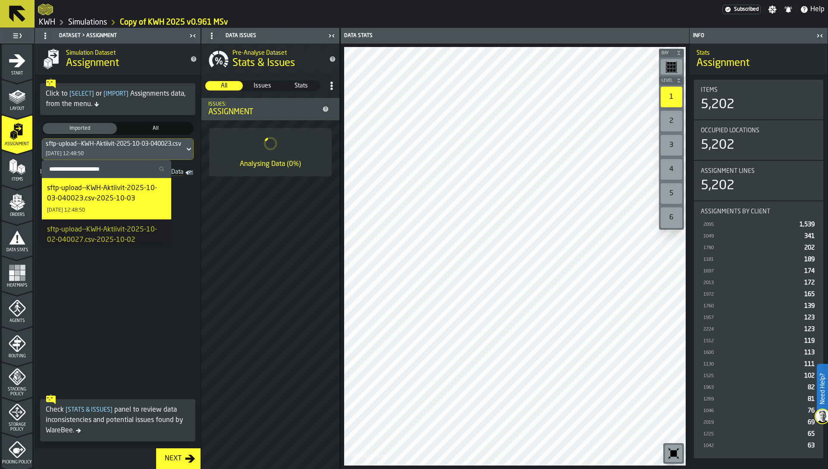
click at [76, 198] on div "sftp-upload--KWH-Aktiivit-2025-10-03-040023.csv-2025-10-03" at bounding box center [106, 193] width 119 height 21
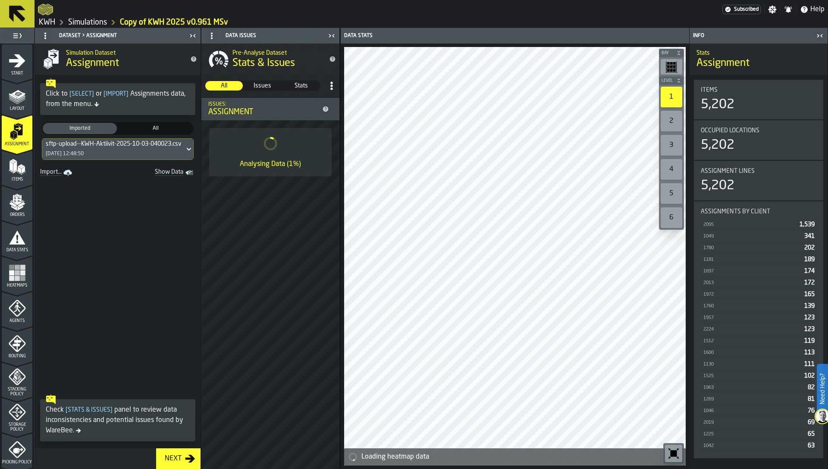
click at [21, 276] on rect "menu Heatmaps" at bounding box center [22, 278] width 5 height 5
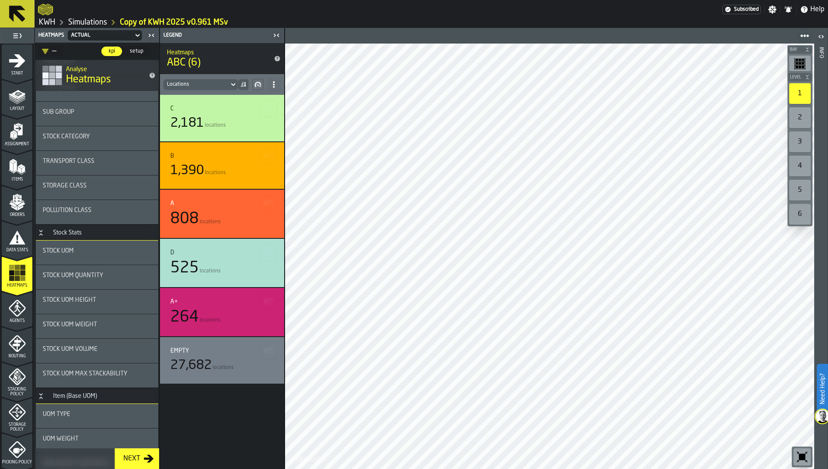
scroll to position [95, 0]
click at [71, 249] on span "Stock UOM" at bounding box center [58, 251] width 31 height 7
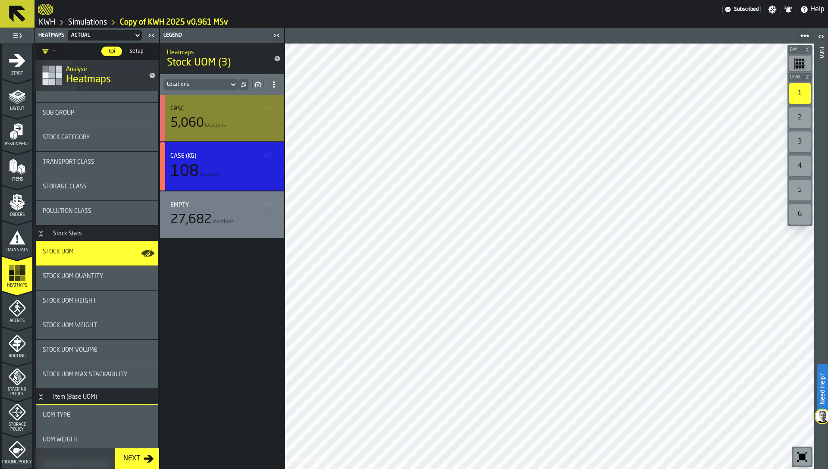
click at [163, 114] on div "button-" at bounding box center [162, 118] width 5 height 47
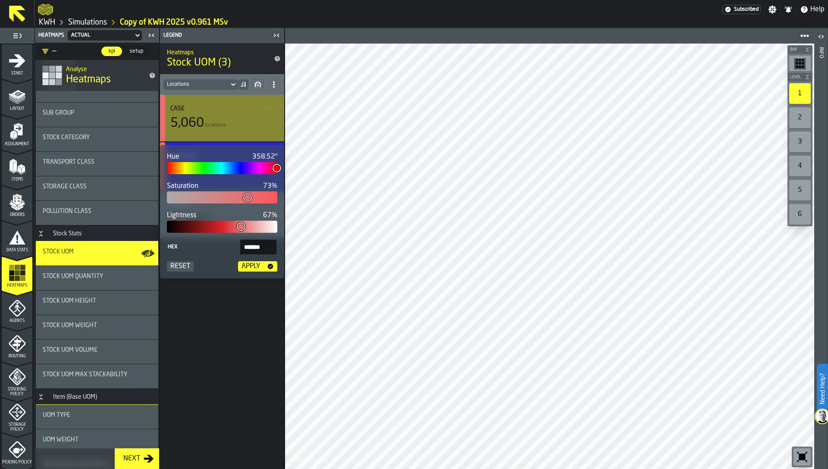
click at [266, 267] on div "button-Apply" at bounding box center [271, 266] width 14 height 7
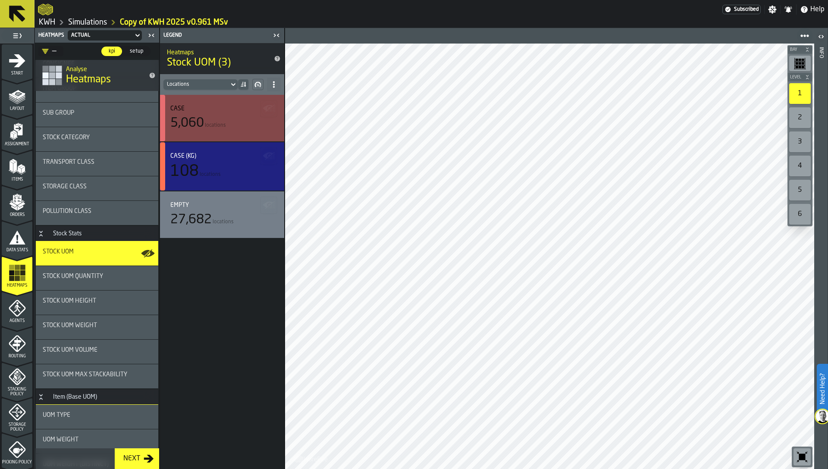
click at [163, 173] on div "button-" at bounding box center [162, 166] width 5 height 48
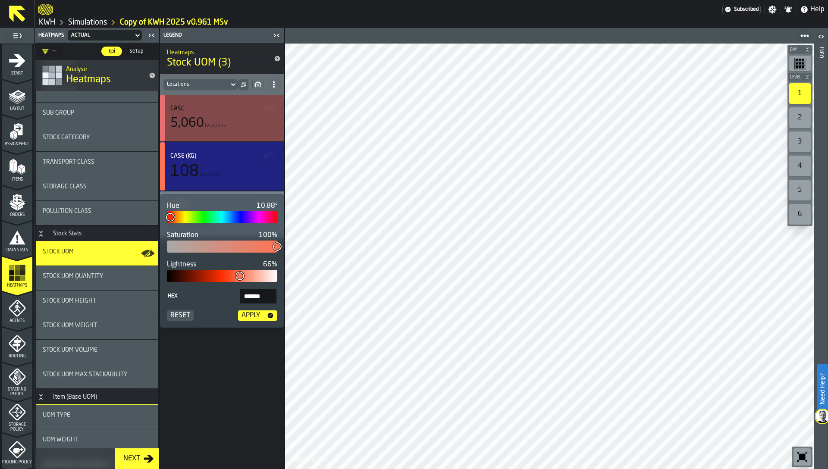
type input "***"
type input "*******"
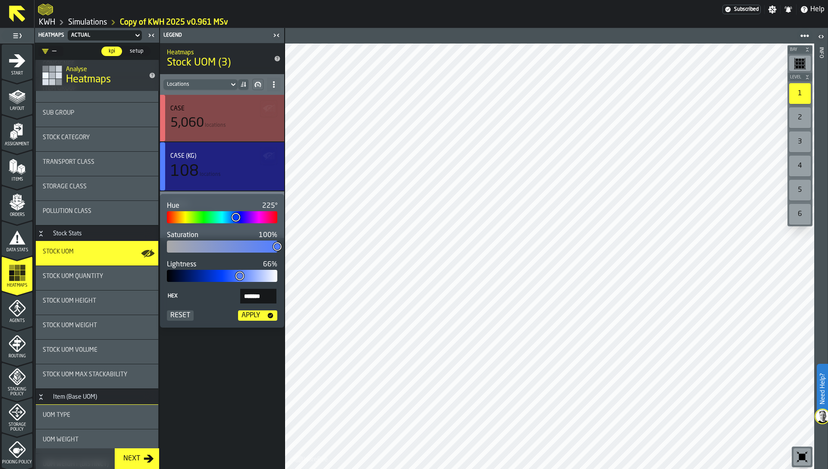
type input "***"
type input "*******"
type input "***"
type input "*******"
type input "***"
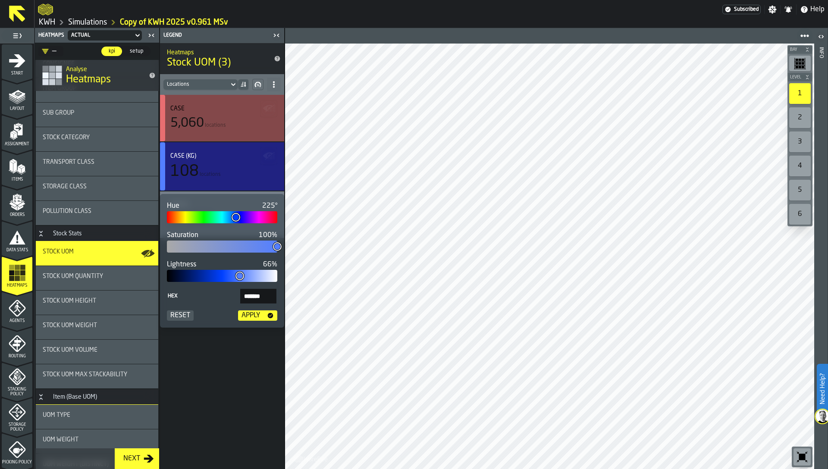
type input "*******"
type input "***"
type input "*******"
type input "***"
type input "*******"
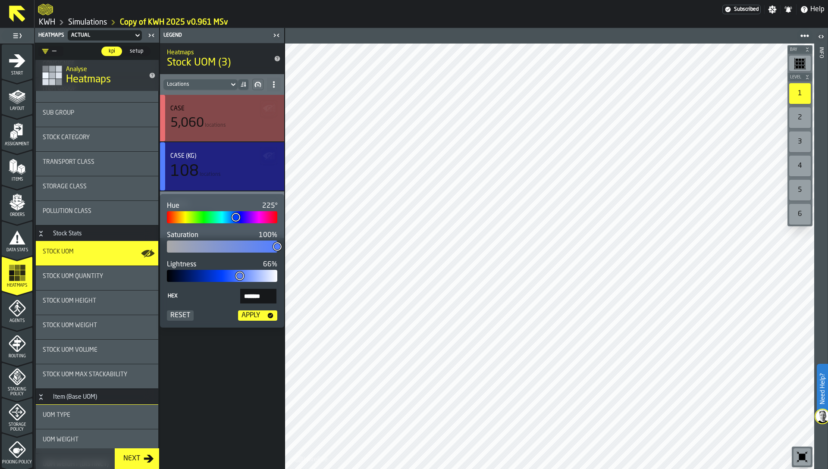
type input "***"
type input "*******"
type input "***"
type input "*******"
type input "***"
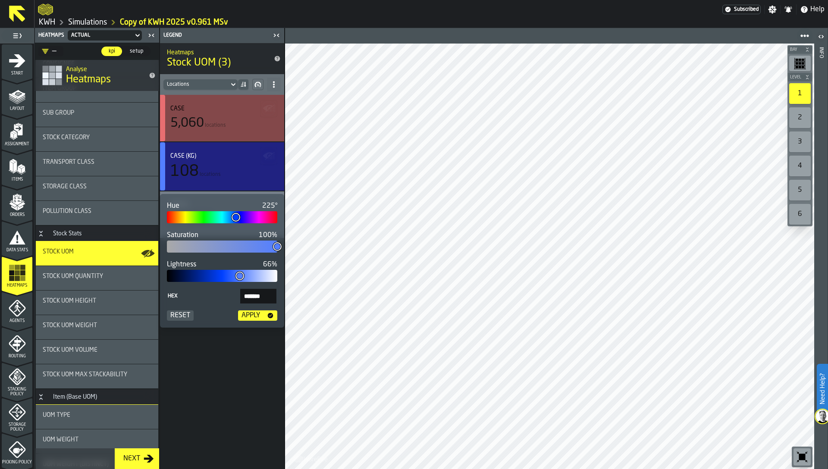
type input "*******"
type input "***"
type input "*******"
type input "***"
type input "*******"
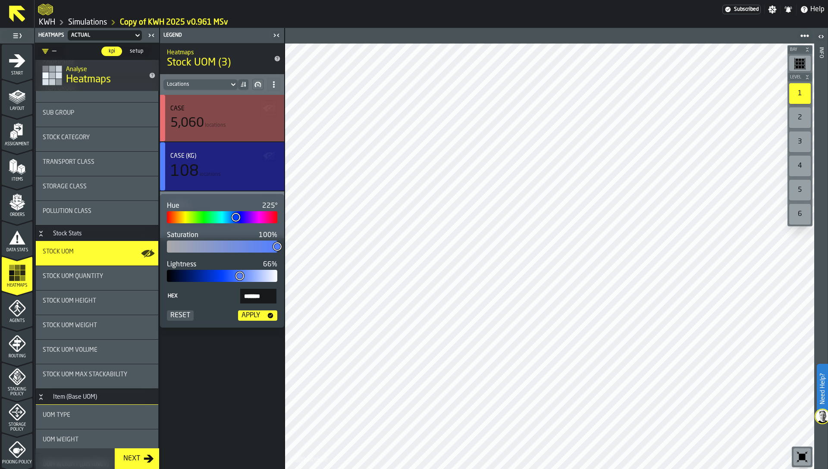
type input "***"
type input "*******"
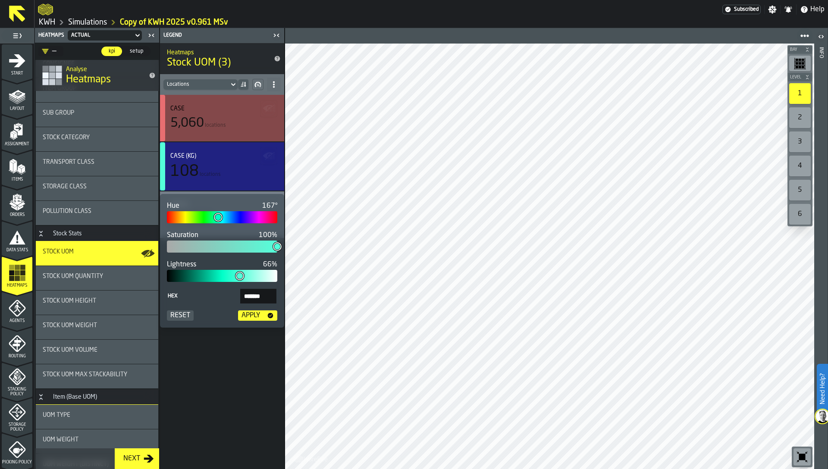
type input "***"
type input "*******"
type input "***"
type input "*******"
type input "***"
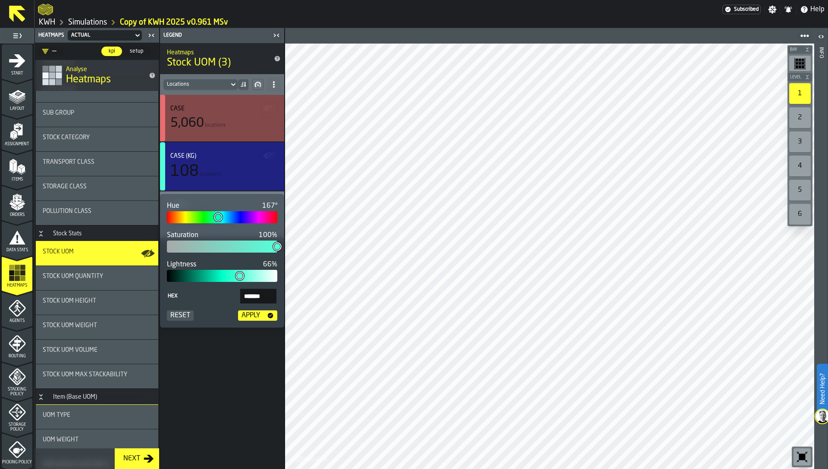
type input "*******"
type input "***"
type input "*******"
type input "***"
type input "*******"
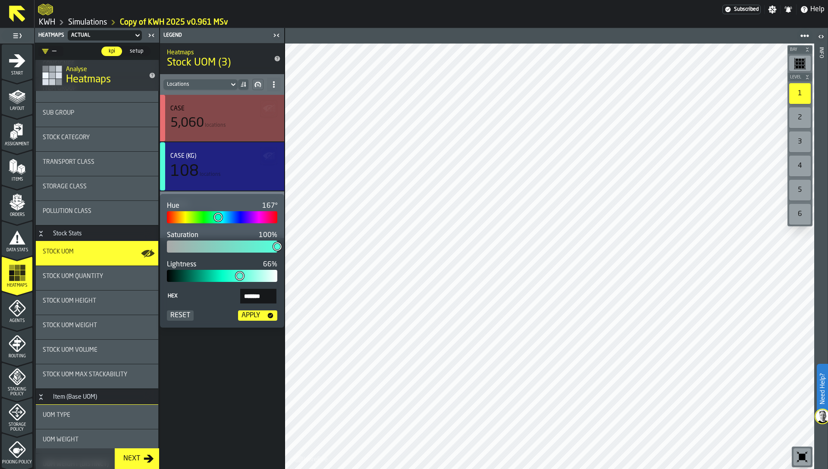
type input "***"
type input "*******"
type input "***"
type input "*******"
type input "***"
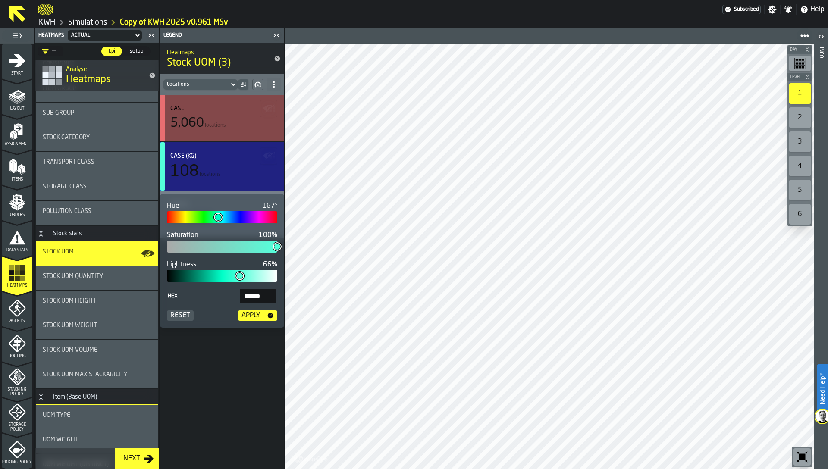
type input "*******"
type input "***"
type input "*******"
type input "***"
type input "*******"
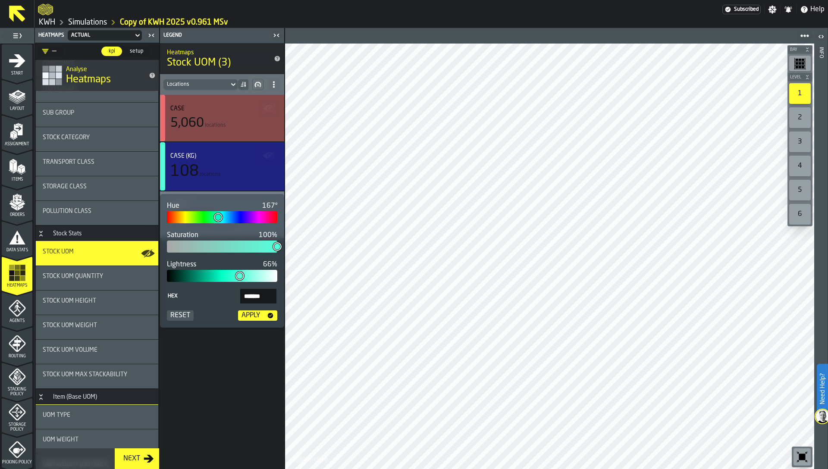
type input "***"
type input "*******"
type input "***"
type input "*******"
type input "***"
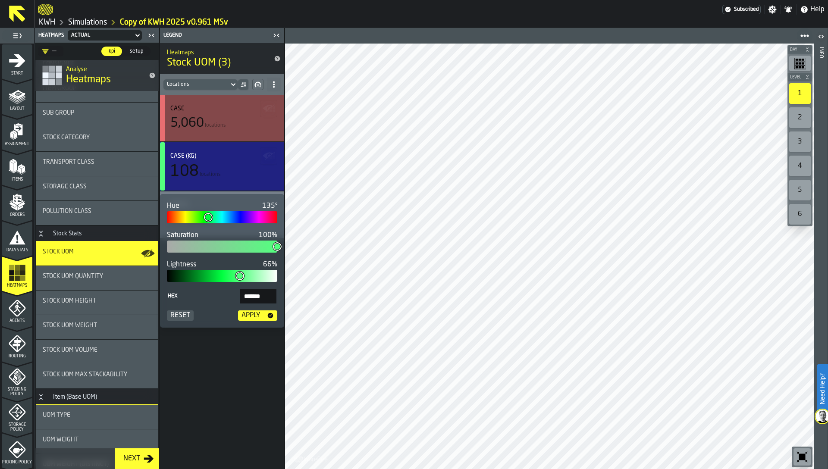
type input "*******"
click at [207, 215] on div at bounding box center [222, 217] width 110 height 12
click at [258, 317] on div "Apply" at bounding box center [250, 316] width 25 height 10
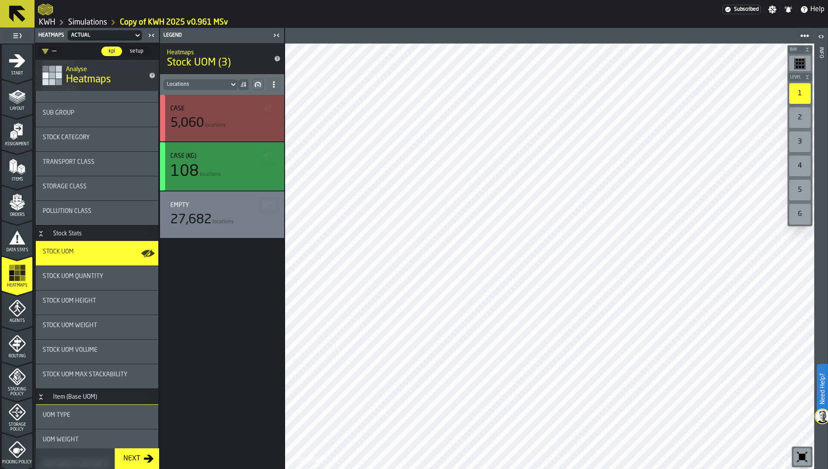
click at [48, 14] on icon "logo-header" at bounding box center [45, 9] width 15 height 12
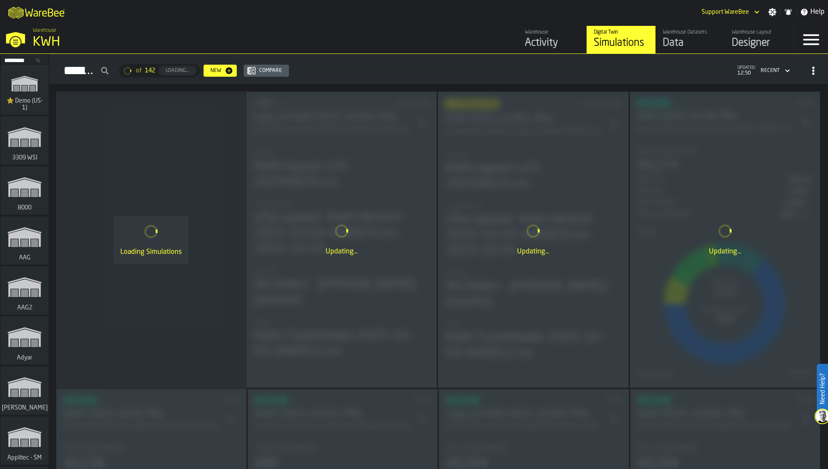
click at [679, 36] on div "Data" at bounding box center [690, 43] width 55 height 14
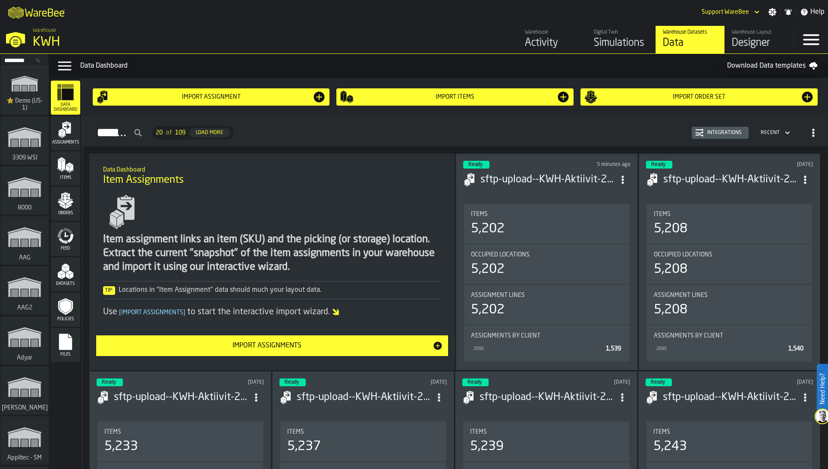
click at [71, 192] on icon "menu Orders" at bounding box center [65, 200] width 17 height 17
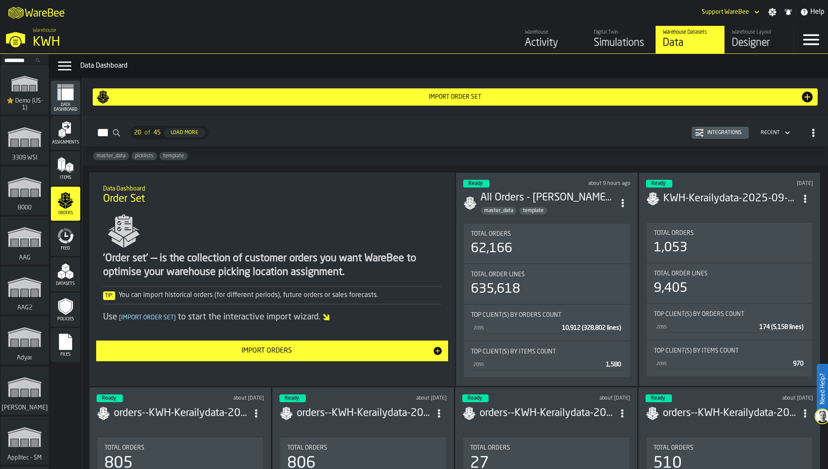
click at [726, 132] on div "Integrations" at bounding box center [724, 133] width 41 height 6
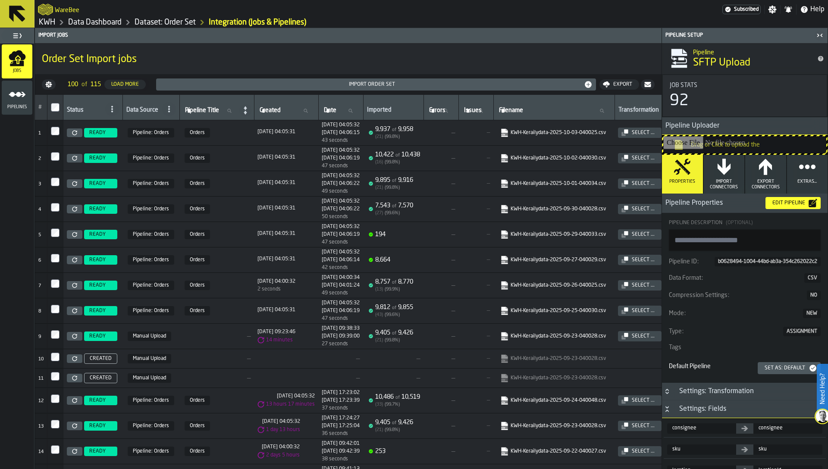
click at [232, 132] on span "Orders" at bounding box center [217, 132] width 68 height 9
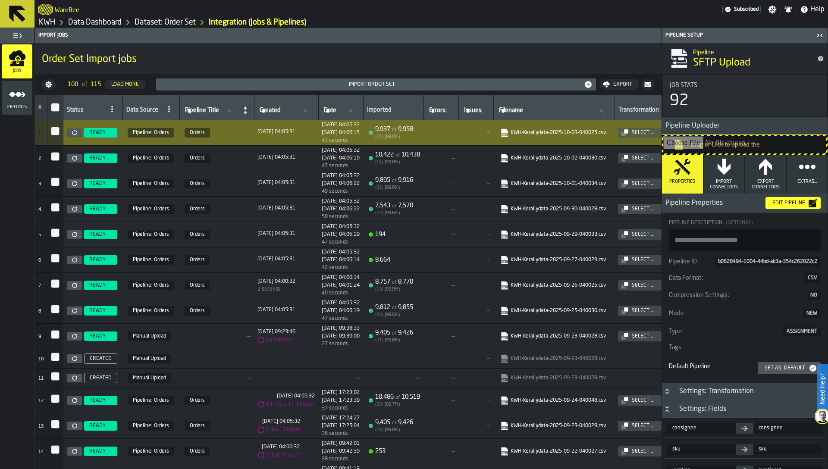
click at [777, 204] on div "Edit Pipeline" at bounding box center [789, 203] width 40 height 6
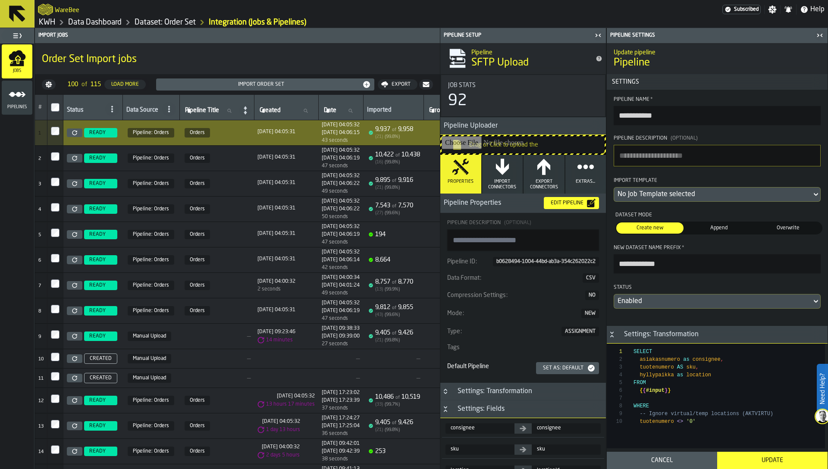
type textarea "**********"
click at [758, 415] on div "SELECT asiakasnumero as consignee , tuotenumero AS sku , hyllypaikka as locatio…" at bounding box center [729, 404] width 191 height 121
click at [48, 24] on link "KWH" at bounding box center [47, 22] width 16 height 9
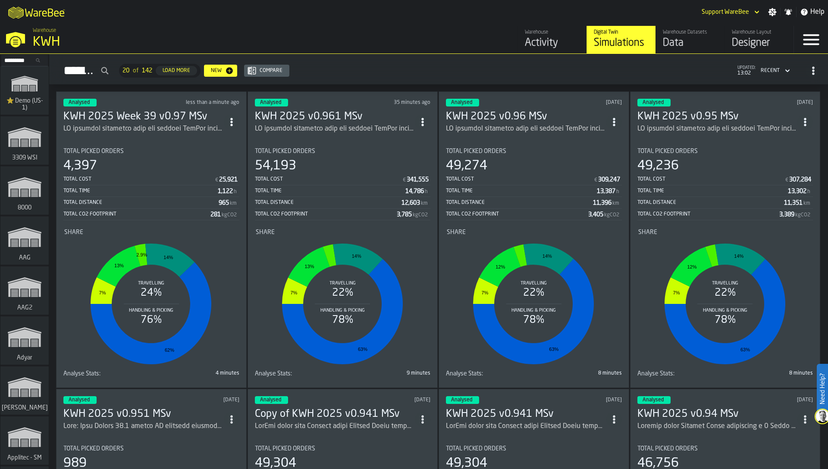
click at [13, 62] on input "Search..." at bounding box center [24, 60] width 45 height 9
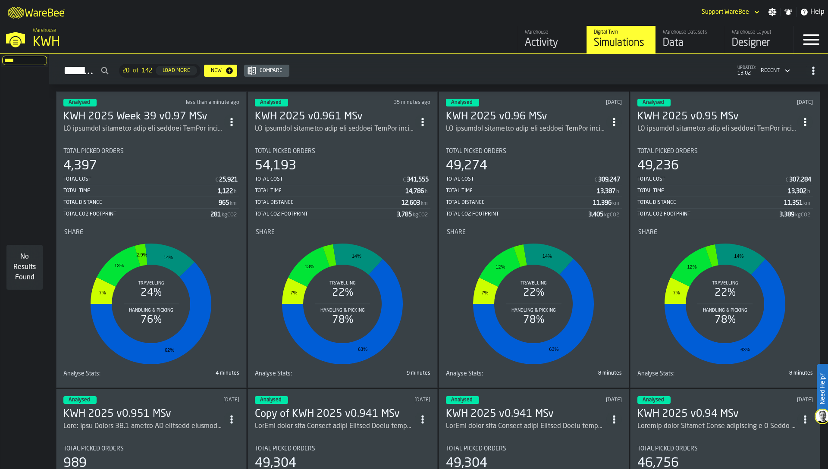
click at [27, 108] on div "No Results Found" at bounding box center [25, 267] width 50 height 402
click at [17, 64] on input "****" at bounding box center [24, 60] width 45 height 9
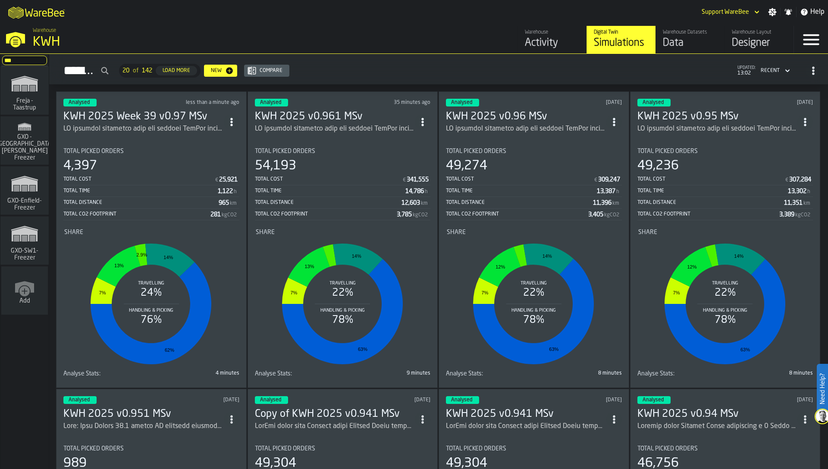
type input "***"
click at [33, 93] on icon "link-to-/wh/i/36c4991f-68ef-4ca7-ab45-a2252c911eea/simulations" at bounding box center [24, 84] width 41 height 28
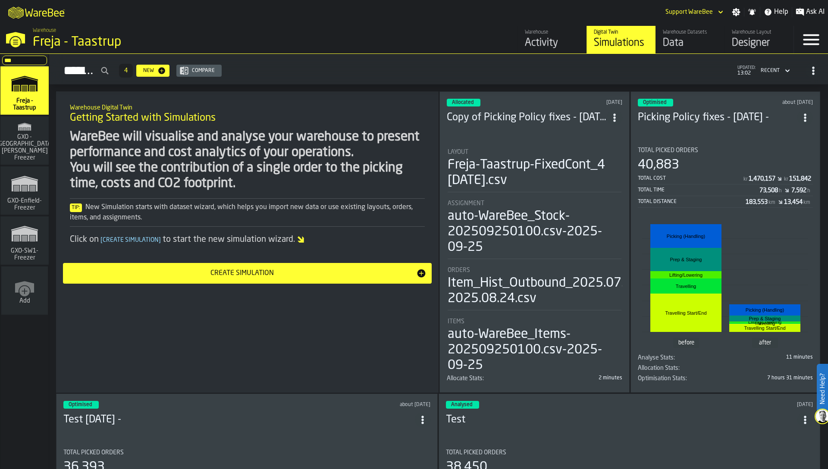
click at [10, 43] on icon "button-toggle-Close —> Warehouse Menu" at bounding box center [15, 38] width 21 height 21
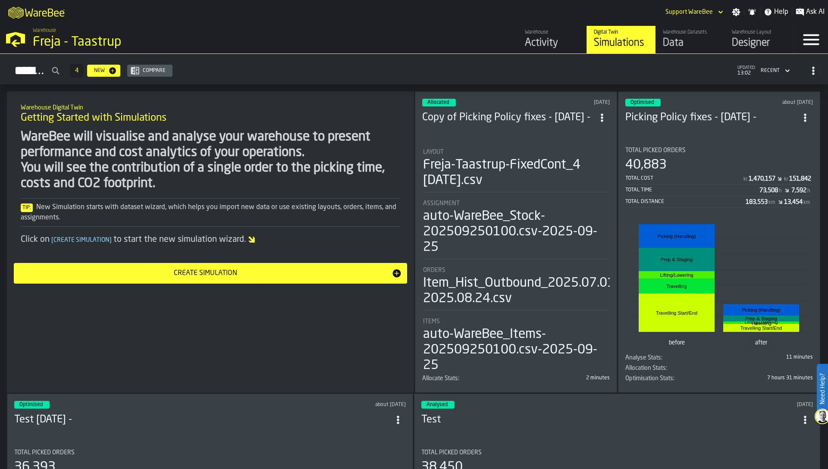
click at [687, 41] on div "Data" at bounding box center [690, 43] width 55 height 14
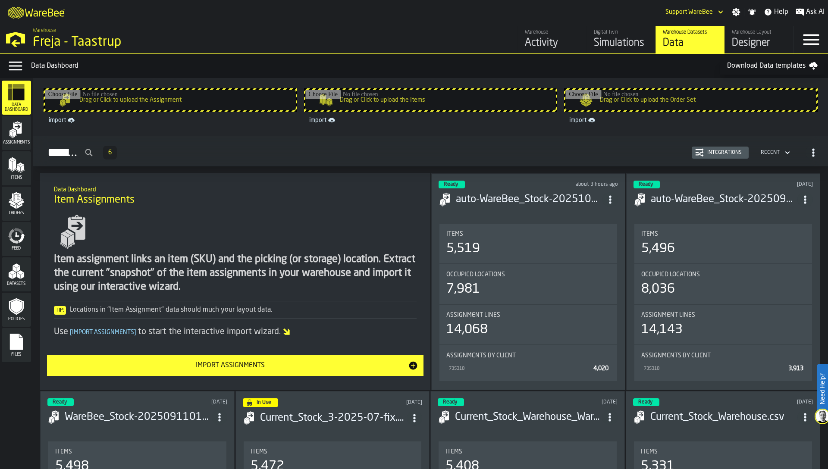
click at [700, 154] on icon "button-Integrations" at bounding box center [699, 152] width 9 height 9
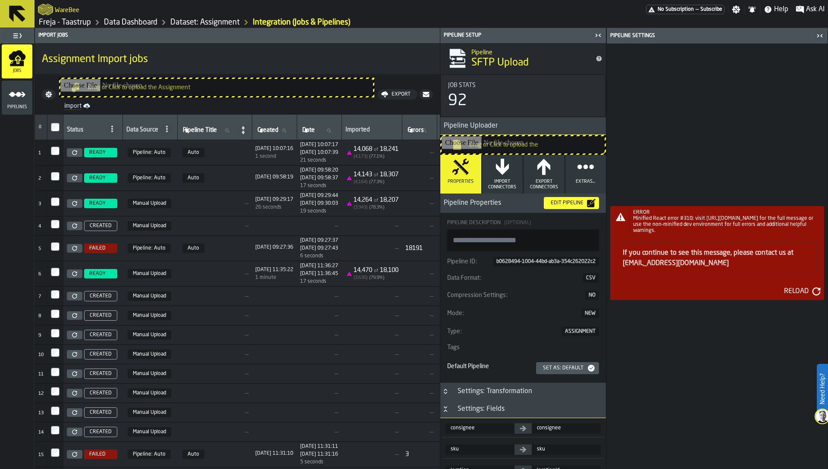
click at [822, 37] on icon "button-toggle-Close me" at bounding box center [820, 36] width 10 height 10
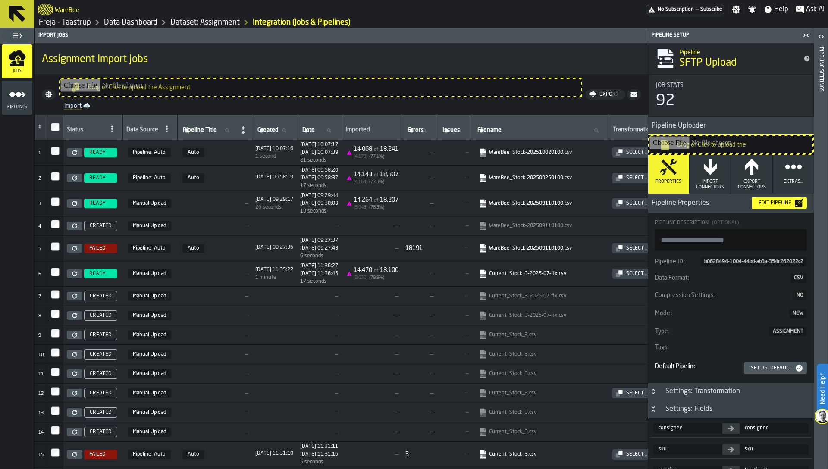
click at [214, 20] on link "Dataset: Assignment" at bounding box center [204, 22] width 69 height 9
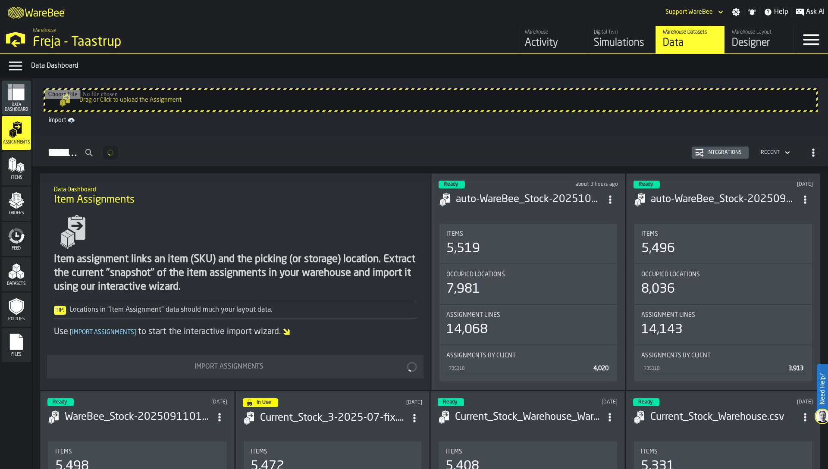
click at [9, 170] on icon "menu Items" at bounding box center [16, 165] width 17 height 17
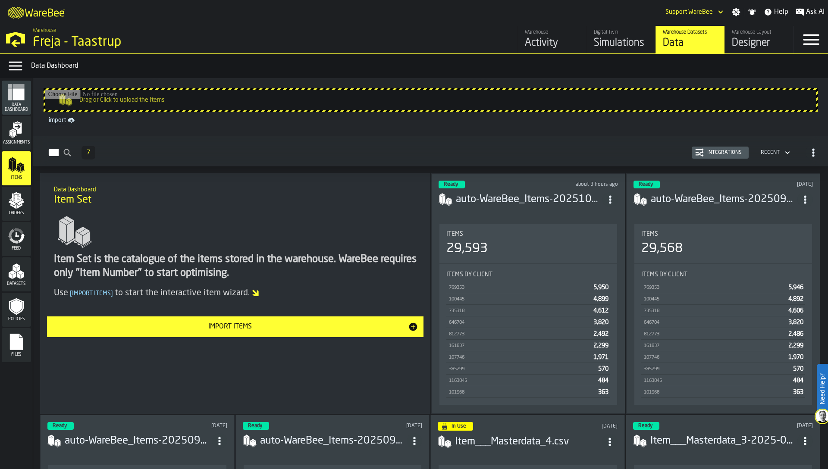
click at [704, 151] on div "Integrations" at bounding box center [724, 153] width 41 height 6
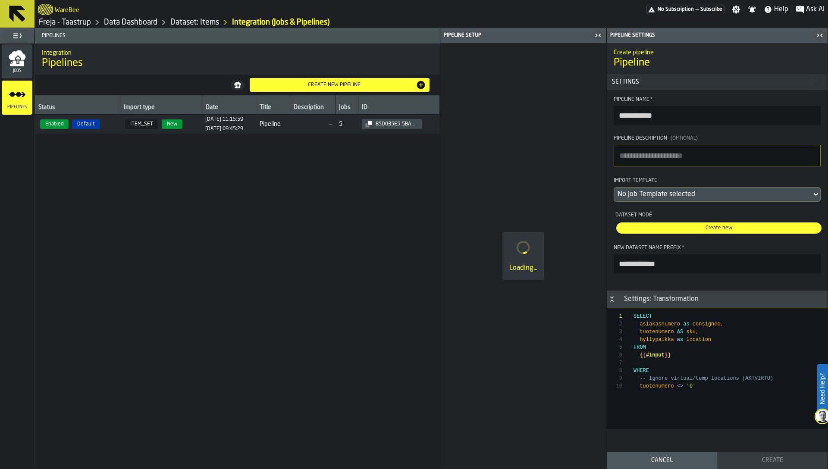
click at [188, 123] on span "ITEM_SET New" at bounding box center [160, 123] width 75 height 9
type input "********"
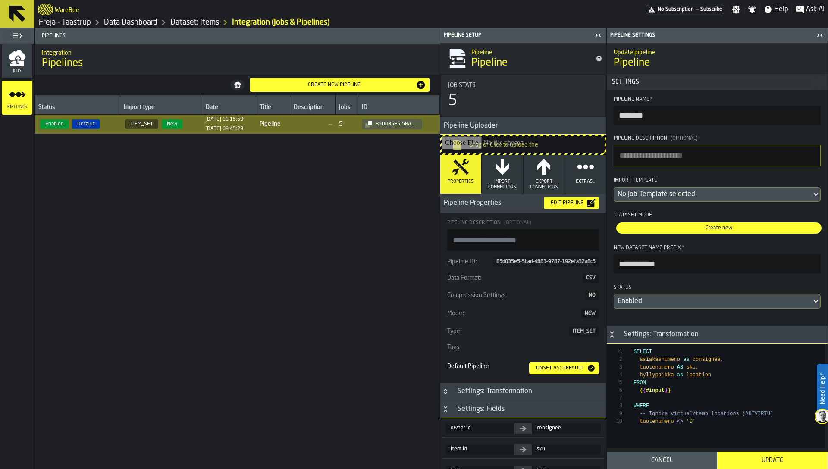
click at [820, 35] on icon "button-toggle-Close me" at bounding box center [820, 35] width 10 height 10
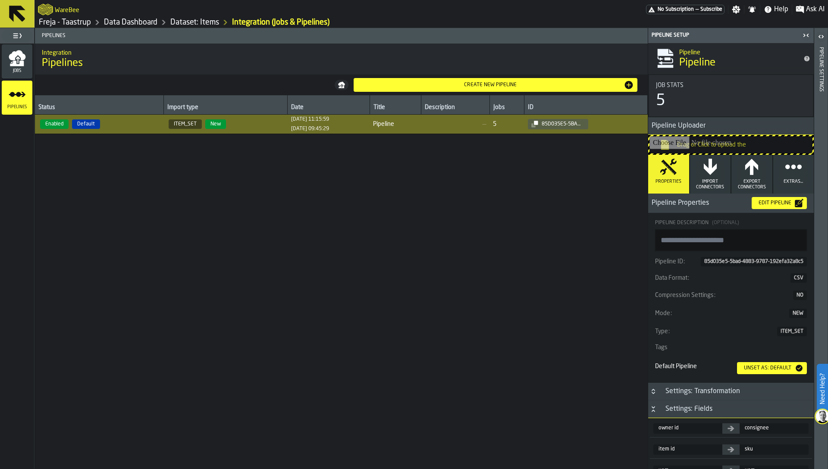
click at [804, 34] on icon "button-toggle-Close me" at bounding box center [806, 35] width 10 height 10
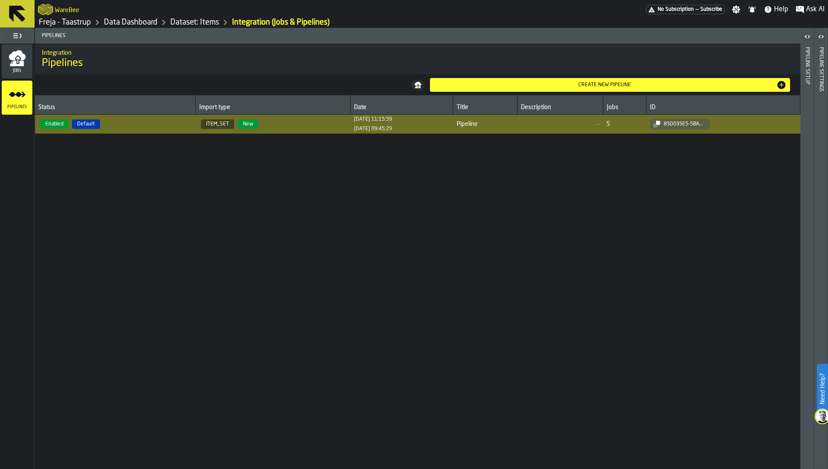
click at [17, 66] on div "Jobs" at bounding box center [17, 62] width 31 height 24
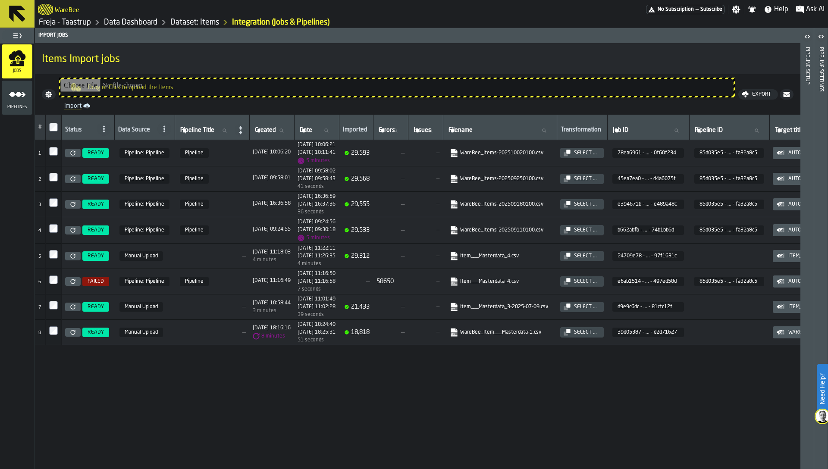
click at [194, 24] on link "Dataset: Items" at bounding box center [194, 22] width 49 height 9
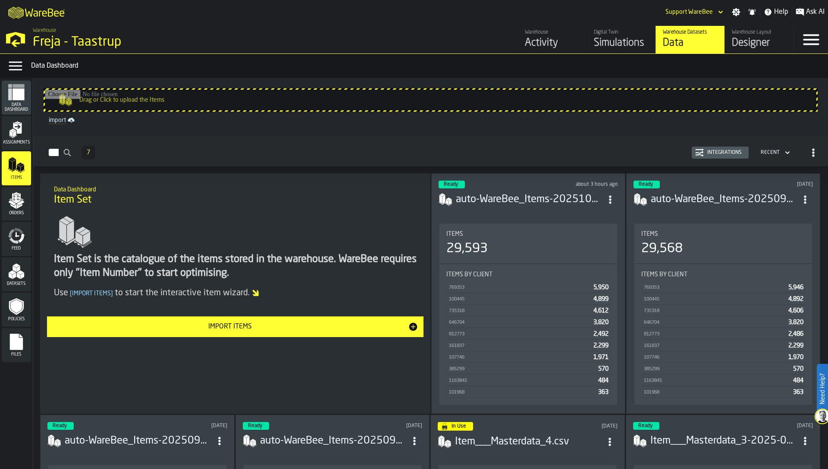
click at [8, 206] on icon "menu Orders" at bounding box center [16, 200] width 17 height 17
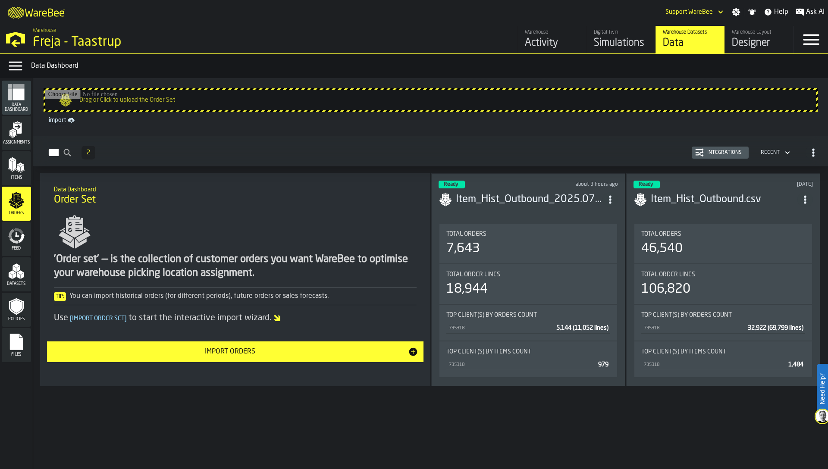
click at [141, 265] on div "'Order set' — is the collection of customer orders you want WareBee to optimise…" at bounding box center [235, 267] width 363 height 28
click at [533, 47] on div "Activity" at bounding box center [552, 43] width 55 height 14
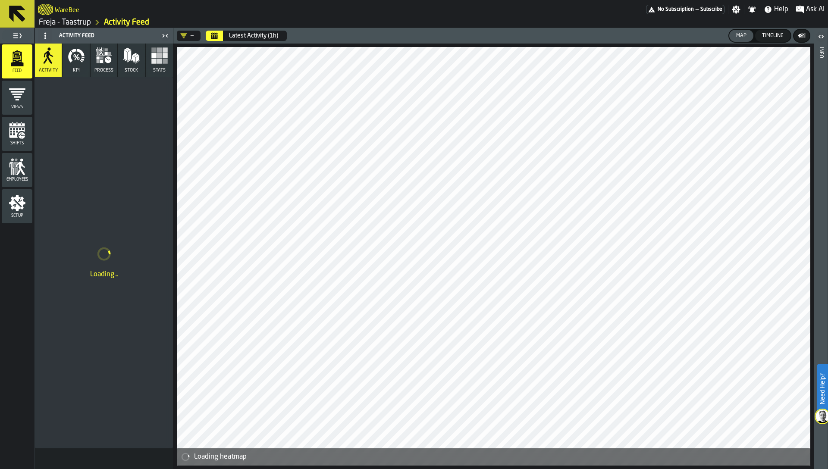
click at [212, 38] on icon "Calendar" at bounding box center [214, 37] width 6 height 4
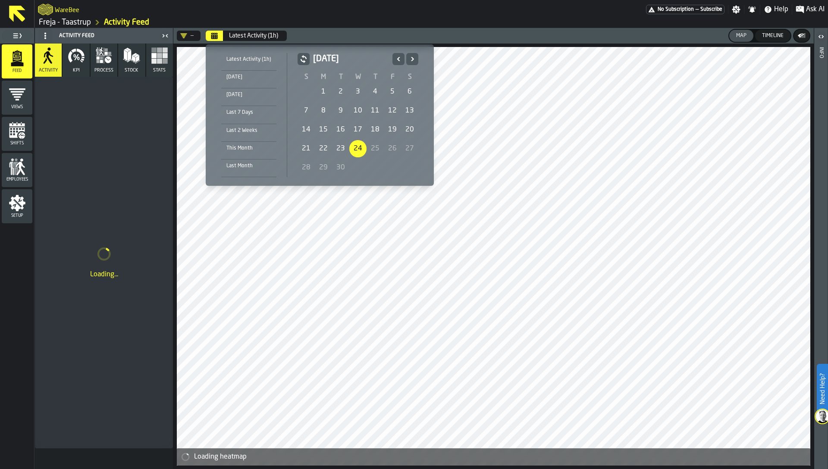
click at [395, 62] on icon "Previous" at bounding box center [398, 59] width 9 height 10
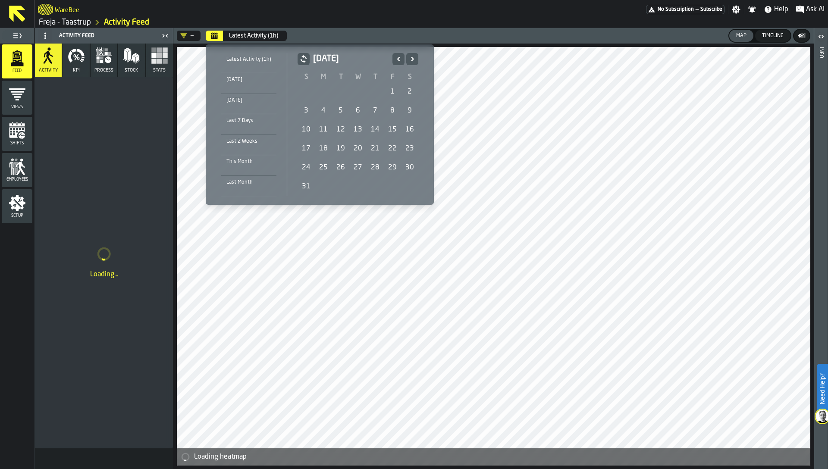
click at [395, 62] on icon "Previous" at bounding box center [398, 59] width 9 height 10
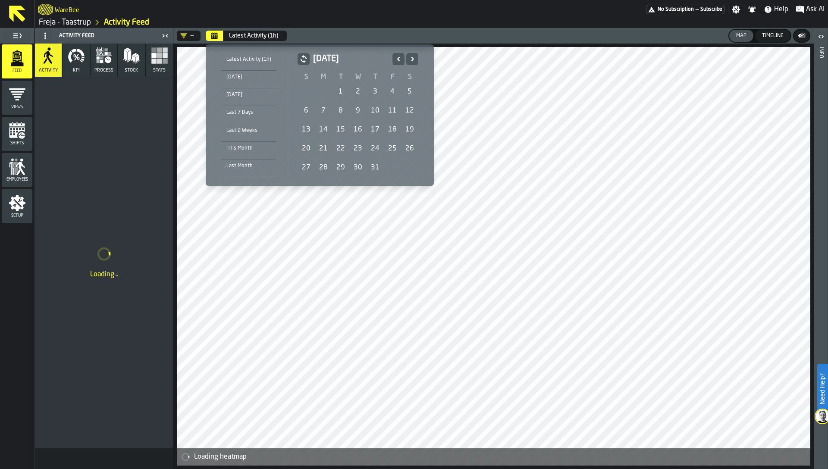
click at [395, 62] on icon "Previous" at bounding box center [398, 59] width 9 height 10
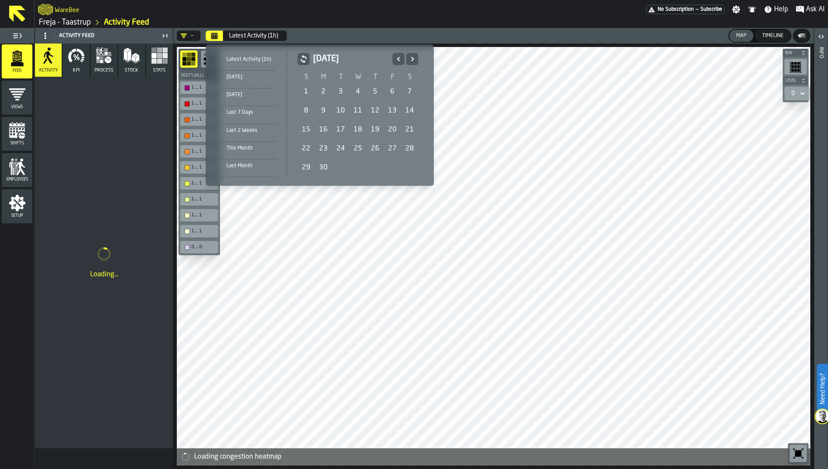
click at [395, 62] on icon "Previous" at bounding box center [398, 59] width 9 height 10
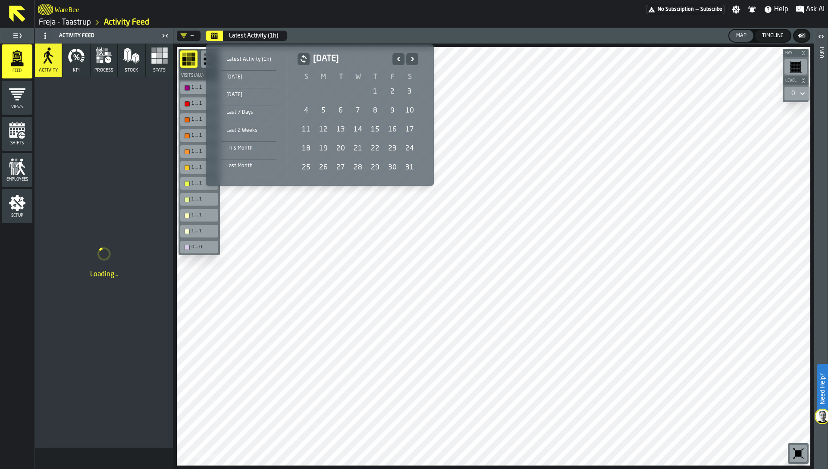
click at [395, 62] on icon "Previous" at bounding box center [398, 59] width 9 height 10
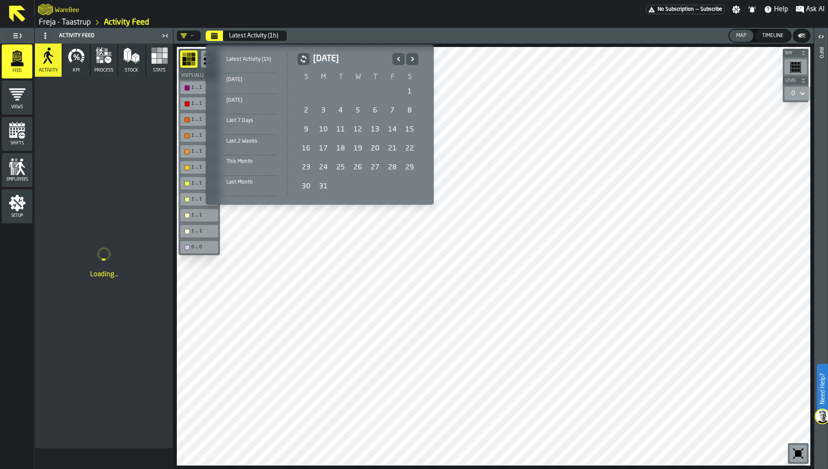
click at [395, 62] on icon "Previous" at bounding box center [398, 59] width 9 height 10
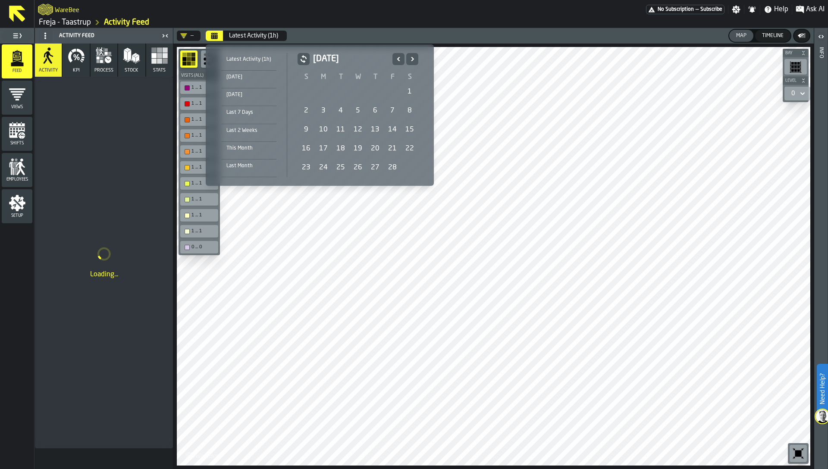
click at [397, 59] on icon "Previous" at bounding box center [398, 59] width 3 height 4
click at [361, 88] on div "1" at bounding box center [357, 91] width 17 height 17
click at [412, 55] on icon "Next" at bounding box center [412, 59] width 9 height 10
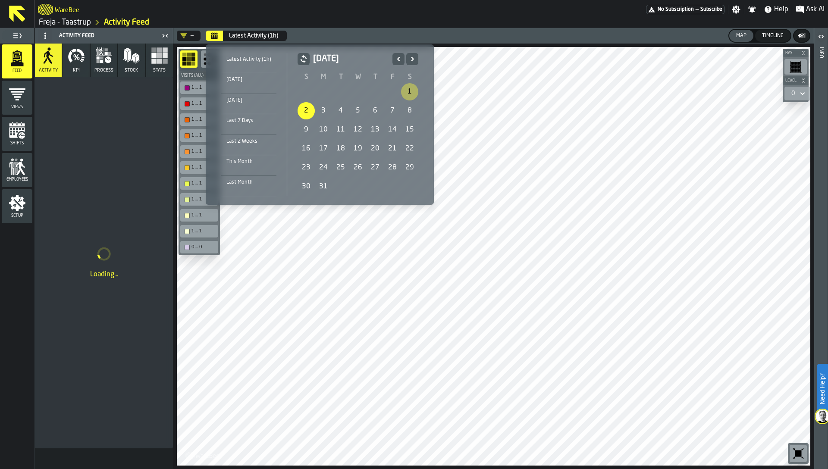
click at [412, 55] on icon "Next" at bounding box center [412, 59] width 9 height 10
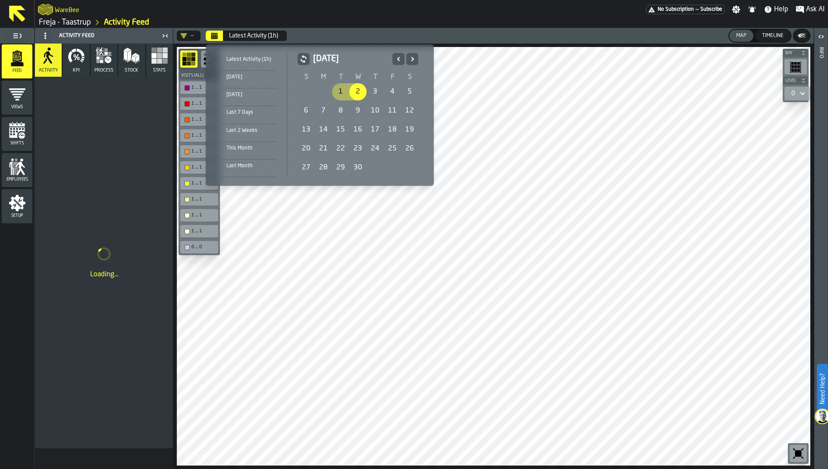
click at [412, 55] on icon "Next" at bounding box center [412, 59] width 9 height 10
click at [414, 55] on icon "Next" at bounding box center [412, 59] width 9 height 10
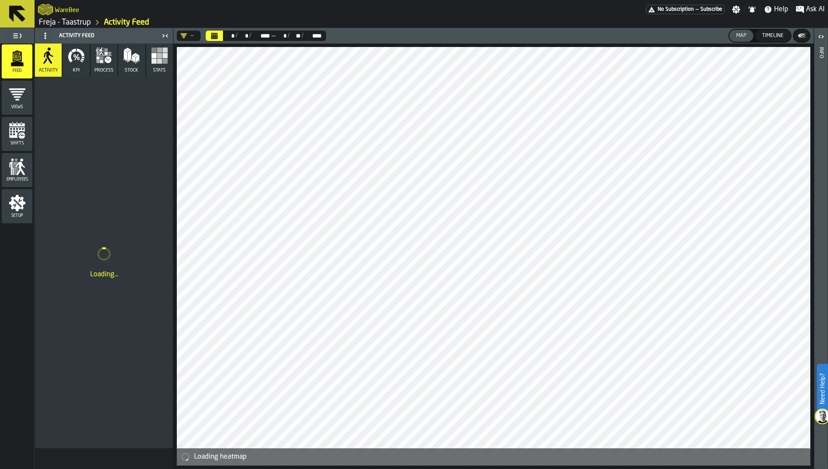
click at [165, 60] on rect "button" at bounding box center [165, 61] width 5 height 5
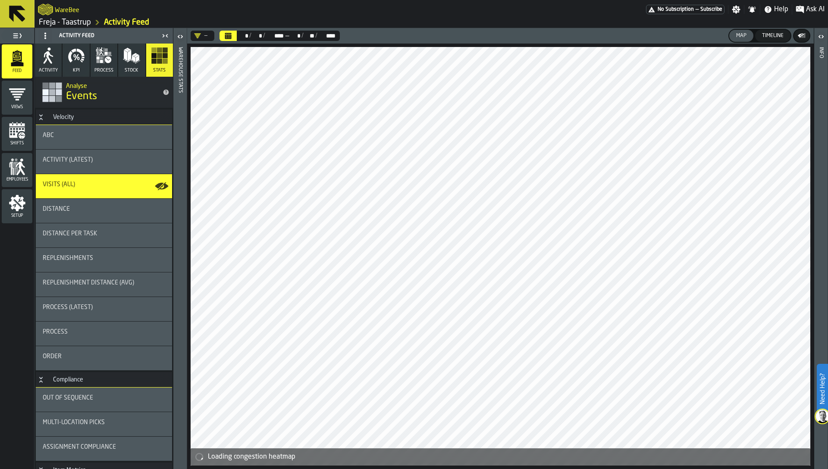
click at [104, 145] on div "ABC" at bounding box center [104, 137] width 136 height 24
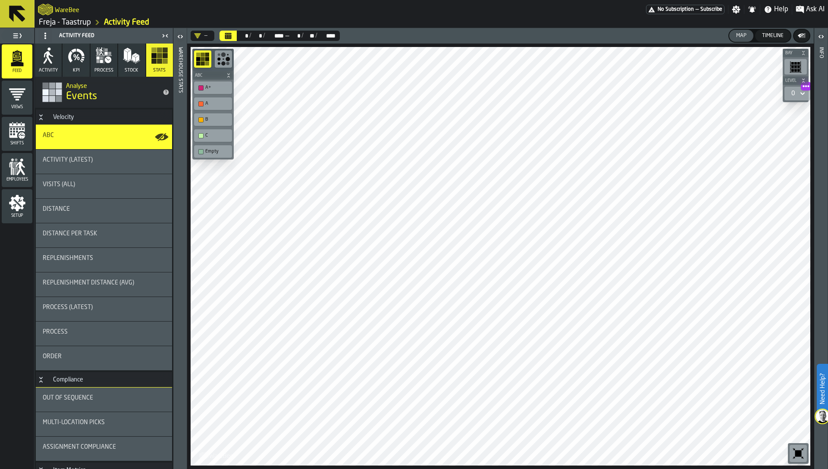
click at [799, 452] on icon "button-toolbar-undefined" at bounding box center [798, 454] width 6 height 6
click at [802, 36] on polygon "button-" at bounding box center [802, 35] width 6 height 5
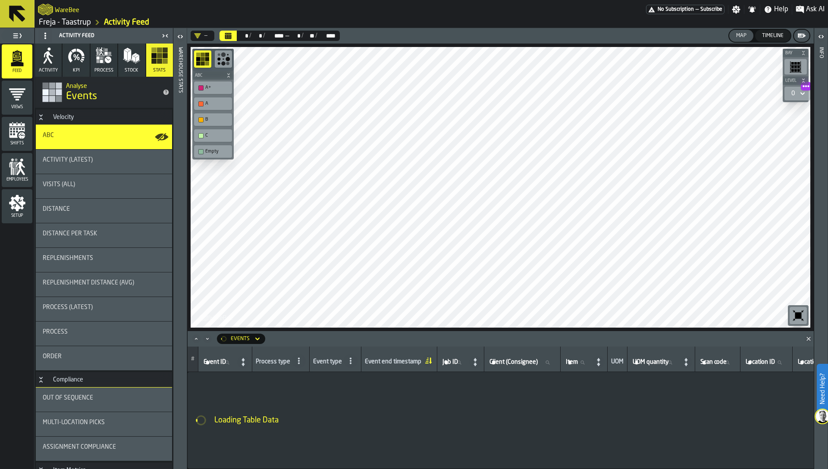
click at [177, 129] on div "Warehouse Stats" at bounding box center [180, 256] width 6 height 422
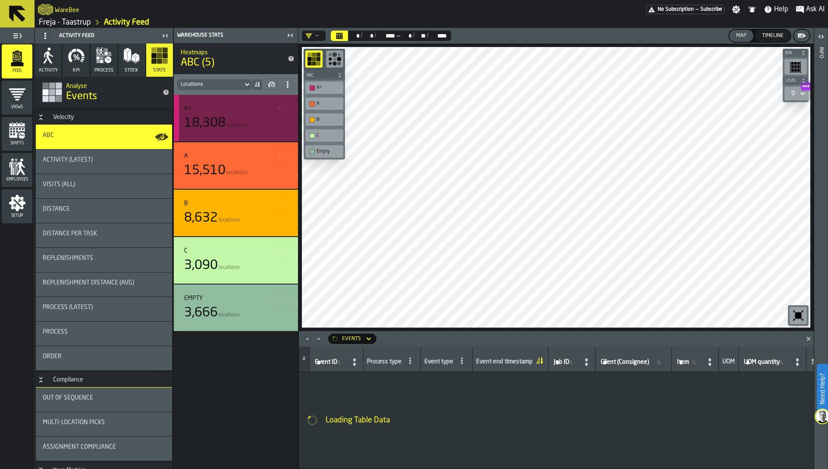
click at [280, 110] on icon "button-" at bounding box center [282, 108] width 10 height 6
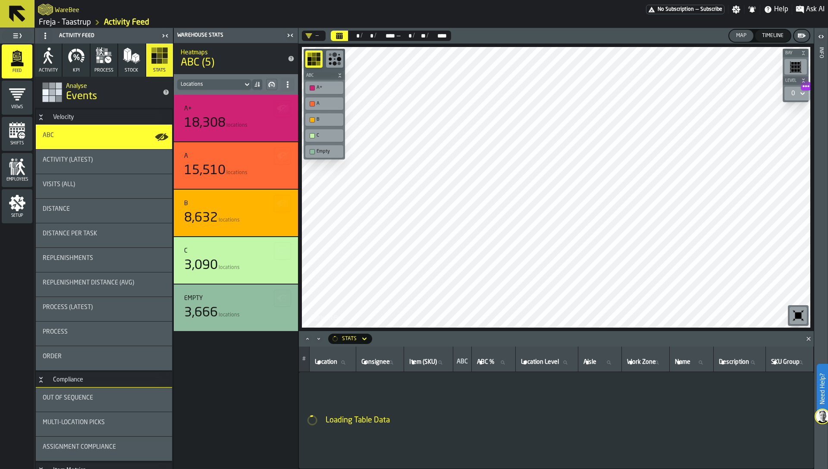
click at [292, 35] on icon "button-toggle-Close me" at bounding box center [292, 35] width 2 height 3
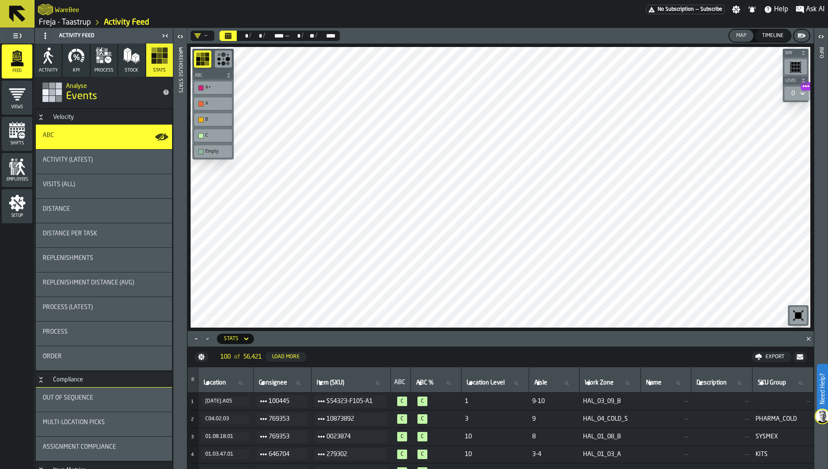
click at [198, 338] on icon "Maximize" at bounding box center [196, 339] width 9 height 9
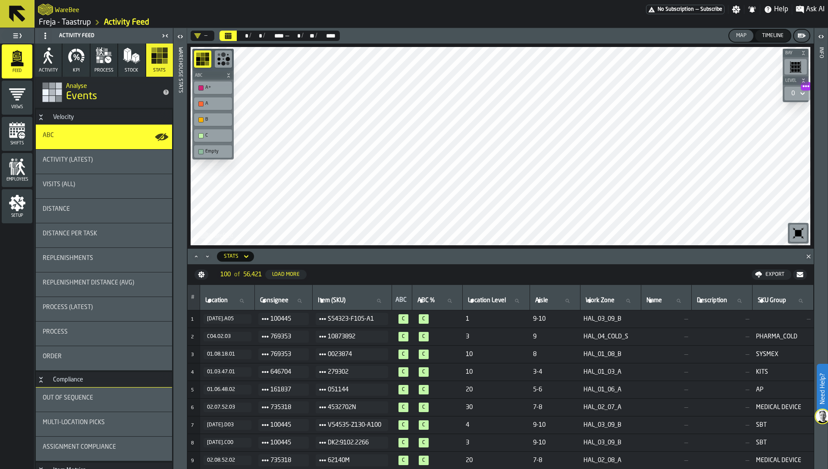
click at [229, 34] on icon "Calendar" at bounding box center [228, 33] width 6 height 1
click at [771, 275] on div "Export" at bounding box center [775, 275] width 26 height 6
click at [197, 36] on icon "DropdownMenuValue-" at bounding box center [198, 35] width 6 height 5
click at [215, 72] on div "Preset #" at bounding box center [232, 72] width 72 height 10
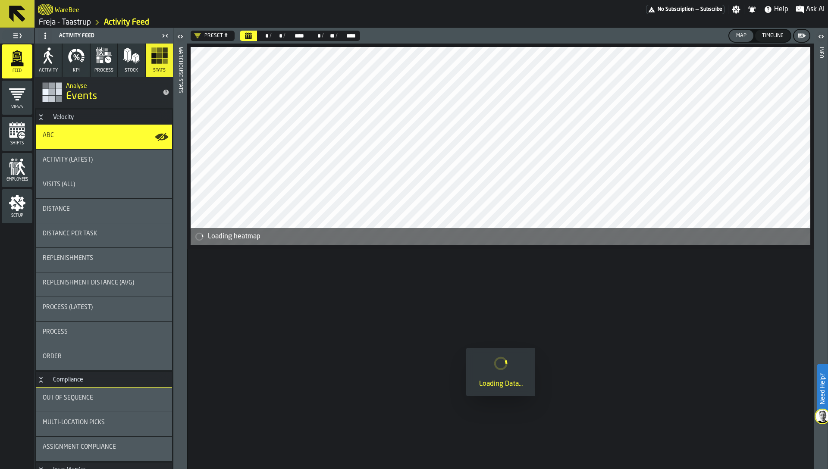
click at [17, 99] on icon "menu Views" at bounding box center [17, 94] width 16 height 12
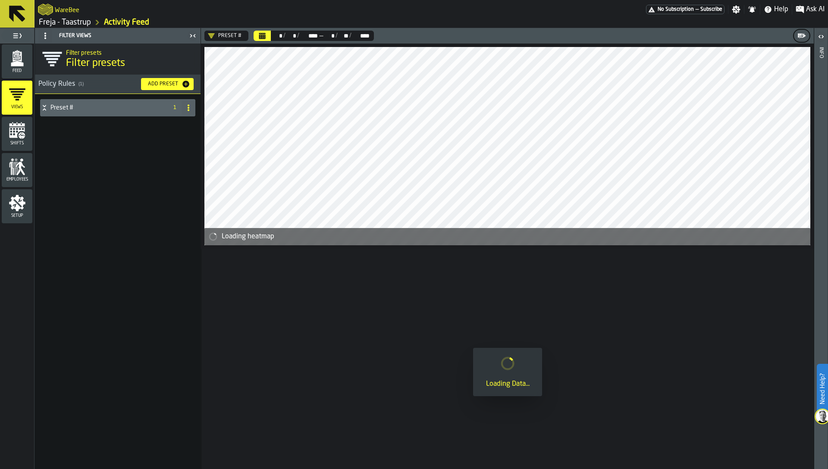
click at [86, 111] on div "Preset #" at bounding box center [102, 107] width 124 height 17
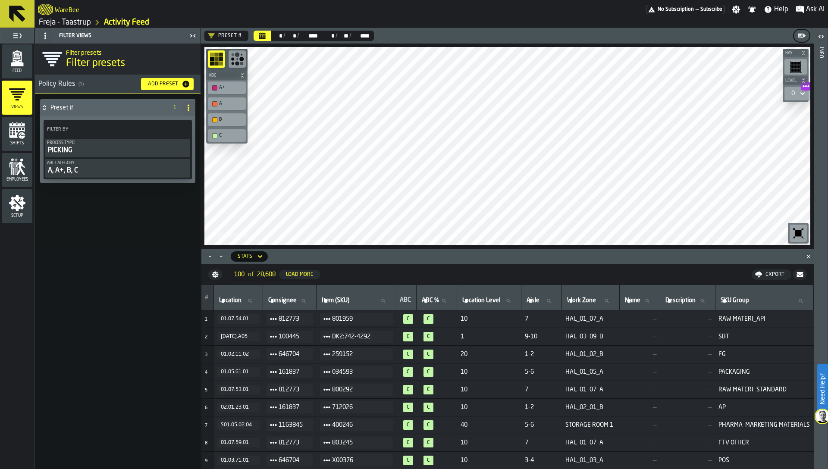
click at [44, 108] on icon at bounding box center [44, 107] width 9 height 7
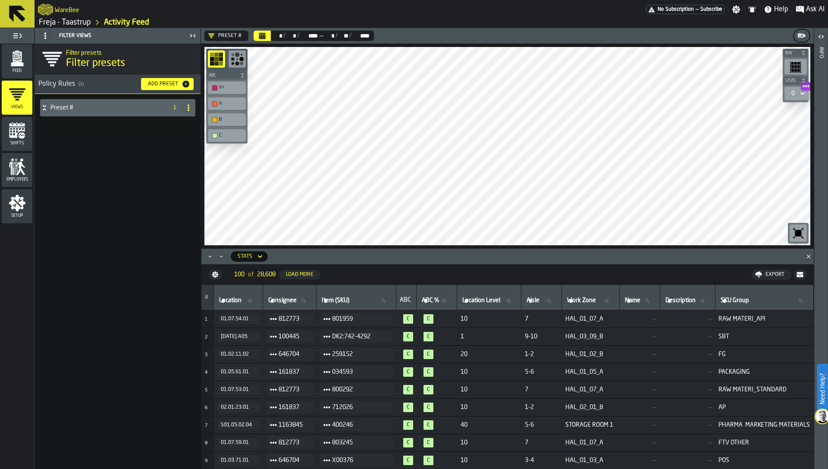
click at [71, 108] on h4 "Preset #" at bounding box center [107, 107] width 114 height 7
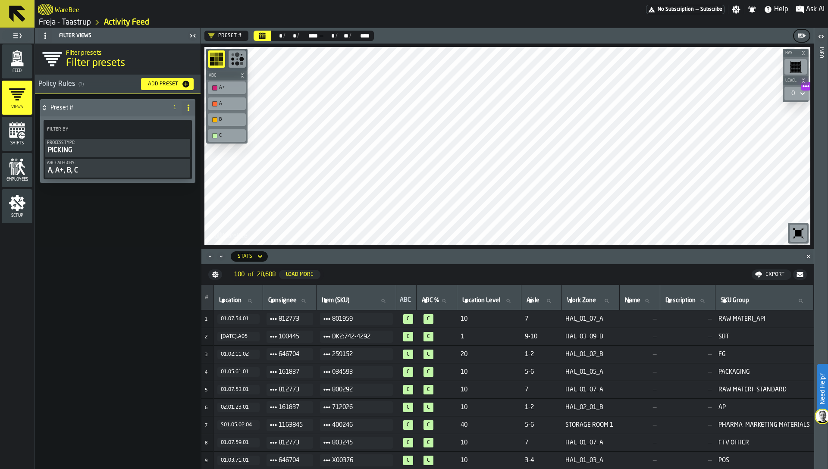
click at [63, 108] on h4 "Preset #" at bounding box center [107, 107] width 114 height 7
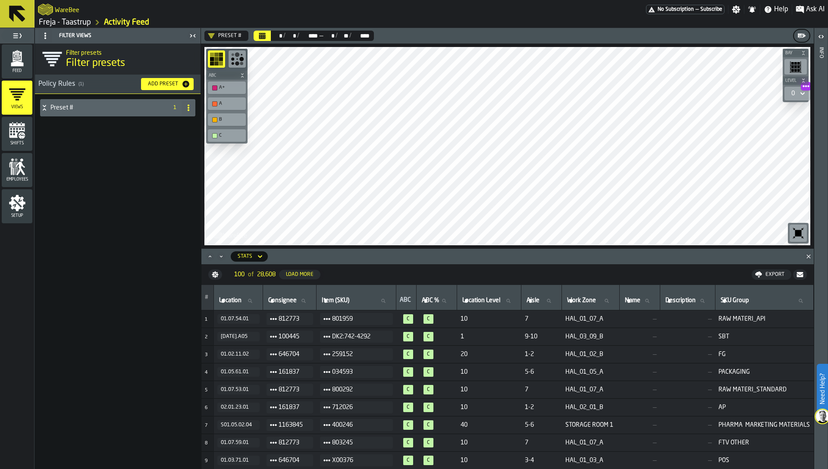
click at [63, 108] on h4 "Preset #" at bounding box center [107, 107] width 114 height 7
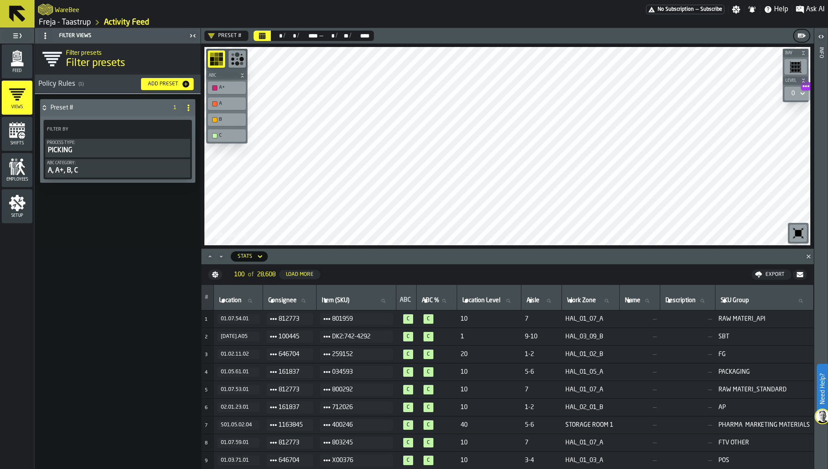
click at [91, 107] on h4 "Preset #" at bounding box center [107, 107] width 114 height 7
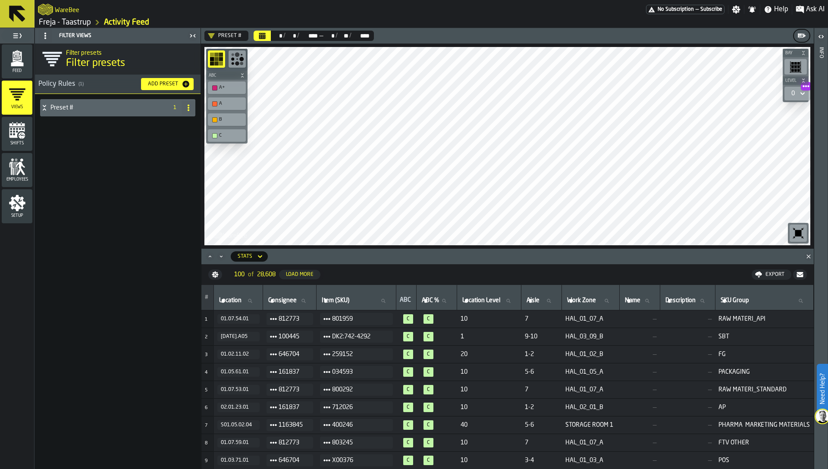
click at [176, 82] on div "Add Preset" at bounding box center [162, 84] width 37 height 6
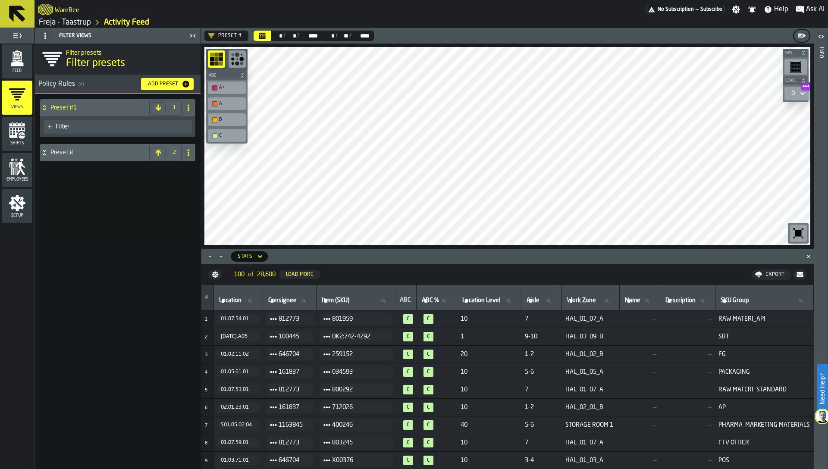
click at [110, 125] on div "Filter" at bounding box center [122, 126] width 133 height 7
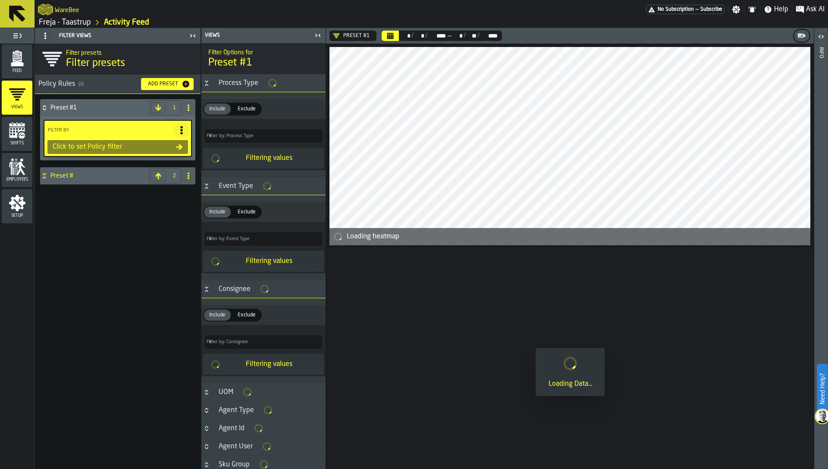
click at [188, 105] on circle at bounding box center [189, 105] width 2 height 2
click at [149, 120] on div "Rename" at bounding box center [154, 125] width 72 height 10
click at [120, 111] on input "*********" at bounding box center [102, 107] width 104 height 15
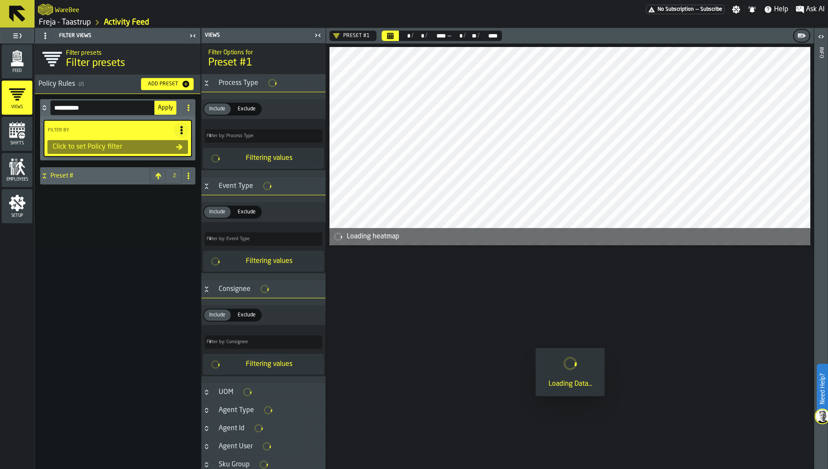
type input "**********"
click at [166, 104] on button "Apply" at bounding box center [165, 108] width 22 height 14
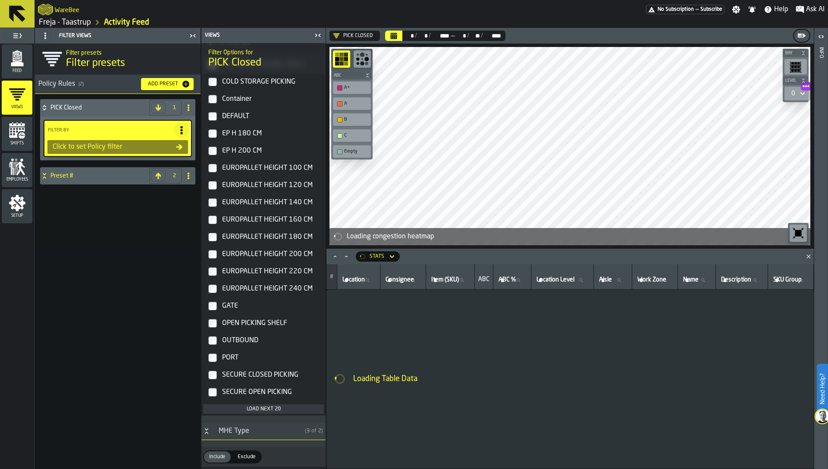
scroll to position [1411, 0]
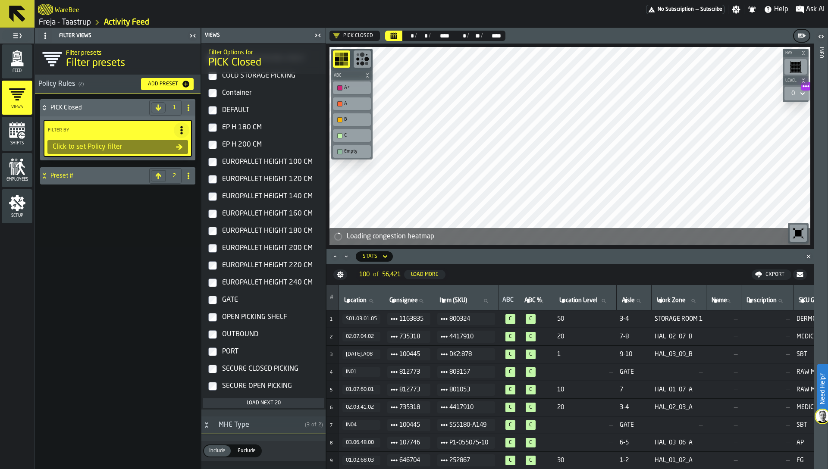
click at [261, 406] on div "Load next 20" at bounding box center [264, 403] width 114 height 6
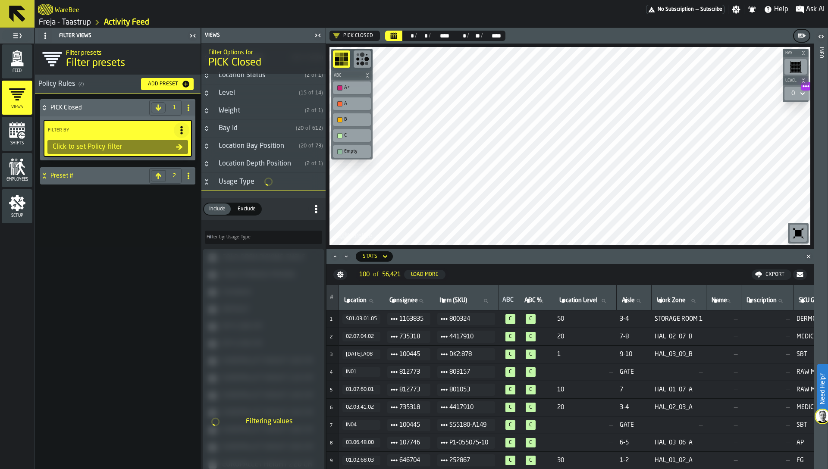
scroll to position [1200, 0]
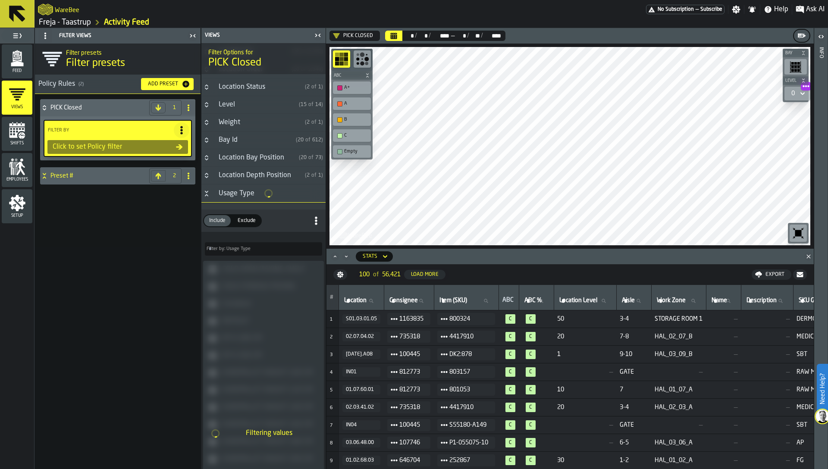
click at [234, 255] on input "Filter by: Usage Type Filter by: Usage Type" at bounding box center [263, 248] width 117 height 13
type input "******"
click at [207, 199] on h3 "Usage Type" at bounding box center [263, 194] width 124 height 18
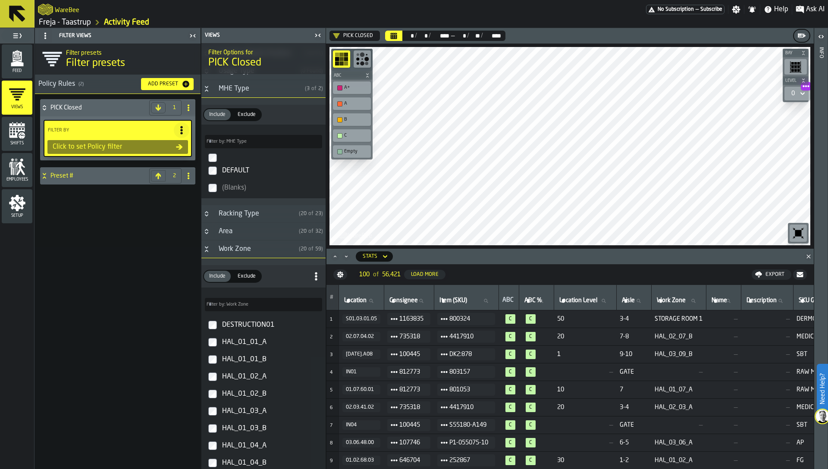
click at [210, 252] on button "Button-Work Zone-open" at bounding box center [206, 249] width 10 height 7
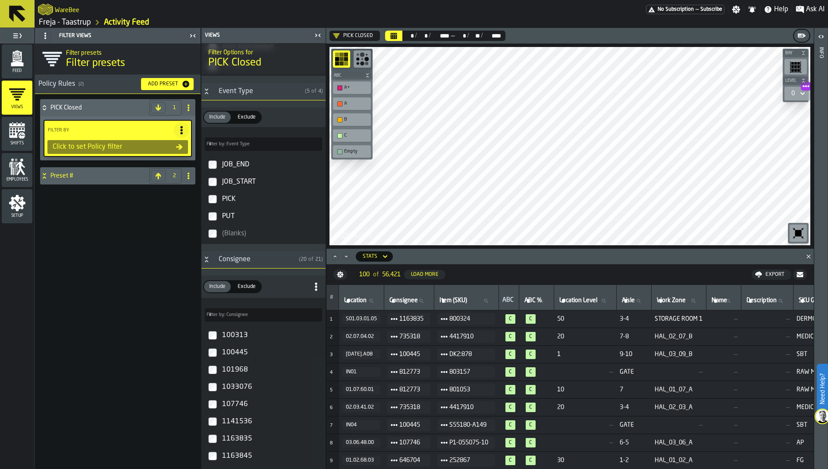
scroll to position [0, 0]
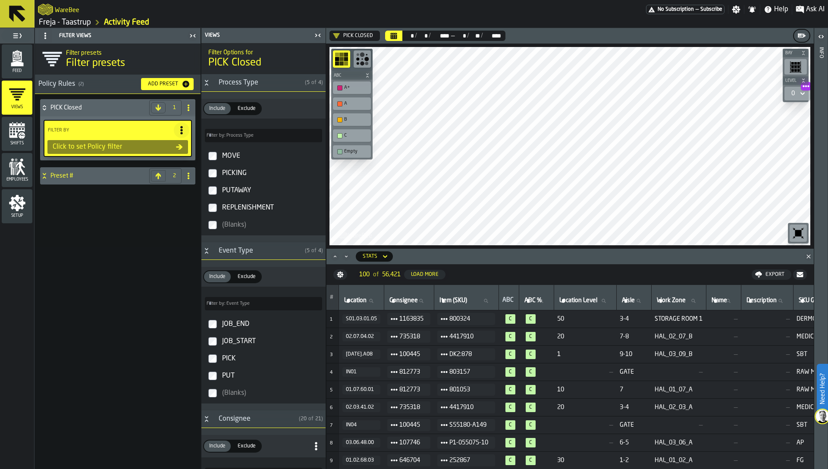
drag, startPoint x: 212, startPoint y: 83, endPoint x: 260, endPoint y: 213, distance: 138.6
click at [260, 213] on div "Process Type ( 5 of 4 ) Include Include Exclude Exclude Filter by: Process Type…" at bounding box center [263, 158] width 124 height 168
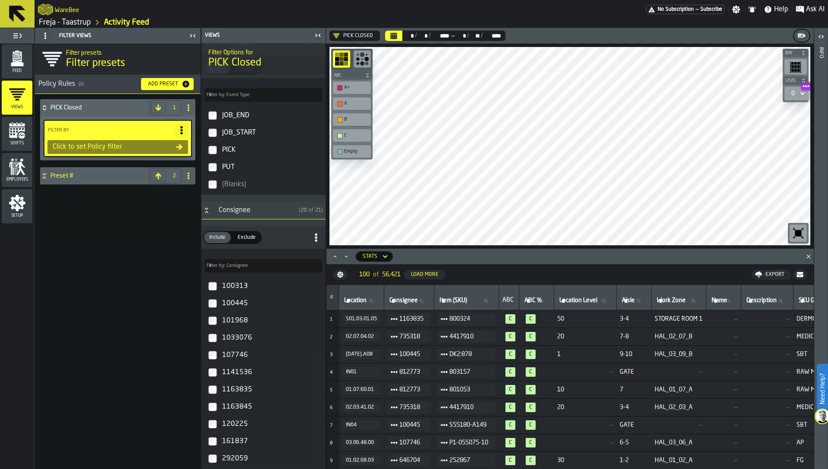
scroll to position [213, 0]
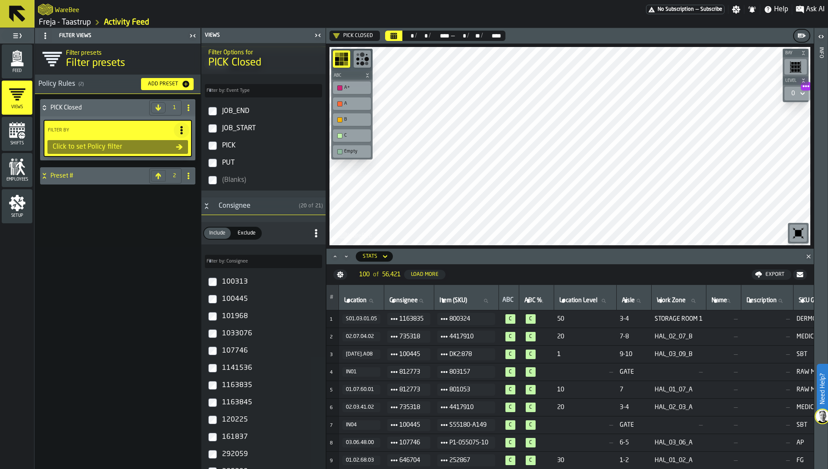
click at [213, 209] on h3 "Consignee ( 20 of 21 )" at bounding box center [263, 207] width 124 height 18
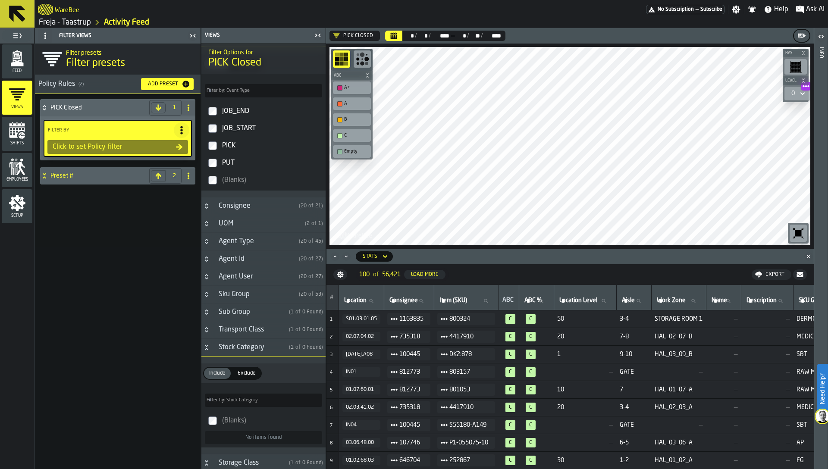
click at [240, 261] on div "Agent Id" at bounding box center [254, 259] width 82 height 10
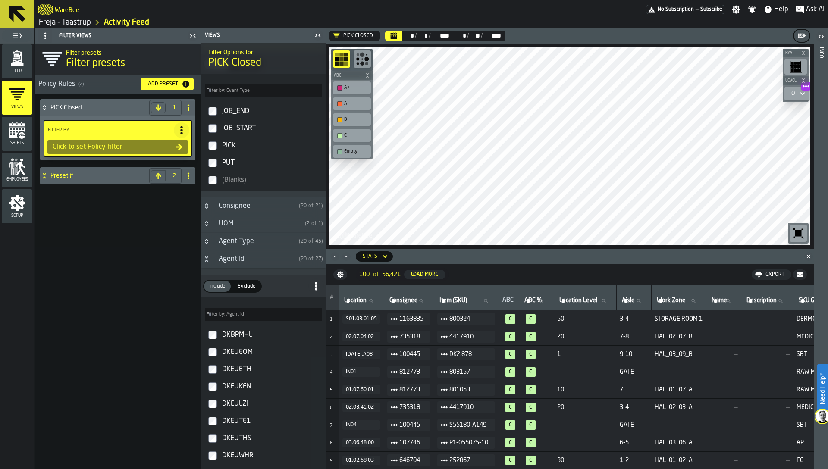
click at [240, 261] on div "Agent Id" at bounding box center [254, 259] width 82 height 10
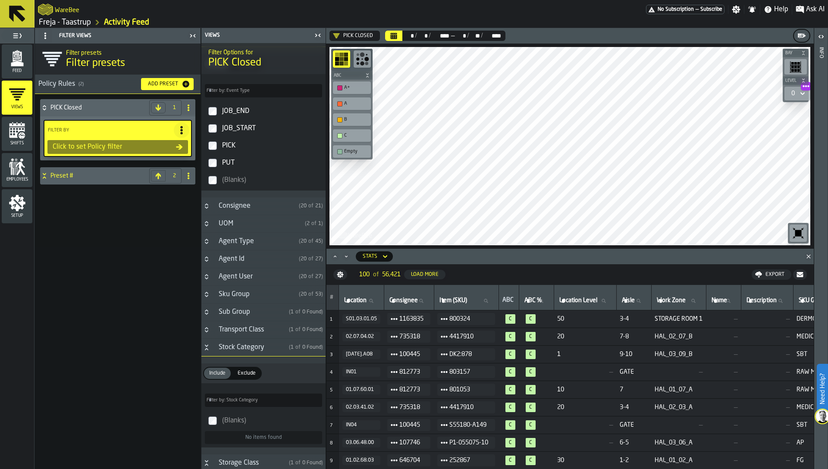
click at [240, 240] on div "Agent Type" at bounding box center [254, 241] width 82 height 10
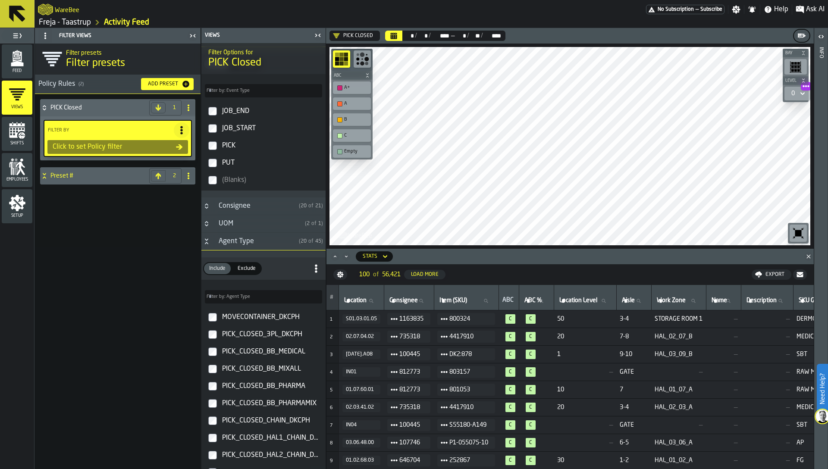
click at [245, 295] on span "Filter by: Agent Type" at bounding box center [229, 297] width 44 height 6
click at [245, 295] on input "Filter by: Agent Type Filter by: Agent Type" at bounding box center [263, 296] width 117 height 13
type input "**********"
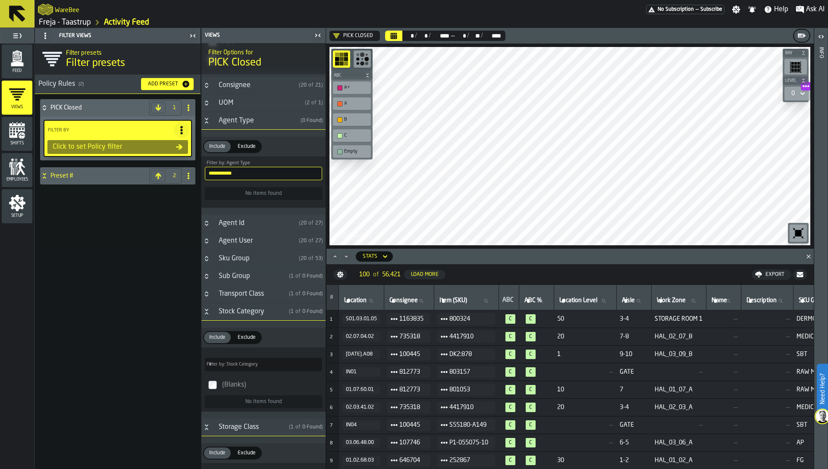
scroll to position [308, 0]
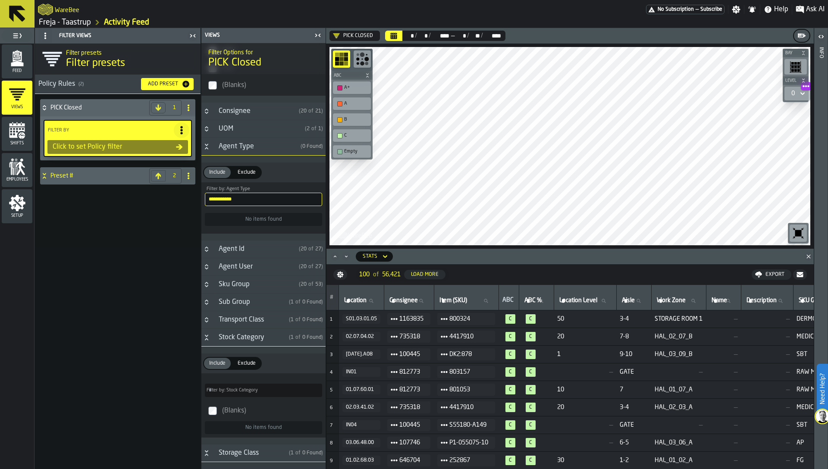
click at [248, 201] on input "**********" at bounding box center [263, 199] width 117 height 13
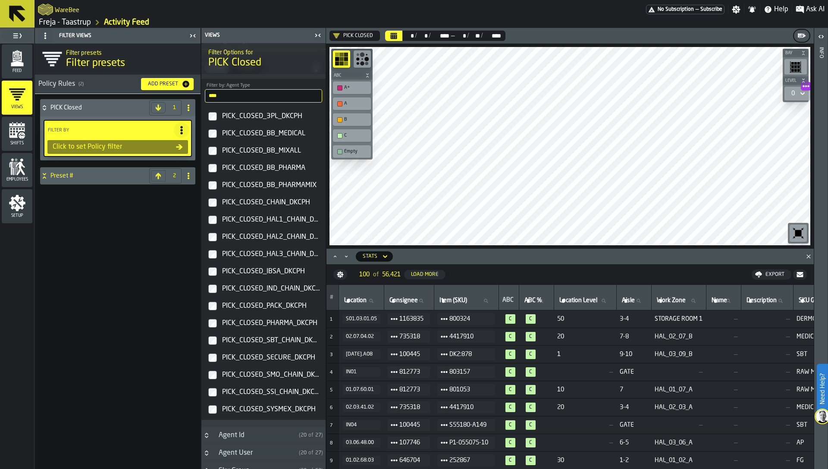
scroll to position [386, 0]
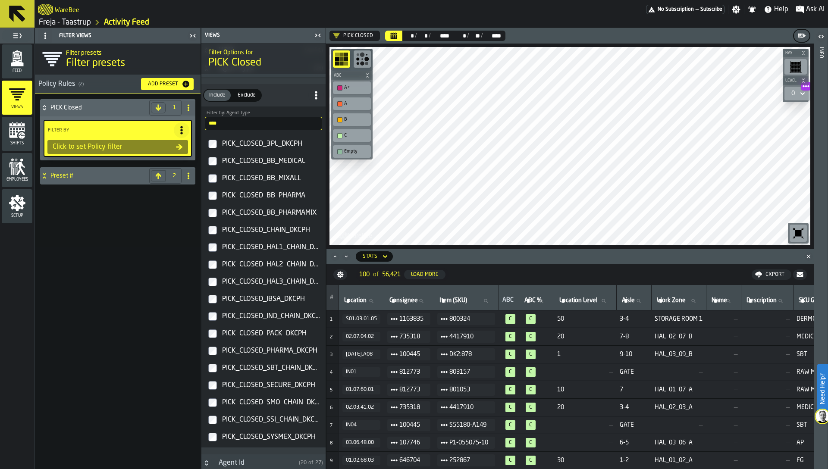
type input "****"
click at [315, 100] on icon at bounding box center [316, 95] width 9 height 9
click at [292, 113] on div "Select All (18)" at bounding box center [280, 114] width 72 height 10
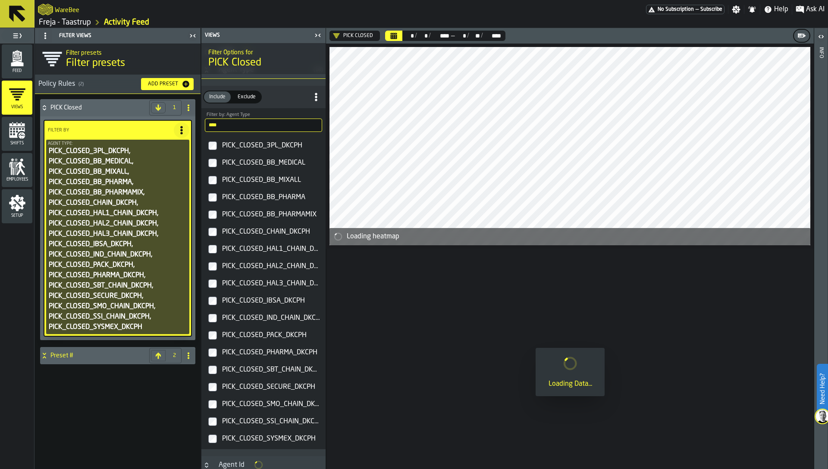
scroll to position [388, 0]
click at [185, 106] on icon at bounding box center [188, 107] width 7 height 7
click at [128, 122] on div "Rename" at bounding box center [154, 125] width 72 height 10
drag, startPoint x: 66, startPoint y: 108, endPoint x: 114, endPoint y: 108, distance: 47.9
click at [114, 108] on input "**********" at bounding box center [102, 107] width 104 height 15
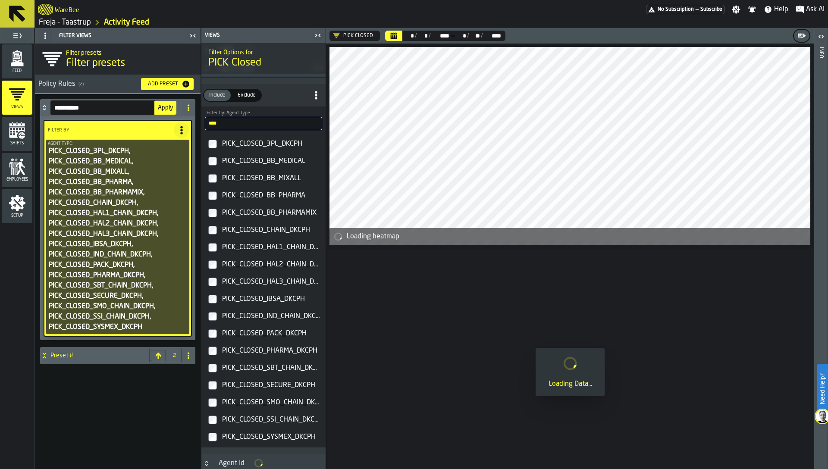
type input "**********"
click at [168, 108] on span "Apply" at bounding box center [165, 108] width 15 height 6
click at [124, 110] on h4 "PICK_CLOSED" at bounding box center [97, 107] width 95 height 7
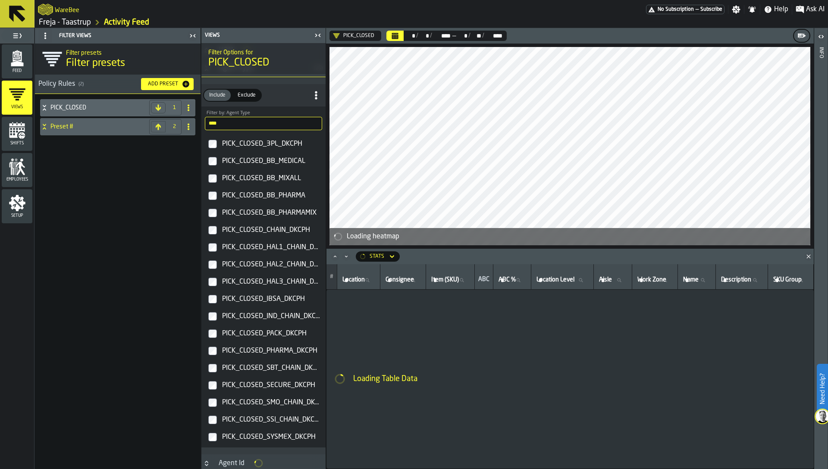
click at [96, 110] on h4 "PICK_CLOSED" at bounding box center [97, 107] width 95 height 7
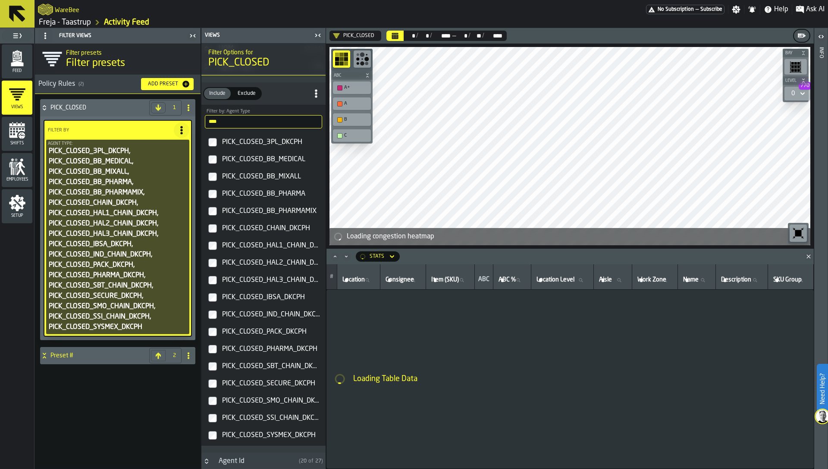
scroll to position [386, 0]
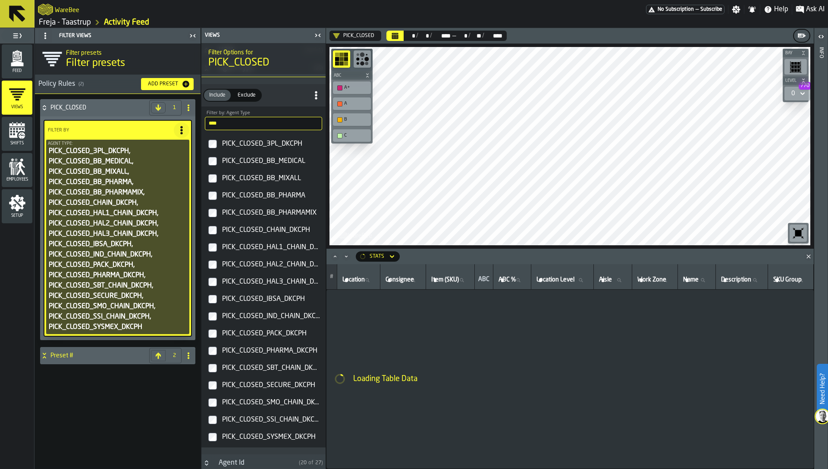
click at [94, 109] on h4 "PICK_CLOSED" at bounding box center [97, 107] width 95 height 7
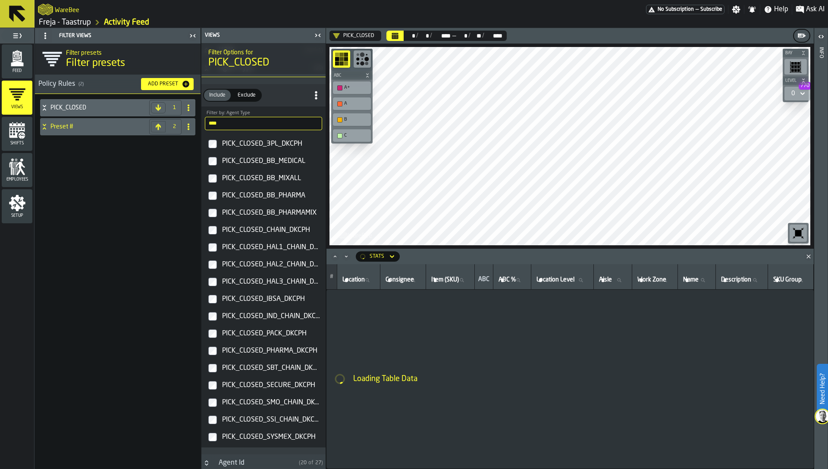
click at [318, 38] on icon "button-toggle-Close me" at bounding box center [318, 35] width 10 height 10
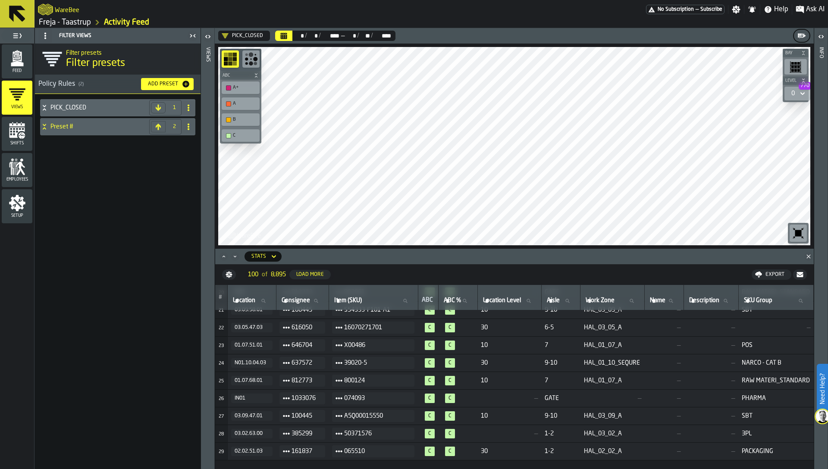
scroll to position [248, 0]
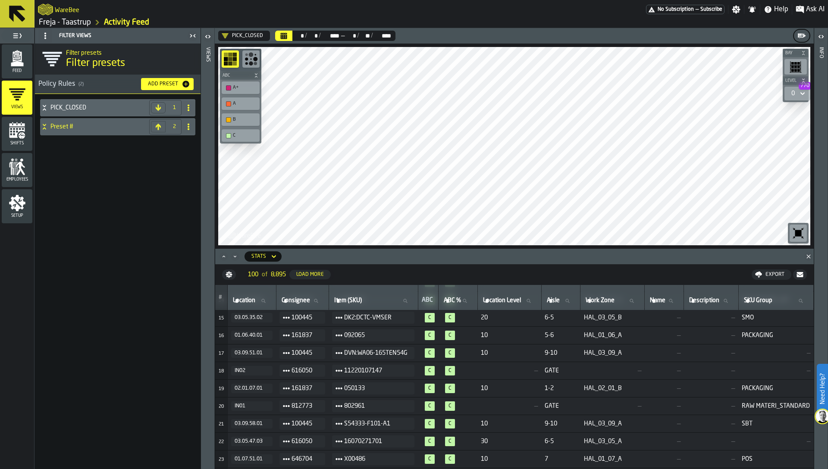
click at [775, 272] on div "Export" at bounding box center [775, 275] width 26 height 6
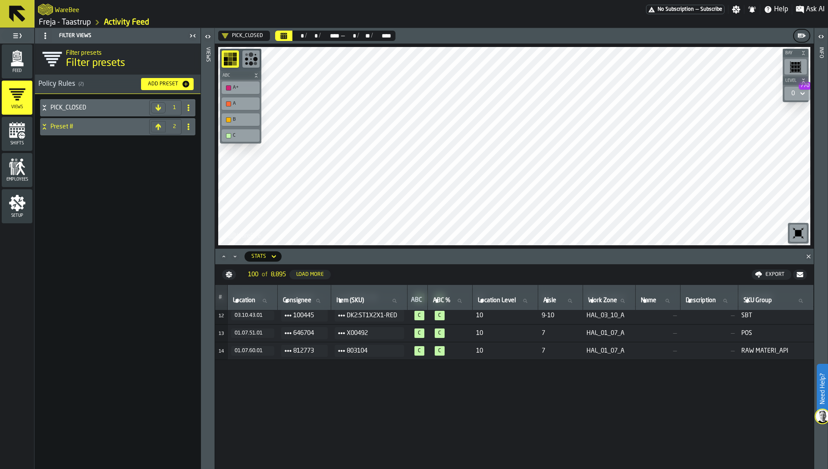
scroll to position [0, 0]
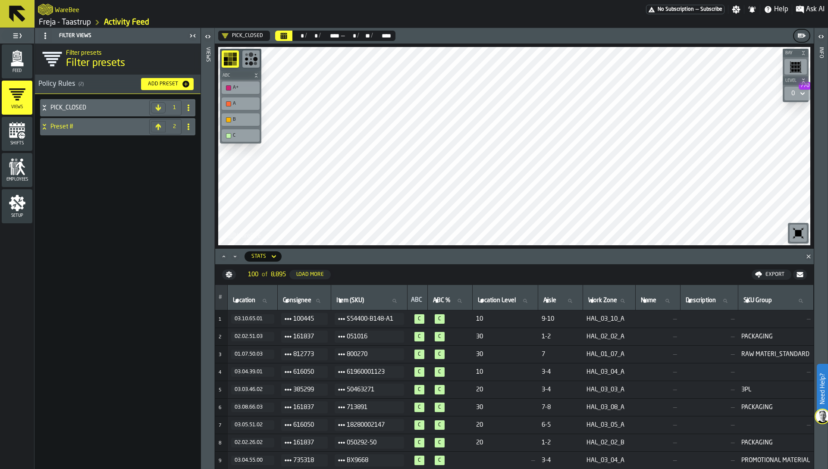
click at [206, 144] on div "Views" at bounding box center [208, 256] width 6 height 422
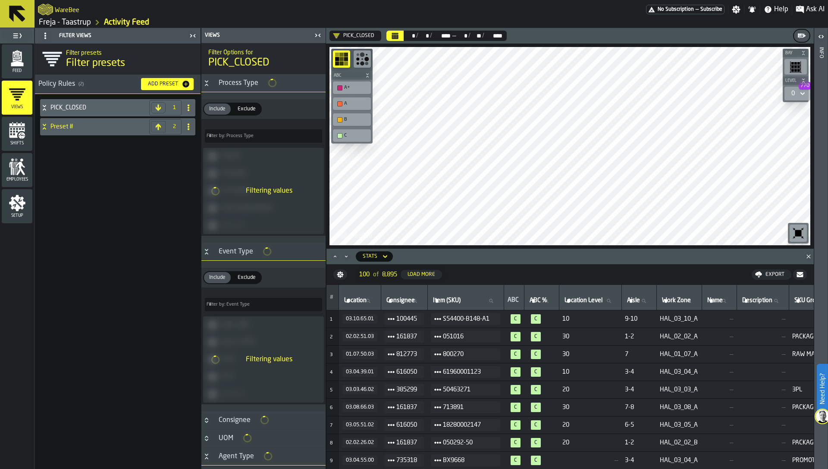
click at [18, 55] on icon "menu Feed" at bounding box center [17, 57] width 9 height 10
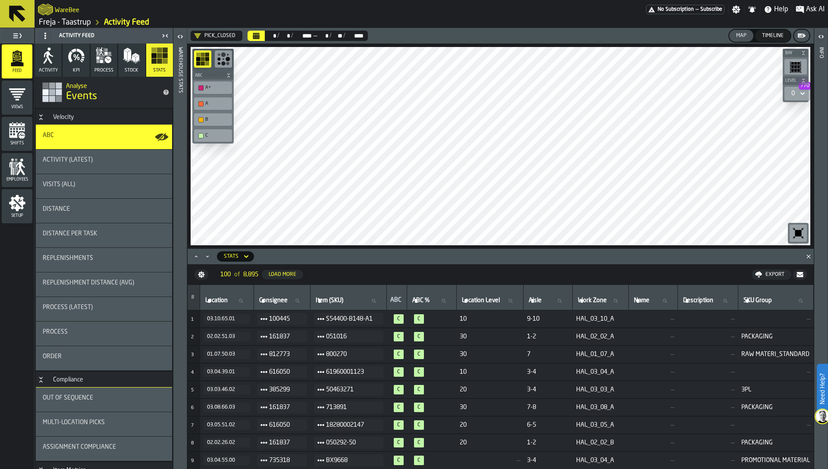
click at [182, 204] on div "Warehouse Stats" at bounding box center [180, 256] width 6 height 422
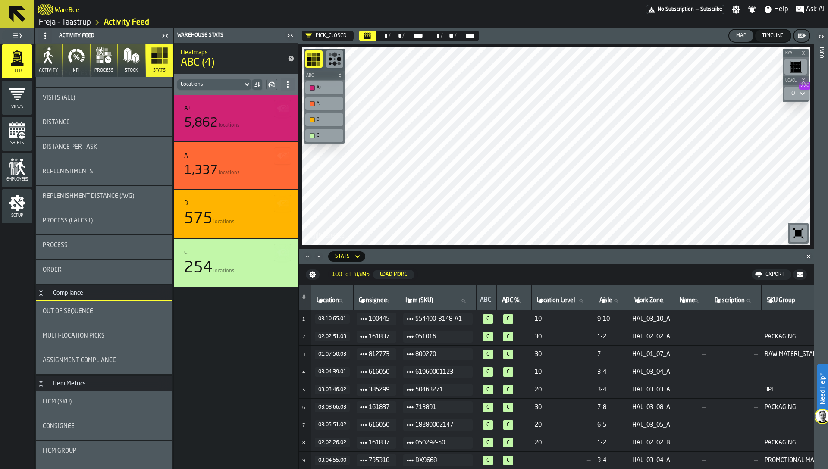
scroll to position [176, 0]
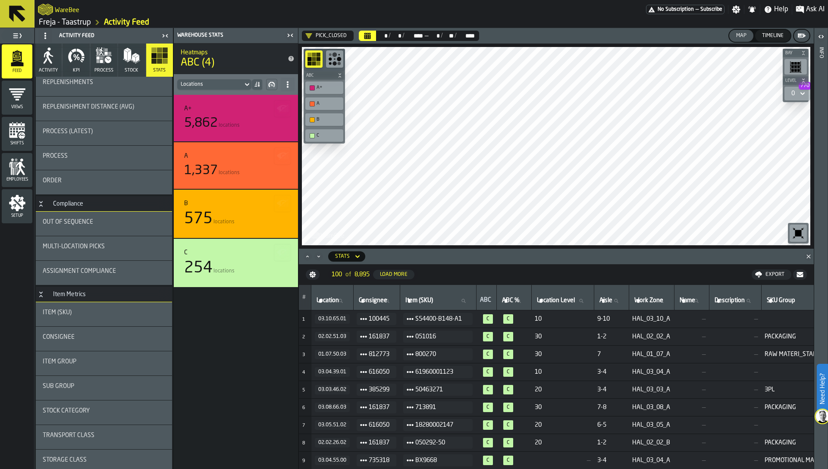
click at [94, 278] on div "Assignment Compliance" at bounding box center [104, 273] width 136 height 24
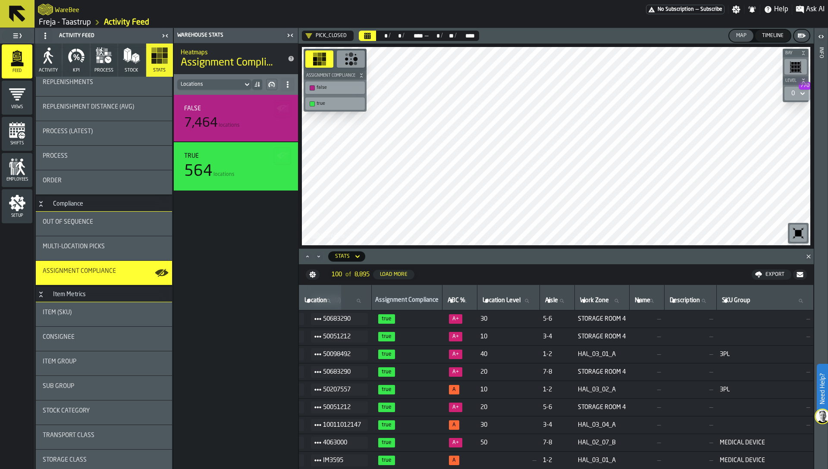
scroll to position [0, 0]
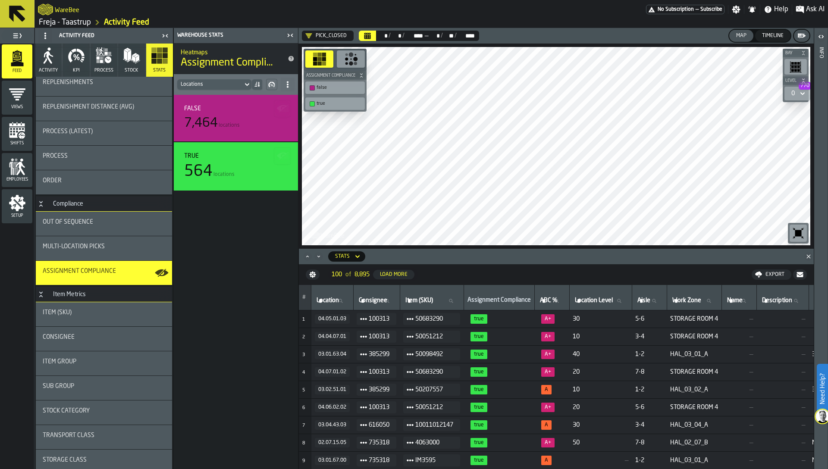
click at [481, 320] on span "true" at bounding box center [479, 318] width 17 height 9
click at [217, 285] on div "false 7,464 locations true 564 locations" at bounding box center [236, 282] width 124 height 374
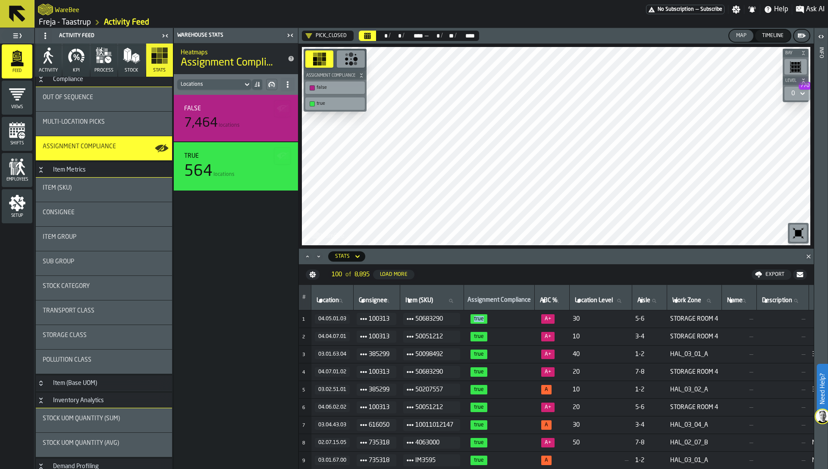
scroll to position [250, 0]
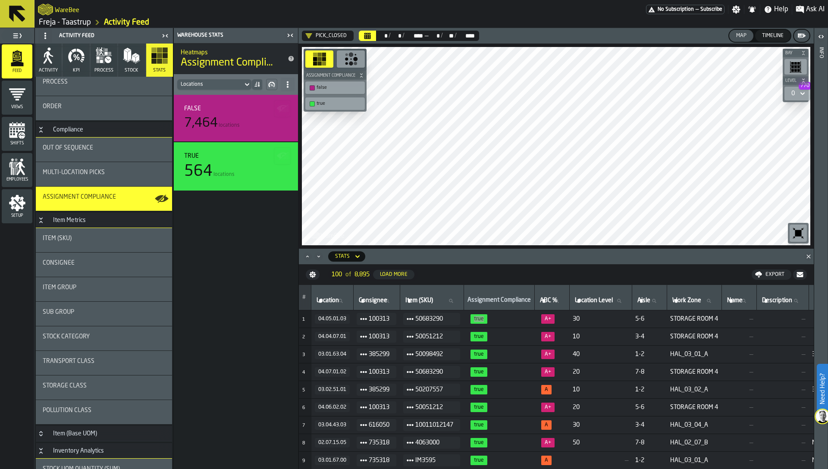
click at [549, 317] on span "A+" at bounding box center [547, 318] width 13 height 9
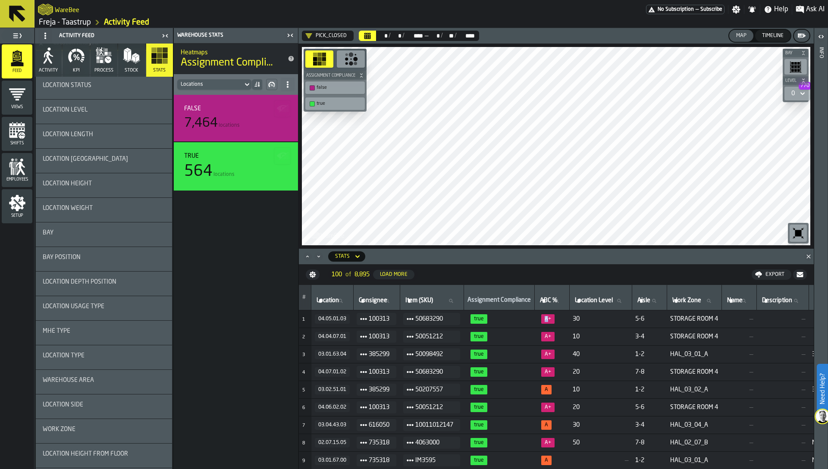
scroll to position [1085, 0]
click at [68, 381] on span "Work Zone" at bounding box center [59, 380] width 33 height 7
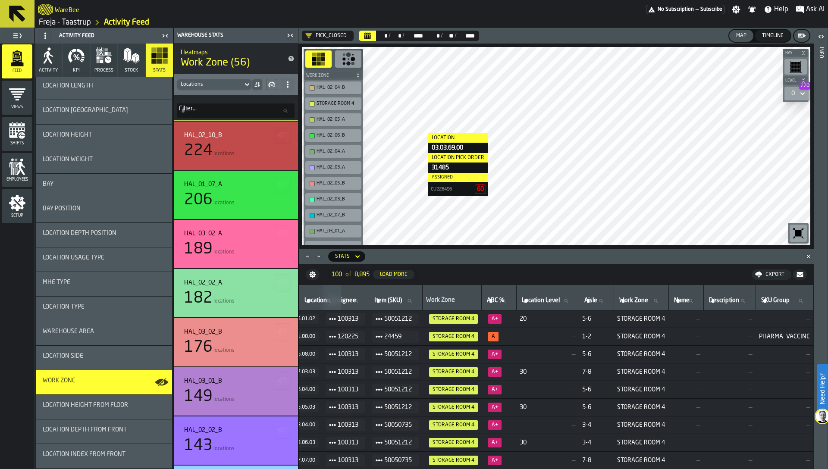
scroll to position [0, 0]
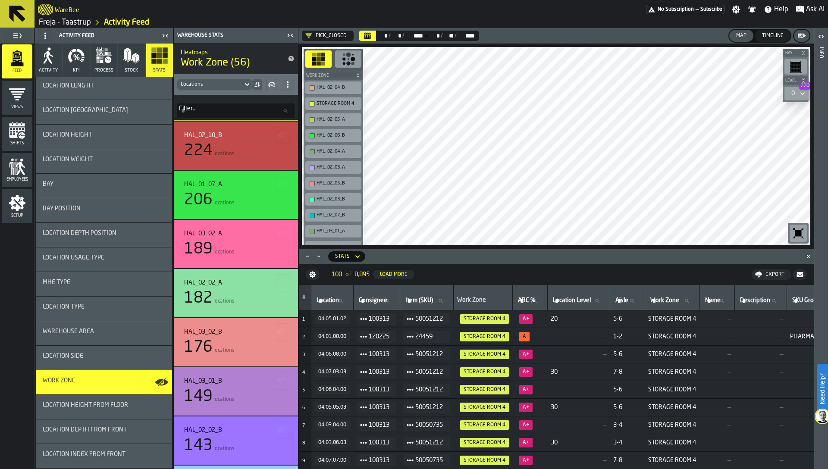
click at [344, 258] on div "Stats" at bounding box center [342, 257] width 15 height 6
click at [354, 275] on div "Events" at bounding box center [355, 272] width 45 height 10
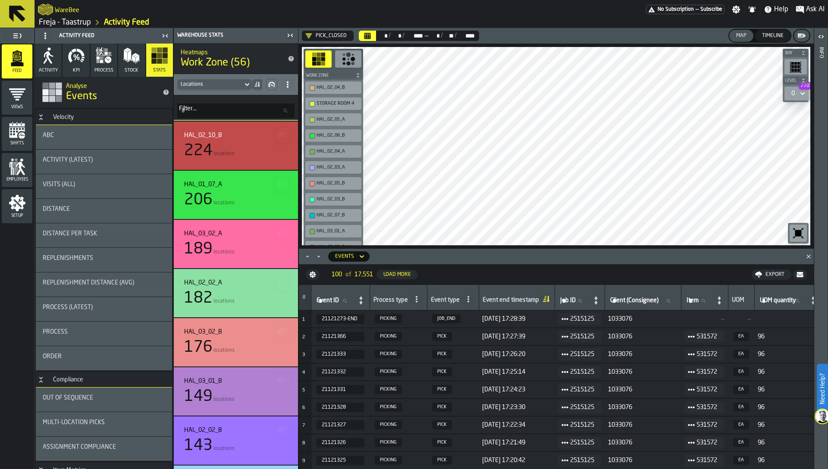
click at [23, 215] on span "Setup" at bounding box center [17, 215] width 31 height 5
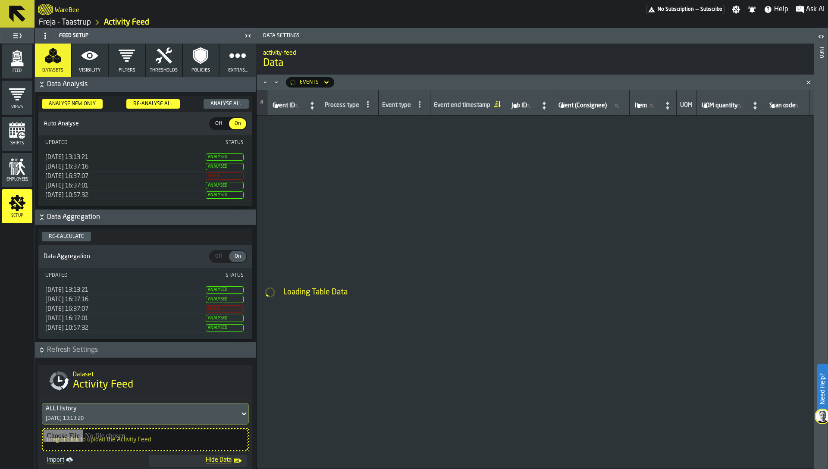
click at [225, 67] on button "Extras..." at bounding box center [238, 60] width 36 height 33
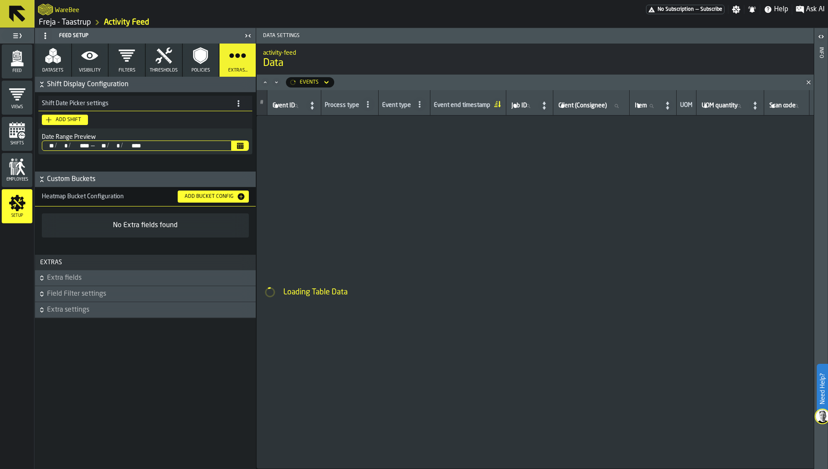
click at [131, 289] on span "Field Filter settings" at bounding box center [150, 294] width 207 height 10
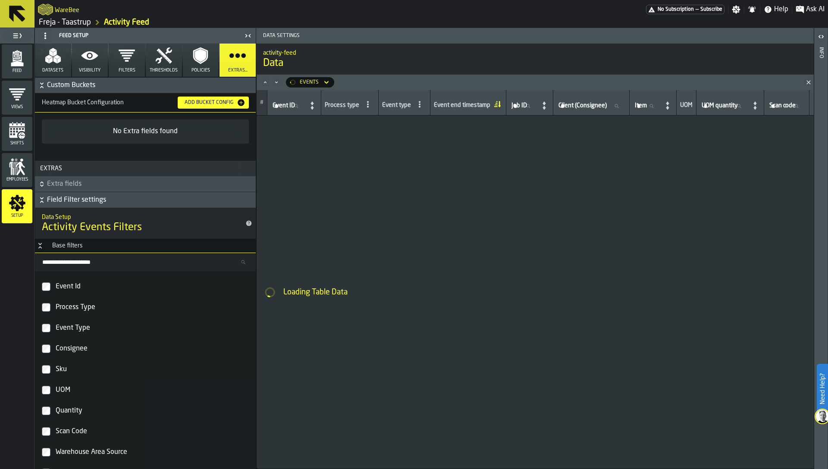
scroll to position [56, 0]
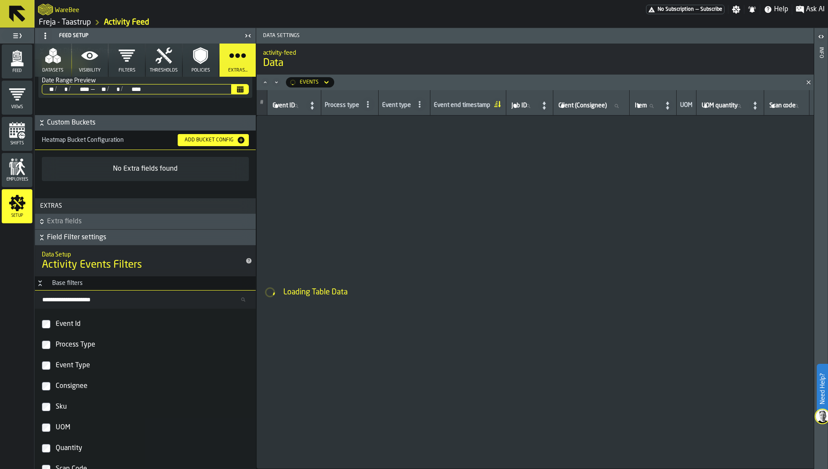
click at [50, 238] on span "Field Filter settings" at bounding box center [150, 237] width 207 height 10
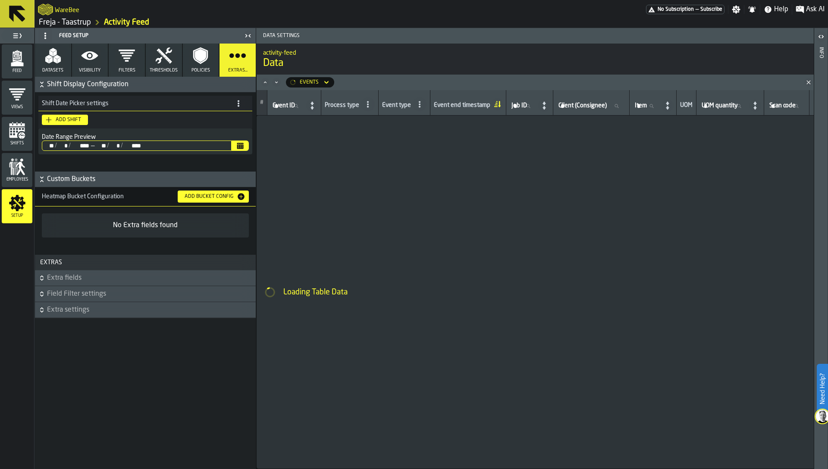
click at [88, 310] on span "Extra settings" at bounding box center [150, 310] width 207 height 10
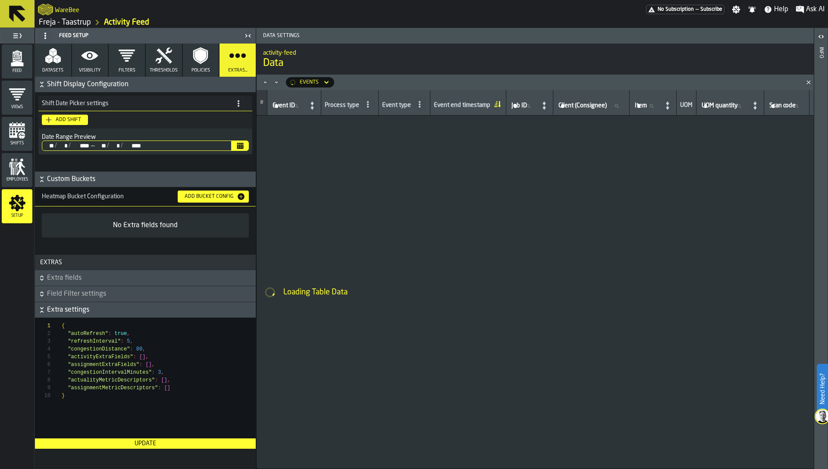
click at [88, 310] on span "Extra settings" at bounding box center [150, 310] width 207 height 10
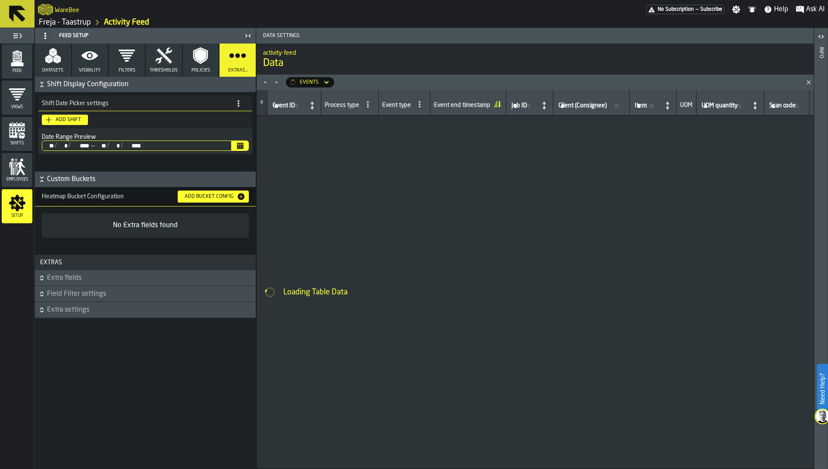
click at [69, 278] on span "Extra fields" at bounding box center [150, 278] width 207 height 10
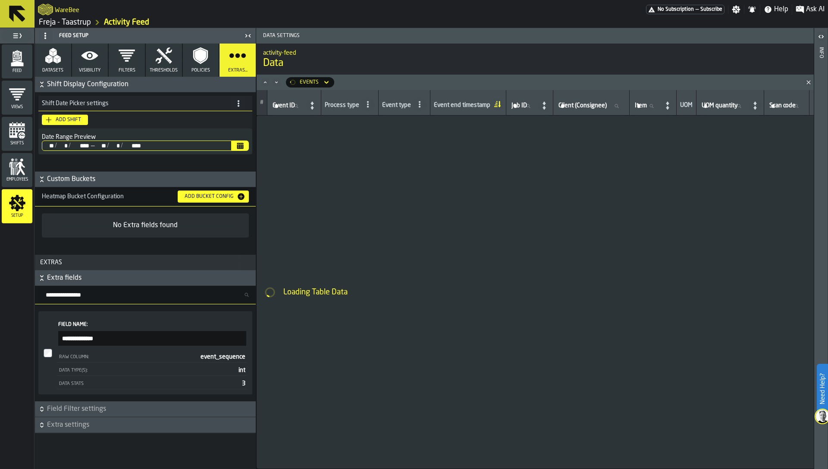
click at [80, 23] on link "Freja - Taastrup" at bounding box center [65, 22] width 52 height 9
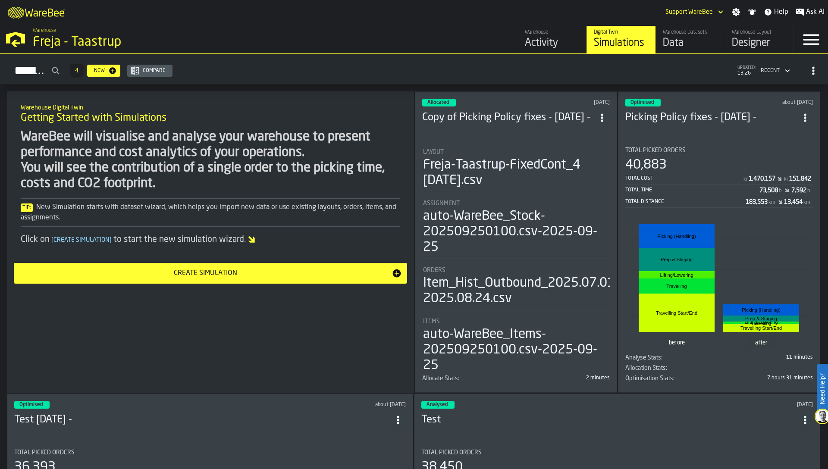
click at [689, 41] on div "Data" at bounding box center [690, 43] width 55 height 14
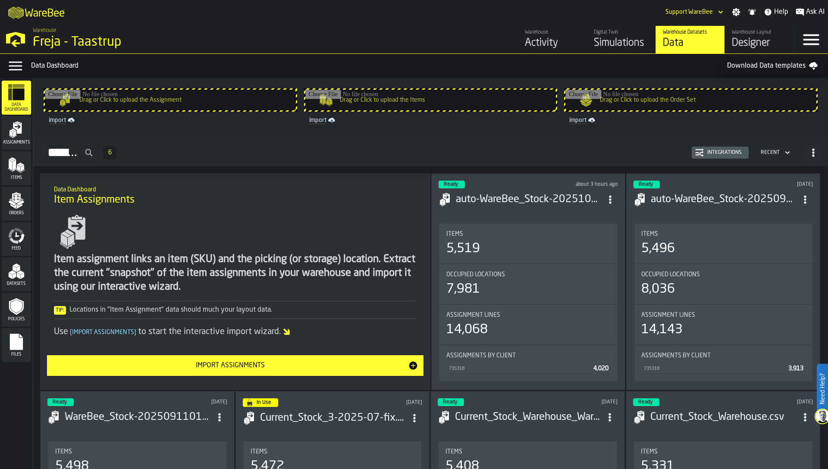
click at [24, 138] on icon "menu Assignments" at bounding box center [16, 129] width 17 height 17
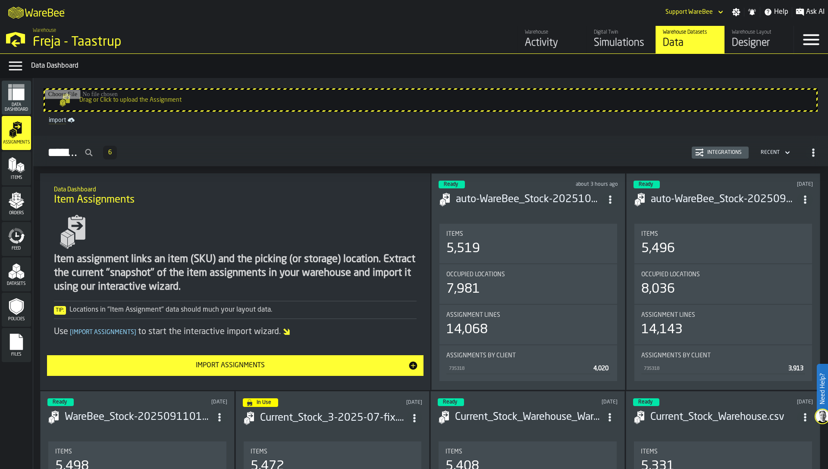
click at [704, 151] on div "Integrations" at bounding box center [724, 153] width 41 height 6
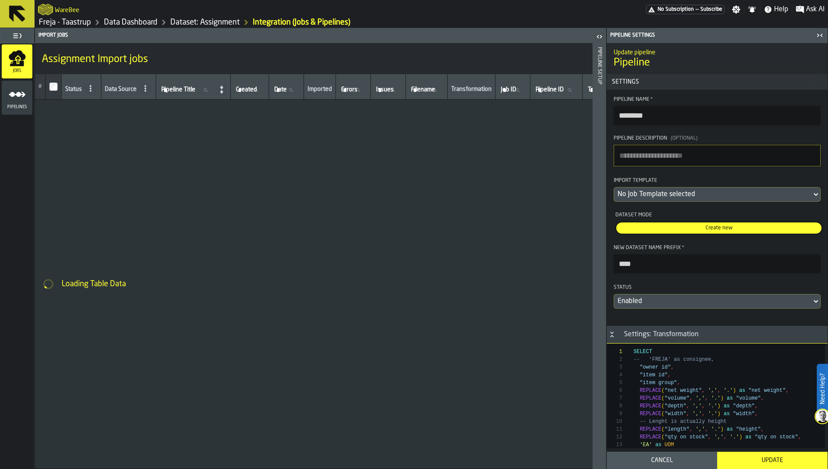
click at [821, 35] on icon "button-toggle-Close me" at bounding box center [821, 35] width 2 height 3
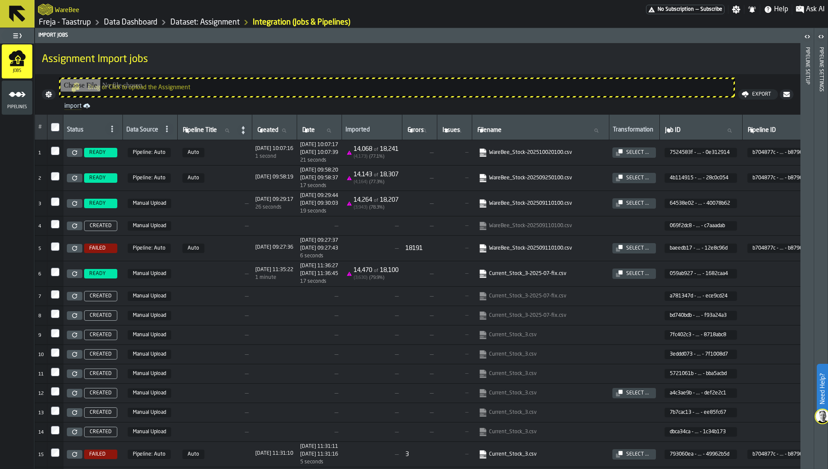
drag, startPoint x: 23, startPoint y: 98, endPoint x: 176, endPoint y: 159, distance: 165.1
click at [176, 159] on main "Jobs Pipelines Import Jobs Assignment Import jobs Drag or Click to upload the A…" at bounding box center [414, 248] width 828 height 441
click at [75, 153] on icon at bounding box center [74, 152] width 5 height 5
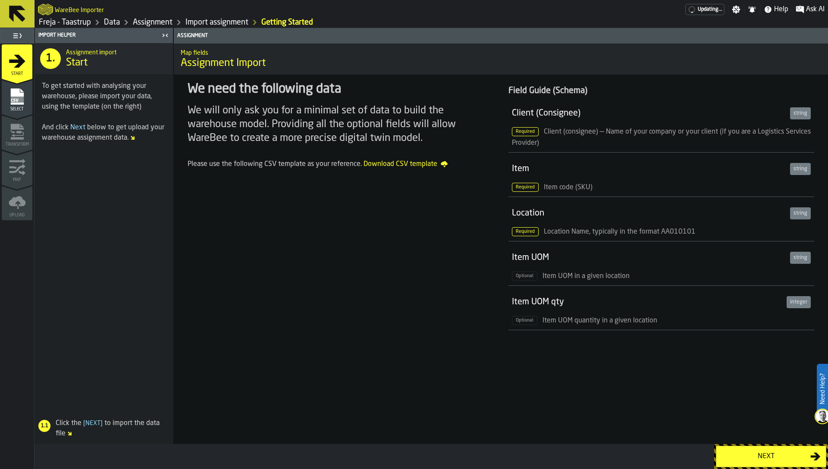
click at [18, 95] on icon "menu Select" at bounding box center [16, 96] width 13 height 16
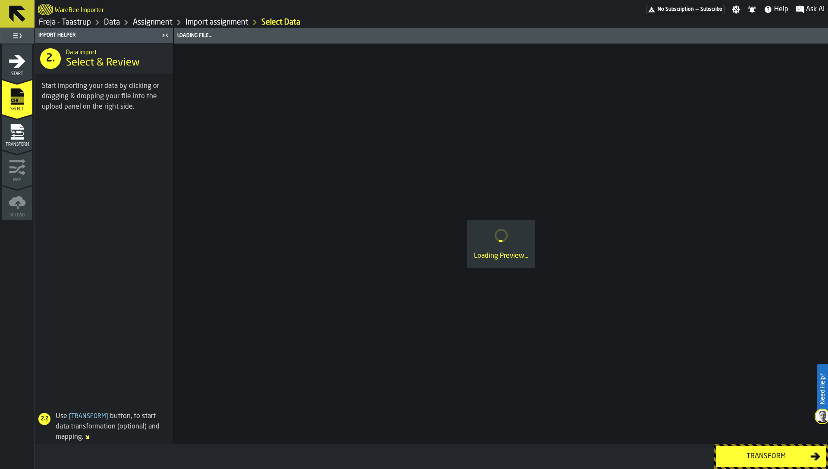
click at [21, 128] on icon "menu Transform" at bounding box center [16, 127] width 13 height 6
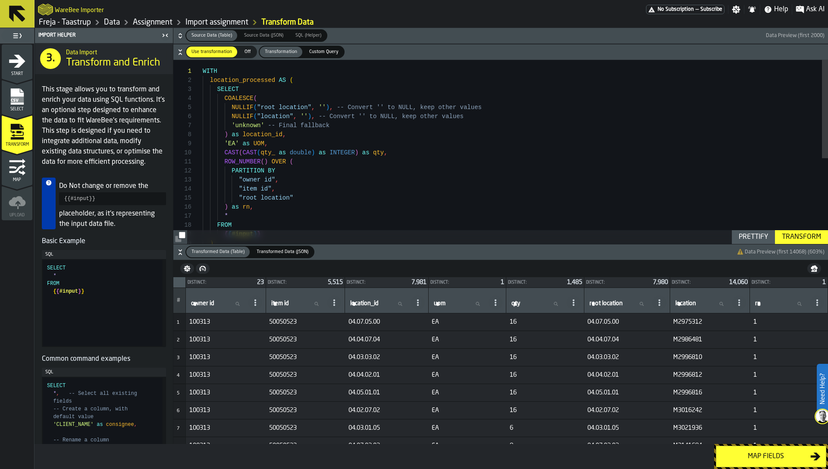
click at [181, 35] on icon "button-" at bounding box center [180, 35] width 9 height 9
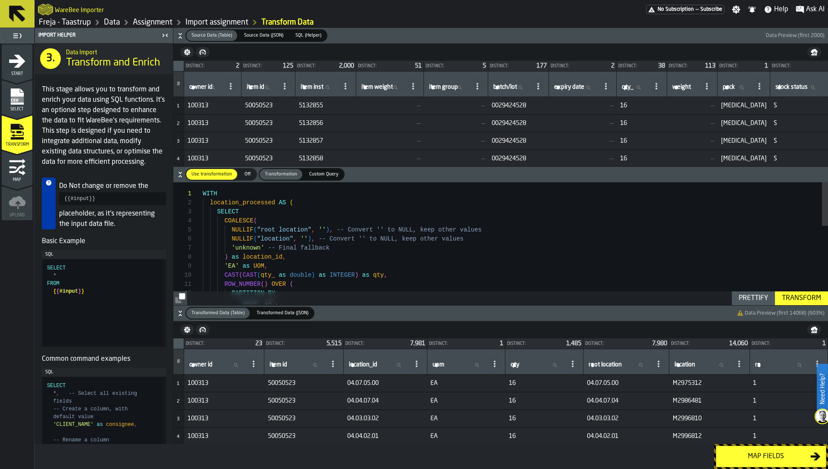
click at [687, 384] on span "M2975312" at bounding box center [709, 383] width 73 height 7
copy span "M2975312"
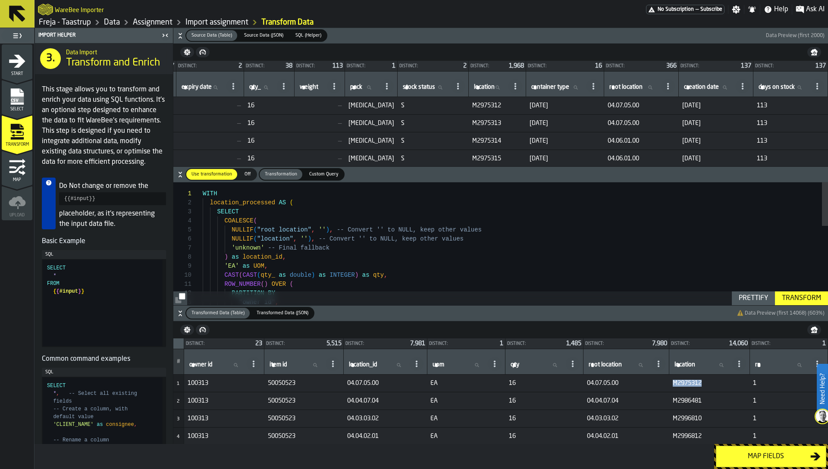
scroll to position [0, 411]
click at [682, 126] on span "[DATE]" at bounding box center [716, 123] width 68 height 7
click at [472, 104] on span "M2975312" at bounding box center [497, 105] width 50 height 7
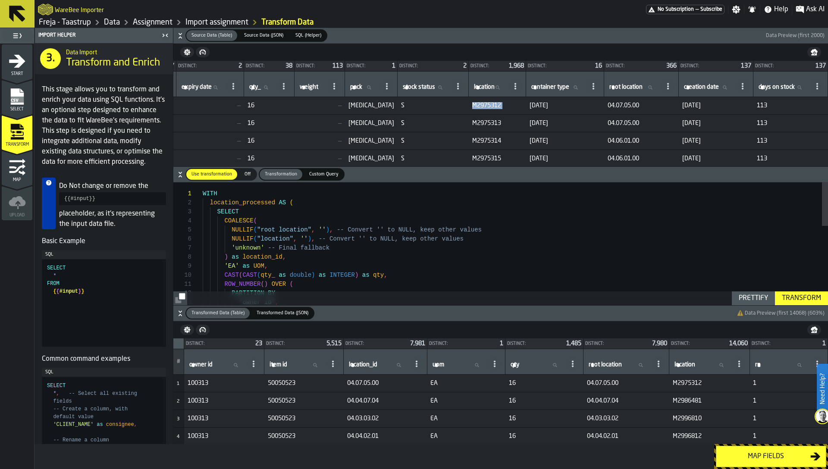
click at [53, 23] on link "Freja - Taastrup" at bounding box center [65, 22] width 52 height 9
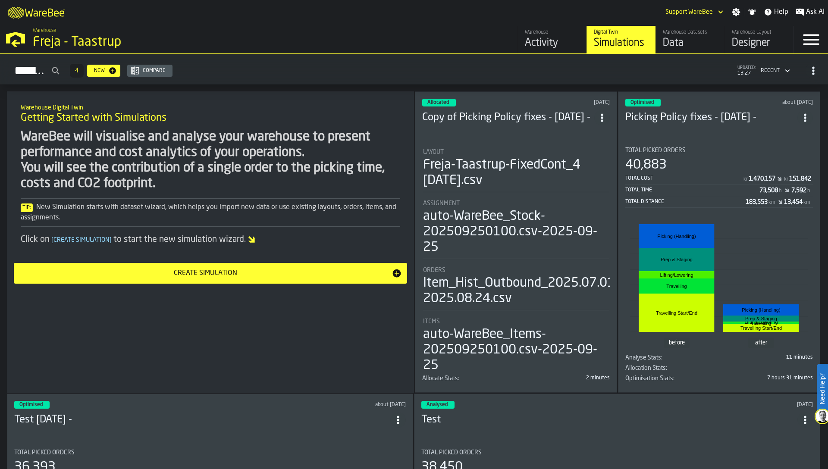
click at [695, 40] on div "Data" at bounding box center [690, 43] width 55 height 14
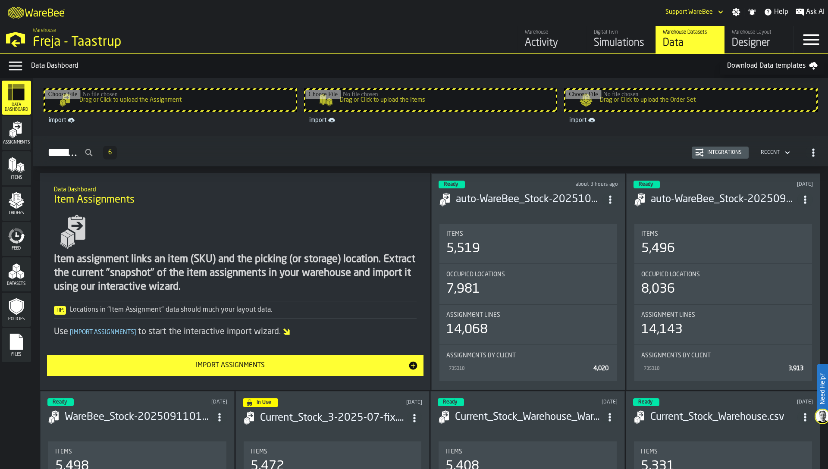
click at [9, 141] on span "Assignments" at bounding box center [16, 142] width 29 height 5
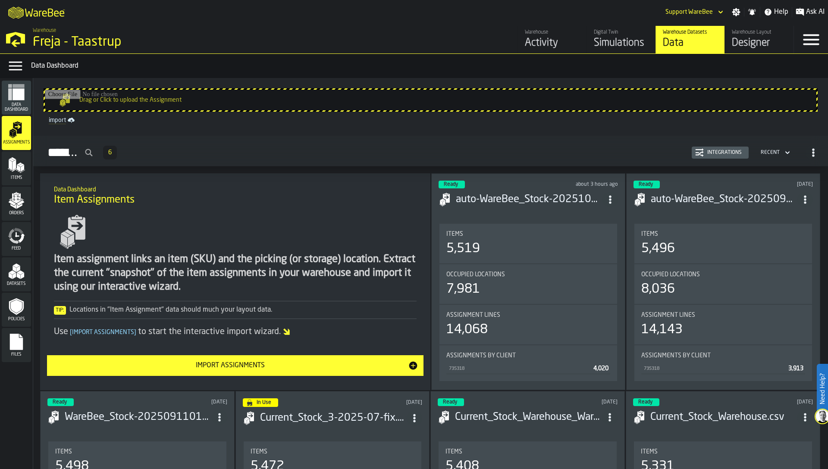
click at [732, 155] on div "Integrations" at bounding box center [724, 153] width 41 height 6
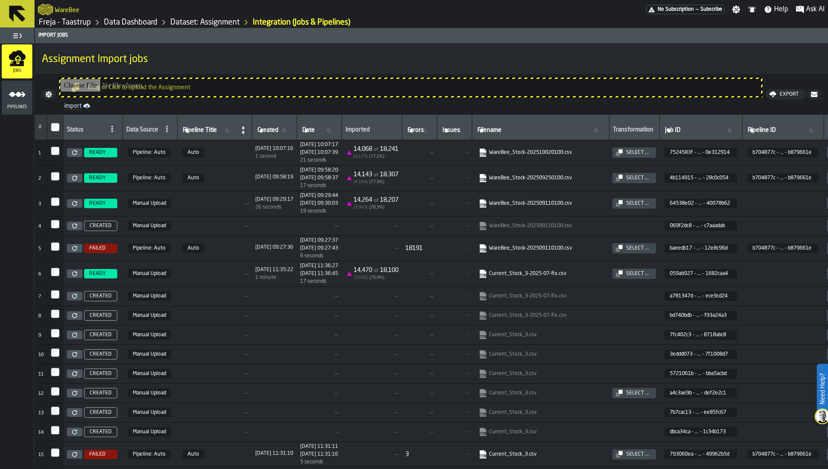
click at [483, 151] on icon "link-to-https://s3.eu-west-1.amazonaws.com/import.app.warebee.com/7524583f-3538…" at bounding box center [480, 150] width 5 height 6
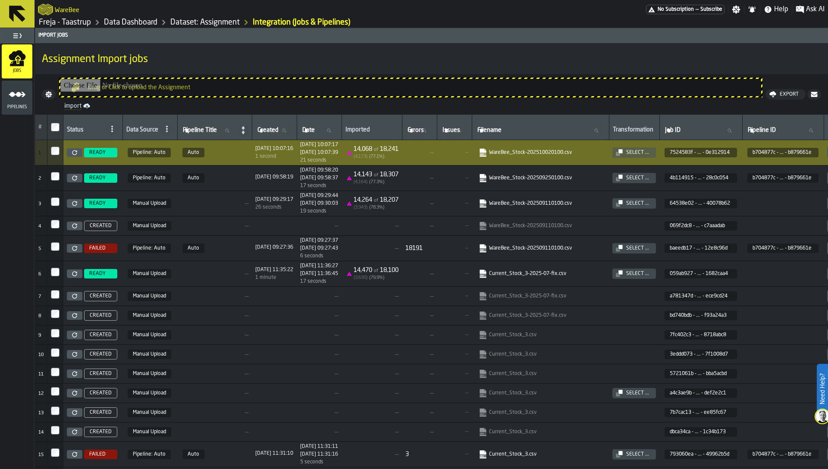
click at [144, 19] on link "Data Dashboard" at bounding box center [130, 22] width 53 height 9
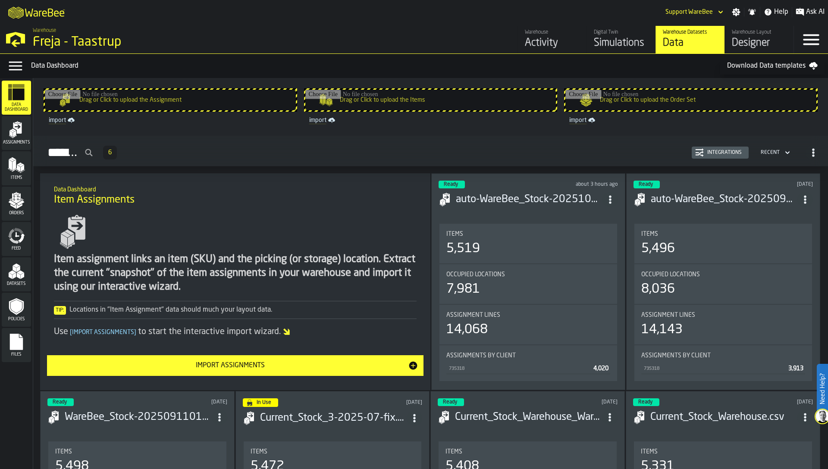
click at [25, 276] on div "Datasets" at bounding box center [16, 275] width 29 height 24
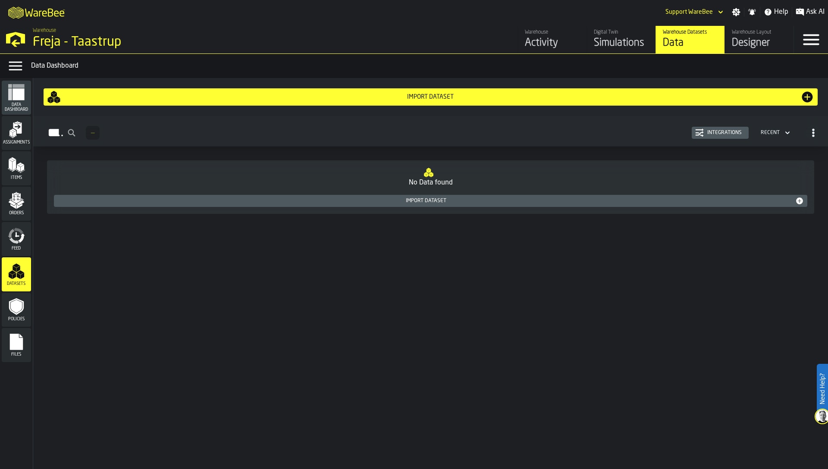
click at [401, 203] on div "Import Dataset" at bounding box center [426, 201] width 738 height 6
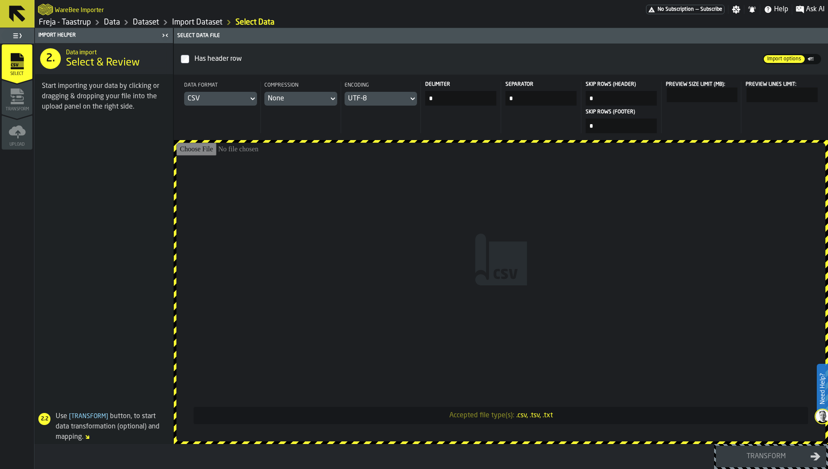
click at [593, 306] on input "Accepted file type(s): .csv, .tsv, .txt" at bounding box center [500, 292] width 649 height 299
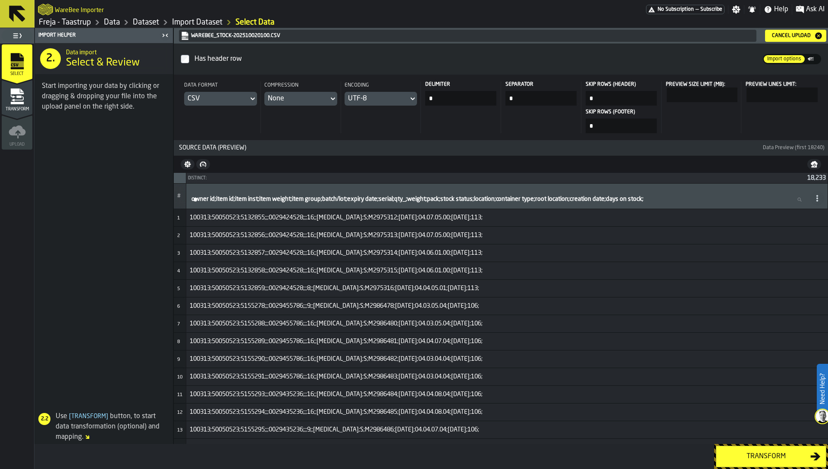
click at [434, 94] on input "*" at bounding box center [460, 98] width 71 height 15
type input "*"
click at [785, 37] on div "Cancel Upload" at bounding box center [792, 36] width 46 height 6
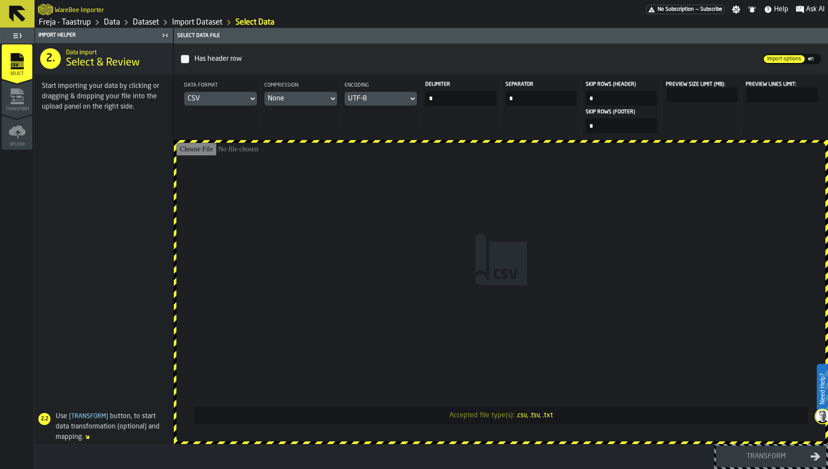
click at [446, 236] on input "Accepted file type(s): .csv, .tsv, .txt" at bounding box center [500, 292] width 649 height 299
type input "**********"
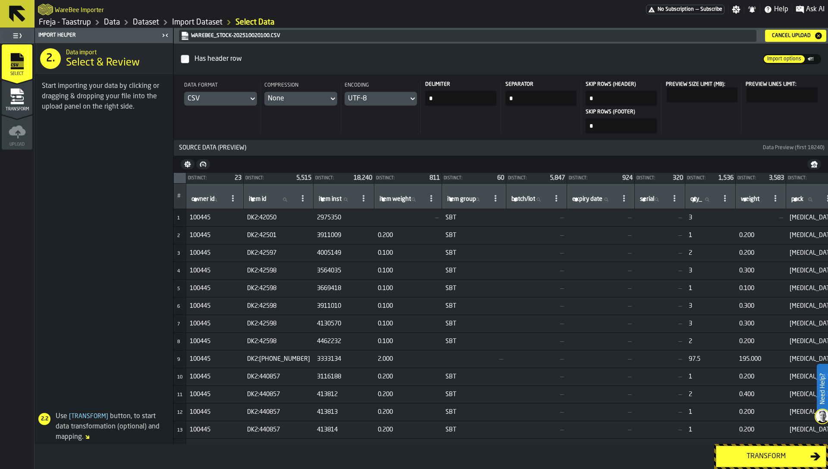
click at [24, 101] on icon "menu Transform" at bounding box center [17, 96] width 17 height 17
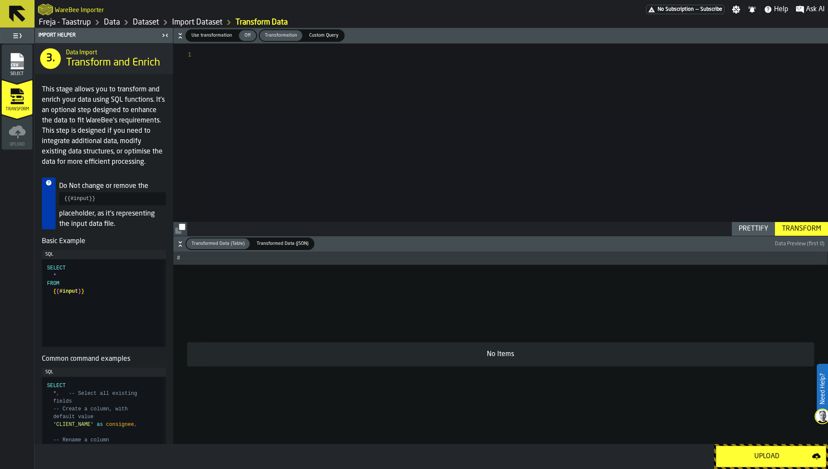
click at [212, 86] on div at bounding box center [515, 140] width 625 height 192
type textarea "*"
type textarea "**********"
drag, startPoint x: 100, startPoint y: 323, endPoint x: 30, endPoint y: 258, distance: 95.5
click at [47, 260] on div "SELECT * FROM { { #input } }" at bounding box center [105, 303] width 116 height 86
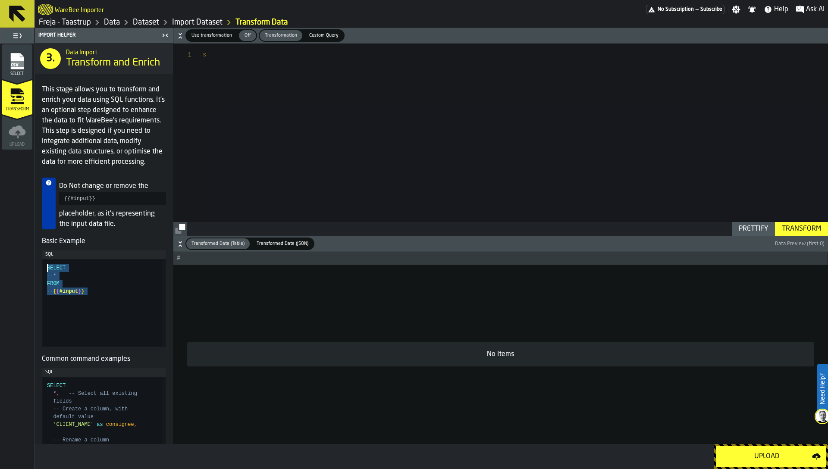
click at [319, 102] on div "s" at bounding box center [515, 140] width 625 height 192
type textarea "**********"
click at [205, 32] on span "Use transformation" at bounding box center [211, 35] width 47 height 7
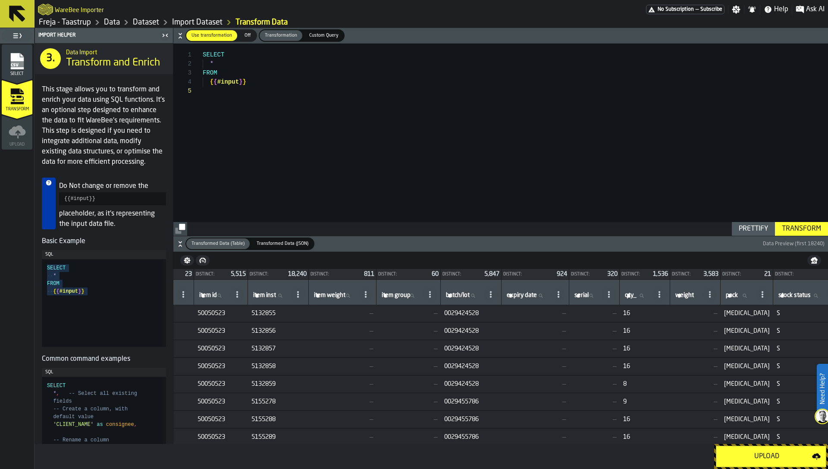
scroll to position [0, 0]
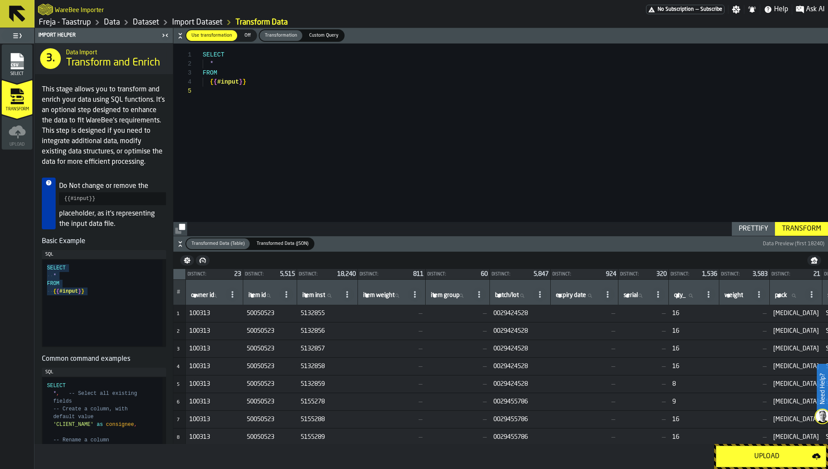
click at [142, 20] on link "Dataset" at bounding box center [146, 22] width 26 height 9
click at [383, 93] on div "SELECT * FROM { { #input } }" at bounding box center [515, 140] width 625 height 192
click at [203, 53] on div "SELECT * FROM { { #input } }" at bounding box center [515, 140] width 625 height 192
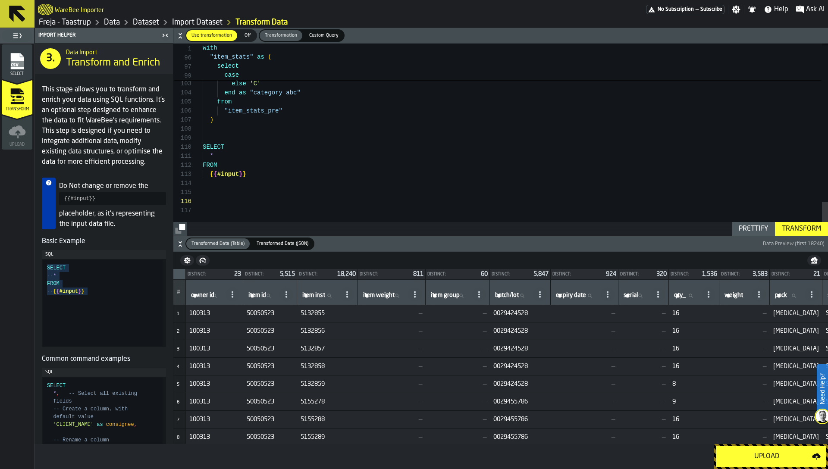
click at [750, 229] on div "Prettify" at bounding box center [753, 229] width 36 height 10
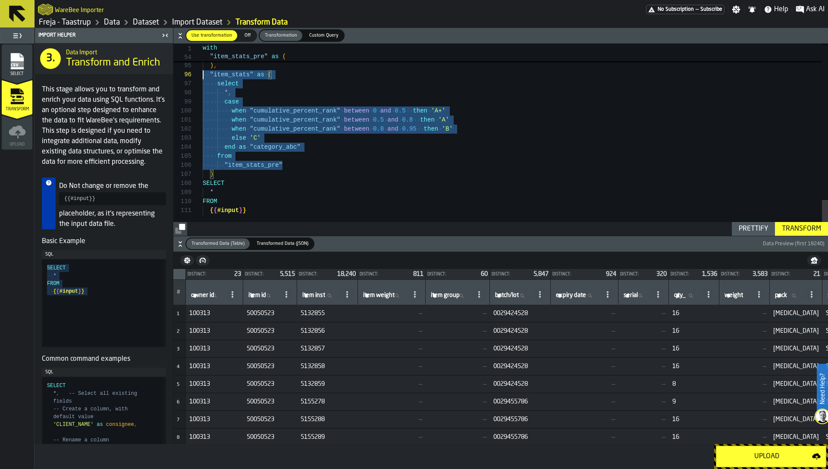
scroll to position [27, 0]
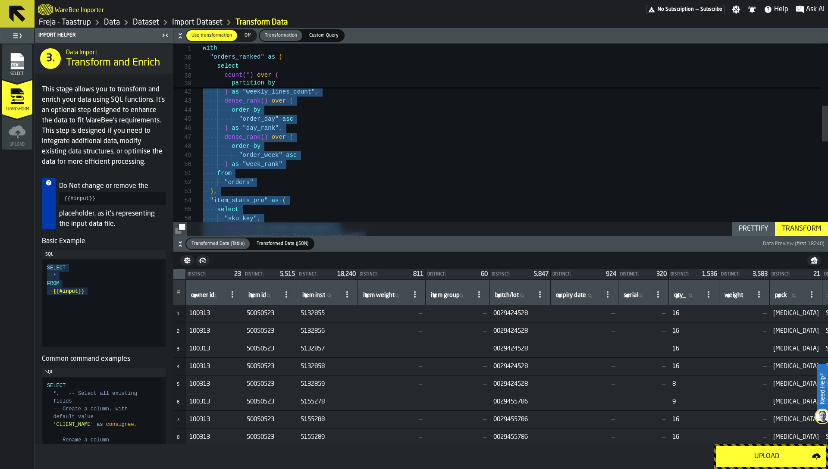
type textarea "**********"
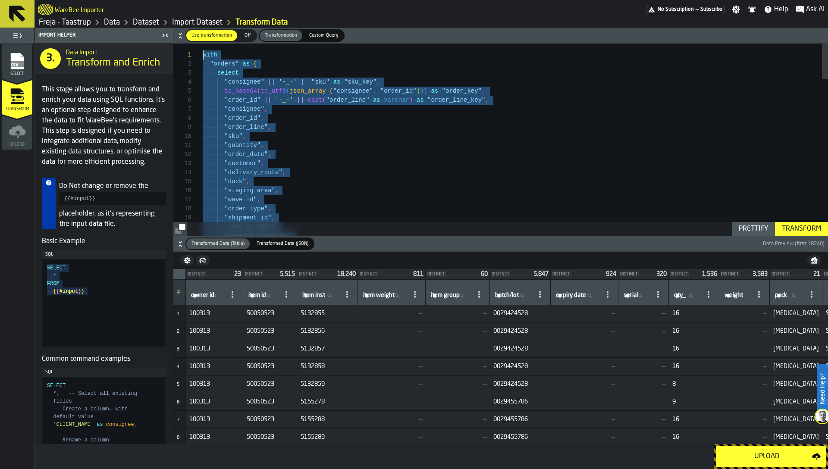
scroll to position [0, 0]
drag, startPoint x: 294, startPoint y: 166, endPoint x: 185, endPoint y: 43, distance: 164.1
click at [327, 38] on span "Custom Query" at bounding box center [324, 35] width 36 height 7
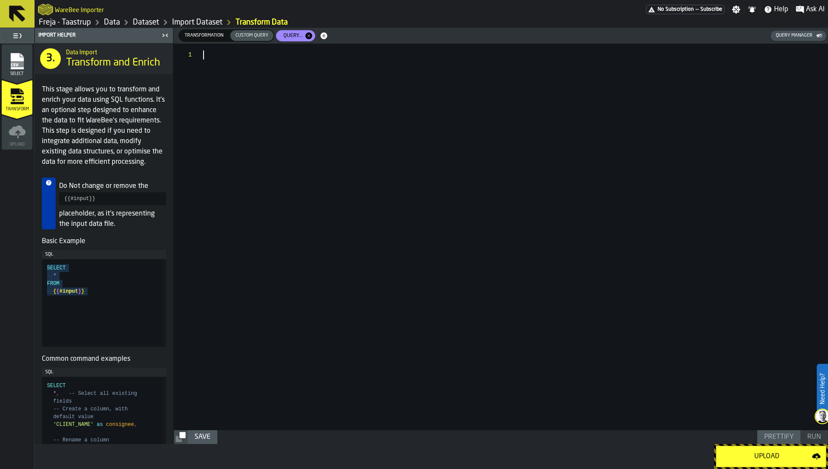
click at [304, 117] on div at bounding box center [515, 237] width 625 height 387
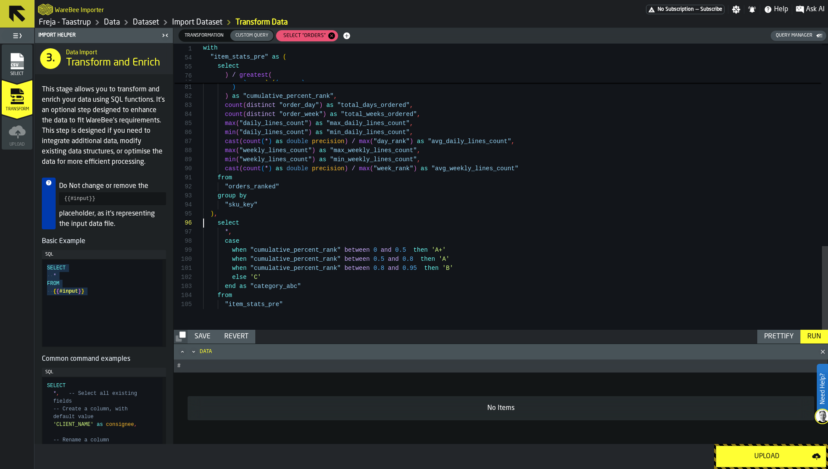
click at [816, 333] on div "Run" at bounding box center [814, 337] width 21 height 10
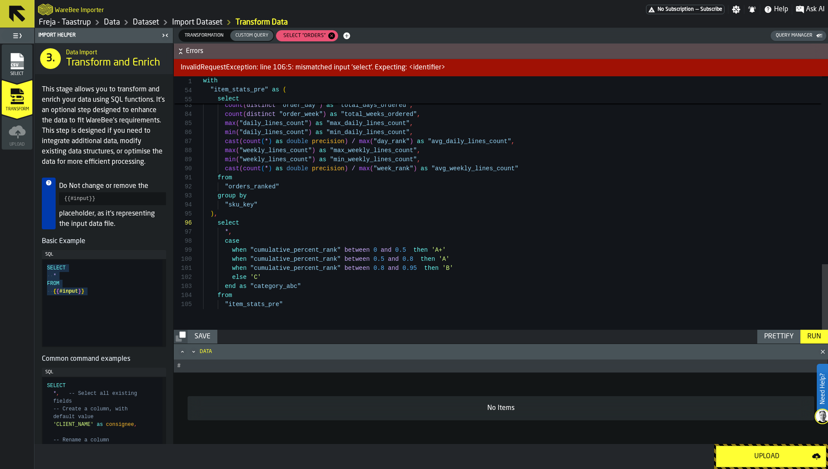
click at [785, 338] on div "Prettify" at bounding box center [779, 337] width 36 height 10
type textarea "**********"
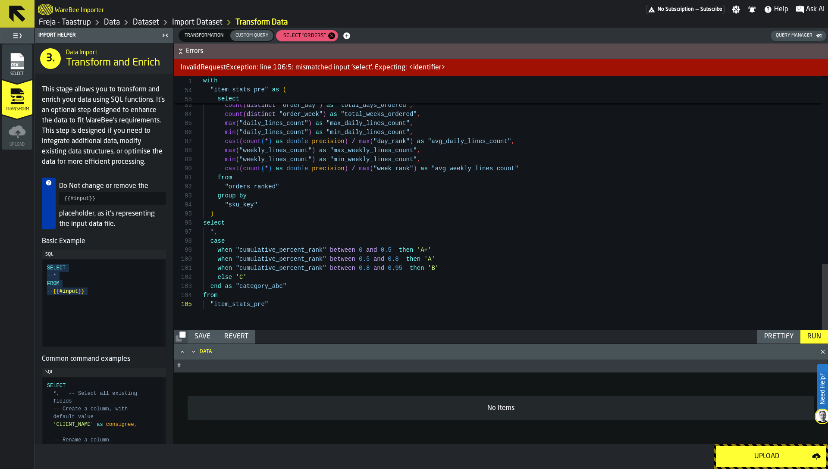
click at [812, 338] on div "Run" at bounding box center [814, 337] width 21 height 10
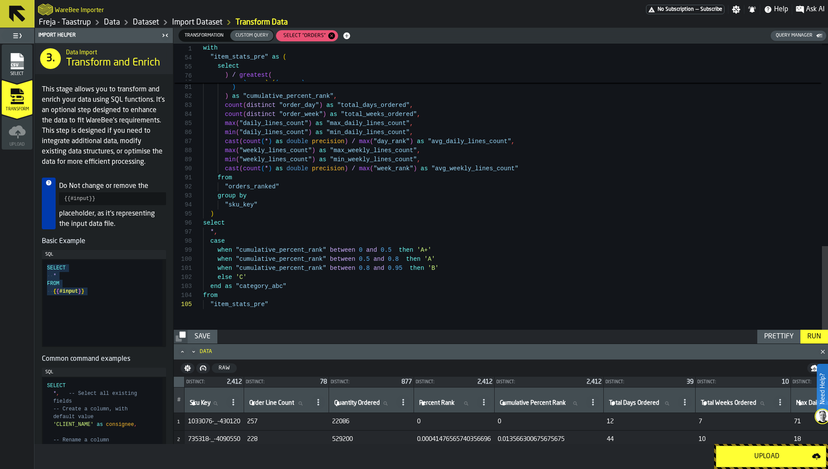
scroll to position [9, 0]
type textarea "*"
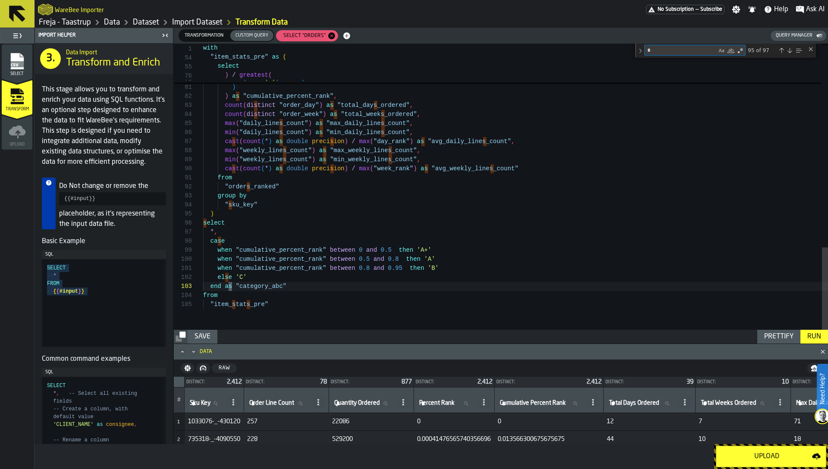
type textarea "**********"
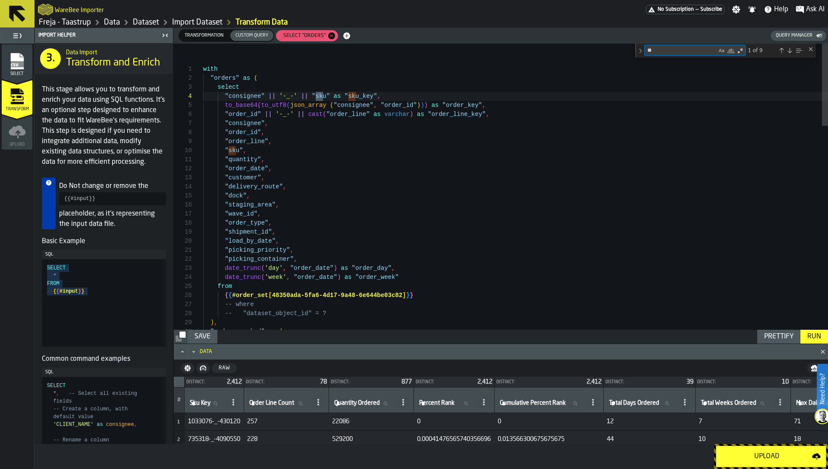
scroll to position [91, 0]
type textarea "****"
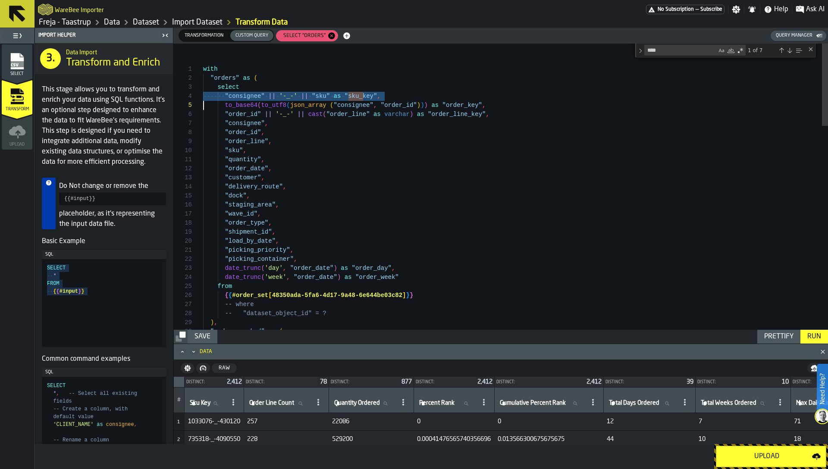
click at [208, 36] on span "Transformation" at bounding box center [204, 35] width 46 height 7
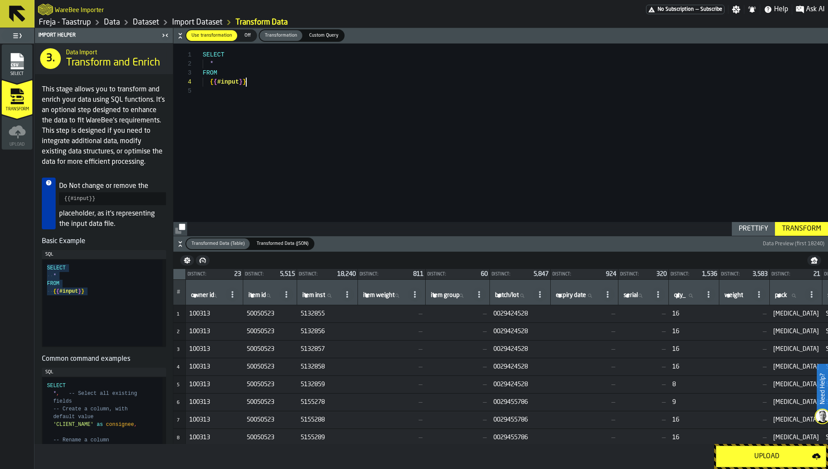
click at [270, 82] on div "SELECT * FROM { { #input } }" at bounding box center [515, 140] width 625 height 192
click at [319, 108] on div "SELECT * FROM { { #input } }" at bounding box center [515, 140] width 625 height 192
click at [230, 56] on div "SELECT * FROM { { #input } }" at bounding box center [515, 140] width 625 height 192
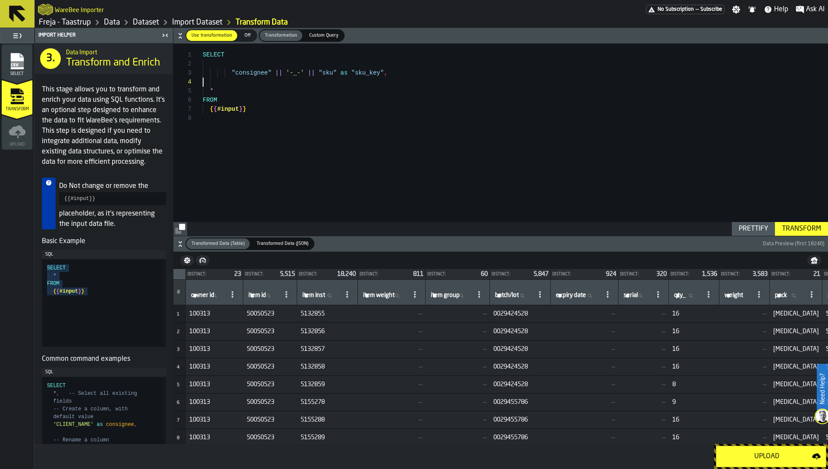
click at [250, 75] on div "SELECT * FROM { { #input } } "consignee" || '-_-' || "sku" as "sku_key" ," at bounding box center [515, 140] width 625 height 192
click at [257, 73] on div "SELECT * FROM { { #input } } "owener_id" || '-_-' || "sku" as "sku_key" ," at bounding box center [515, 140] width 625 height 192
click at [323, 70] on div "SELECT * FROM { { #input } } "owener id" || '-_-' || "sku" as "sku_key" ," at bounding box center [515, 140] width 625 height 192
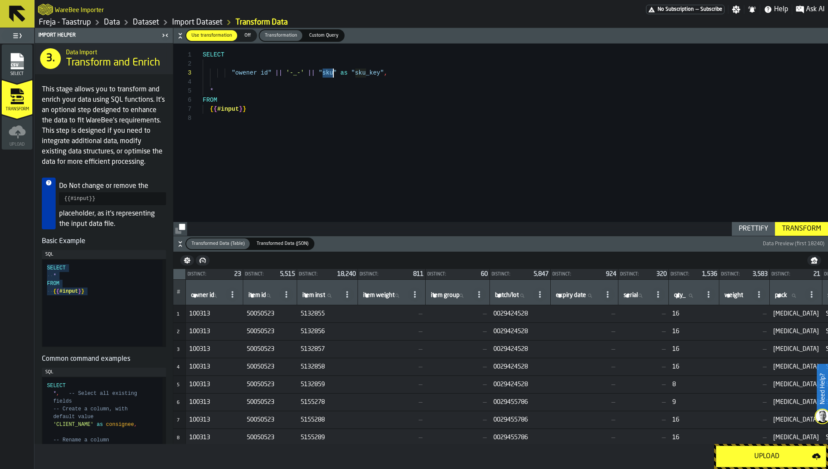
click at [323, 70] on div "SELECT * FROM { { #input } } "owener id" || '-_-' || "sku" as "sku_key" ," at bounding box center [515, 140] width 625 height 192
click at [802, 230] on div "Transform" at bounding box center [801, 229] width 46 height 10
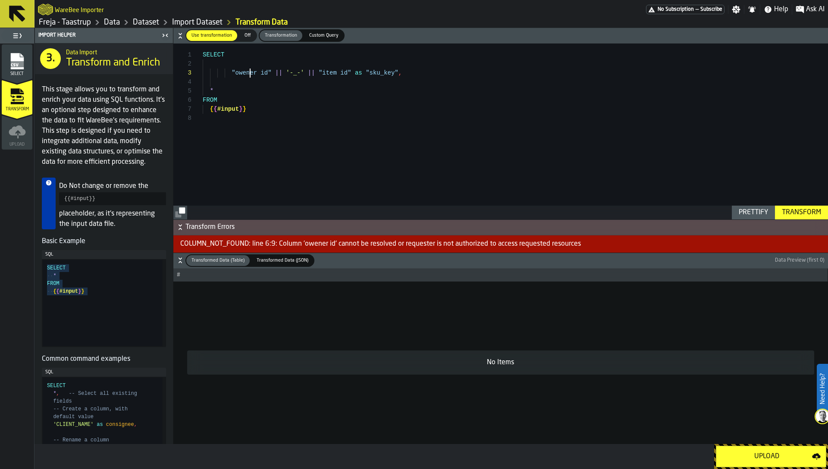
click at [248, 77] on div "SELECT * FROM { { #input } } "owener id" || '-_-' || "item id" as "sku_key" ," at bounding box center [515, 132] width 625 height 176
click at [768, 214] on div "Prettify" at bounding box center [753, 212] width 36 height 10
type textarea "**********"
click at [800, 212] on div "Transform" at bounding box center [801, 212] width 46 height 10
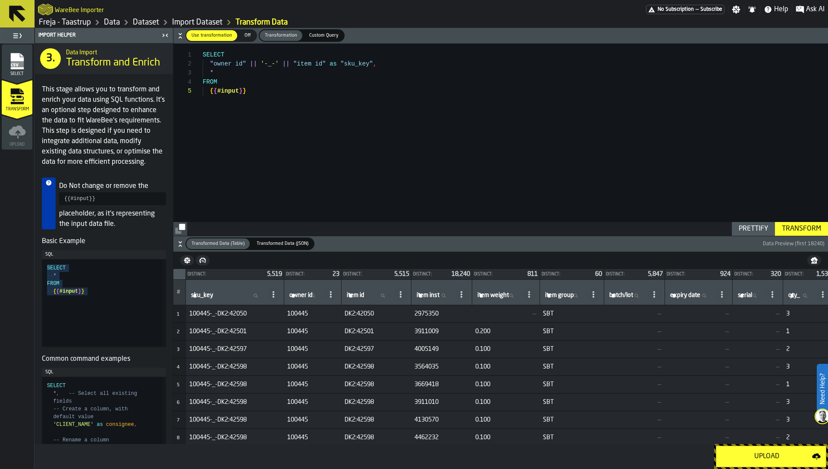
click at [309, 34] on span "Custom Query" at bounding box center [324, 35] width 36 height 7
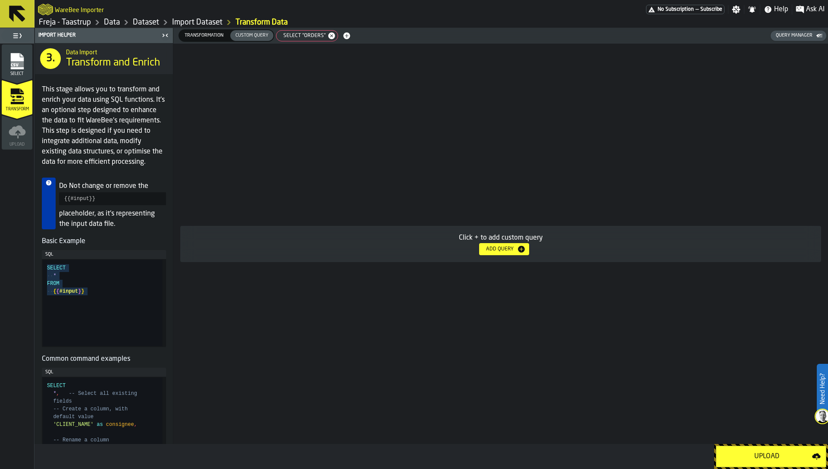
click at [314, 112] on div "Click + to add custom query Add Query" at bounding box center [500, 244] width 655 height 401
click at [298, 35] on span "SELECT "orders"" at bounding box center [302, 36] width 49 height 6
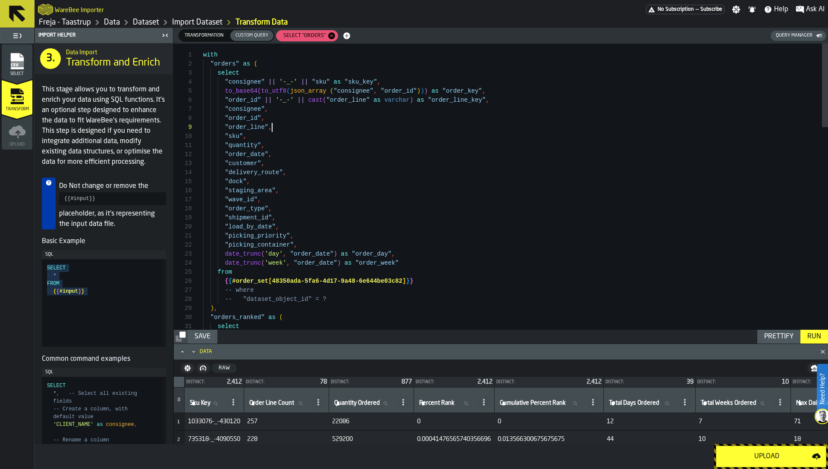
type textarea "**********"
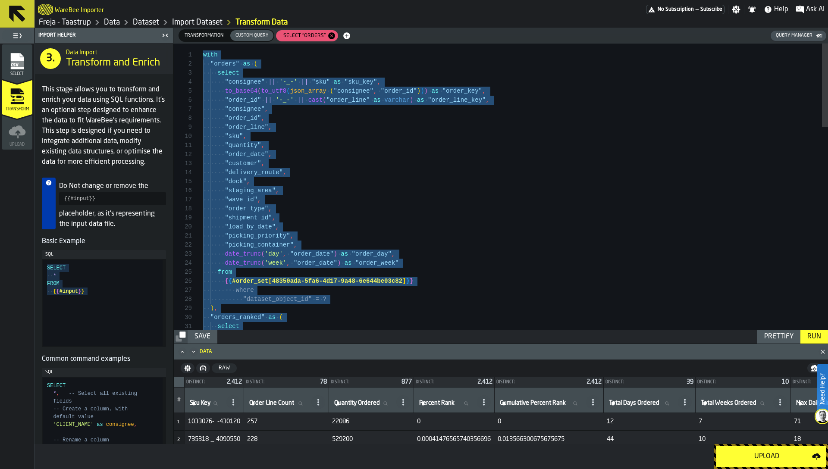
click at [210, 34] on span "Transformation" at bounding box center [204, 35] width 46 height 7
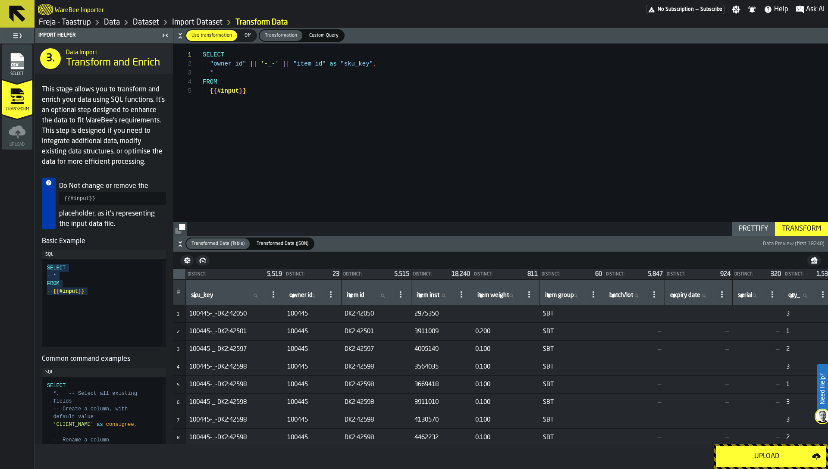
click at [204, 54] on div "SELECT "owner id" || '-_-' || "item id" as "sku_key" , * FROM { { #input } }" at bounding box center [515, 140] width 625 height 192
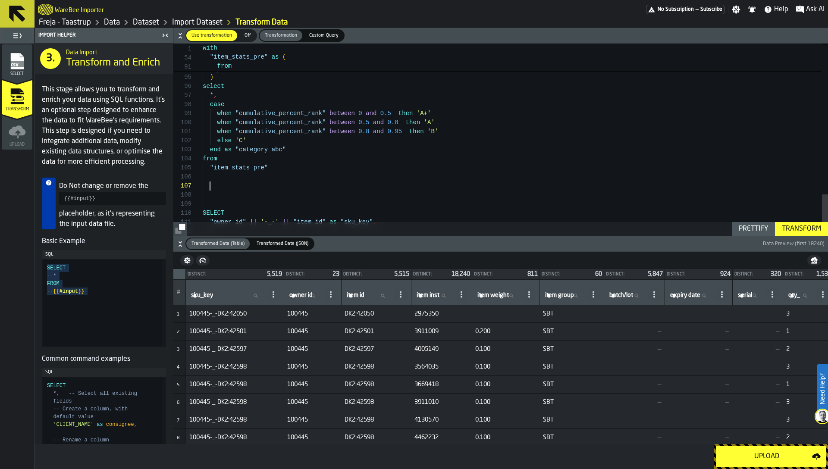
scroll to position [63, 0]
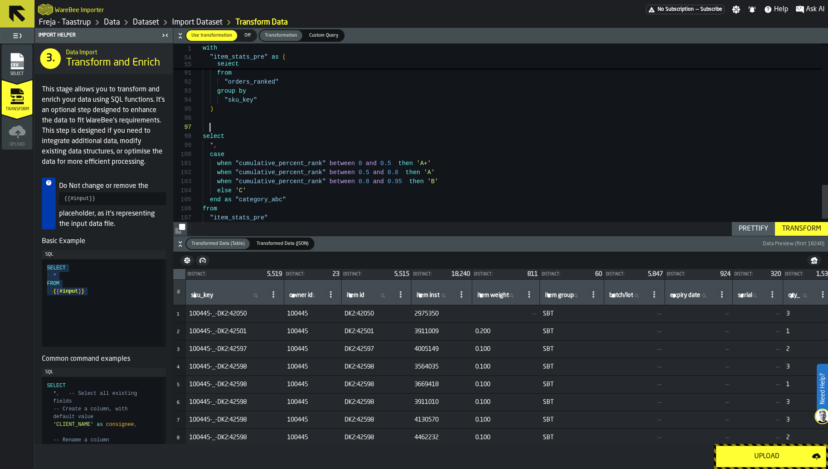
scroll to position [54, 0]
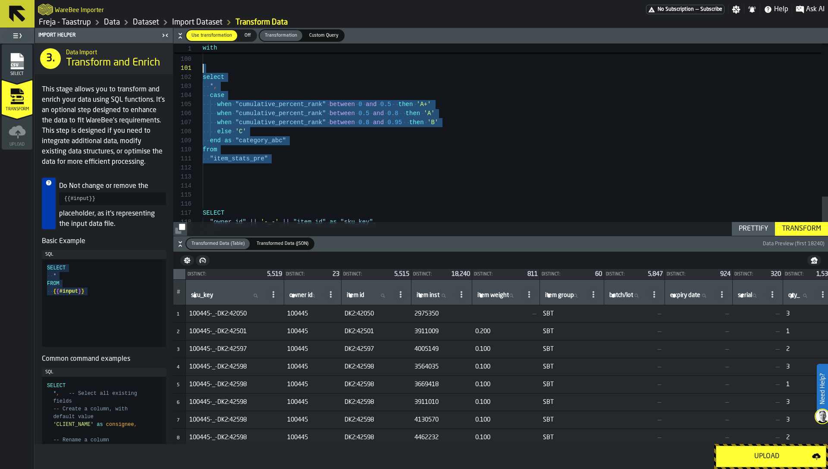
scroll to position [9, 0]
drag, startPoint x: 290, startPoint y: 165, endPoint x: 173, endPoint y: 79, distance: 145.5
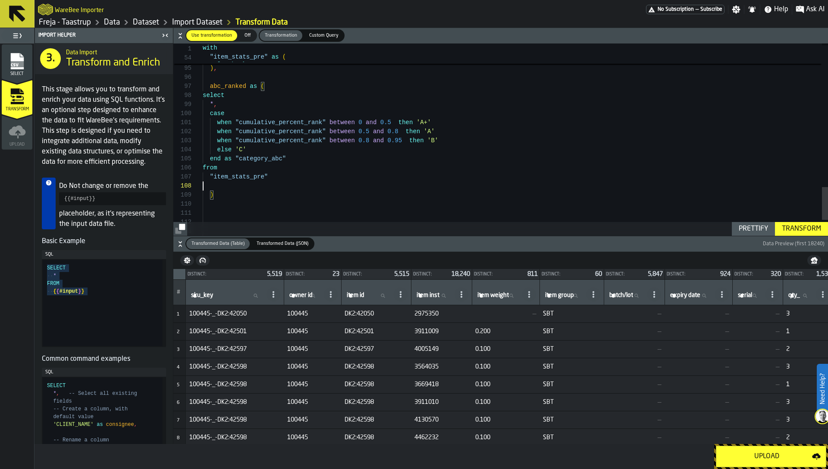
click at [758, 226] on div "Prettify" at bounding box center [753, 229] width 36 height 10
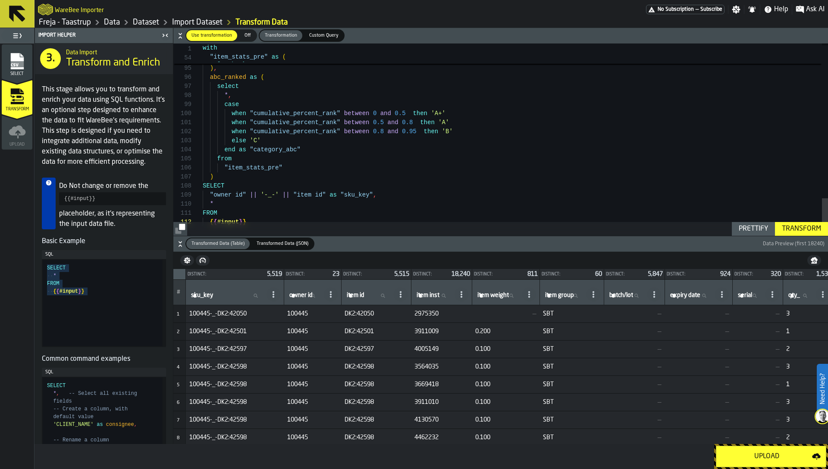
scroll to position [45, 0]
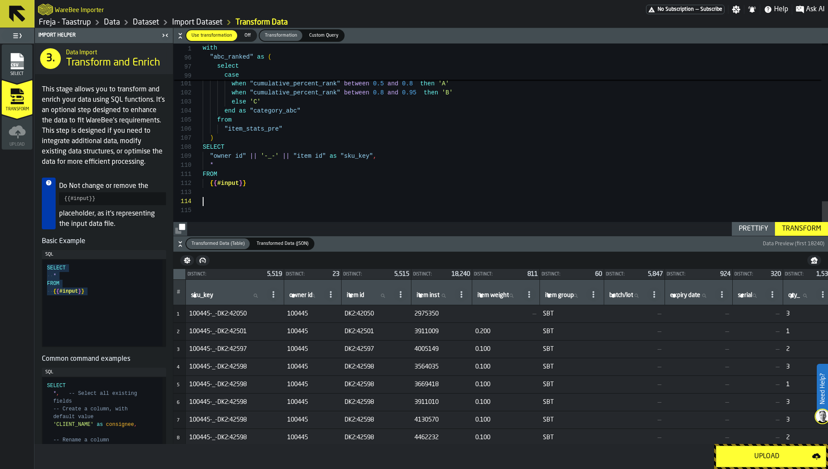
scroll to position [27, 0]
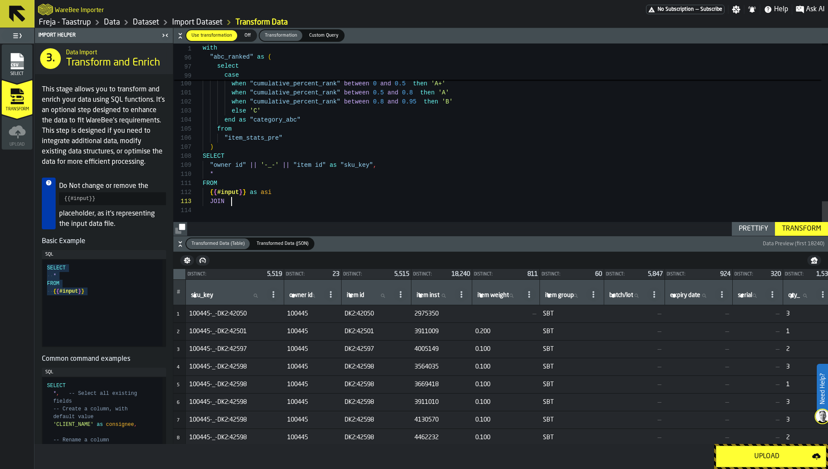
scroll to position [18, 0]
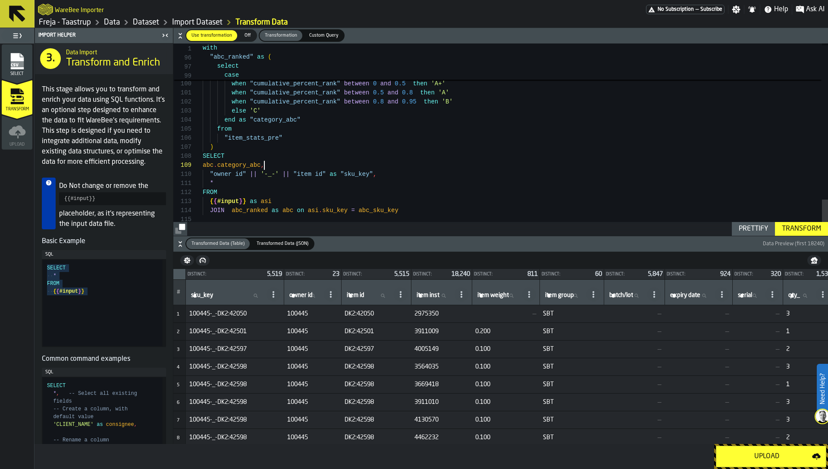
click at [756, 227] on div "Prettify" at bounding box center [753, 229] width 36 height 10
click at [806, 230] on div "Transform" at bounding box center [801, 229] width 46 height 10
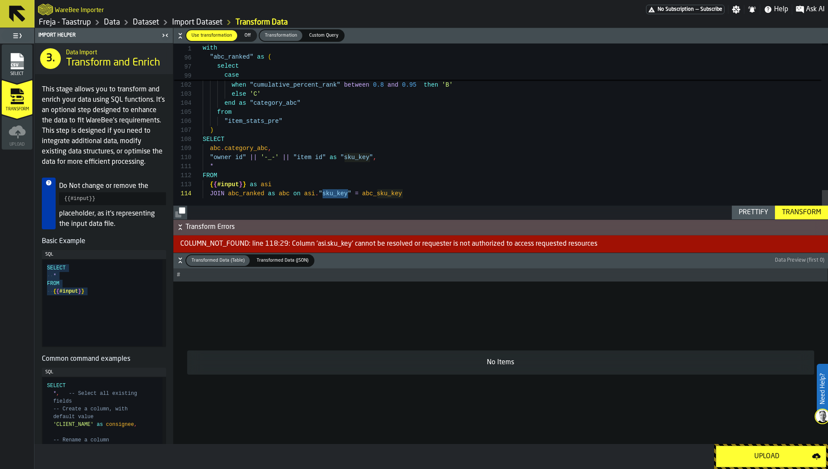
scroll to position [82, 0]
drag, startPoint x: 206, startPoint y: 157, endPoint x: 330, endPoint y: 158, distance: 123.8
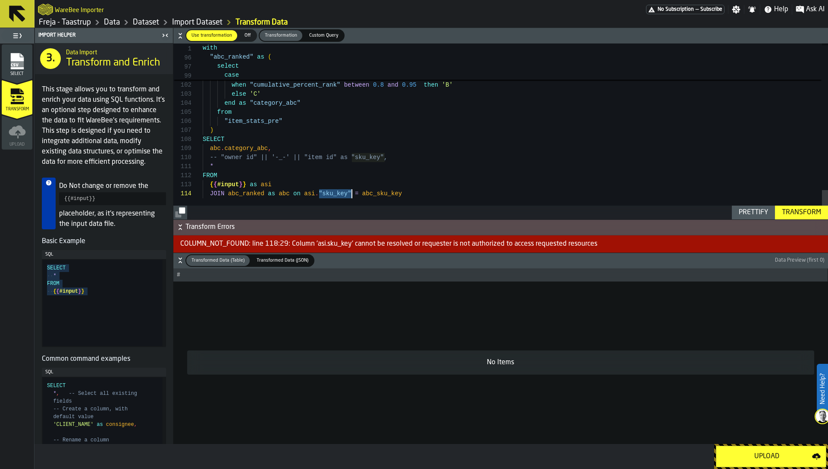
drag, startPoint x: 320, startPoint y: 195, endPoint x: 352, endPoint y: 192, distance: 32.5
click at [809, 211] on div "Transform" at bounding box center [801, 212] width 46 height 10
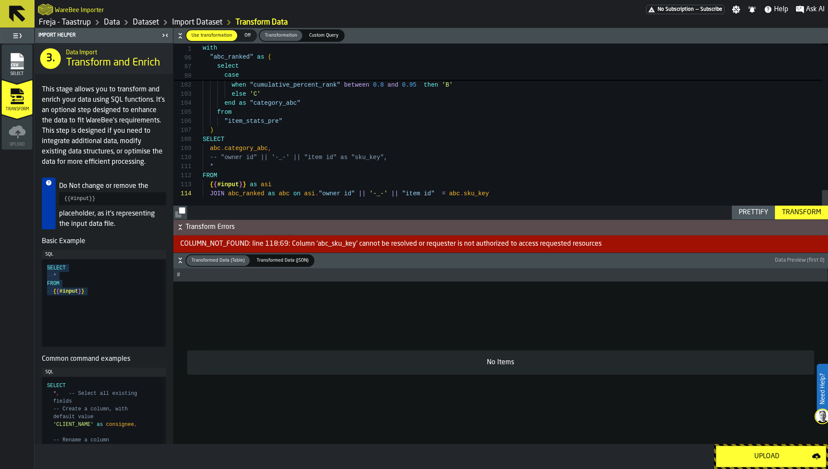
click at [797, 213] on div "Transform" at bounding box center [801, 212] width 46 height 10
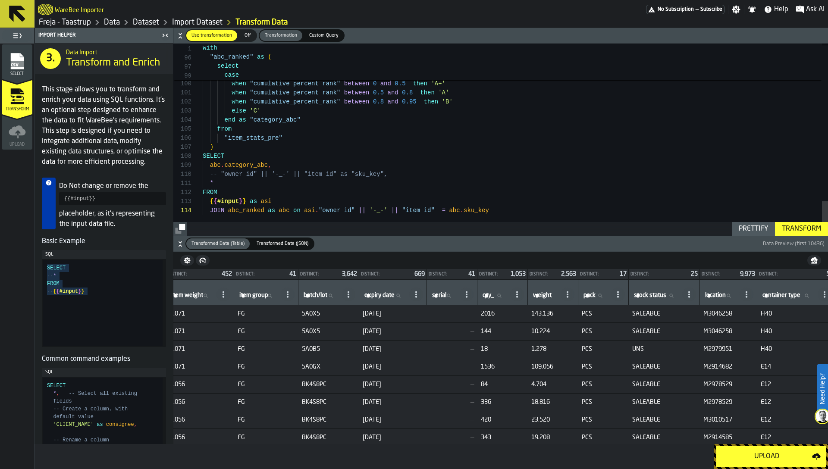
scroll to position [0, 262]
click at [734, 311] on span "M3046258" at bounding box center [729, 314] width 50 height 7
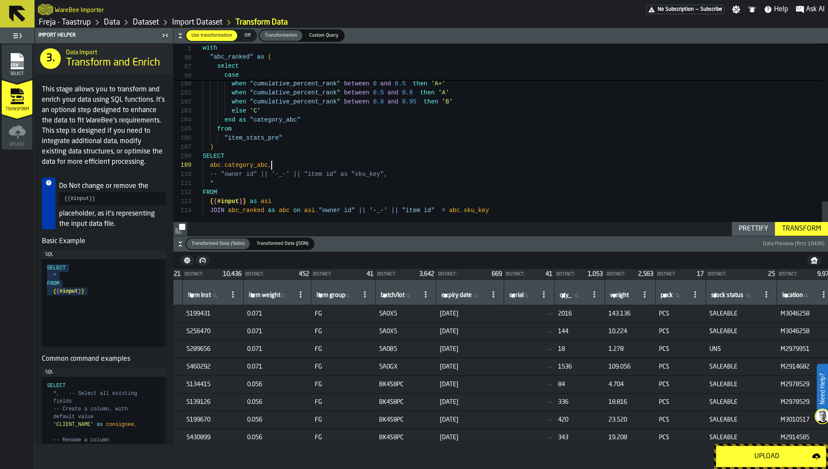
scroll to position [72, 0]
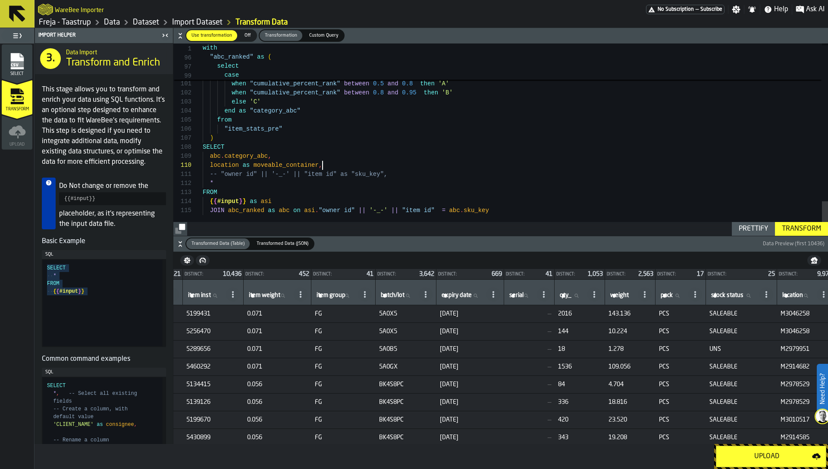
click at [795, 230] on div "Transform" at bounding box center [801, 229] width 46 height 10
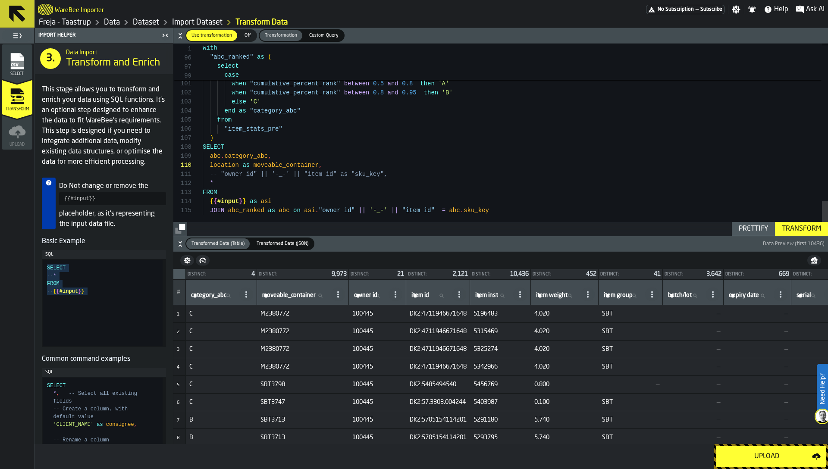
click at [272, 317] on span "M2380772" at bounding box center [303, 314] width 85 height 7
click at [502, 314] on span "5196483" at bounding box center [501, 314] width 54 height 7
click at [504, 326] on td "5315469" at bounding box center [500, 332] width 61 height 18
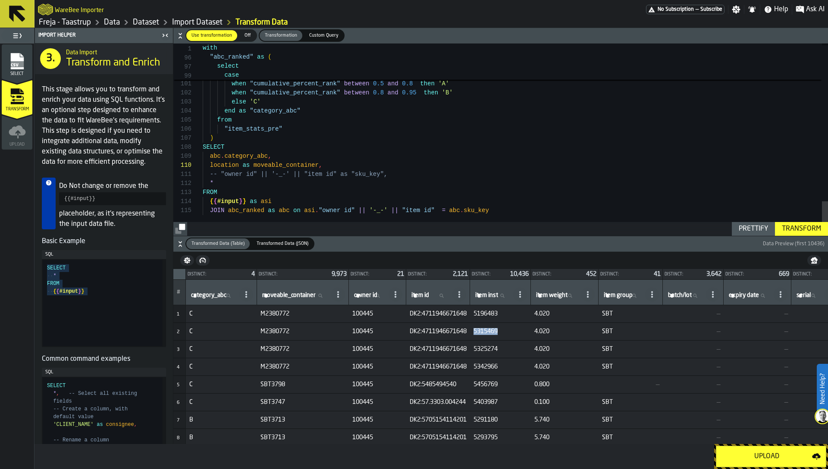
click at [504, 326] on td "5315469" at bounding box center [500, 332] width 61 height 18
click at [502, 351] on span "5325274" at bounding box center [501, 349] width 54 height 7
click at [502, 363] on td "5342966" at bounding box center [500, 367] width 61 height 18
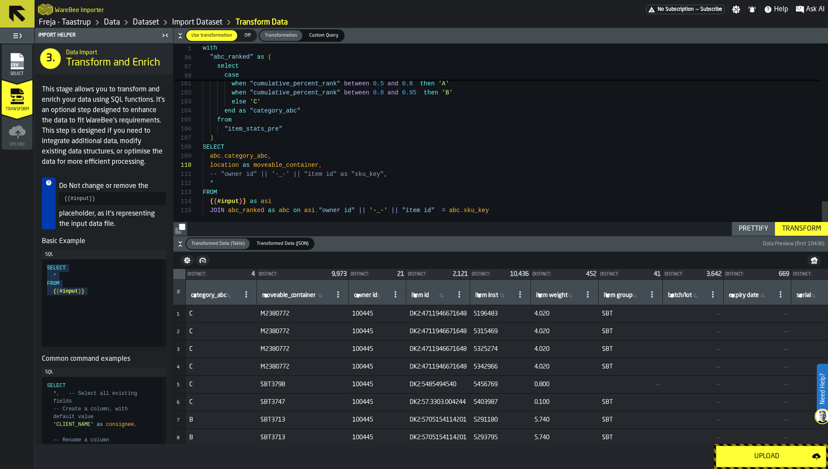
type textarea "**********"
click at [811, 229] on div "Transform" at bounding box center [801, 229] width 46 height 10
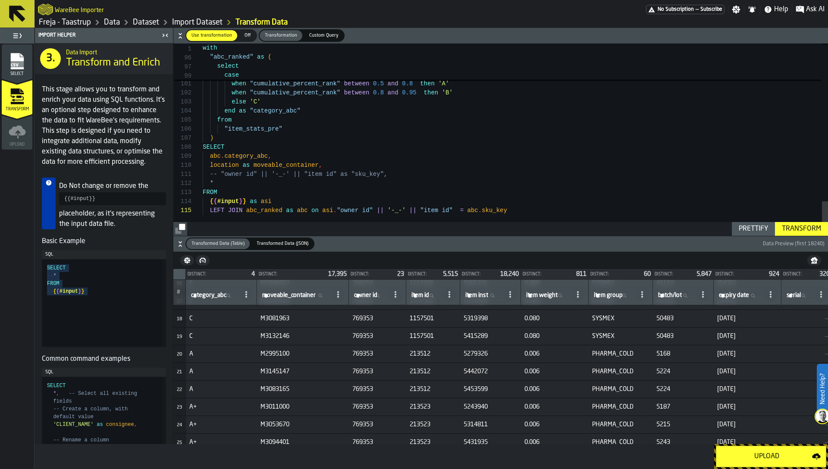
scroll to position [306, 0]
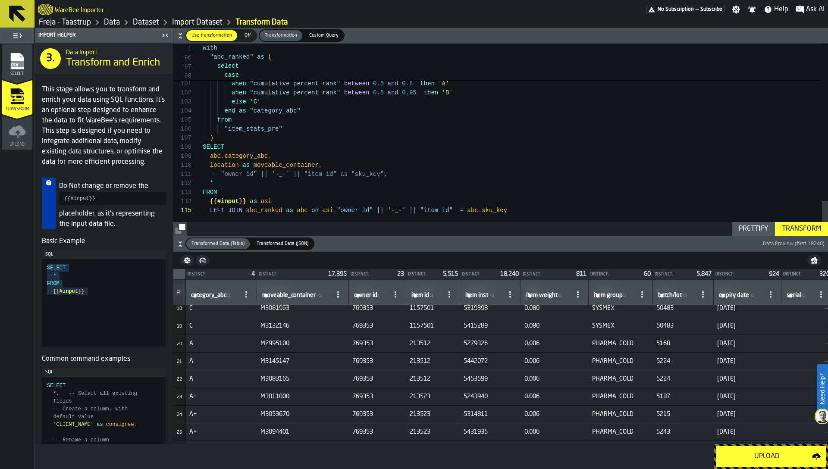
click at [286, 396] on span "M3011000" at bounding box center [303, 396] width 85 height 7
drag, startPoint x: 198, startPoint y: 395, endPoint x: 188, endPoint y: 395, distance: 10.4
click at [188, 395] on td "A+" at bounding box center [221, 397] width 71 height 18
click at [275, 395] on span "M3011000" at bounding box center [303, 396] width 85 height 7
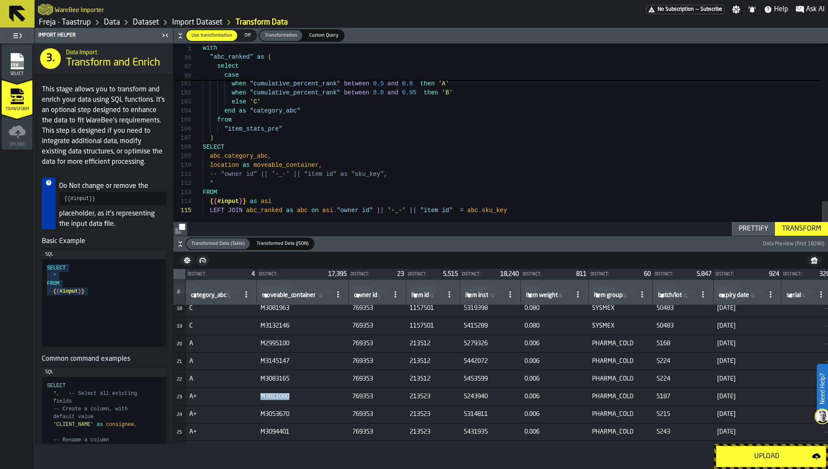
click at [275, 395] on span "M3011000" at bounding box center [303, 396] width 85 height 7
copy span "M3011000"
click at [284, 295] on label "moveable_container moveable_container" at bounding box center [295, 295] width 69 height 11
click at [284, 295] on input "moveable_container moveable_container" at bounding box center [295, 295] width 69 height 11
paste input "********"
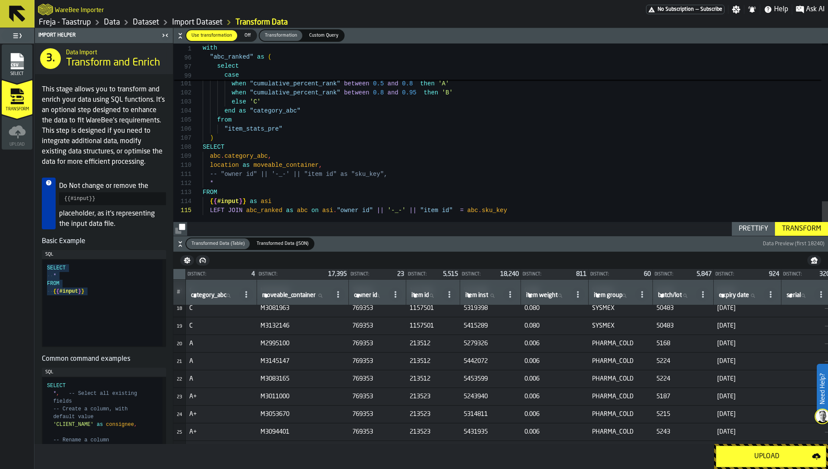
type input "********"
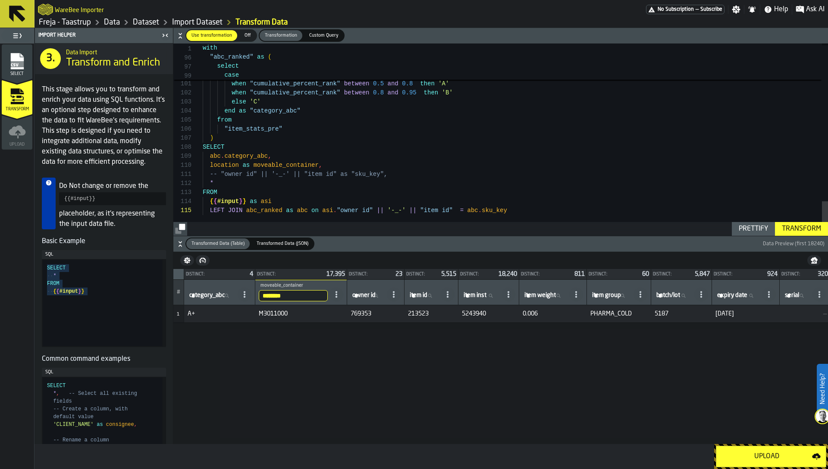
scroll to position [0, 0]
click at [293, 299] on input "********" at bounding box center [293, 295] width 69 height 11
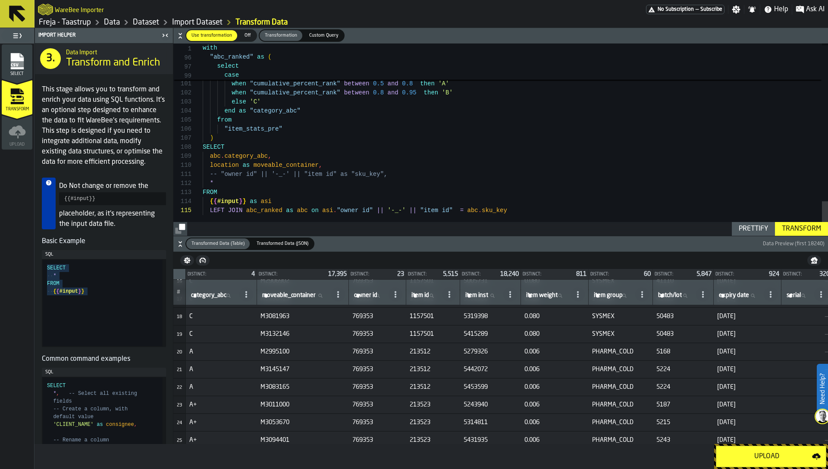
scroll to position [295, 0]
click at [638, 352] on span "PHARMA_COLD" at bounding box center [620, 354] width 57 height 7
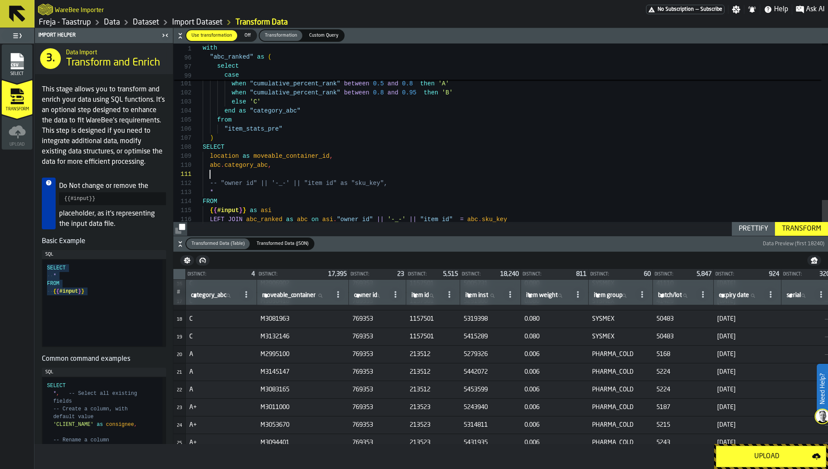
scroll to position [9, 0]
drag, startPoint x: 219, startPoint y: 181, endPoint x: 261, endPoint y: 181, distance: 41.4
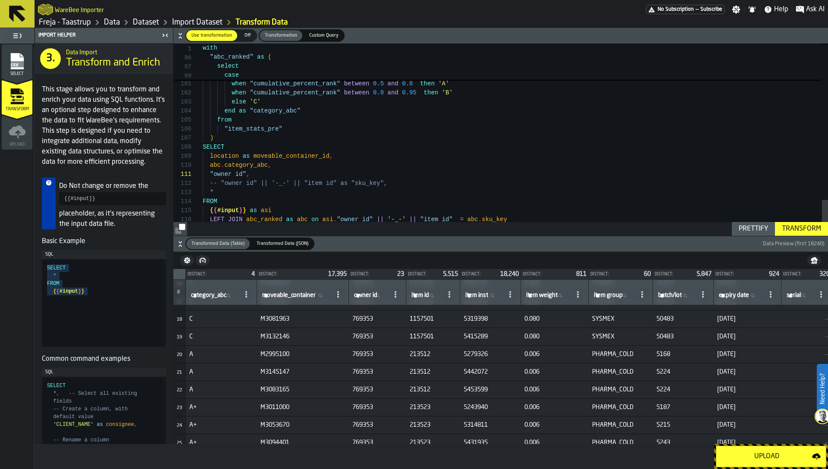
drag, startPoint x: 271, startPoint y: 176, endPoint x: 204, endPoint y: 176, distance: 67.3
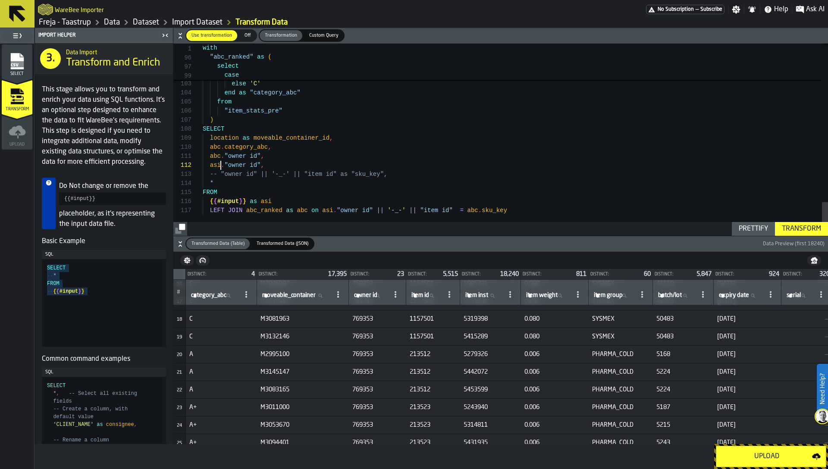
scroll to position [0, 0]
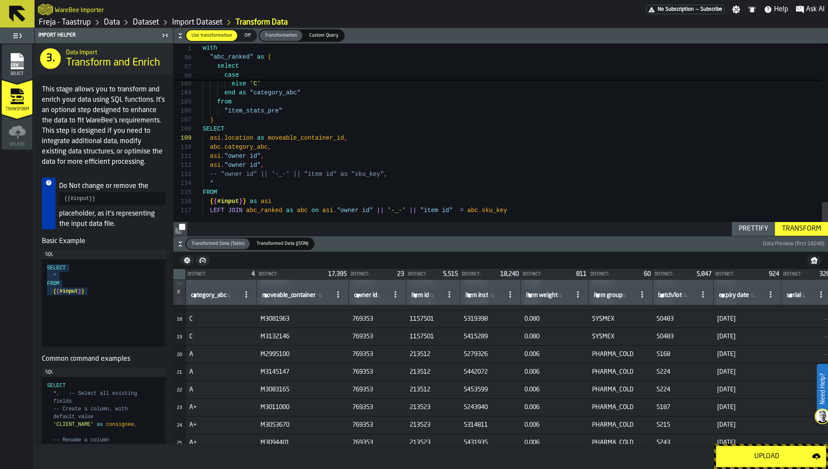
scroll to position [9, 0]
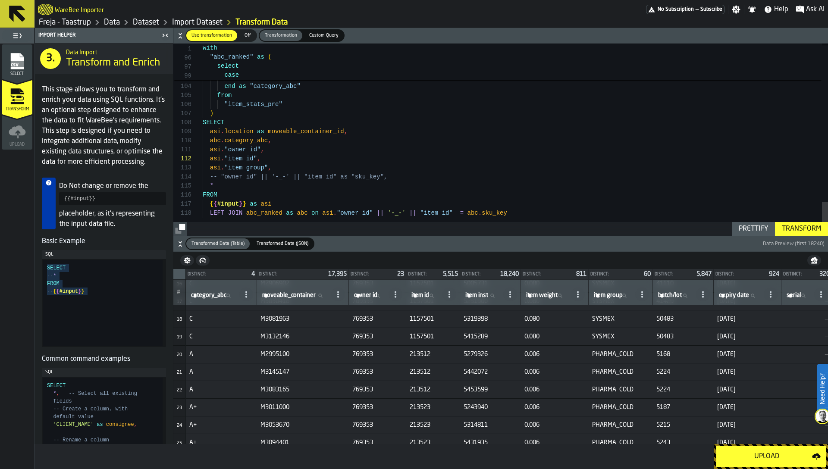
click at [803, 228] on div "Transform" at bounding box center [801, 229] width 46 height 10
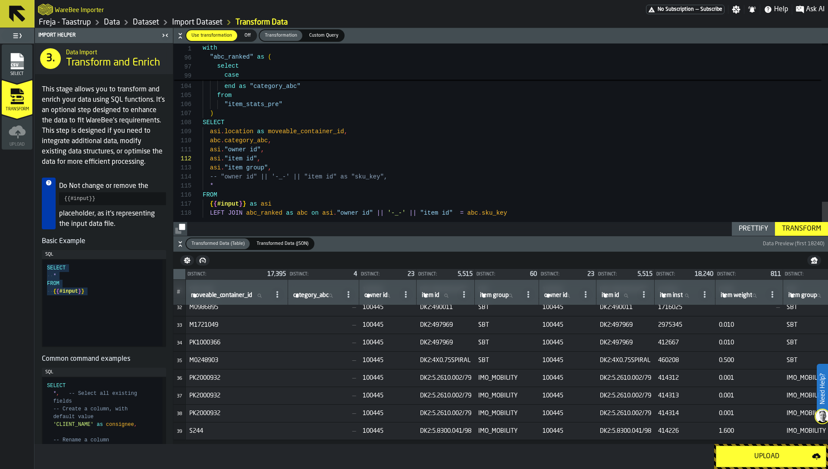
scroll to position [584, 0]
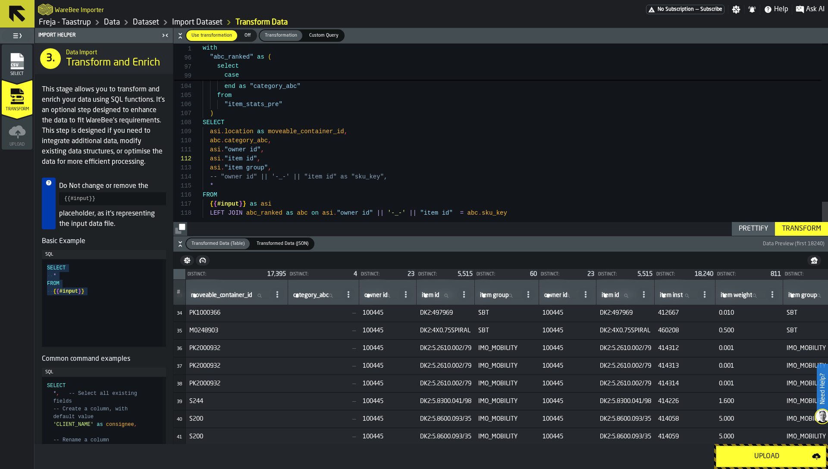
drag, startPoint x: 359, startPoint y: 367, endPoint x: 351, endPoint y: 351, distance: 18.3
click at [214, 376] on td "PK2000932" at bounding box center [237, 384] width 102 height 18
click at [206, 366] on span "PK2000932" at bounding box center [236, 366] width 95 height 7
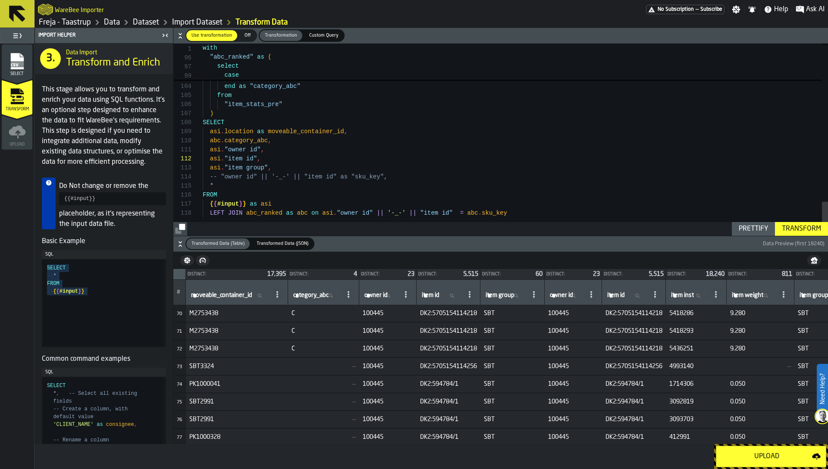
scroll to position [1127, 0]
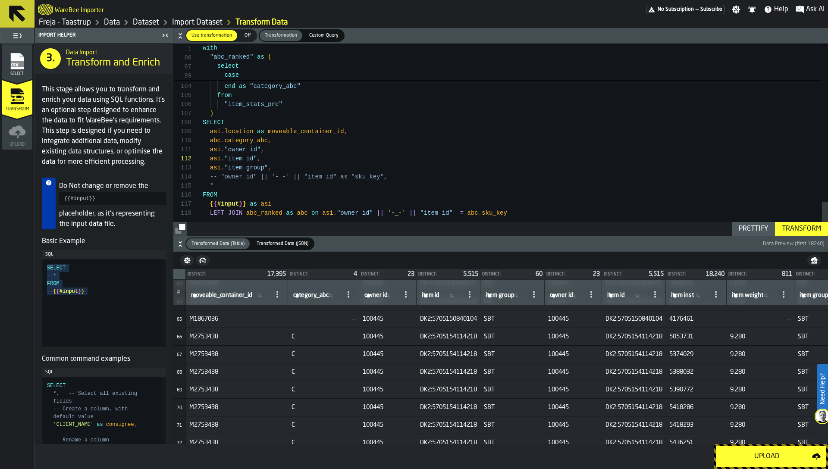
click at [206, 333] on span "M2753438" at bounding box center [236, 336] width 95 height 7
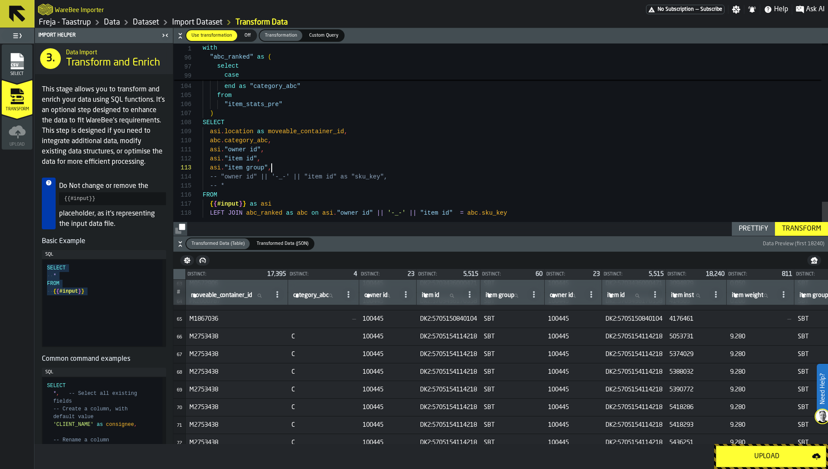
scroll to position [18, 0]
type textarea "**********"
click at [799, 226] on div "Transform" at bounding box center [801, 229] width 46 height 10
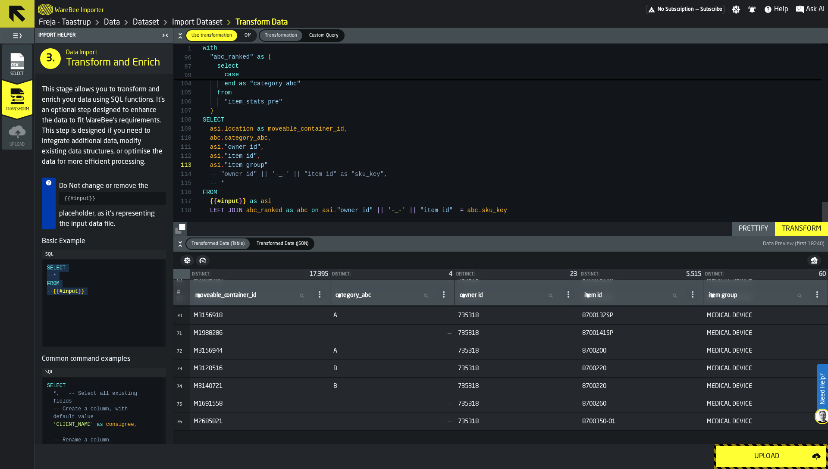
scroll to position [1149, 0]
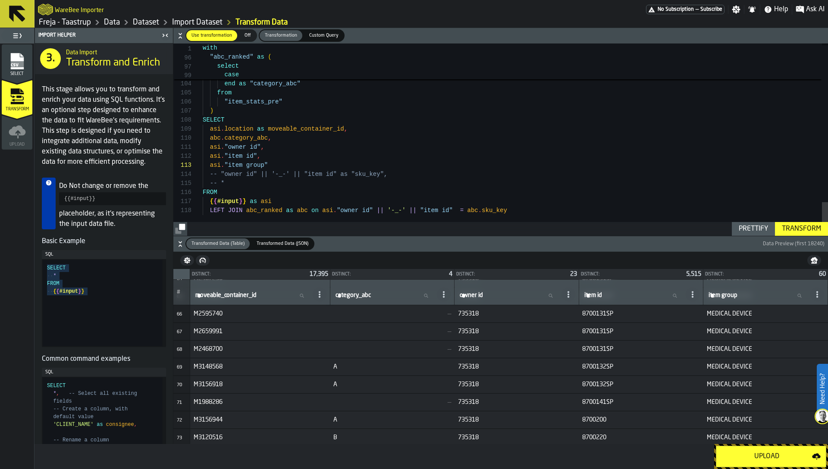
click at [794, 225] on div "Transform" at bounding box center [801, 229] width 46 height 10
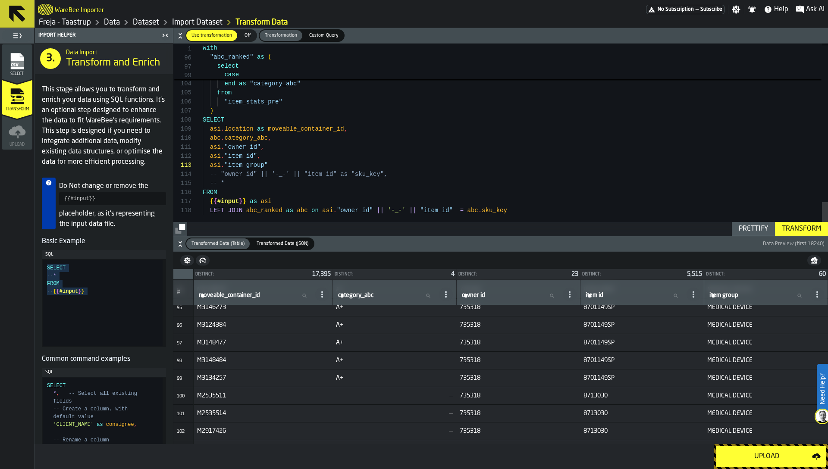
scroll to position [1669, 0]
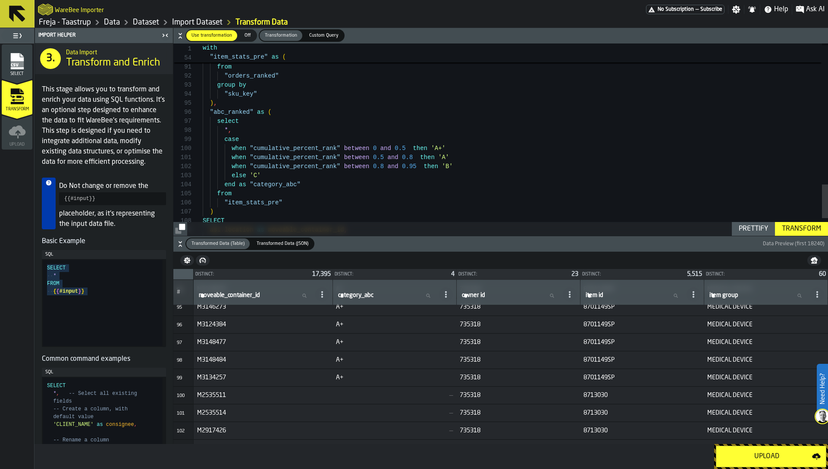
click at [758, 452] on div "Upload" at bounding box center [767, 457] width 91 height 10
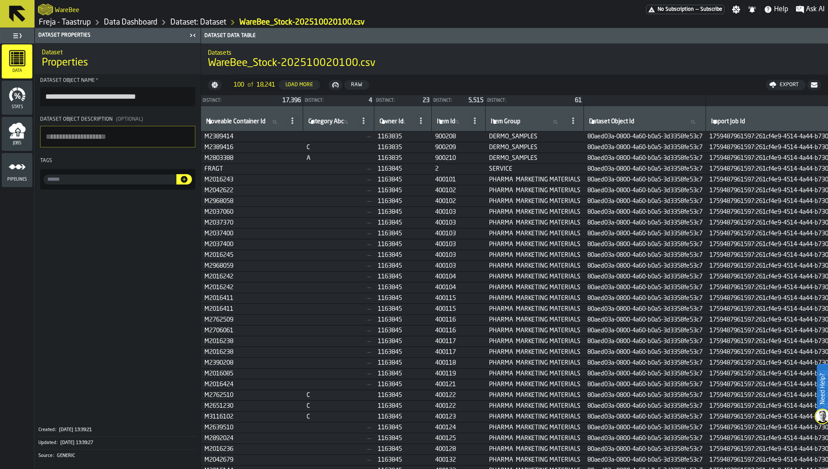
click at [149, 131] on textarea "Dataset object description (Optional)" at bounding box center [117, 137] width 155 height 22
type textarea "*"
click at [146, 133] on textarea "**********" at bounding box center [117, 137] width 155 height 22
type textarea "**********"
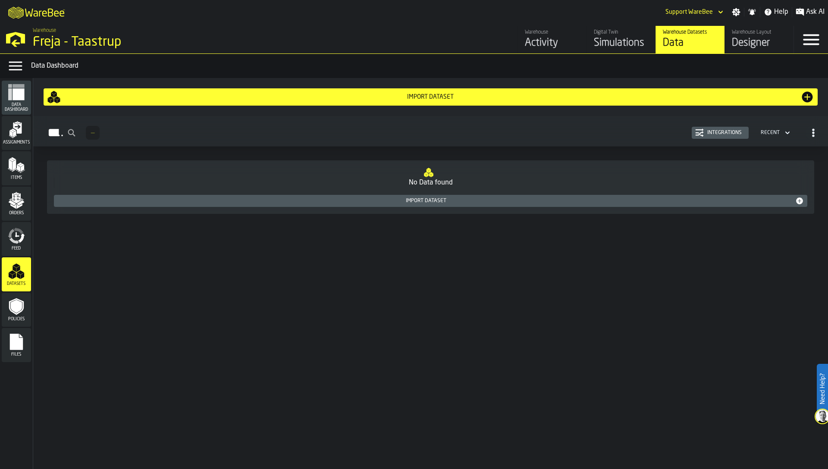
click at [24, 209] on div "Orders" at bounding box center [16, 204] width 29 height 24
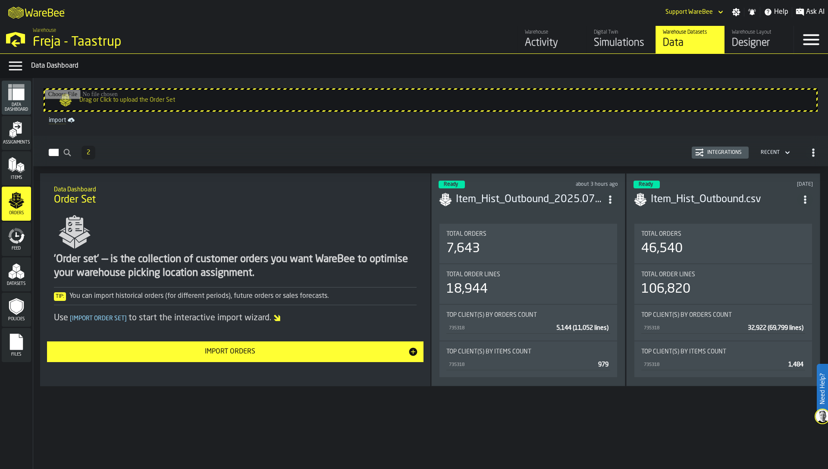
click at [587, 218] on div "Ready about 3 hours ago Item_Hist_Outbound_2025.07.01-2025.08.24.csv Total Orde…" at bounding box center [528, 279] width 194 height 213
